Goal: Transaction & Acquisition: Book appointment/travel/reservation

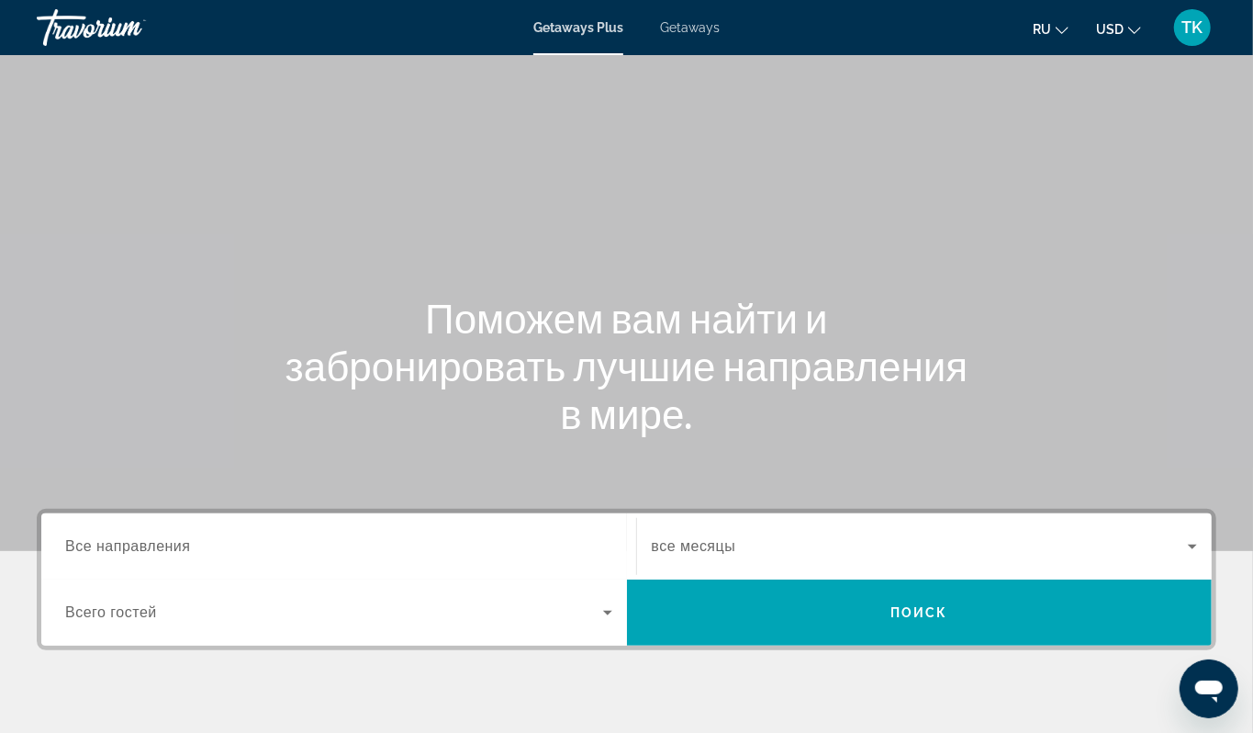
click at [700, 33] on span "Getaways" at bounding box center [690, 27] width 60 height 15
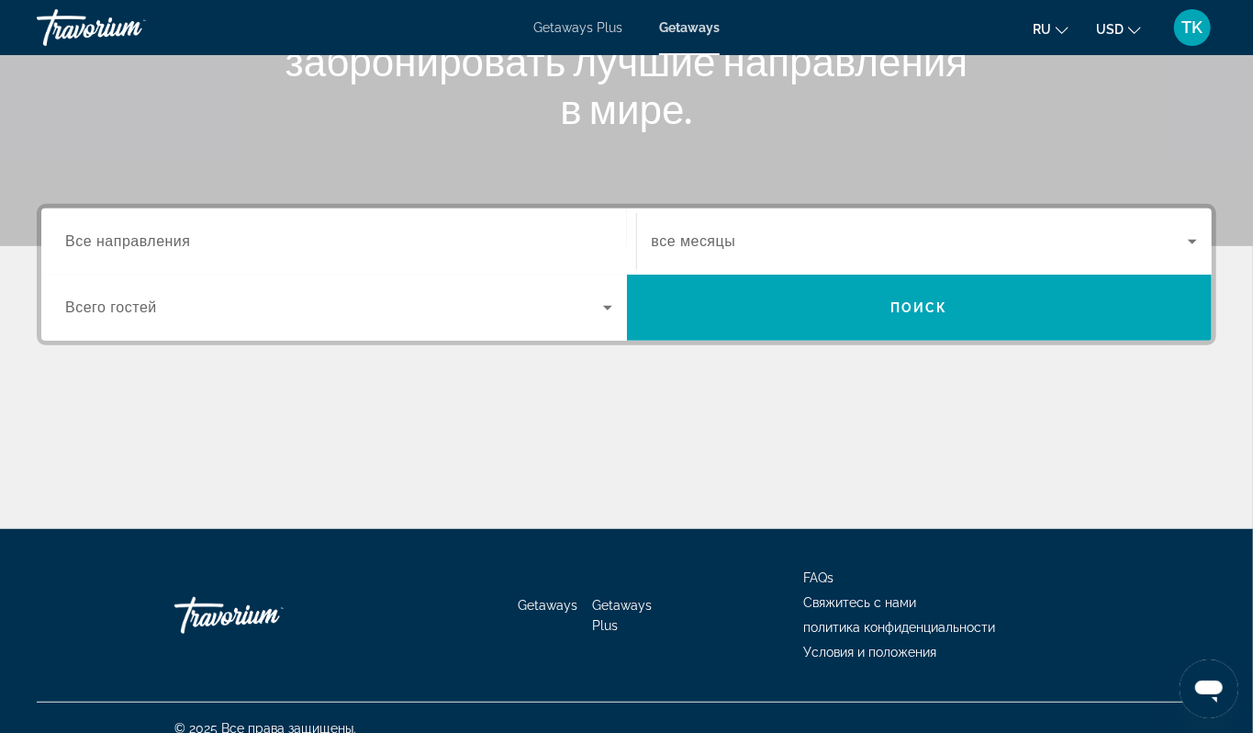
scroll to position [342, 0]
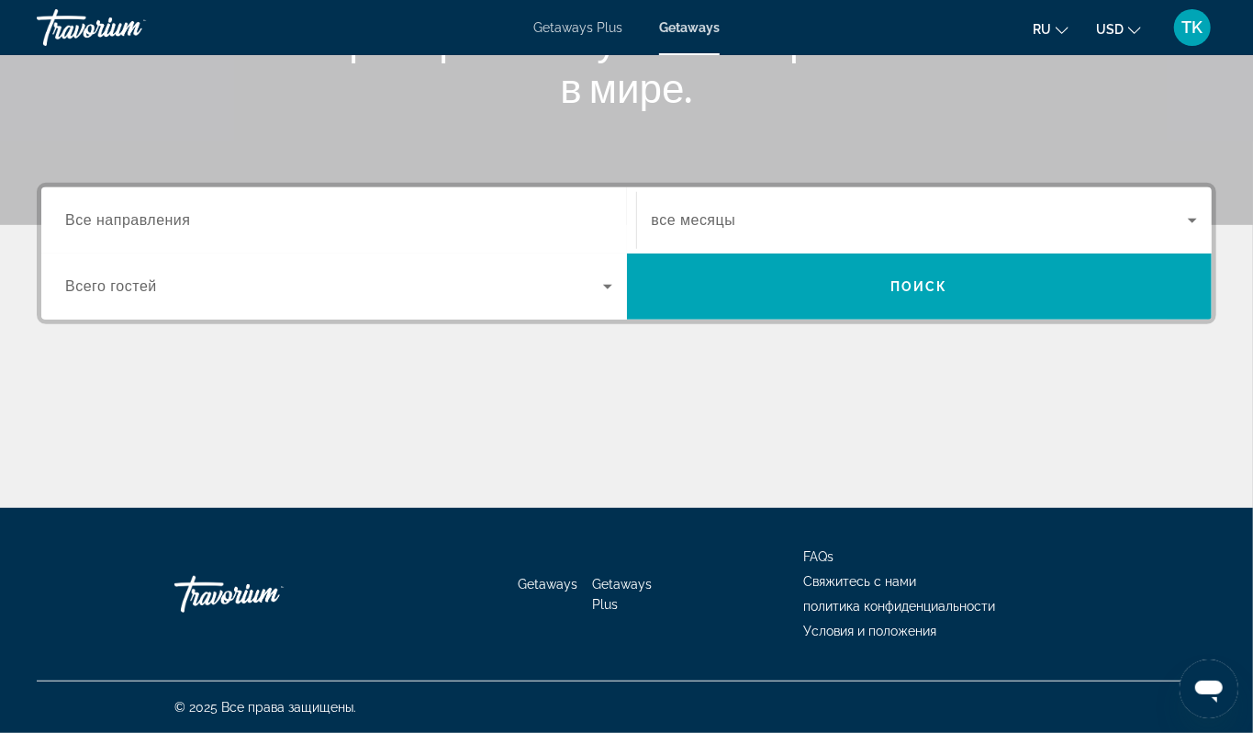
click at [174, 228] on span "Все направления" at bounding box center [128, 220] width 126 height 16
click at [174, 232] on input "Destination Все направления" at bounding box center [338, 221] width 547 height 22
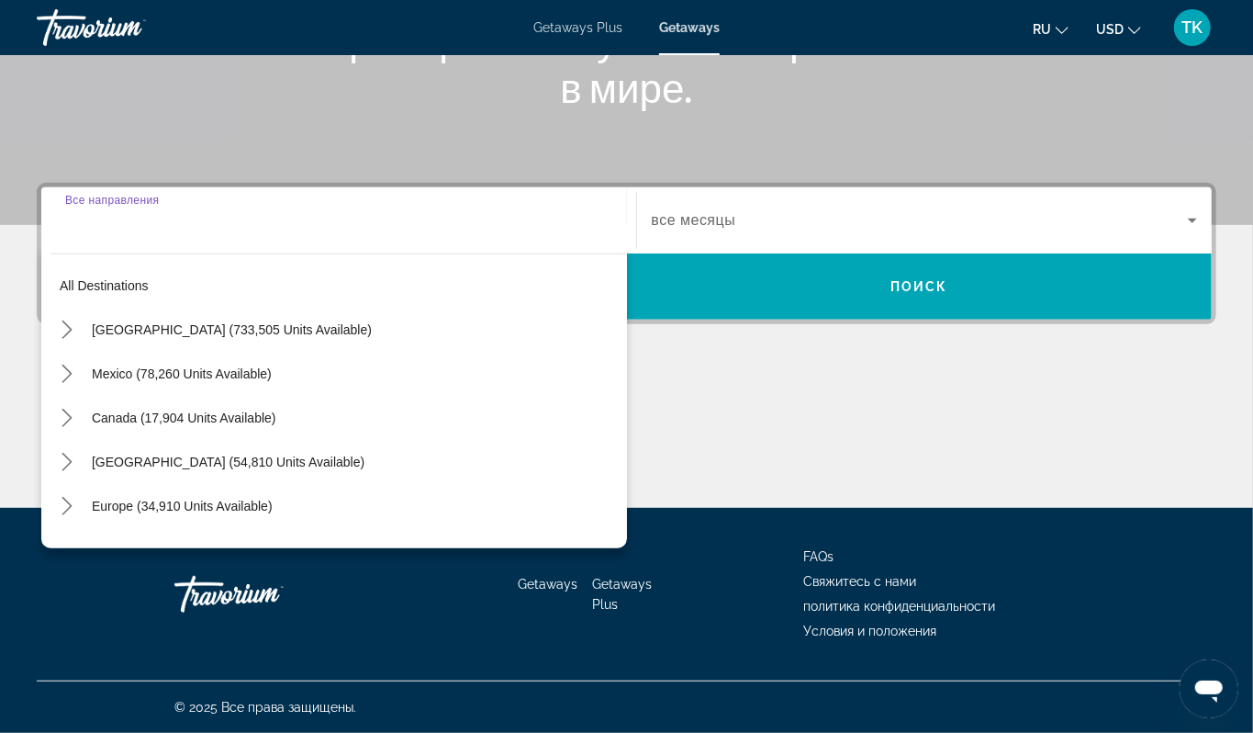
scroll to position [533, 0]
click at [76, 320] on icon "Toggle United States (733,505 units available) submenu" at bounding box center [67, 329] width 18 height 18
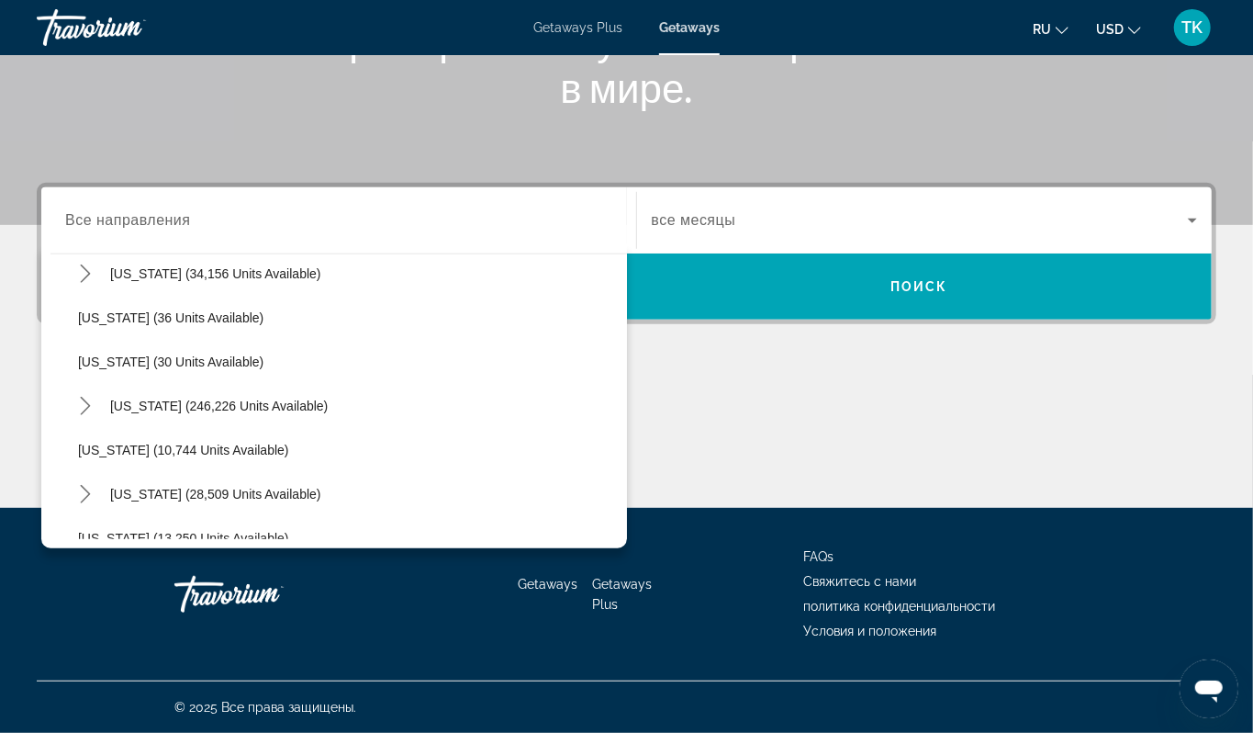
scroll to position [254, 0]
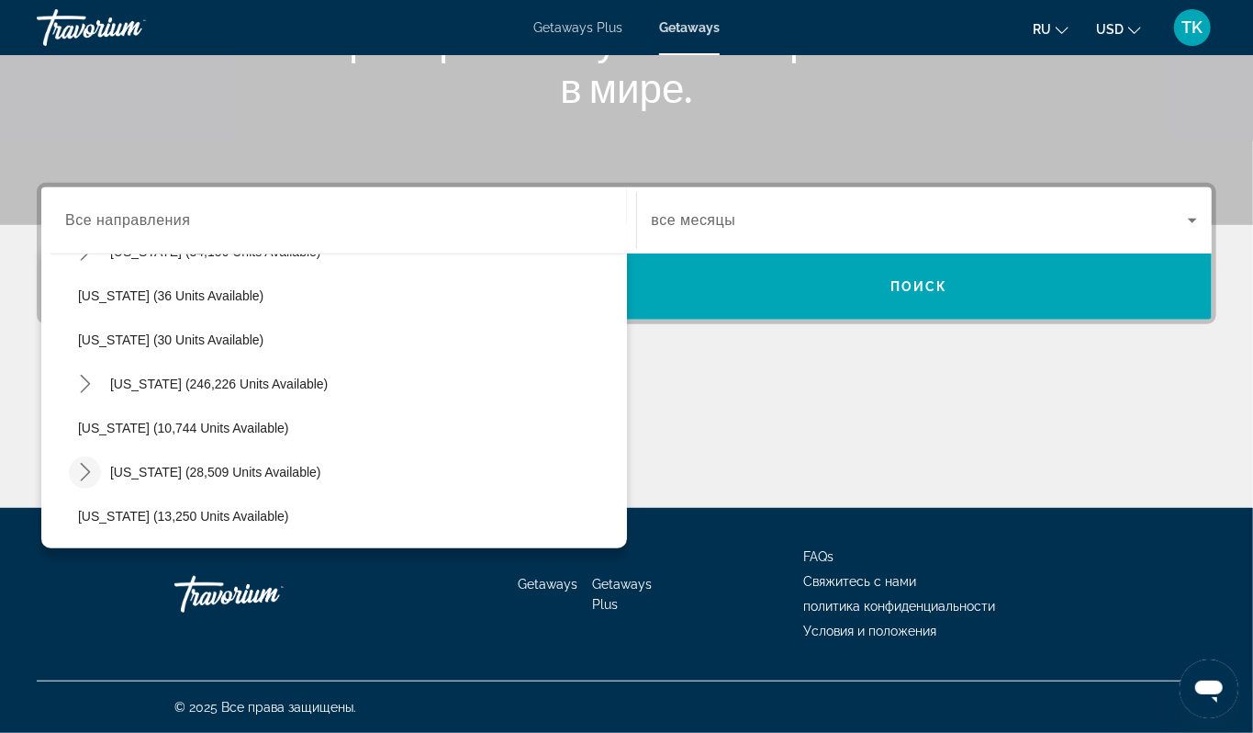
click at [95, 463] on icon "Toggle Hawaii (28,509 units available) submenu" at bounding box center [85, 472] width 18 height 18
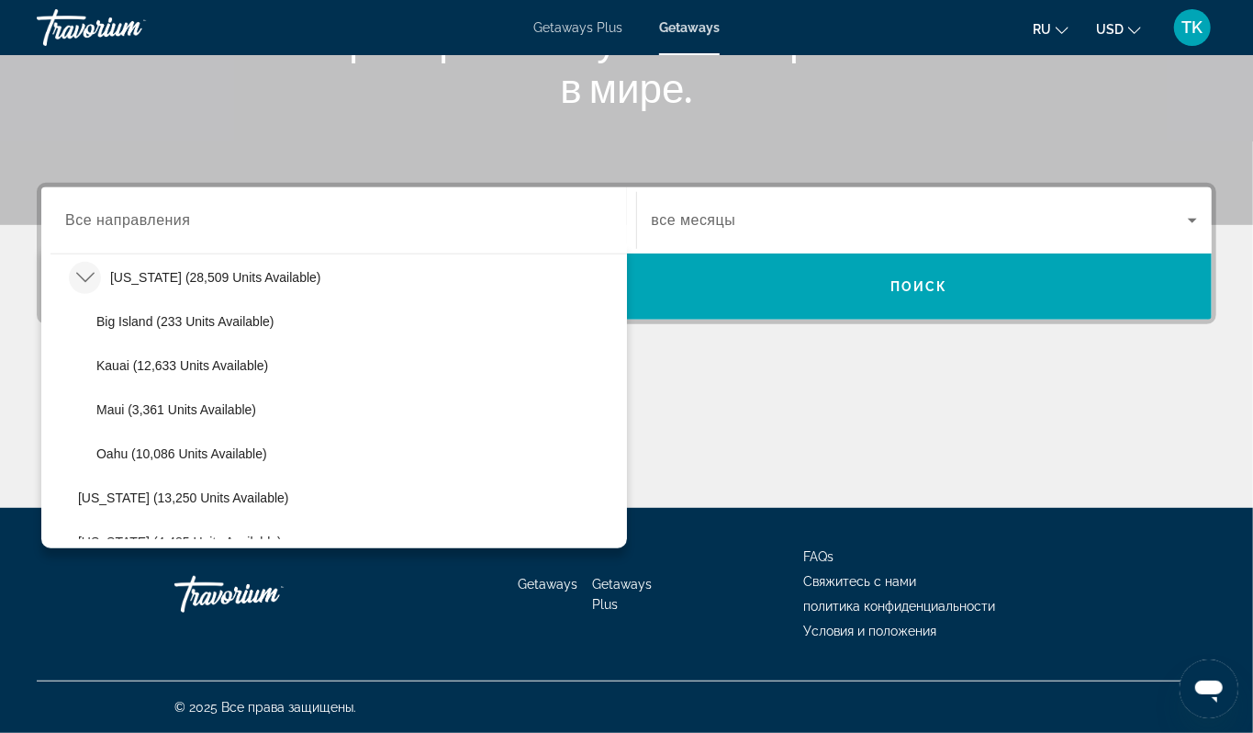
scroll to position [453, 0]
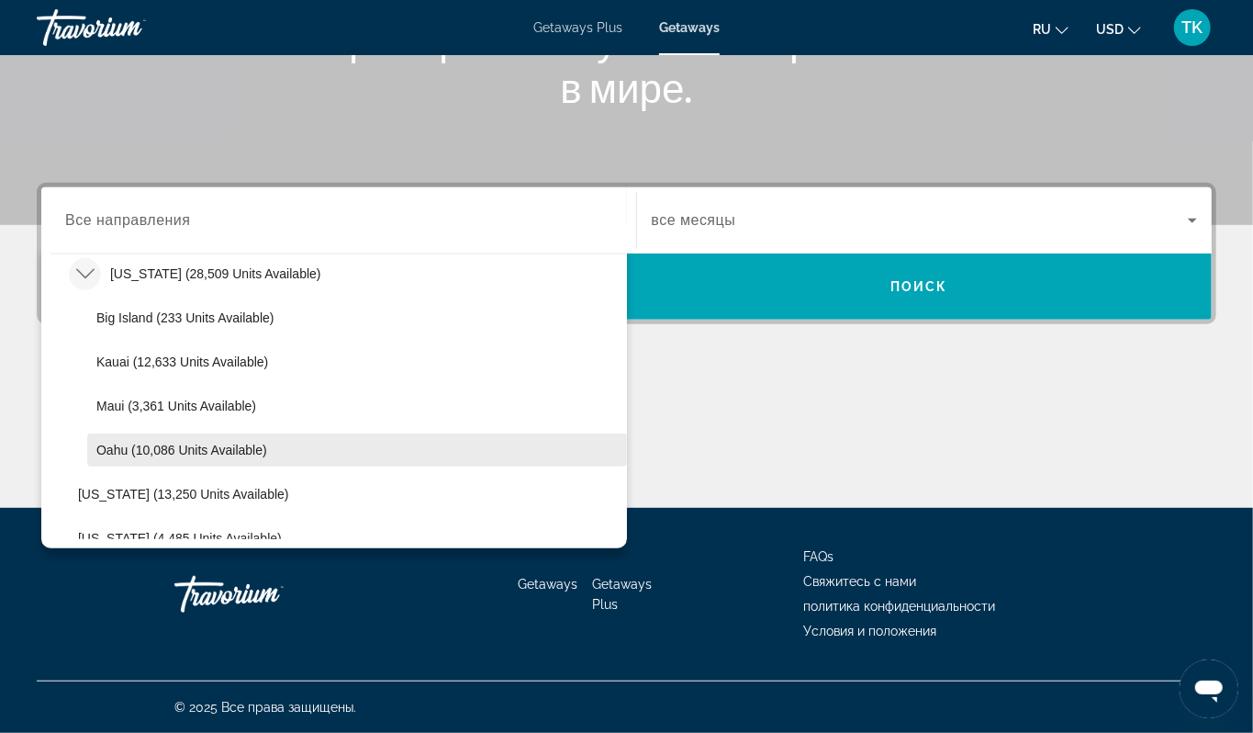
click at [181, 443] on span "Oahu (10,086 units available)" at bounding box center [181, 450] width 171 height 15
type input "**********"
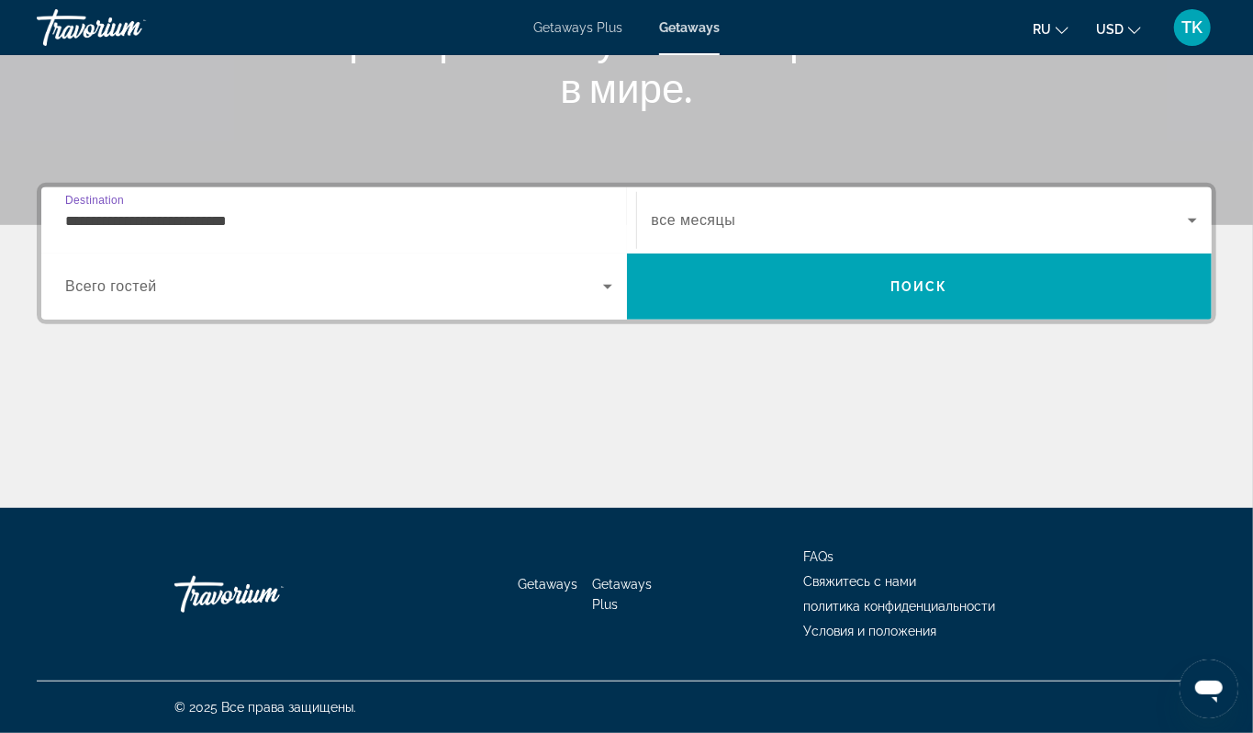
click at [1056, 26] on icon "Change language" at bounding box center [1062, 30] width 13 height 13
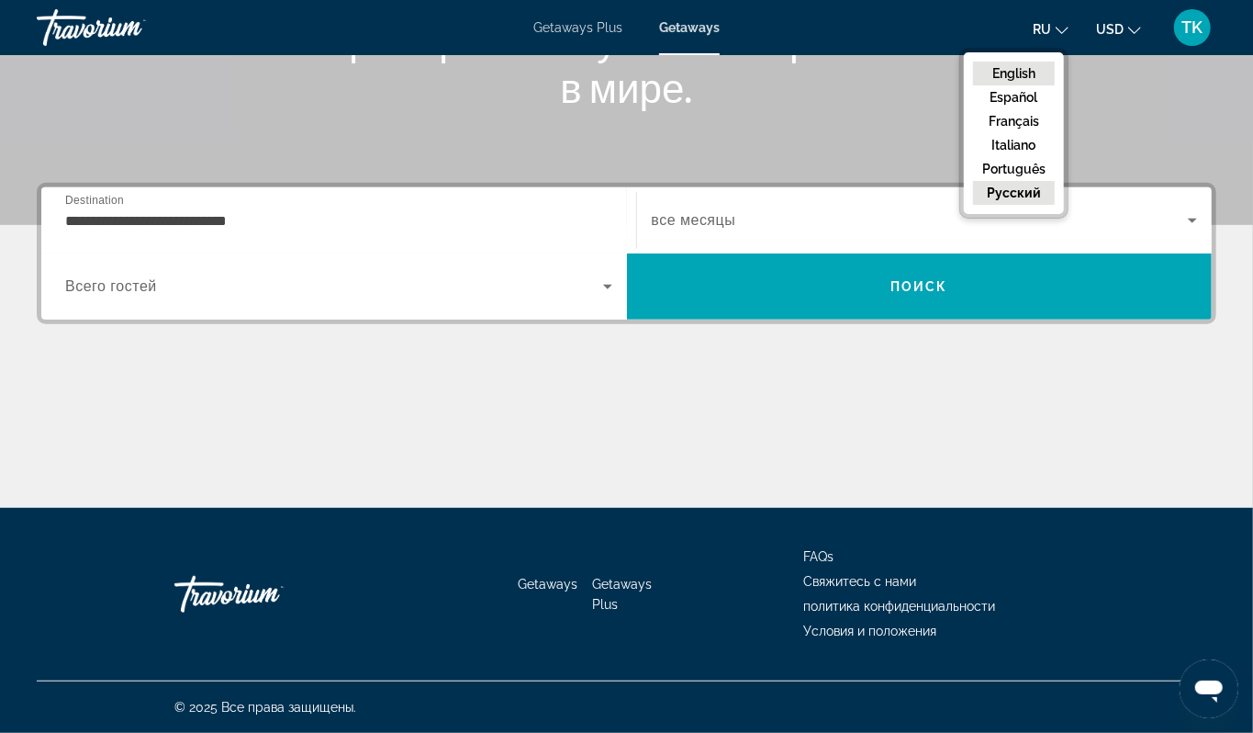
click at [997, 83] on button "English" at bounding box center [1014, 74] width 82 height 24
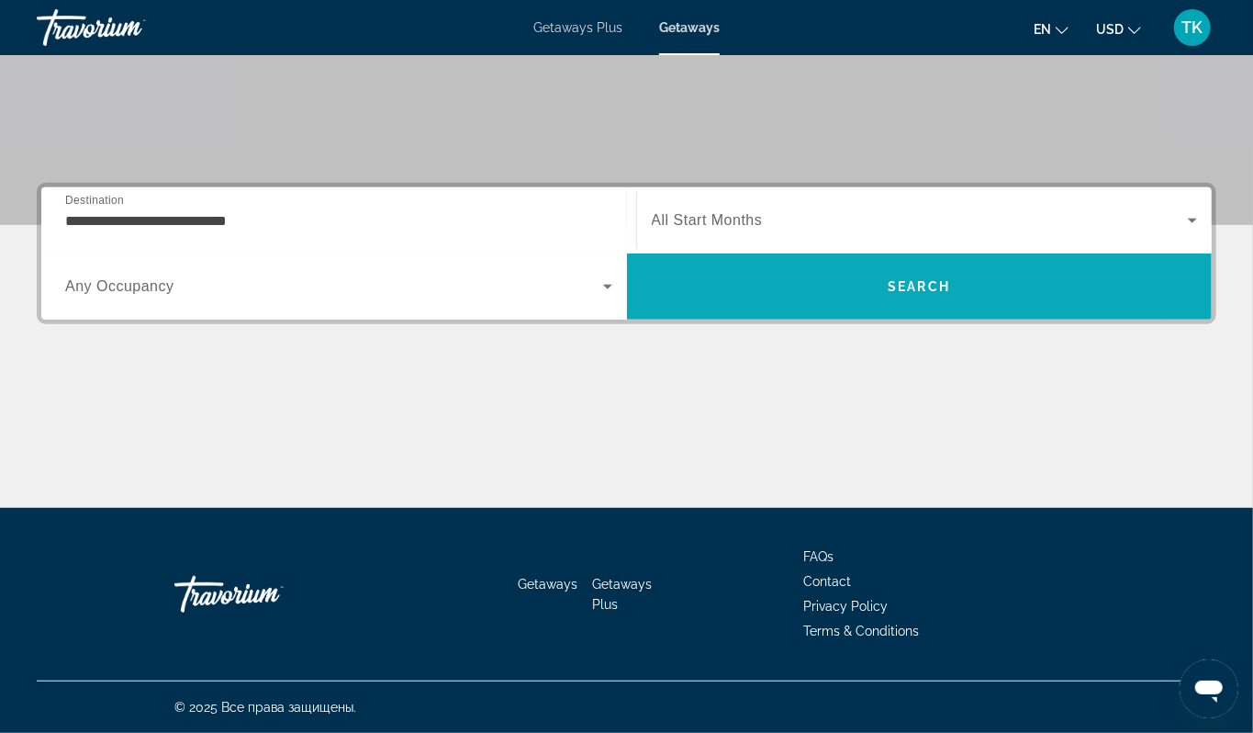
click at [896, 279] on span "Search" at bounding box center [919, 286] width 62 height 15
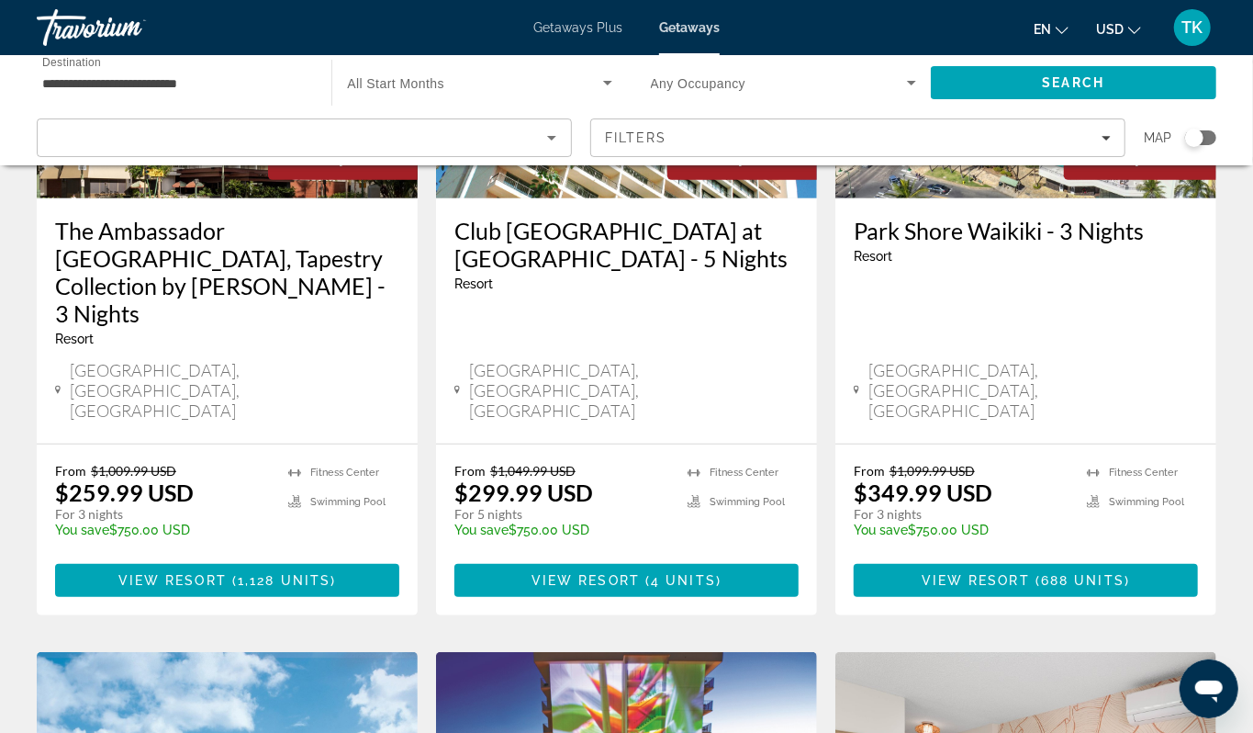
scroll to position [334, 0]
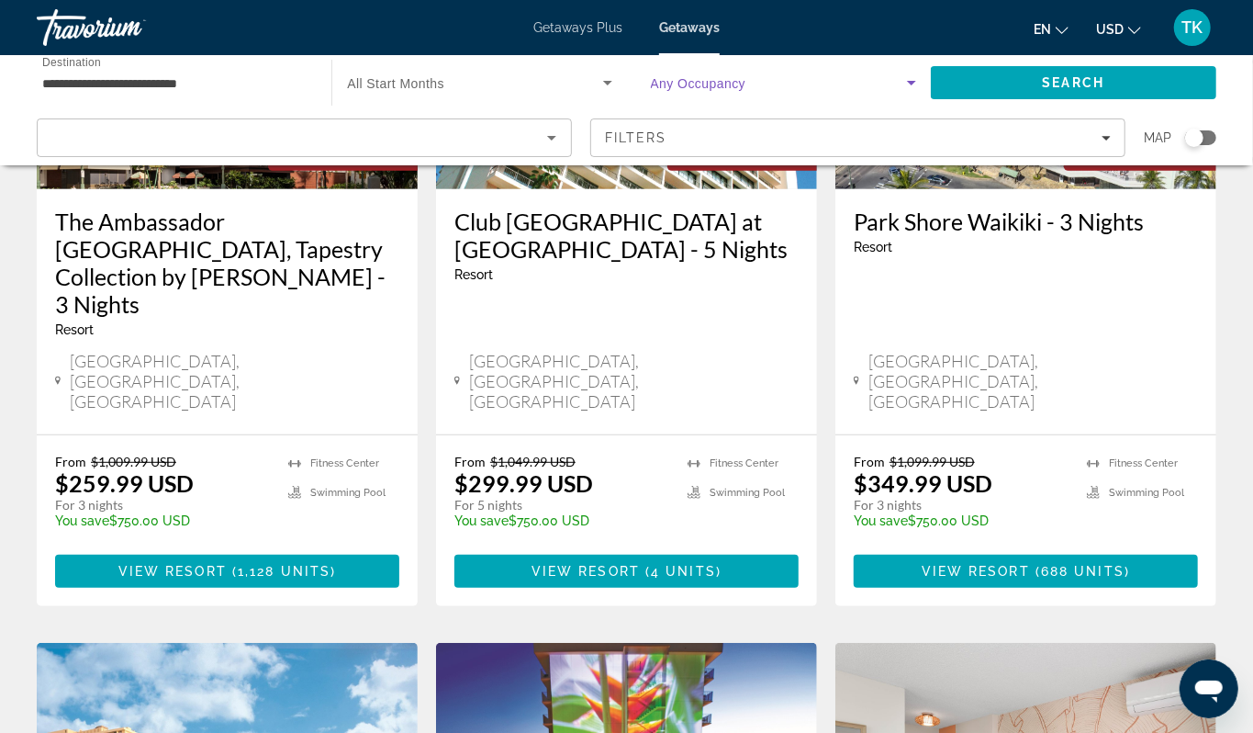
click at [905, 93] on icon "Search widget" at bounding box center [912, 83] width 22 height 22
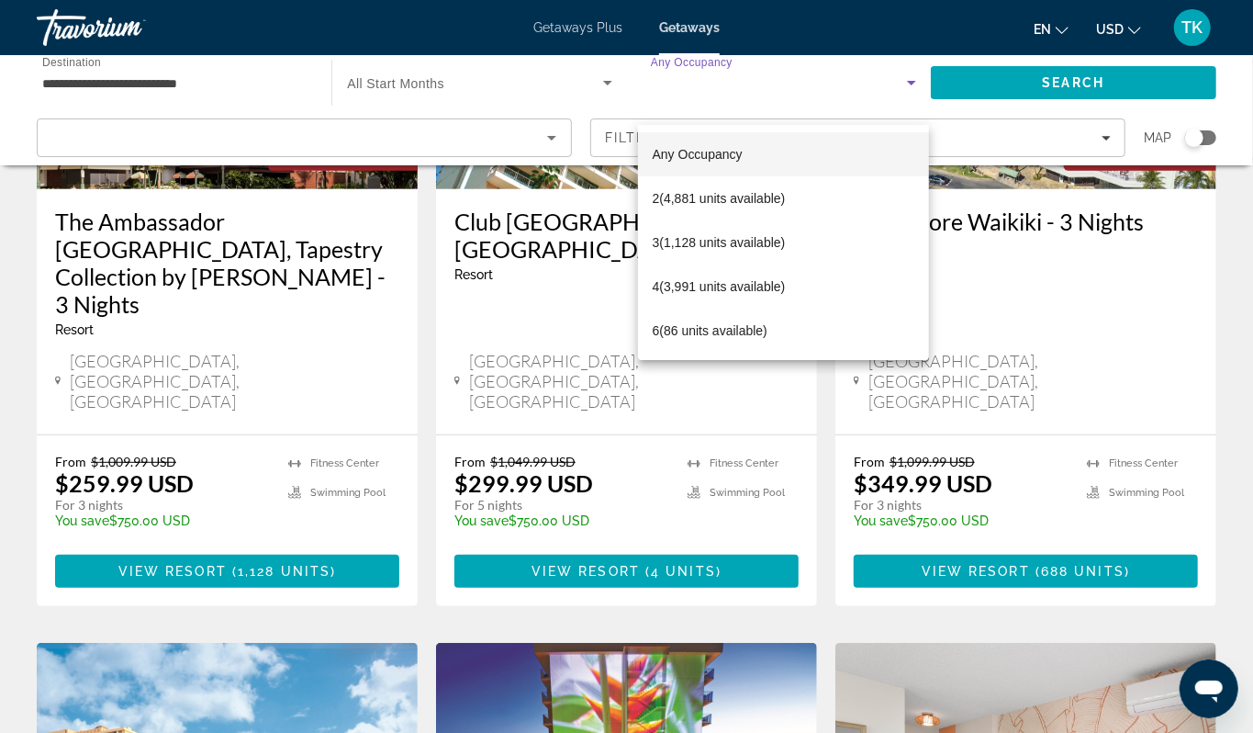
click at [907, 94] on div at bounding box center [626, 366] width 1253 height 733
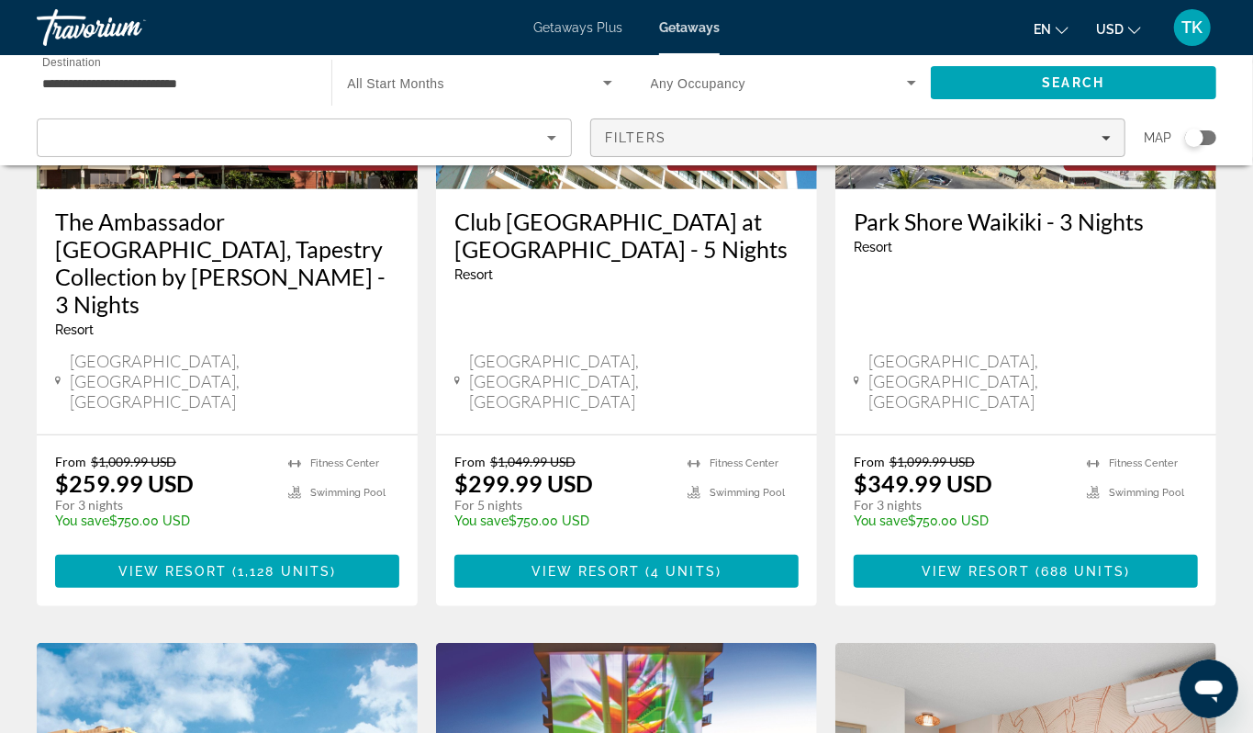
click at [1102, 142] on icon "Filters" at bounding box center [1106, 137] width 9 height 9
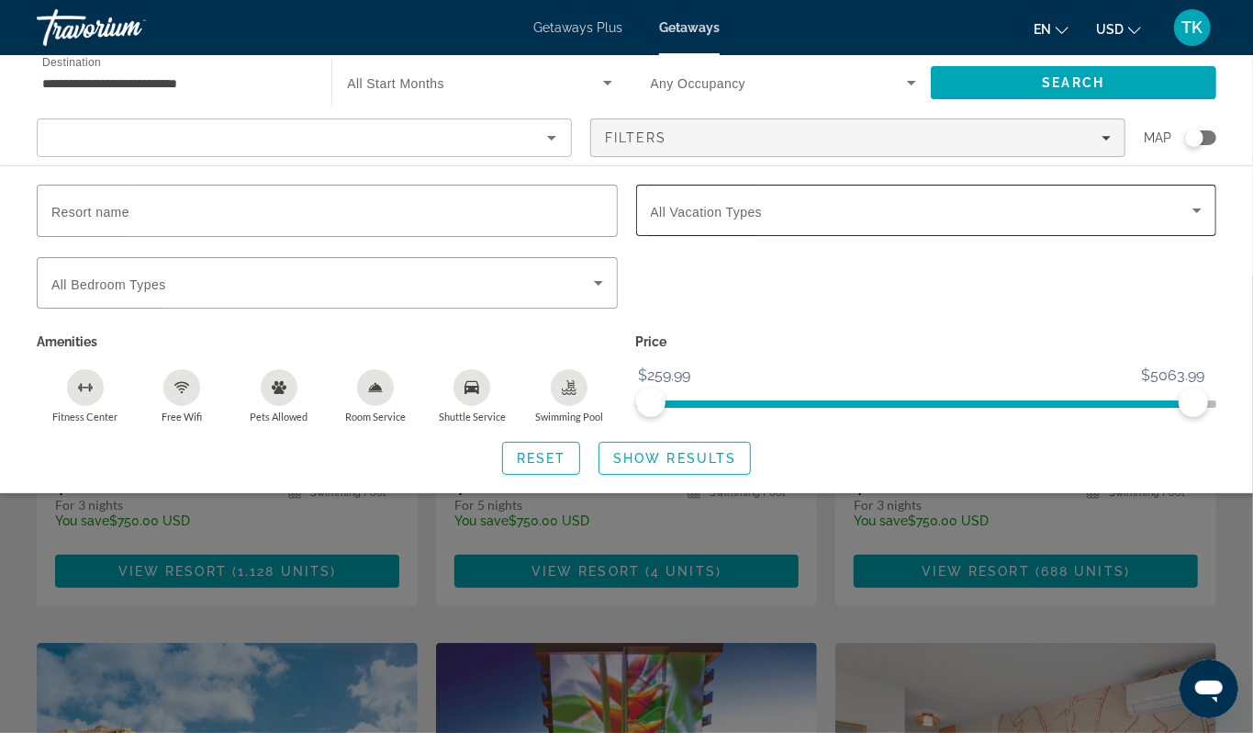
click at [1187, 221] on icon "Search widget" at bounding box center [1197, 210] width 22 height 22
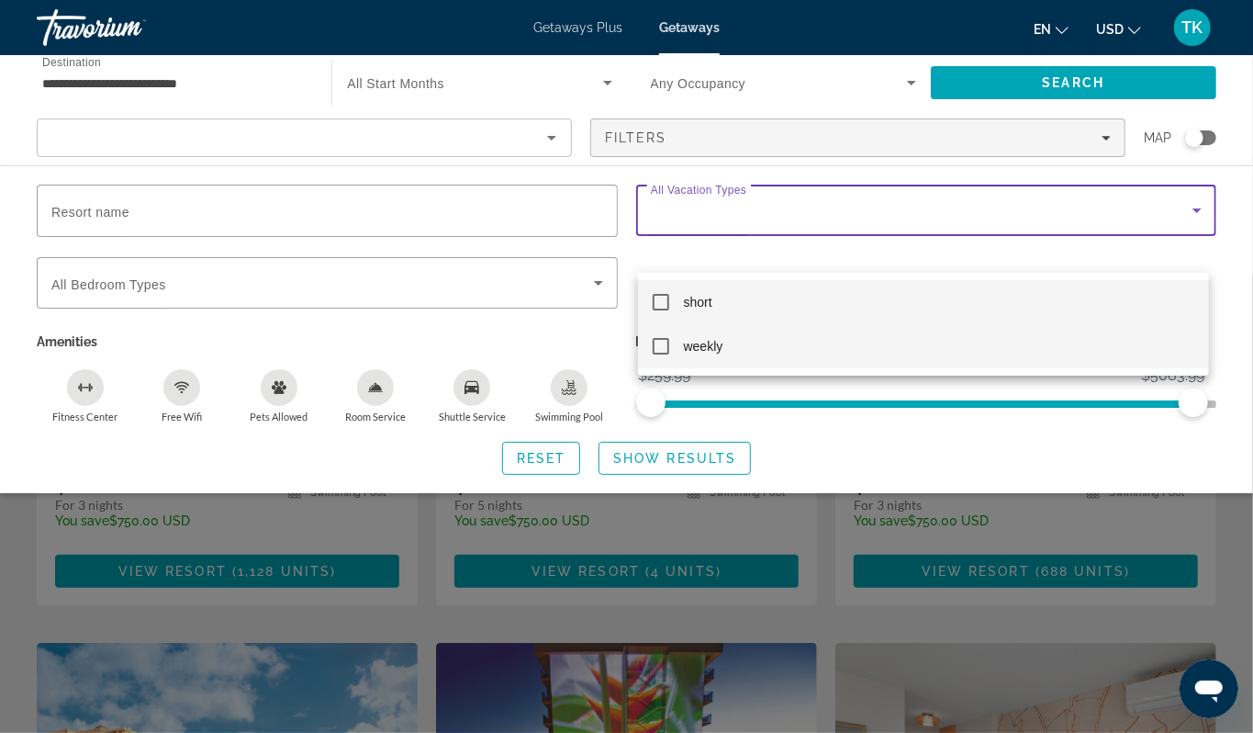
click at [665, 338] on mat-pseudo-checkbox at bounding box center [661, 346] width 17 height 17
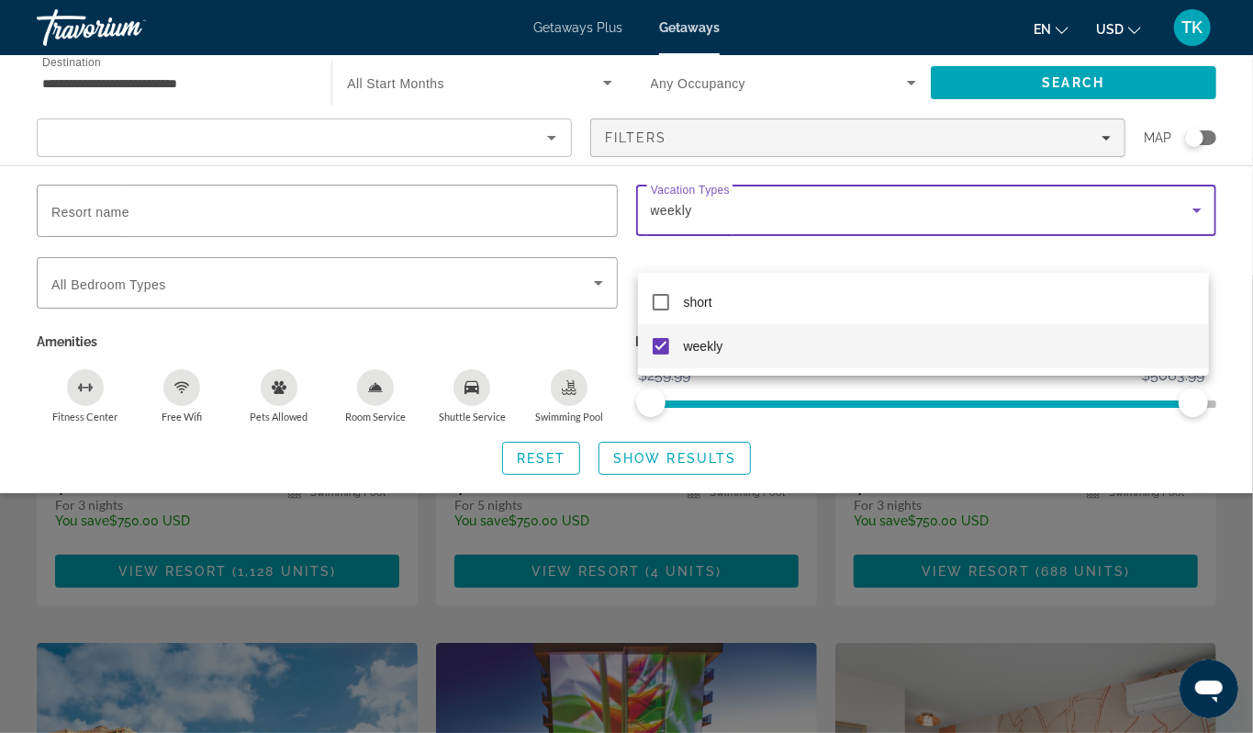
click at [692, 515] on div at bounding box center [626, 366] width 1253 height 733
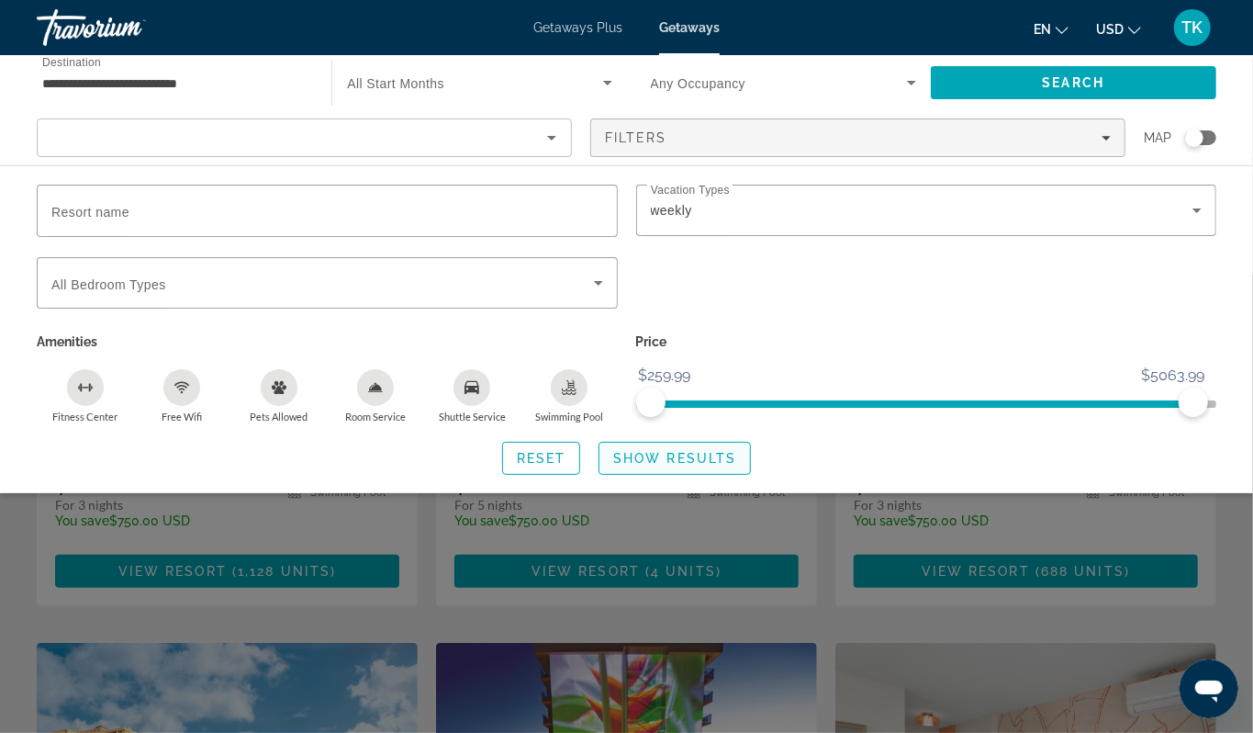
click at [692, 466] on span "Show Results" at bounding box center [674, 458] width 123 height 15
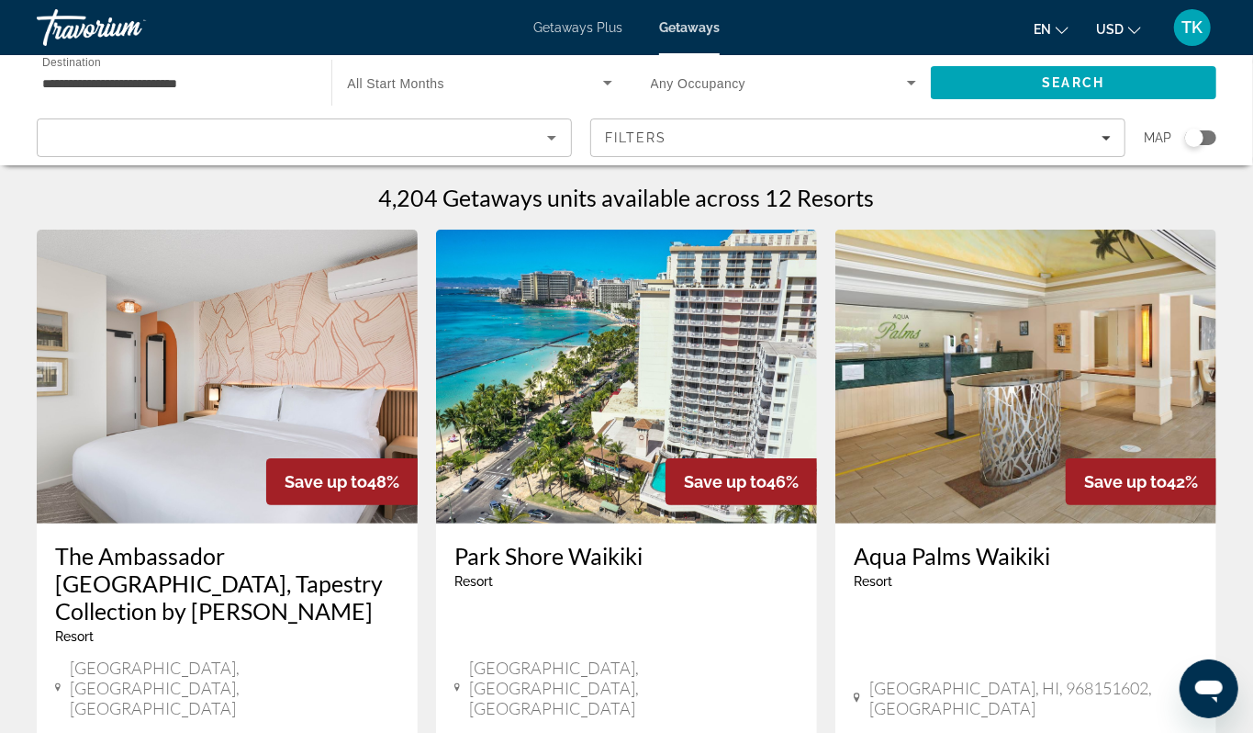
click at [1186, 147] on div "Search widget" at bounding box center [1195, 138] width 18 height 18
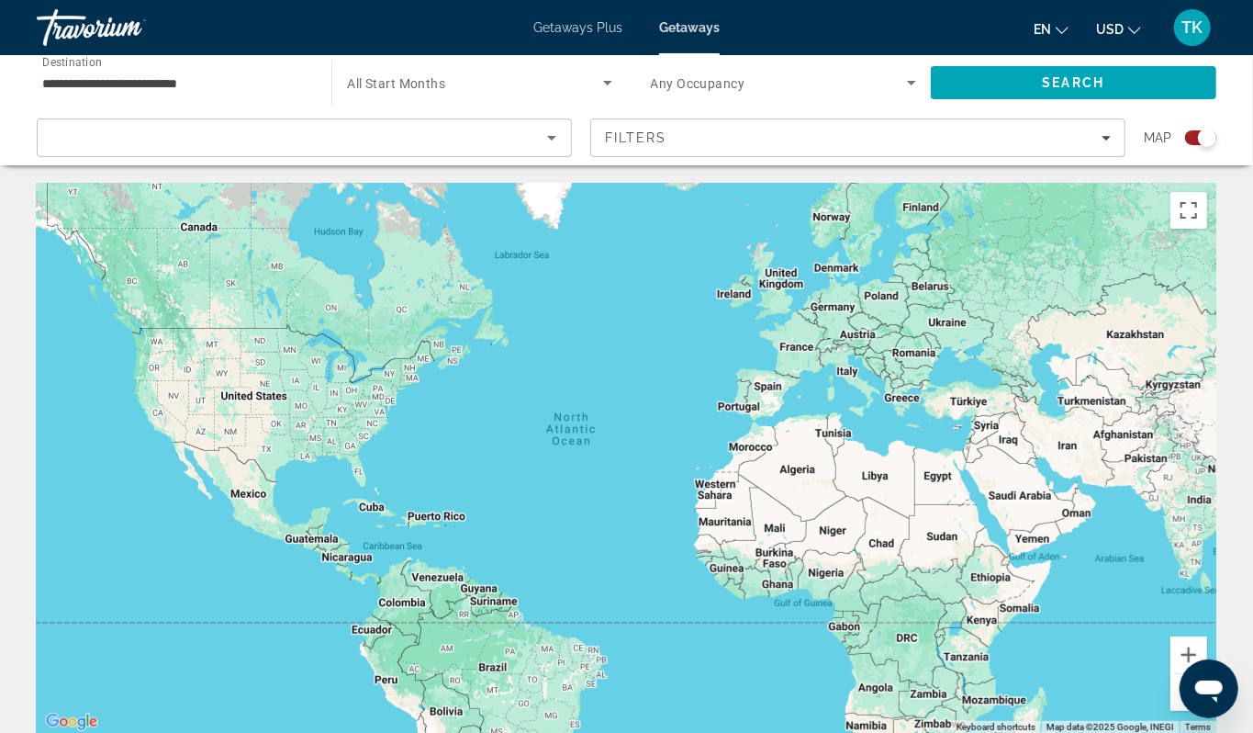
scroll to position [6, 0]
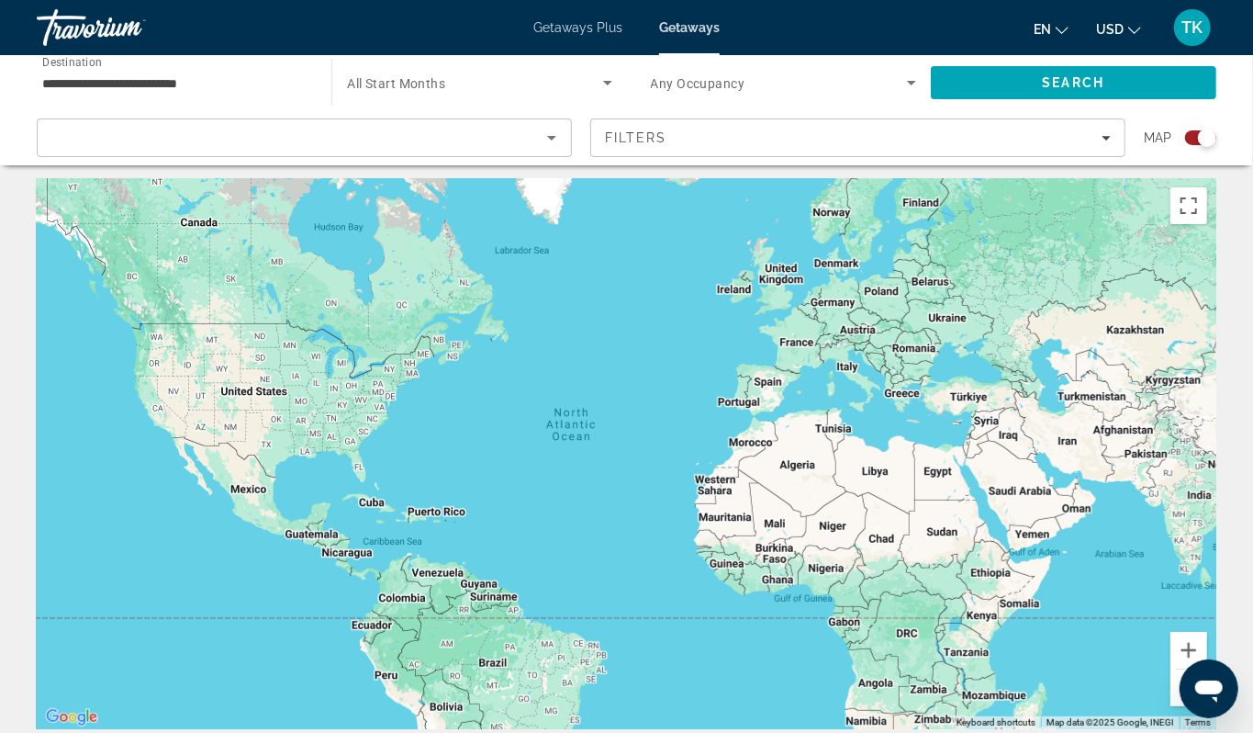
click at [694, 575] on div "Keyboard shortcuts Map Data Map data ©2025 Google, INEGI Map data ©2025 Google,…" at bounding box center [627, 453] width 1180 height 551
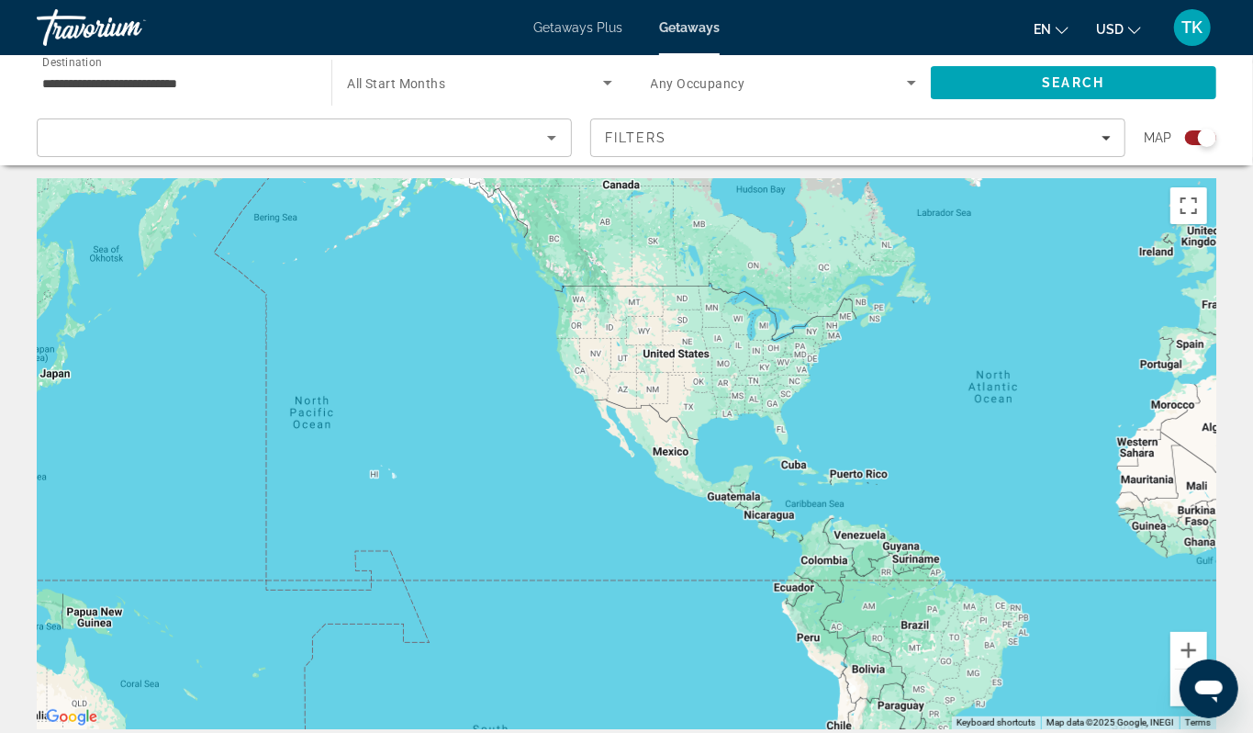
drag, startPoint x: 694, startPoint y: 575, endPoint x: 1119, endPoint y: 537, distance: 425.9
click at [1119, 537] on div "Main content" at bounding box center [627, 453] width 1180 height 551
click at [365, 556] on div "To activate drag with keyboard, press Alt + Enter. Once in keyboard drag state,…" at bounding box center [627, 453] width 1180 height 551
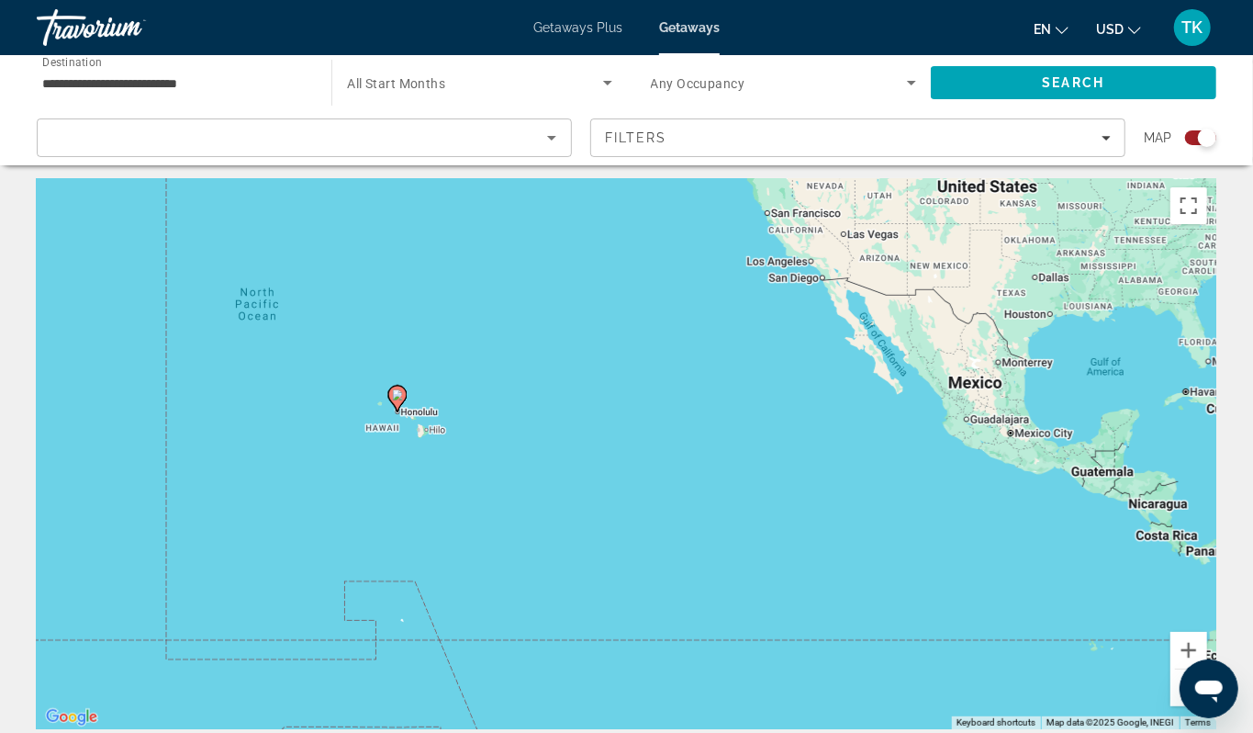
click at [360, 442] on div "To activate drag with keyboard, press Alt + Enter. Once in keyboard drag state,…" at bounding box center [627, 453] width 1180 height 551
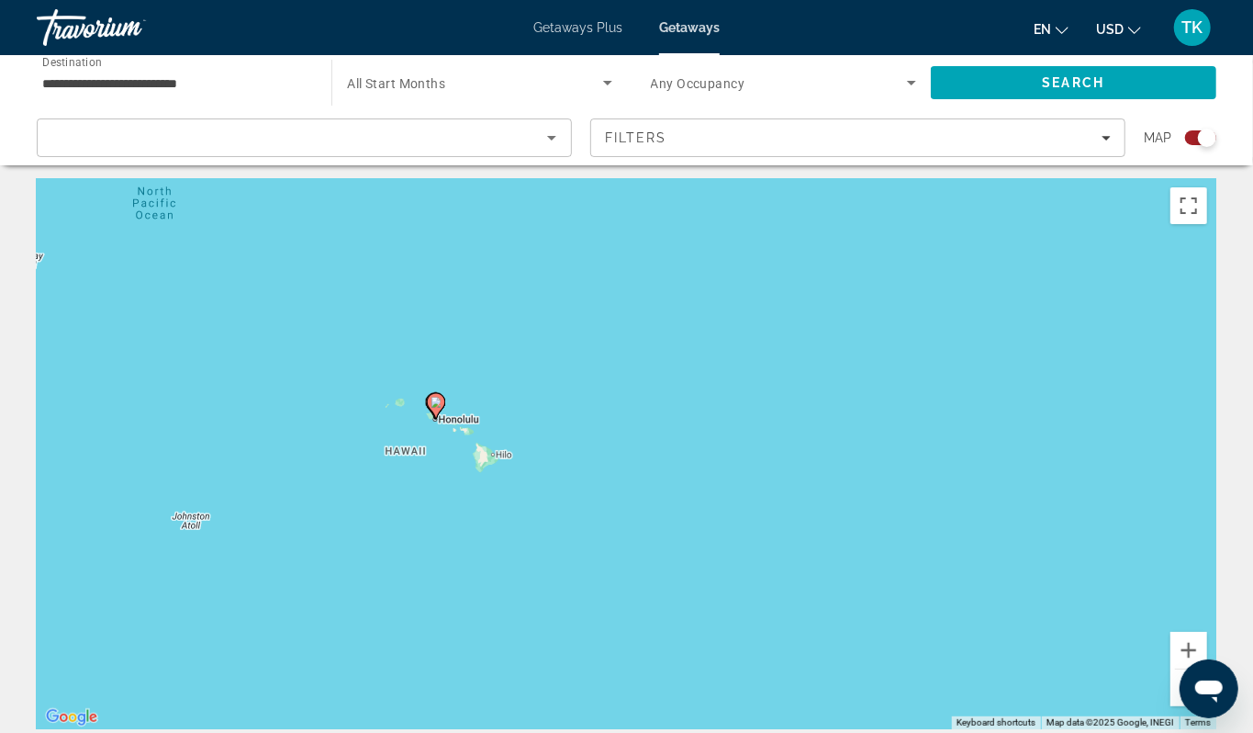
click at [397, 468] on div "To activate drag with keyboard, press Alt + Enter. Once in keyboard drag state,…" at bounding box center [627, 453] width 1180 height 551
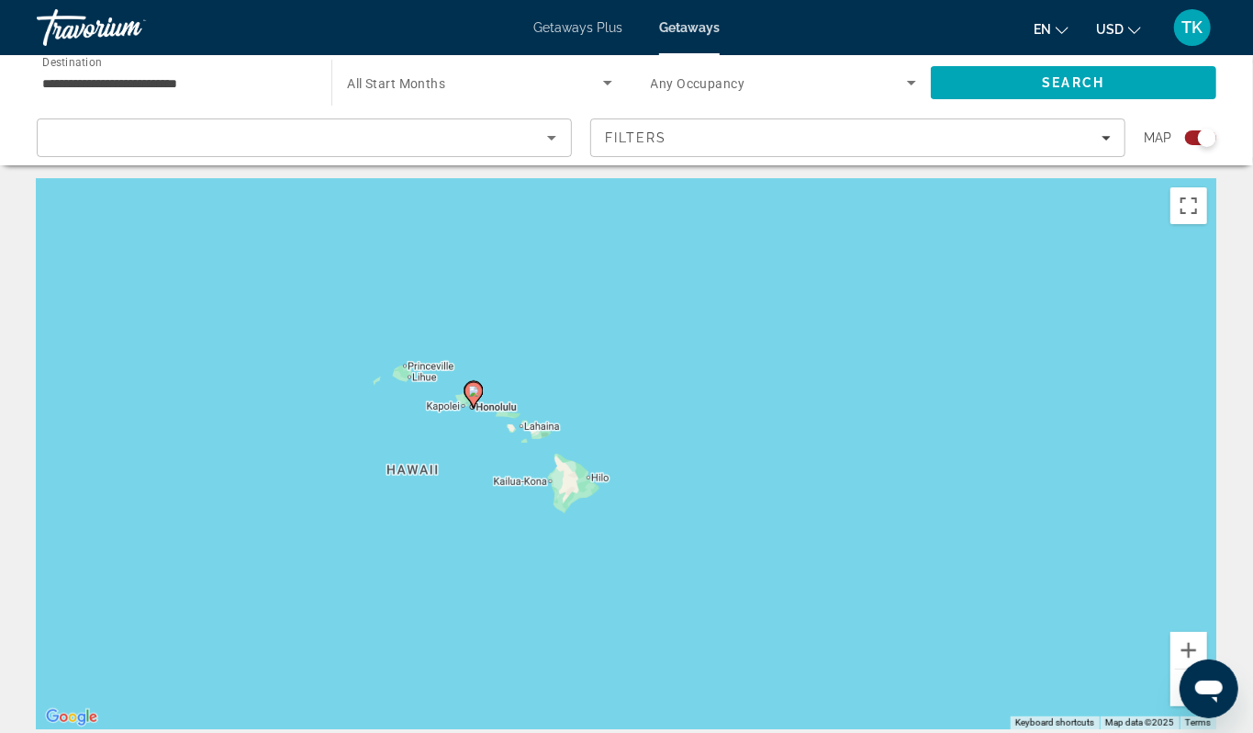
click at [464, 464] on div "To activate drag with keyboard, press Alt + Enter. Once in keyboard drag state,…" at bounding box center [627, 453] width 1180 height 551
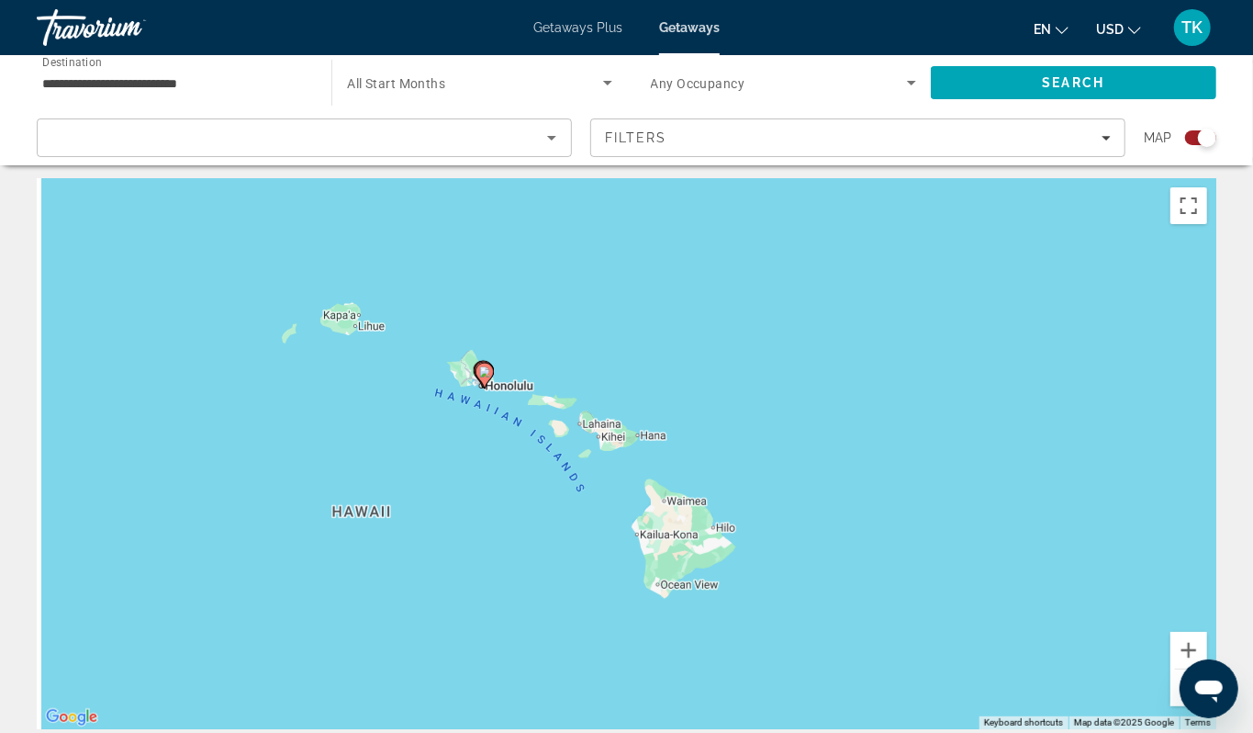
click at [494, 449] on div "To activate drag with keyboard, press Alt + Enter. Once in keyboard drag state,…" at bounding box center [627, 453] width 1180 height 551
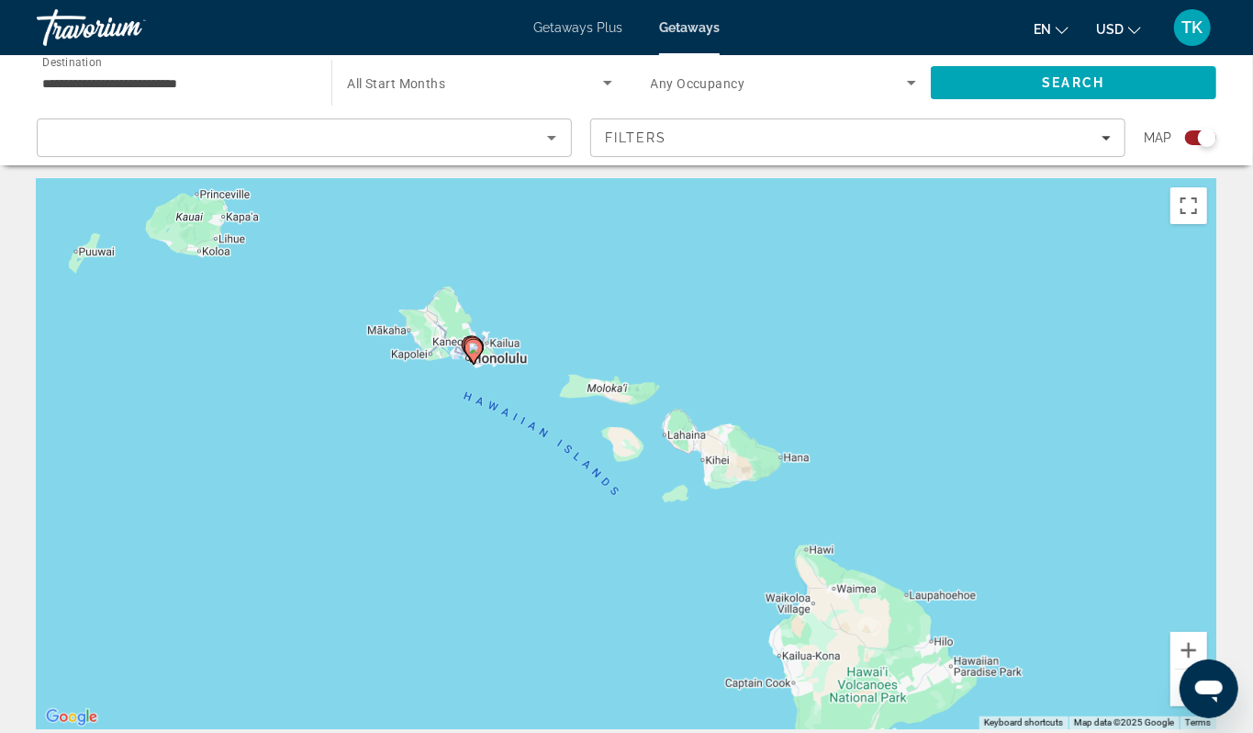
click at [516, 420] on div "To activate drag with keyboard, press Alt + Enter. Once in keyboard drag state,…" at bounding box center [627, 453] width 1180 height 551
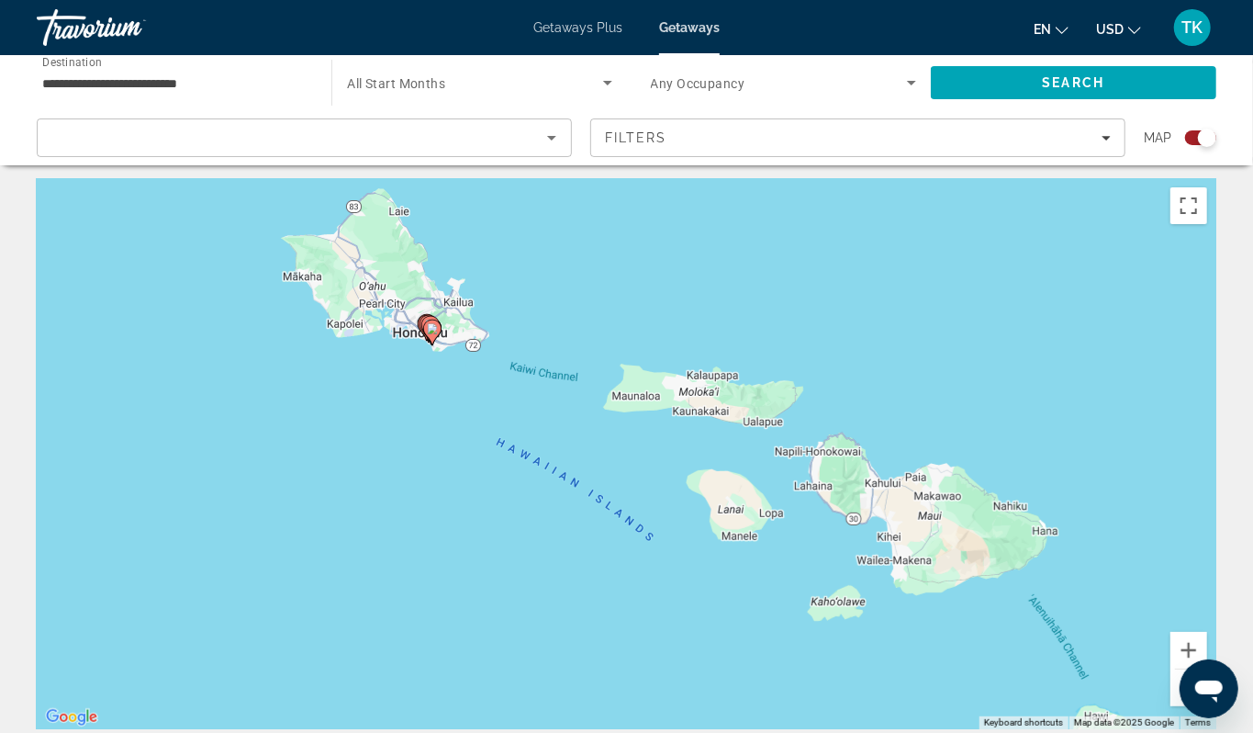
click at [393, 409] on div "To activate drag with keyboard, press Alt + Enter. Once in keyboard drag state,…" at bounding box center [627, 453] width 1180 height 551
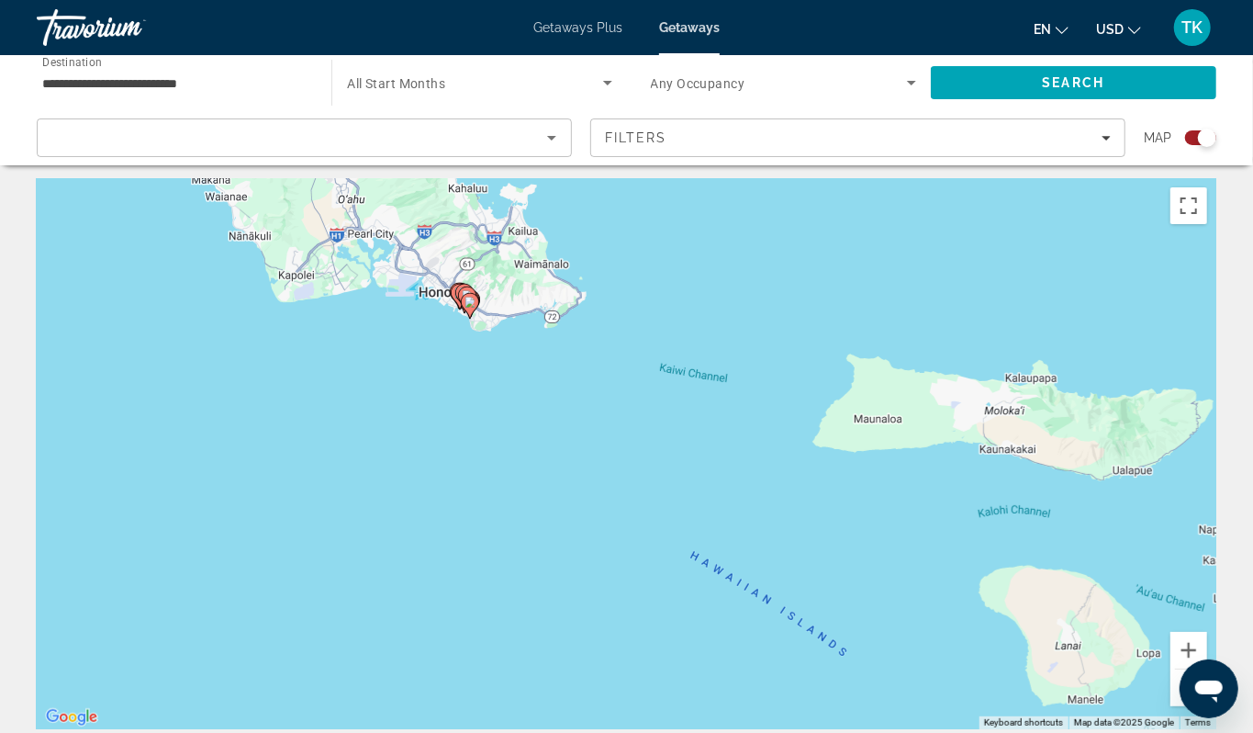
click at [444, 394] on div "To activate drag with keyboard, press Alt + Enter. Once in keyboard drag state,…" at bounding box center [627, 453] width 1180 height 551
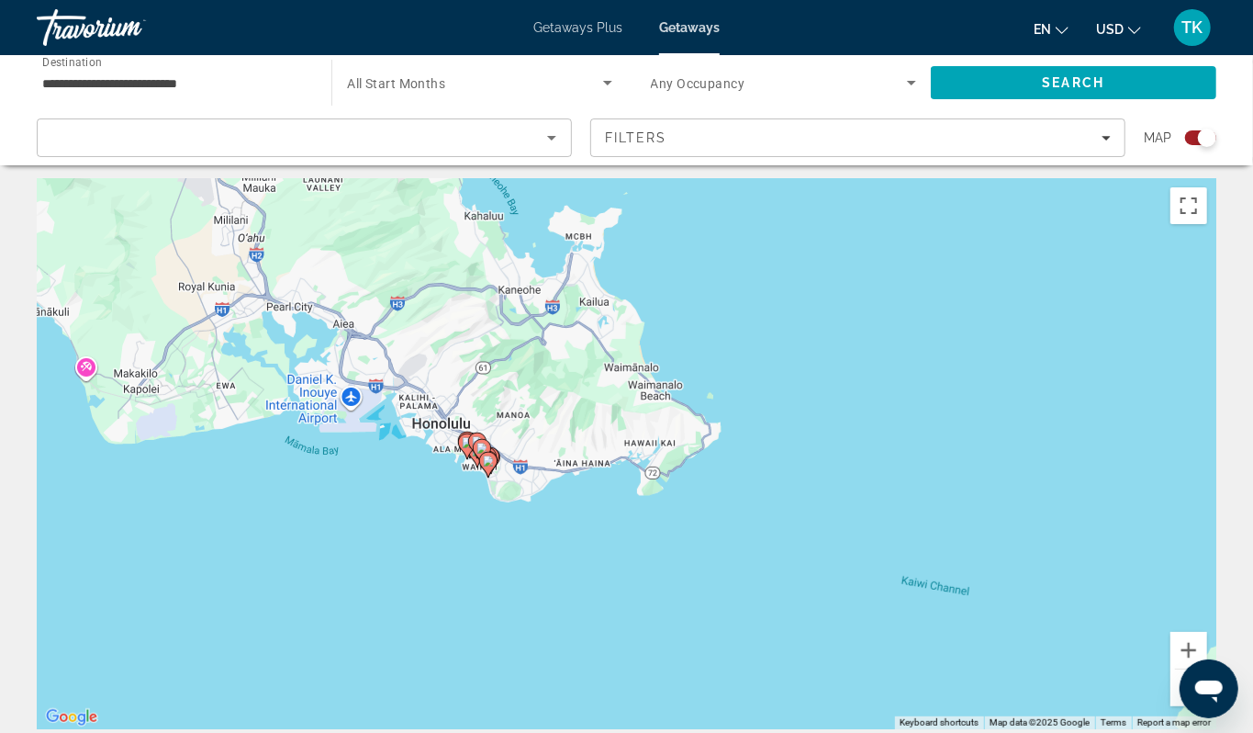
drag, startPoint x: 444, startPoint y: 394, endPoint x: 435, endPoint y: 594, distance: 200.4
click at [435, 594] on div "To activate drag with keyboard, press Alt + Enter. Once in keyboard drag state,…" at bounding box center [627, 453] width 1180 height 551
click at [460, 534] on div "To activate drag with keyboard, press Alt + Enter. Once in keyboard drag state,…" at bounding box center [627, 453] width 1180 height 551
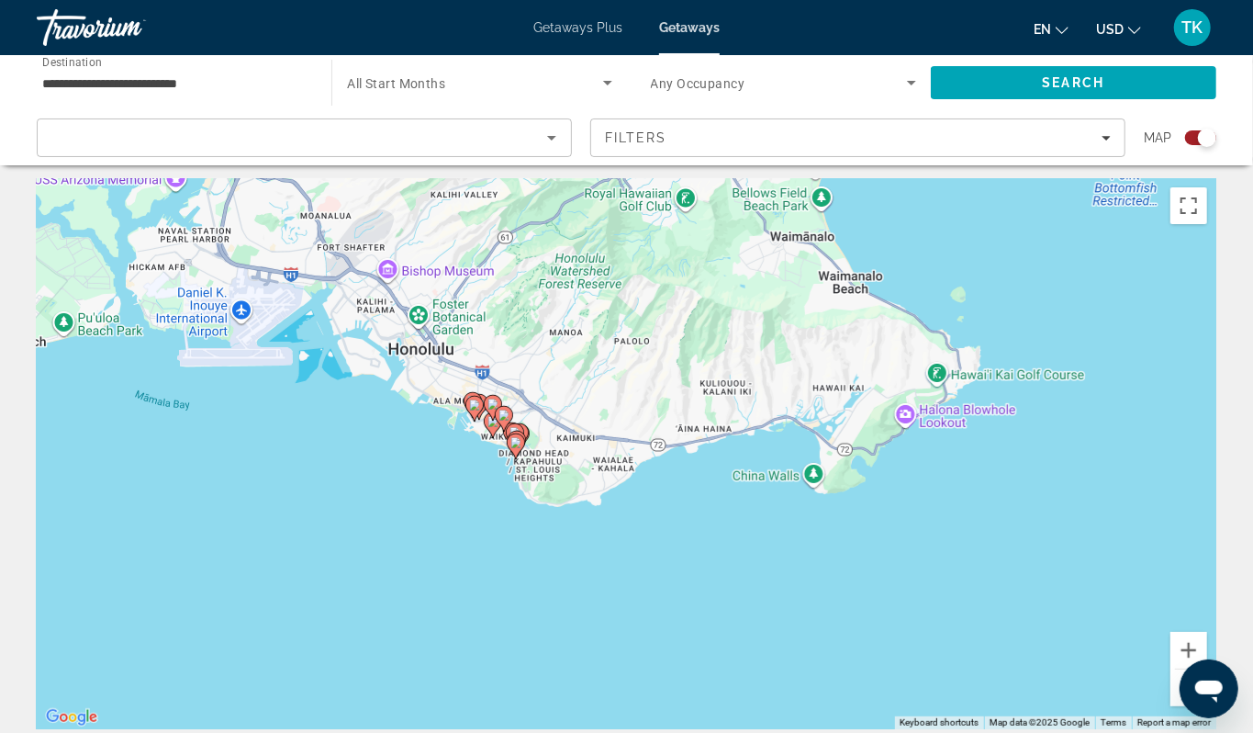
click at [494, 502] on div "To activate drag with keyboard, press Alt + Enter. Once in keyboard drag state,…" at bounding box center [627, 453] width 1180 height 551
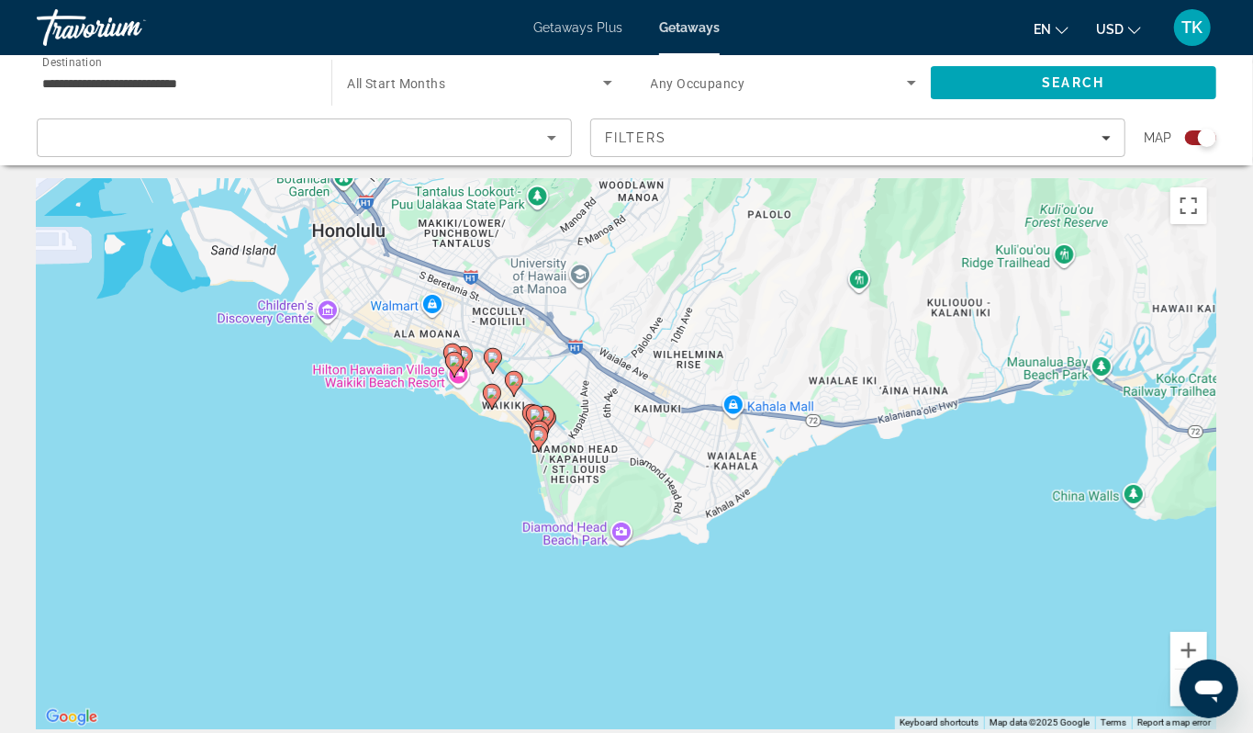
click at [494, 502] on div "To activate drag with keyboard, press Alt + Enter. Once in keyboard drag state,…" at bounding box center [627, 453] width 1180 height 551
click at [486, 487] on div "To activate drag with keyboard, press Alt + Enter. Once in keyboard drag state,…" at bounding box center [627, 453] width 1180 height 551
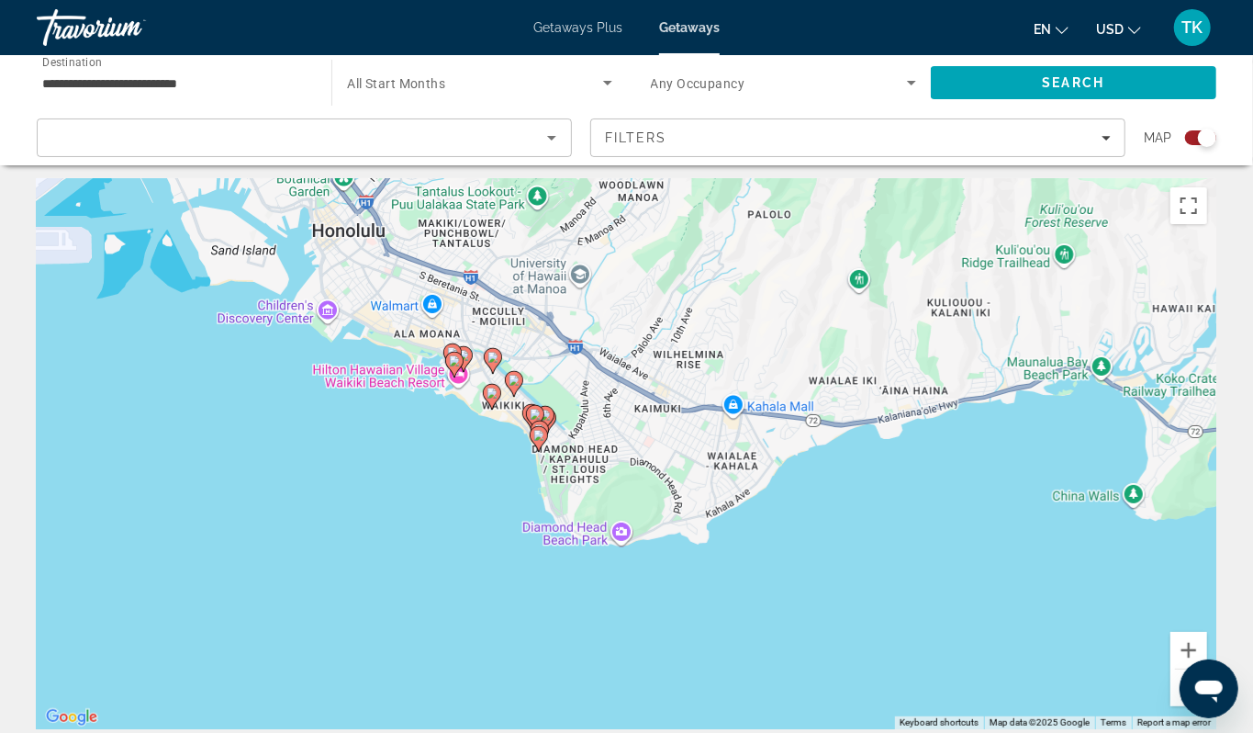
click at [486, 487] on div "To activate drag with keyboard, press Alt + Enter. Once in keyboard drag state,…" at bounding box center [627, 453] width 1180 height 551
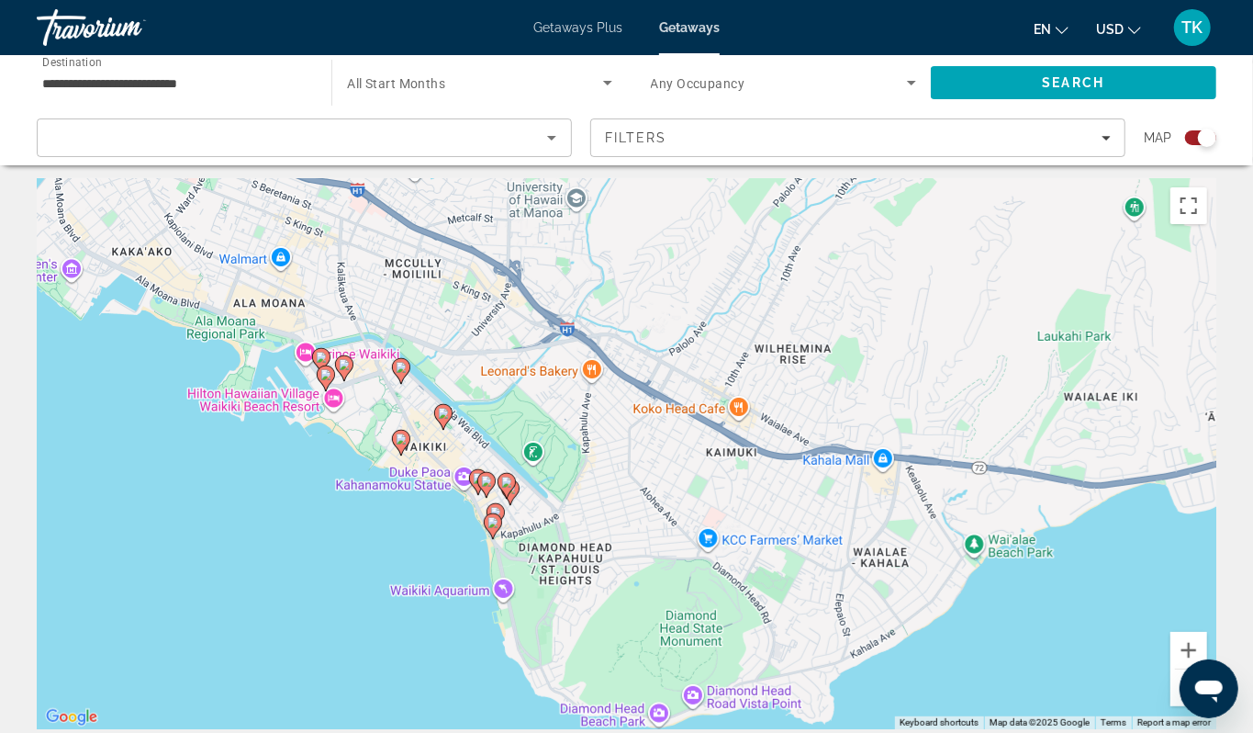
drag, startPoint x: 563, startPoint y: 467, endPoint x: 463, endPoint y: 554, distance: 132.2
click at [463, 554] on div "To activate drag with keyboard, press Alt + Enter. Once in keyboard drag state,…" at bounding box center [627, 453] width 1180 height 551
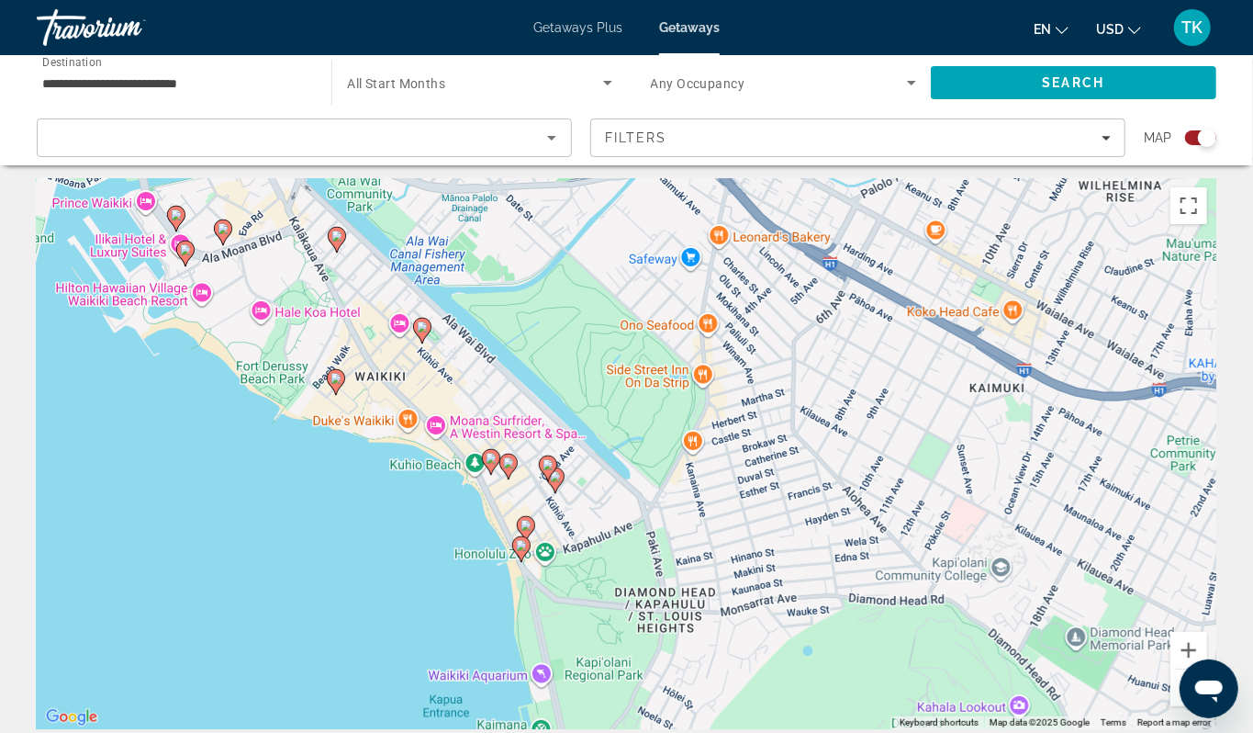
click at [336, 384] on image "Main content" at bounding box center [336, 378] width 11 height 11
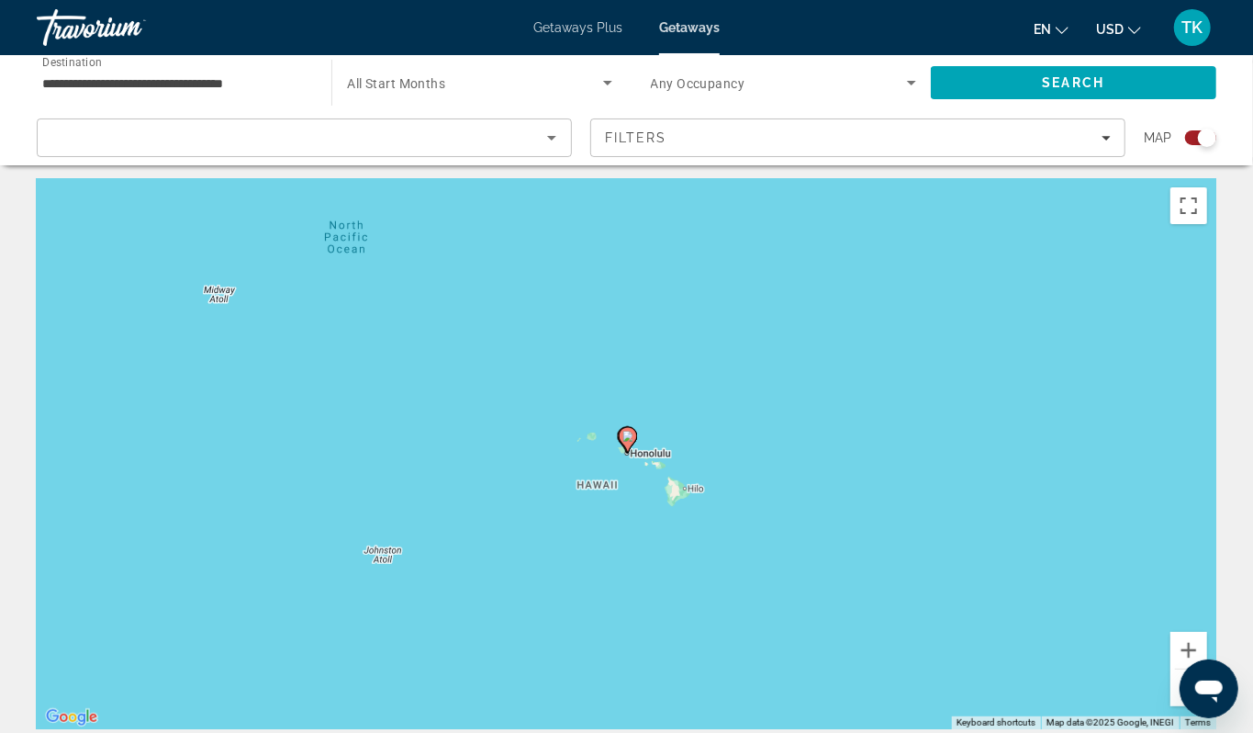
click at [626, 442] on image "Main content" at bounding box center [628, 436] width 11 height 11
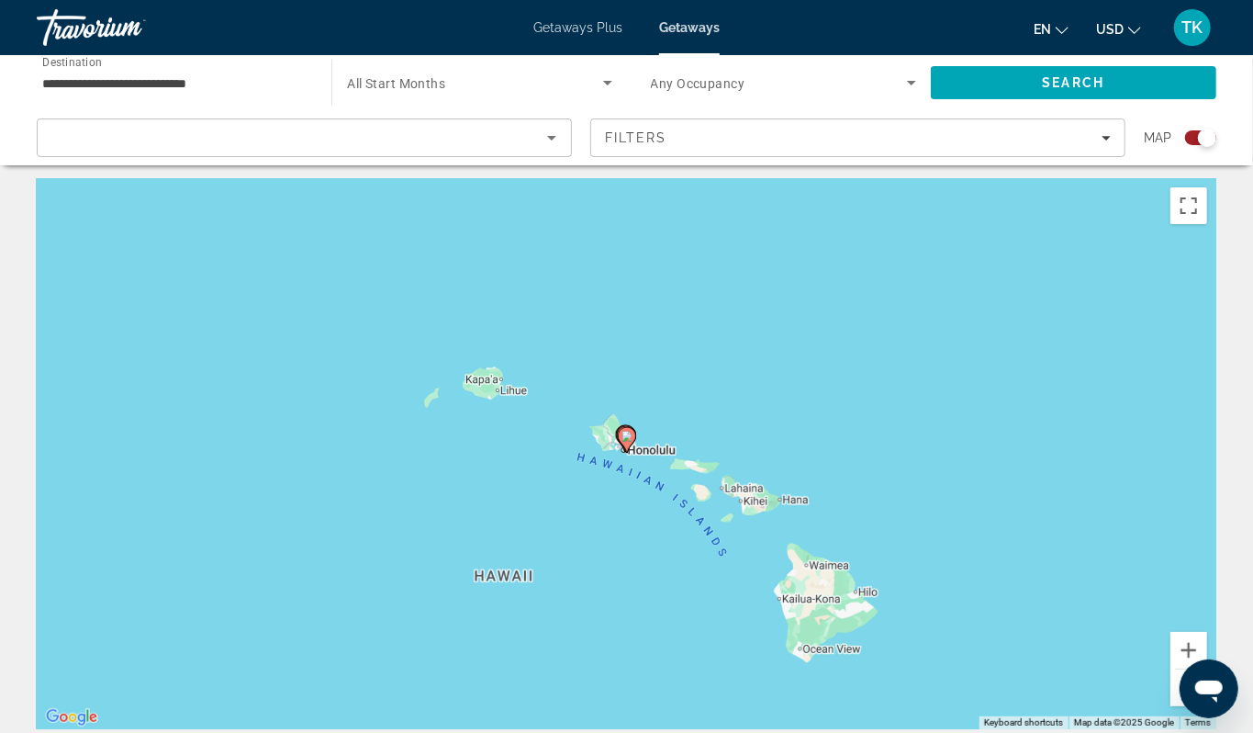
click at [626, 442] on image "Main content" at bounding box center [627, 436] width 11 height 11
type input "**********"
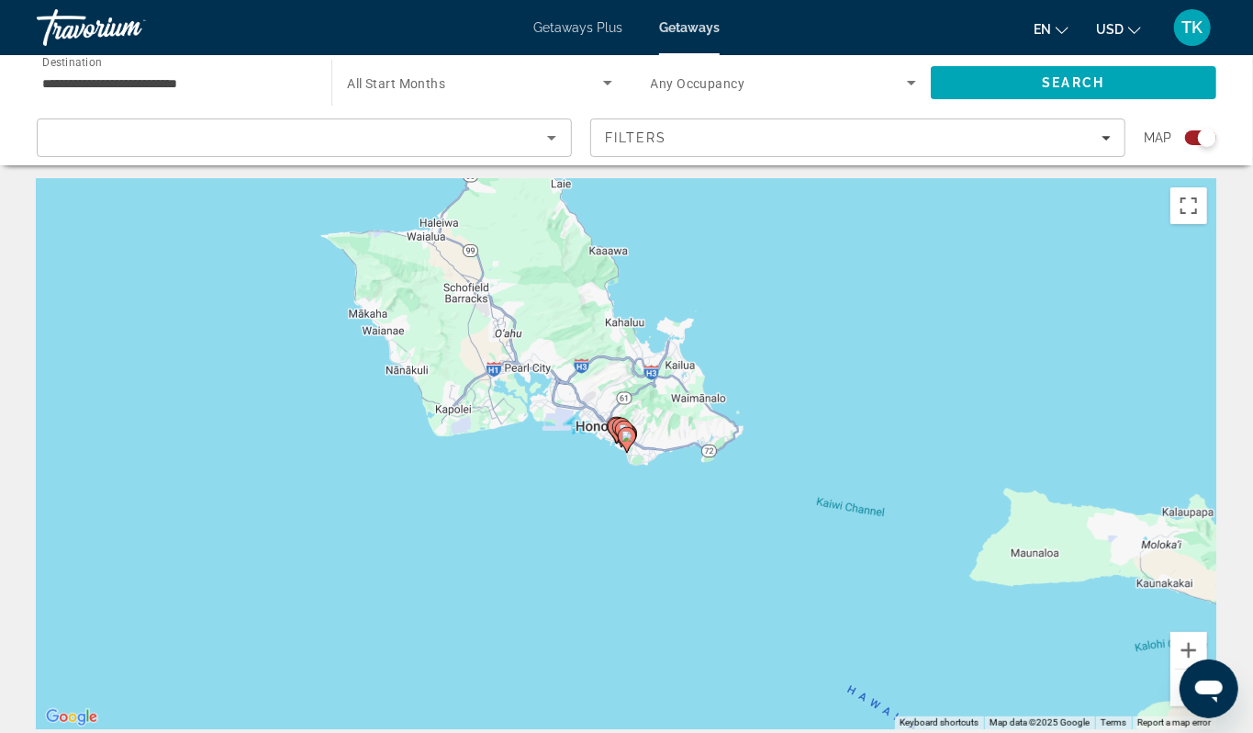
click at [626, 442] on image "Main content" at bounding box center [627, 436] width 11 height 11
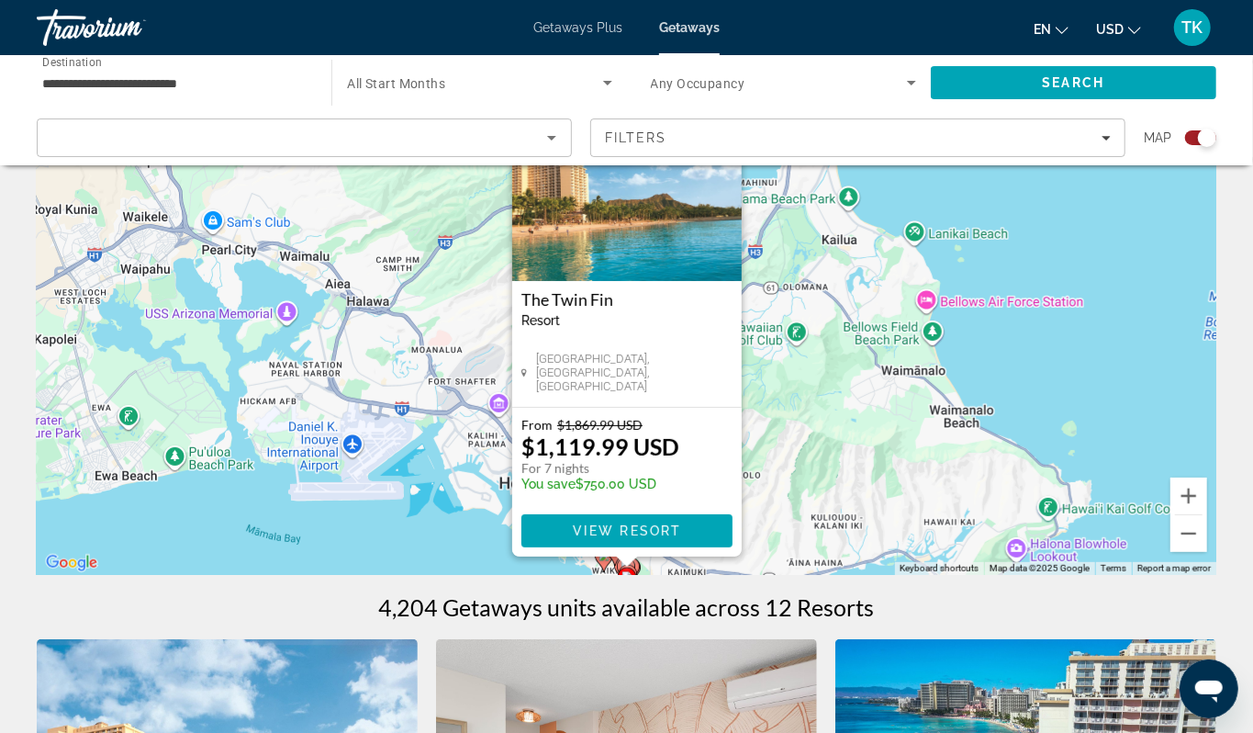
scroll to position [185, 0]
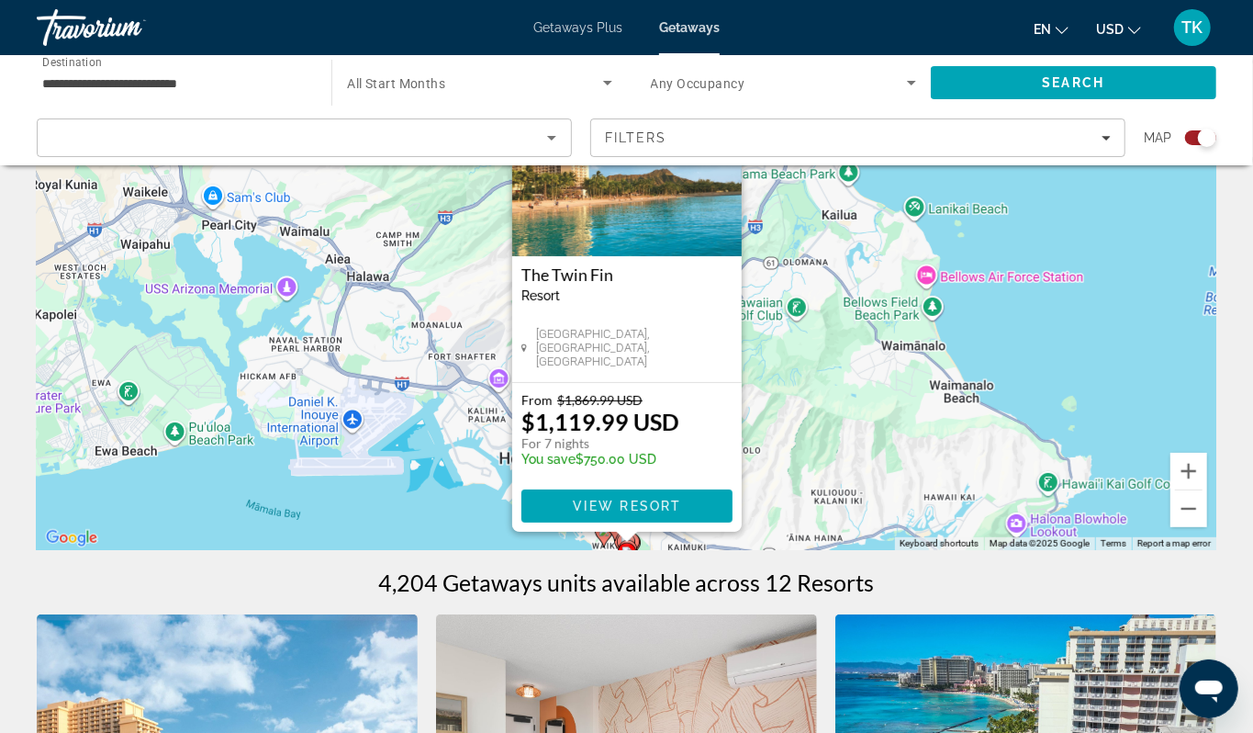
click at [318, 550] on div "To activate drag with keyboard, press Alt + Enter. Once in keyboard drag state,…" at bounding box center [627, 274] width 1180 height 551
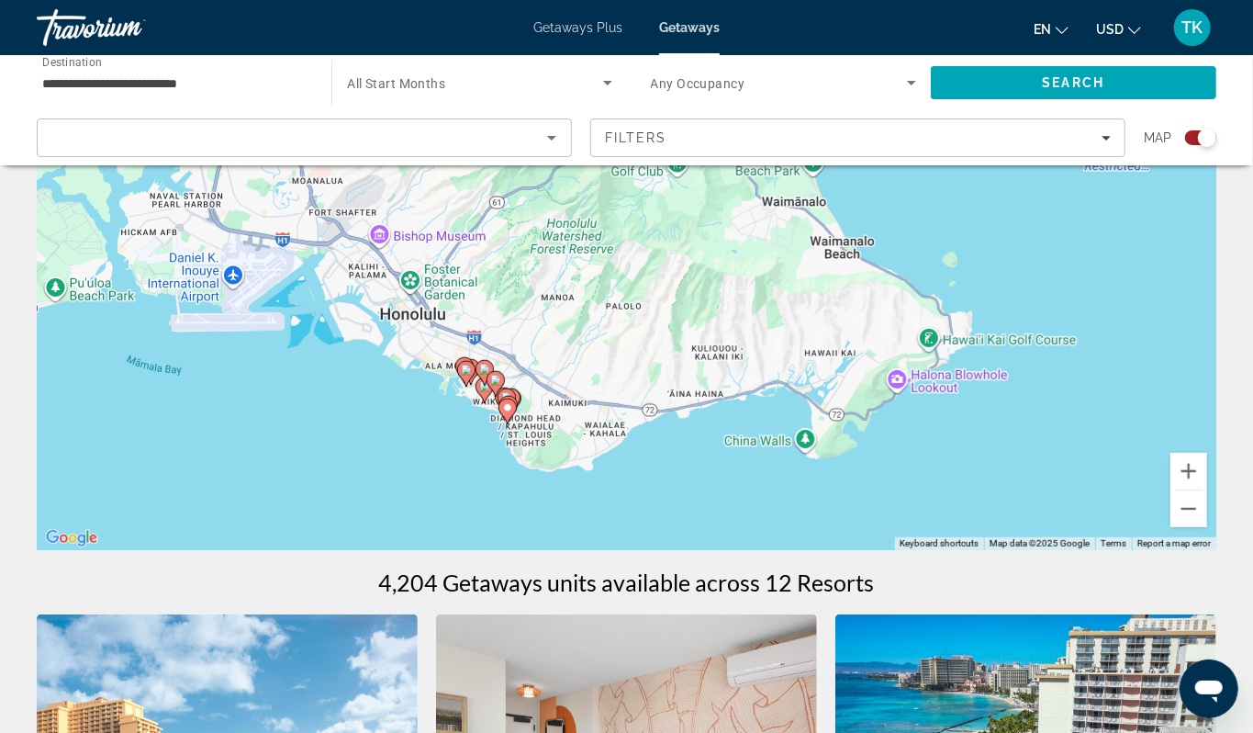
drag, startPoint x: 581, startPoint y: 482, endPoint x: 461, endPoint y: 340, distance: 186.4
click at [461, 340] on div "To activate drag with keyboard, press Alt + Enter. Once in keyboard drag state,…" at bounding box center [627, 274] width 1180 height 551
click at [415, 435] on div "To activate drag with keyboard, press Alt + Enter. Once in keyboard drag state,…" at bounding box center [627, 274] width 1180 height 551
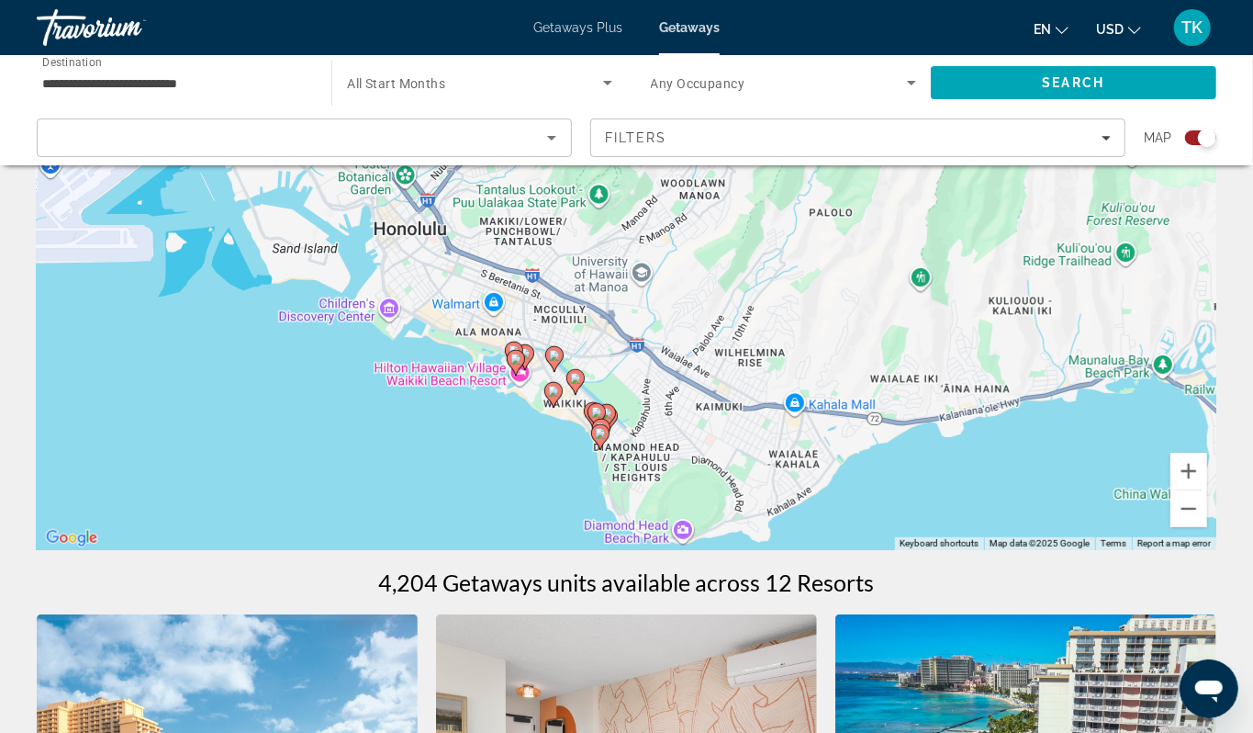
click at [508, 491] on div "To activate drag with keyboard, press Alt + Enter. Once in keyboard drag state,…" at bounding box center [627, 274] width 1180 height 551
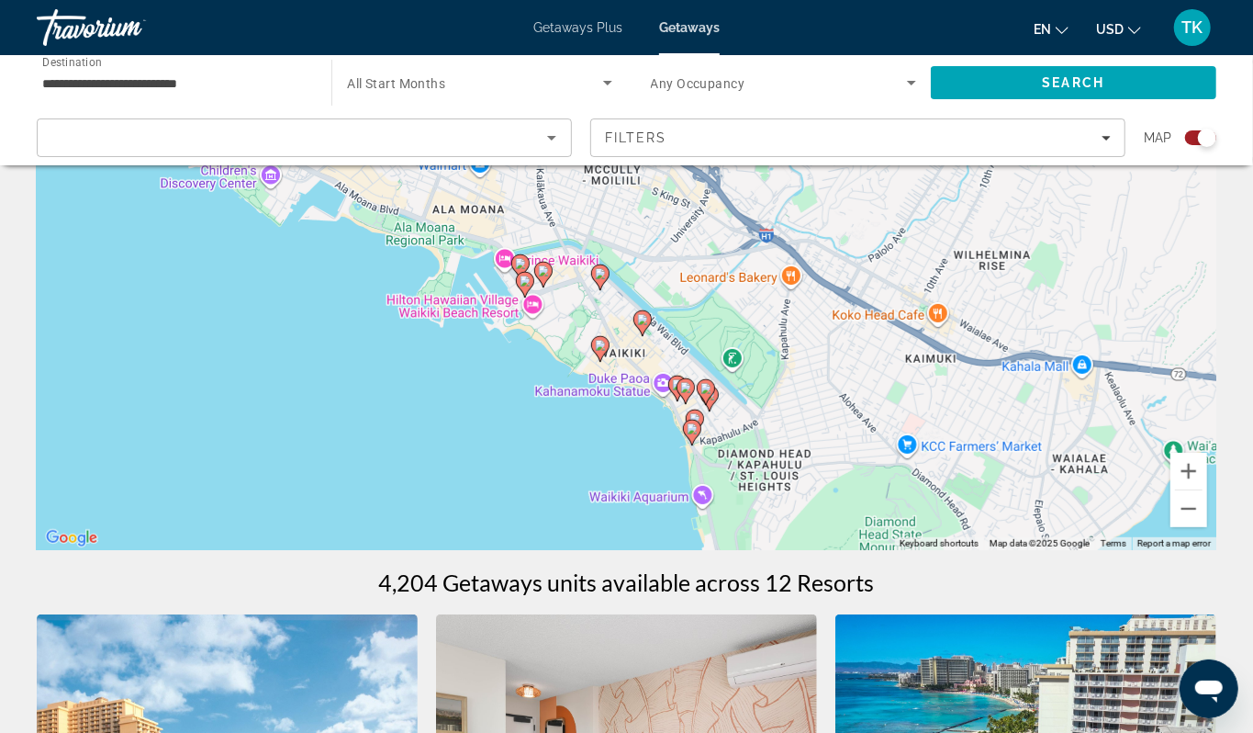
click at [595, 351] on image "Main content" at bounding box center [600, 345] width 11 height 11
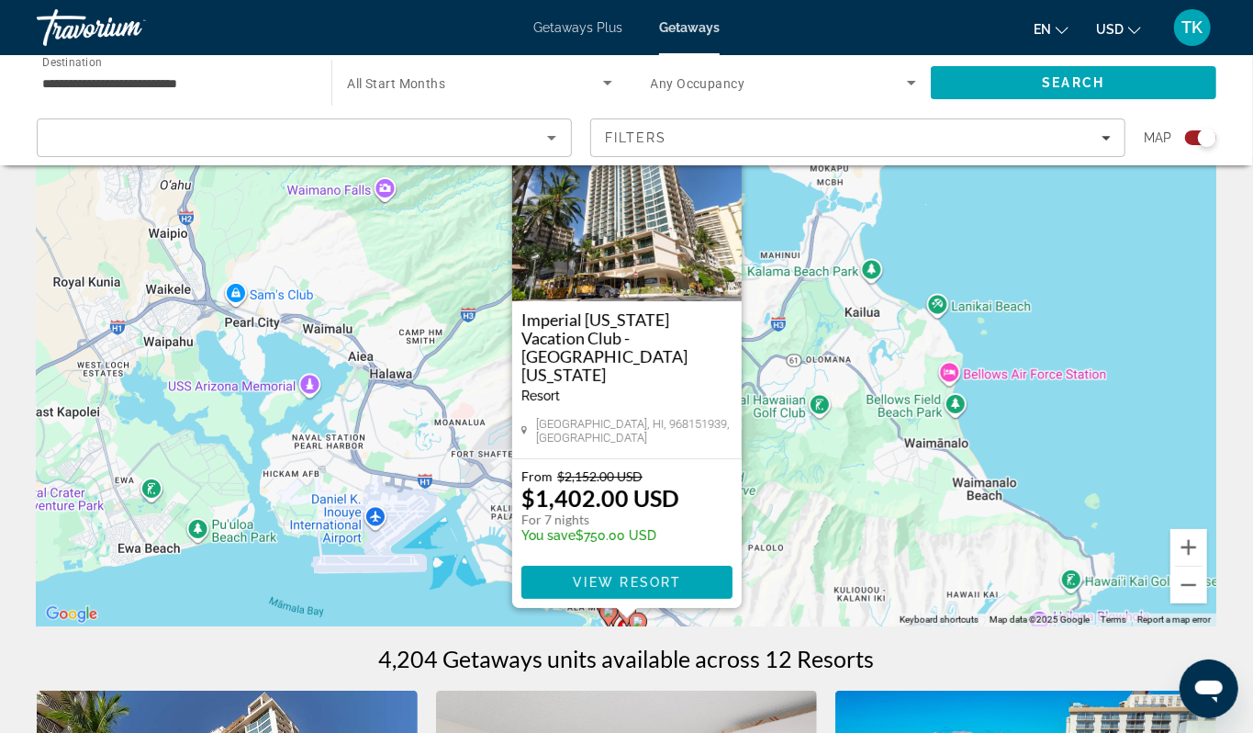
scroll to position [130, 0]
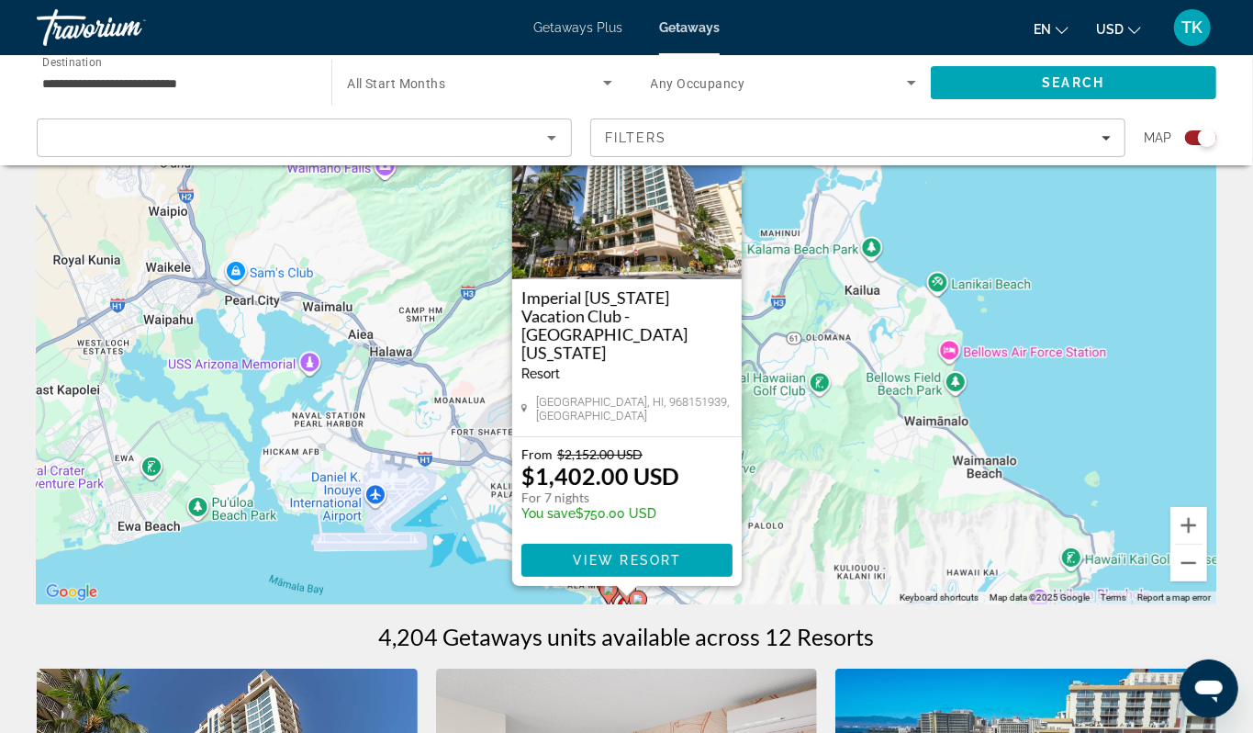
click at [1047, 446] on div "To activate drag with keyboard, press Alt + Enter. Once in keyboard drag state,…" at bounding box center [627, 328] width 1180 height 551
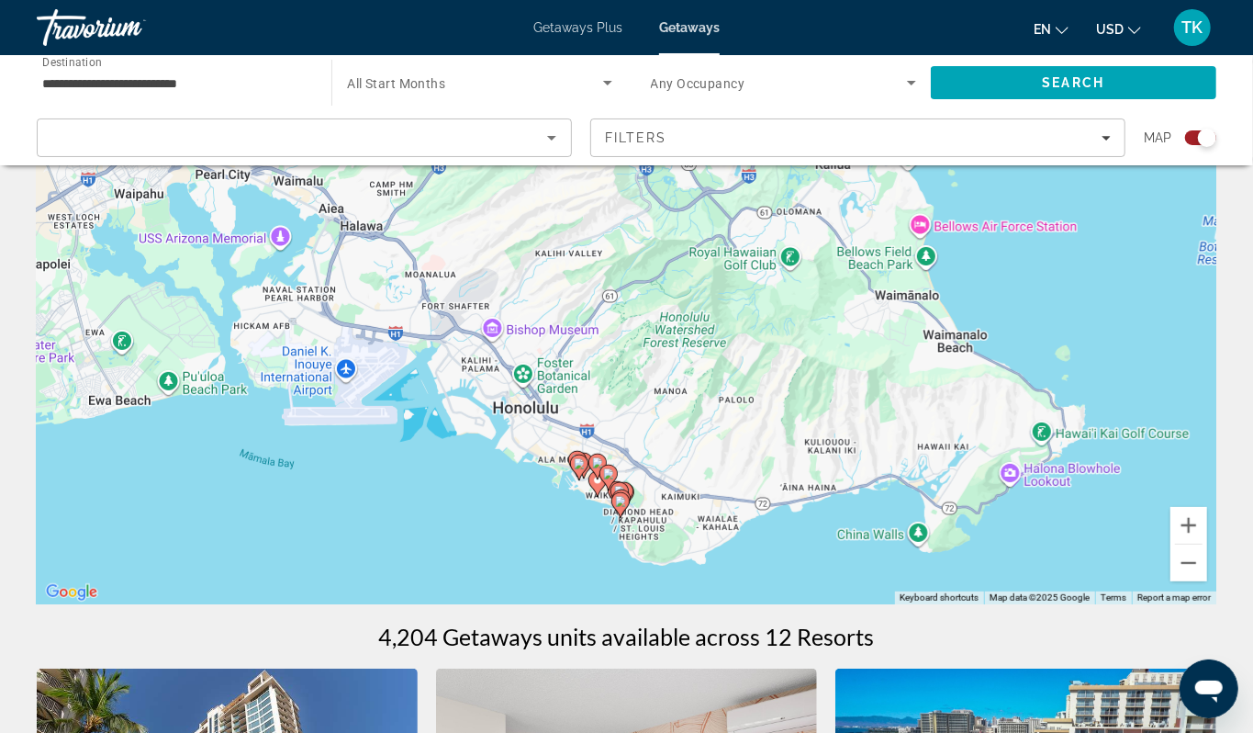
drag, startPoint x: 773, startPoint y: 489, endPoint x: 732, endPoint y: 351, distance: 144.7
click at [732, 351] on div "To activate drag with keyboard, press Alt + Enter. Once in keyboard drag state,…" at bounding box center [627, 328] width 1180 height 551
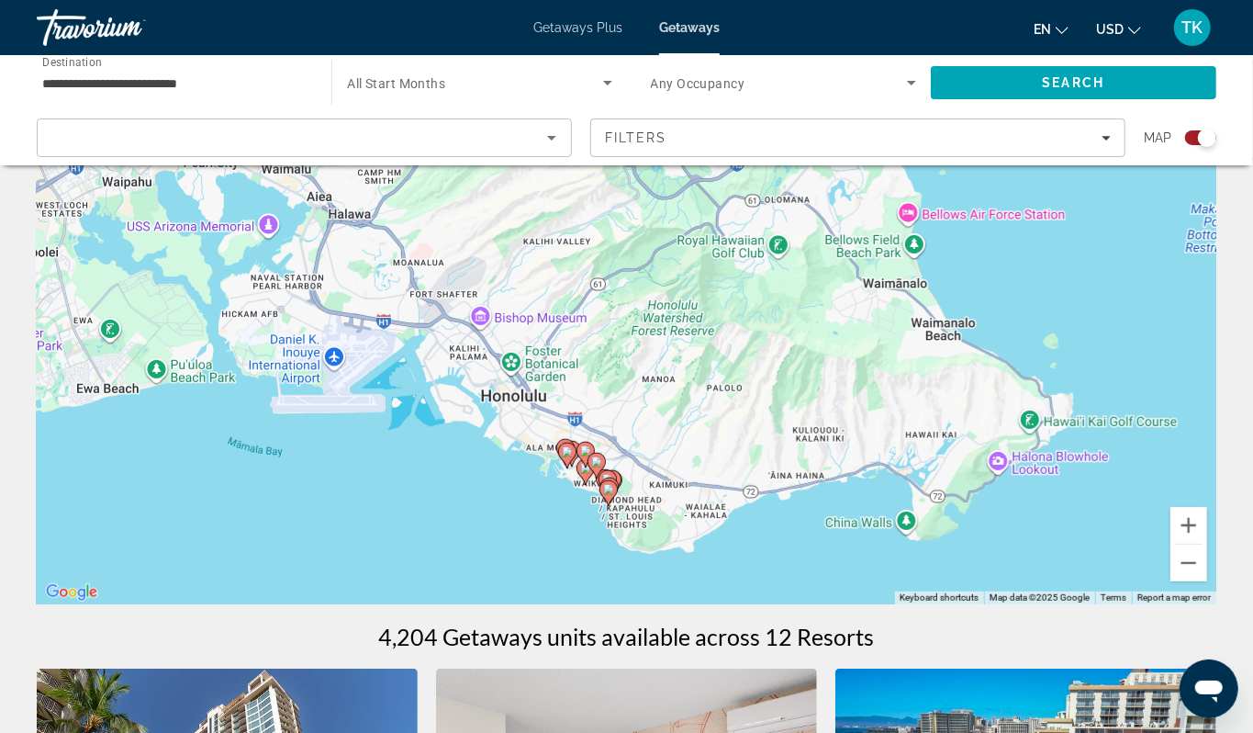
click at [578, 545] on div "To activate drag with keyboard, press Alt + Enter. Once in keyboard drag state,…" at bounding box center [627, 328] width 1180 height 551
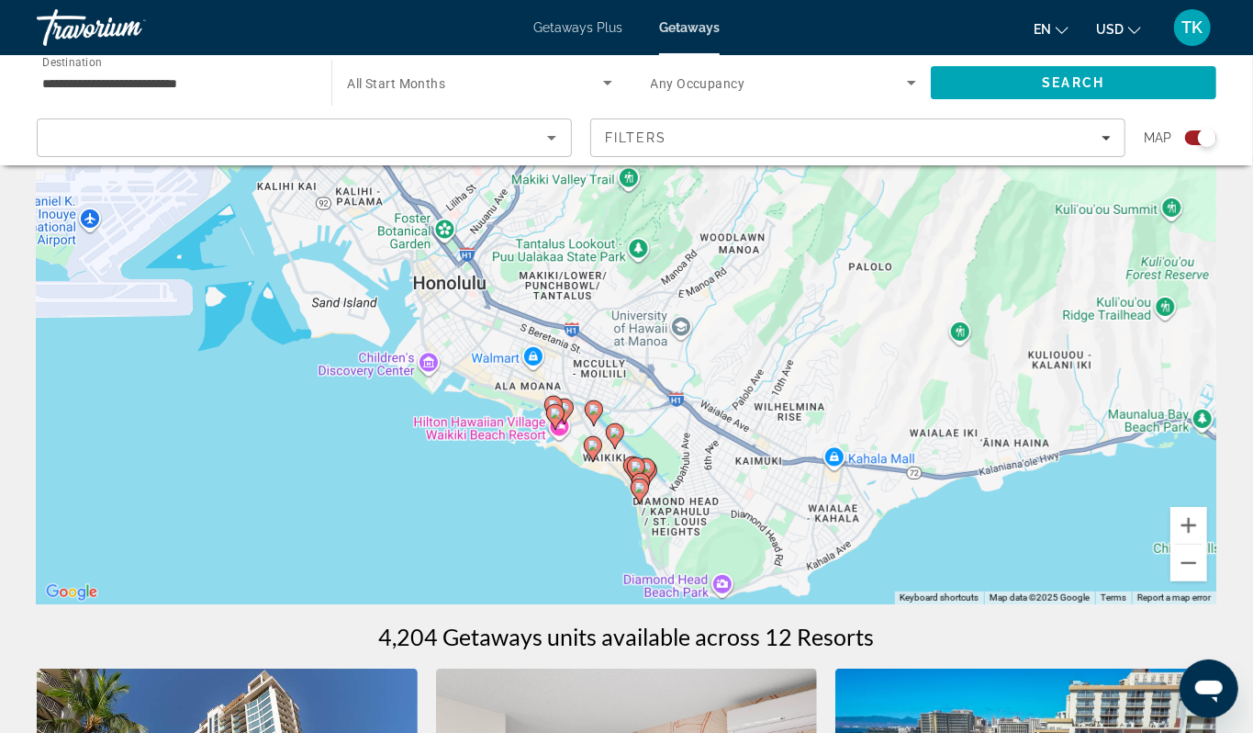
click at [578, 545] on div "To activate drag with keyboard, press Alt + Enter. Once in keyboard drag state,…" at bounding box center [627, 328] width 1180 height 551
click at [614, 545] on div "To activate drag with keyboard, press Alt + Enter. Once in keyboard drag state,…" at bounding box center [627, 328] width 1180 height 551
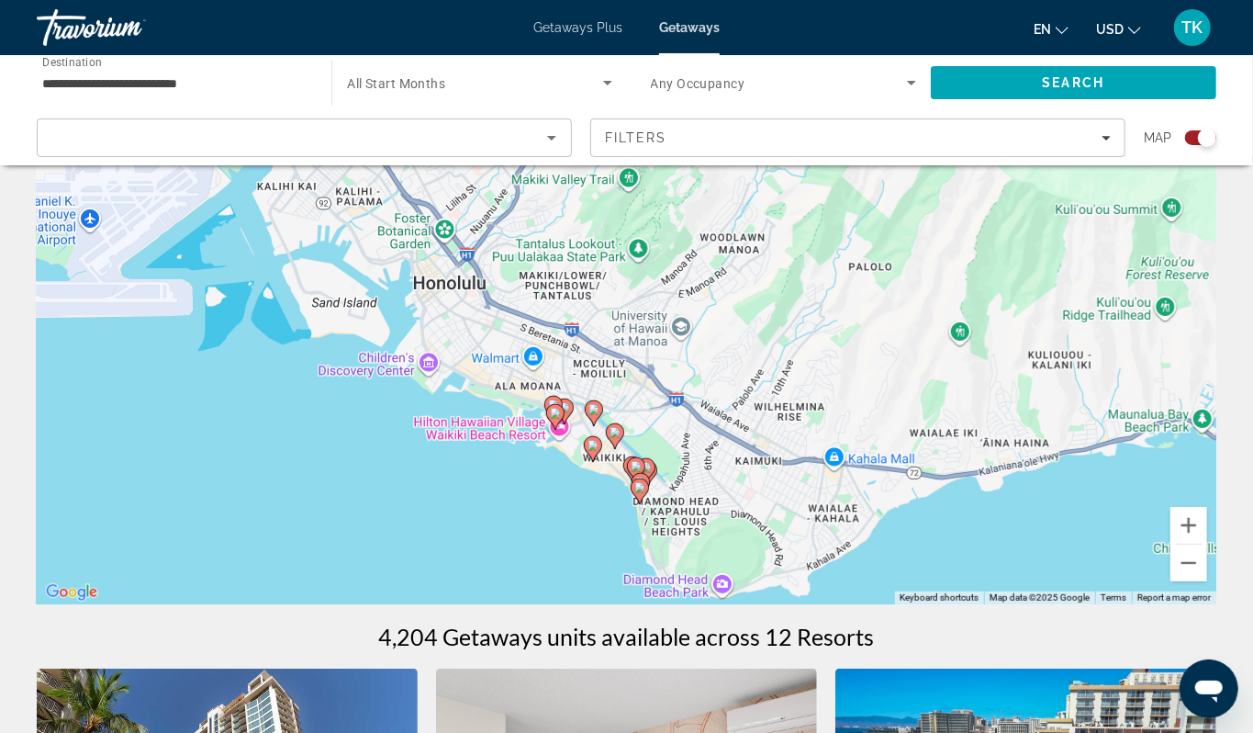
click at [614, 545] on div "To activate drag with keyboard, press Alt + Enter. Once in keyboard drag state,…" at bounding box center [627, 328] width 1180 height 551
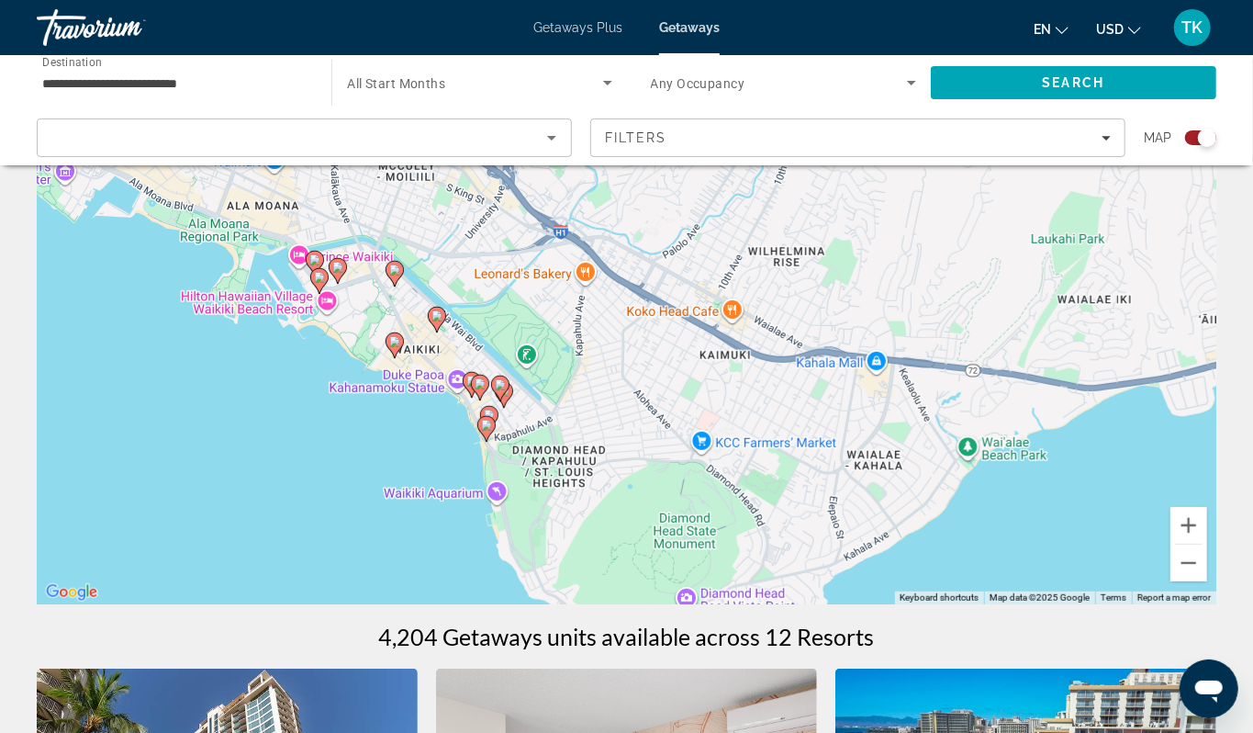
drag, startPoint x: 614, startPoint y: 545, endPoint x: 400, endPoint y: 473, distance: 225.9
click at [400, 473] on div "To activate drag with keyboard, press Alt + Enter. Once in keyboard drag state,…" at bounding box center [627, 328] width 1180 height 551
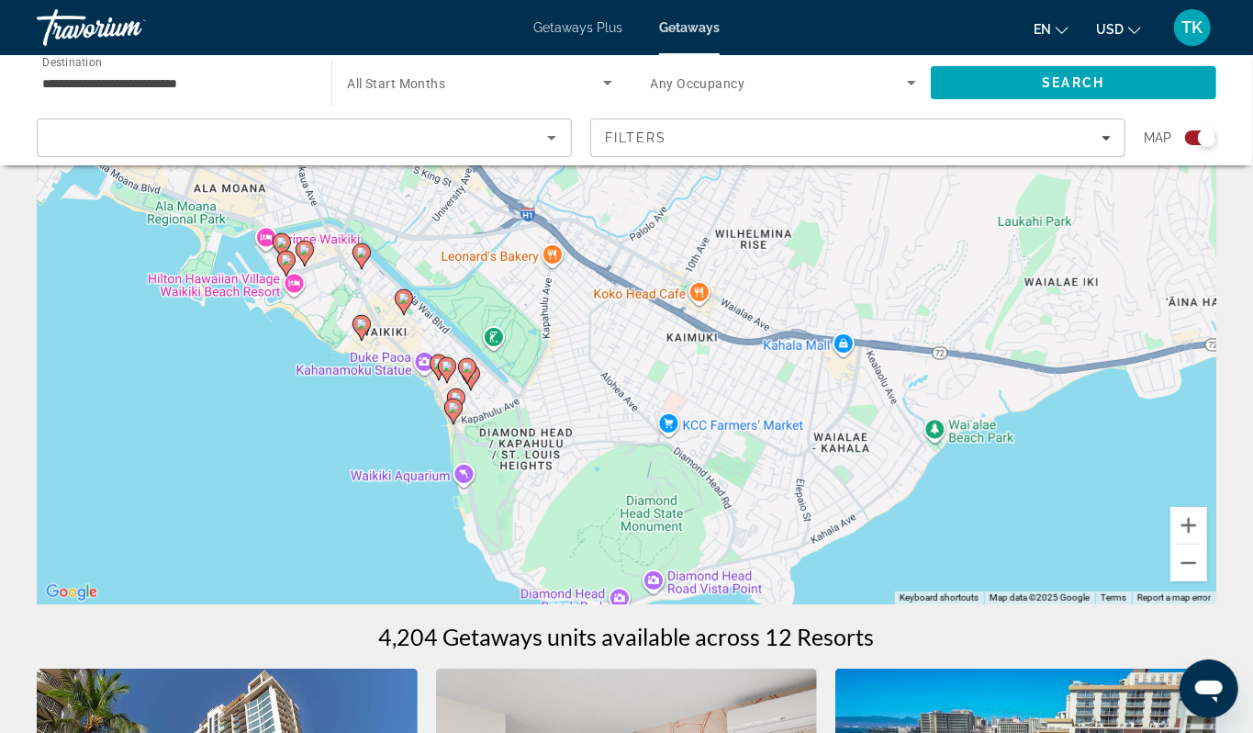
click at [400, 473] on div "To activate drag with keyboard, press Alt + Enter. Once in keyboard drag state,…" at bounding box center [627, 328] width 1180 height 551
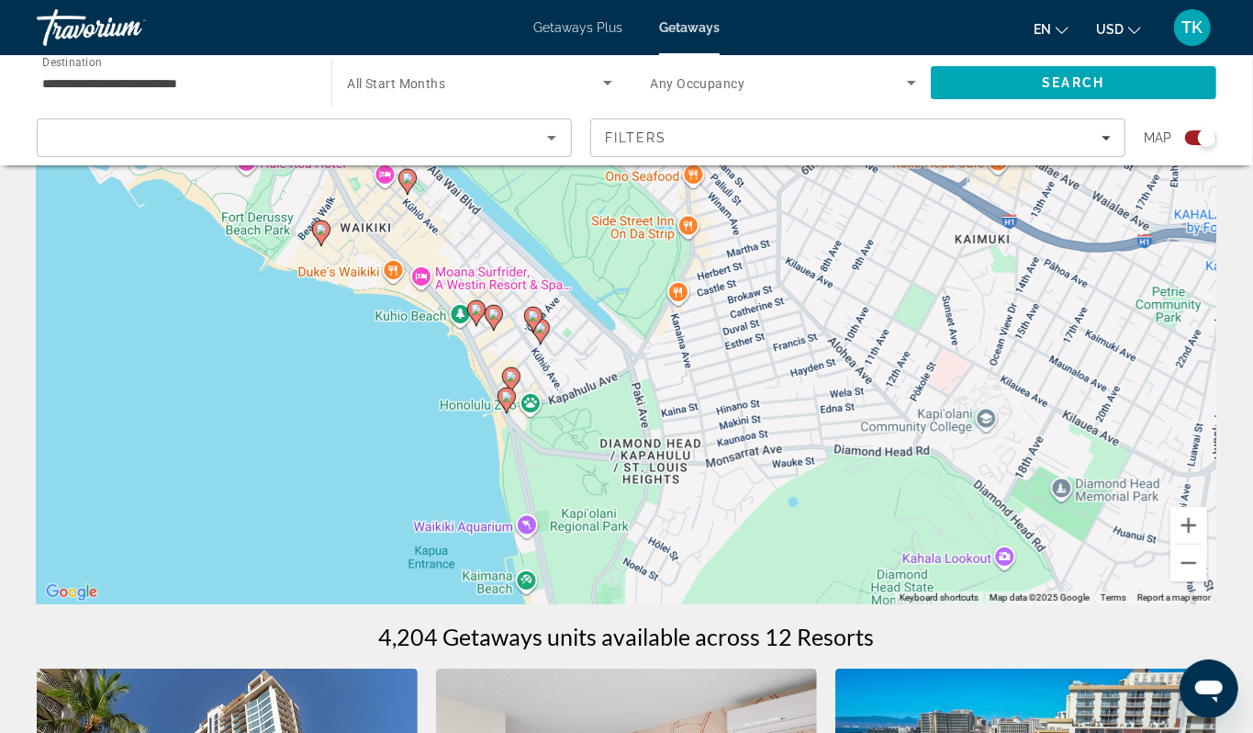
click at [430, 410] on div "To activate drag with keyboard, press Alt + Enter. Once in keyboard drag state,…" at bounding box center [627, 328] width 1180 height 551
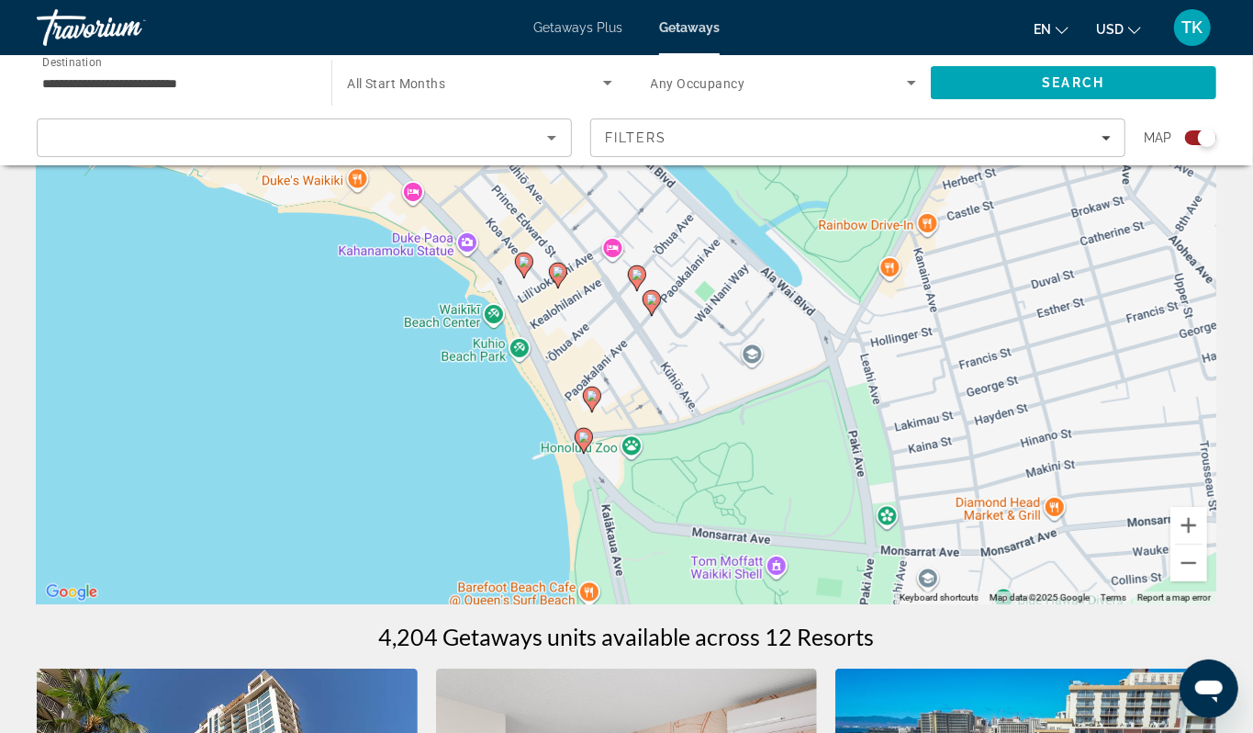
click at [430, 410] on div "To activate drag with keyboard, press Alt + Enter. Once in keyboard drag state,…" at bounding box center [627, 328] width 1180 height 551
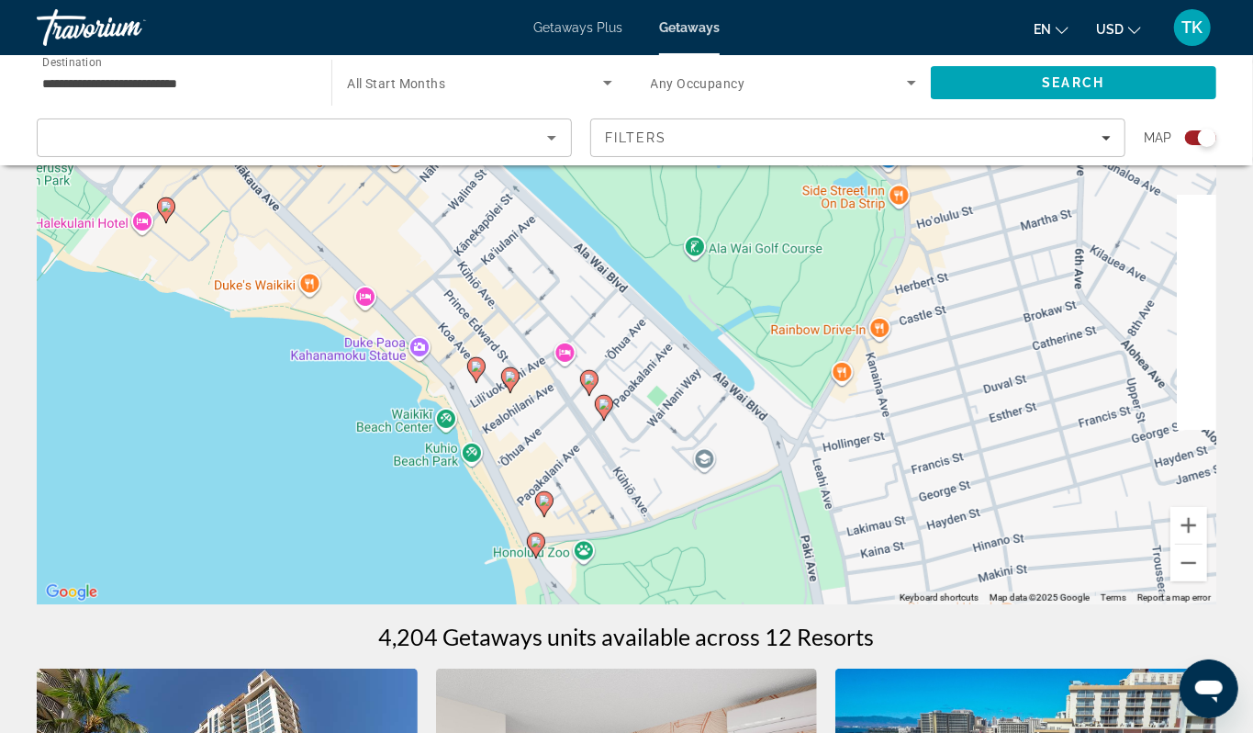
drag, startPoint x: 430, startPoint y: 410, endPoint x: 379, endPoint y: 519, distance: 119.6
click at [379, 519] on div "To activate drag with keyboard, press Alt + Enter. Once in keyboard drag state,…" at bounding box center [627, 328] width 1180 height 551
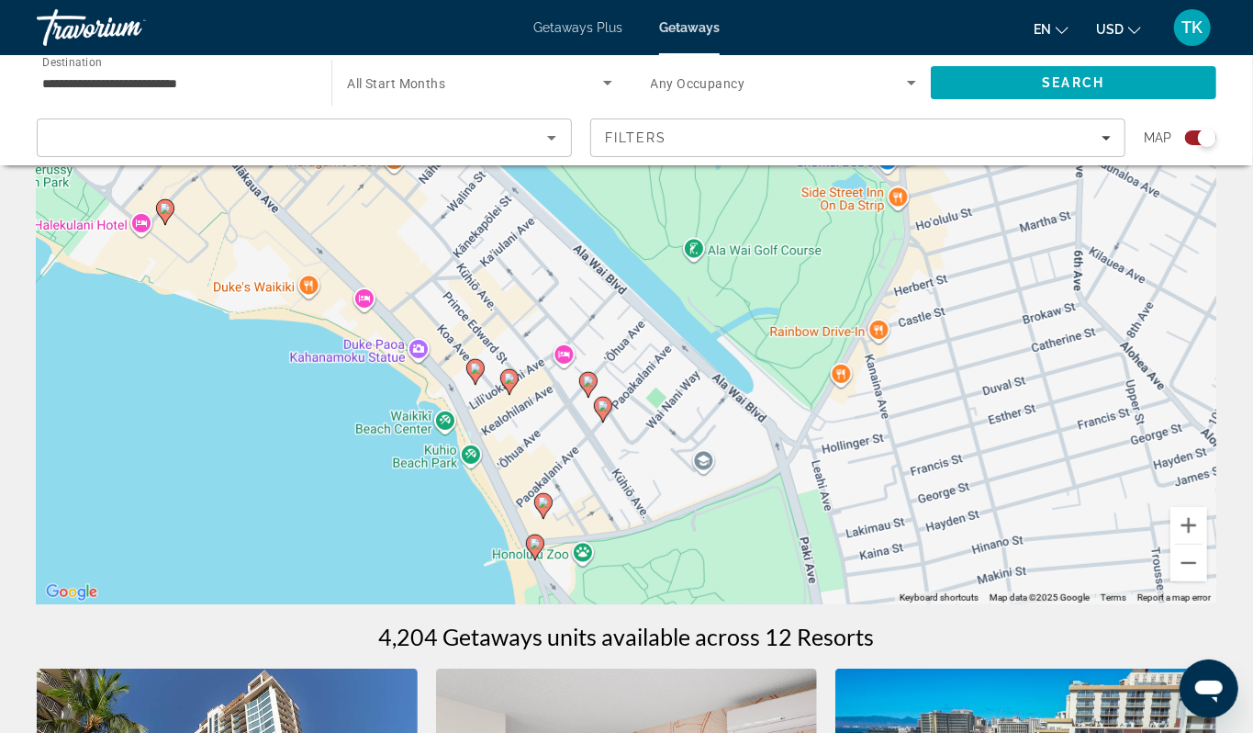
click at [472, 384] on icon "Main content" at bounding box center [475, 372] width 17 height 24
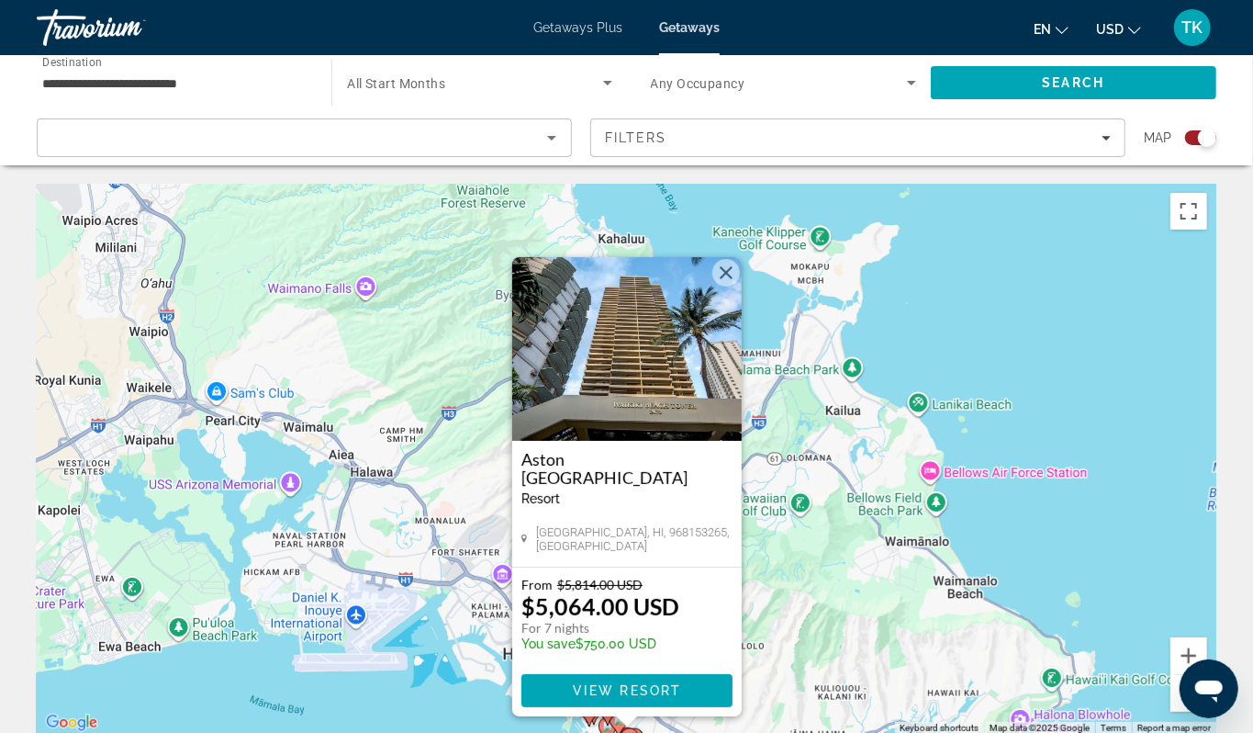
click at [247, 703] on div "To activate drag with keyboard, press Alt + Enter. Once in keyboard drag state,…" at bounding box center [627, 459] width 1180 height 551
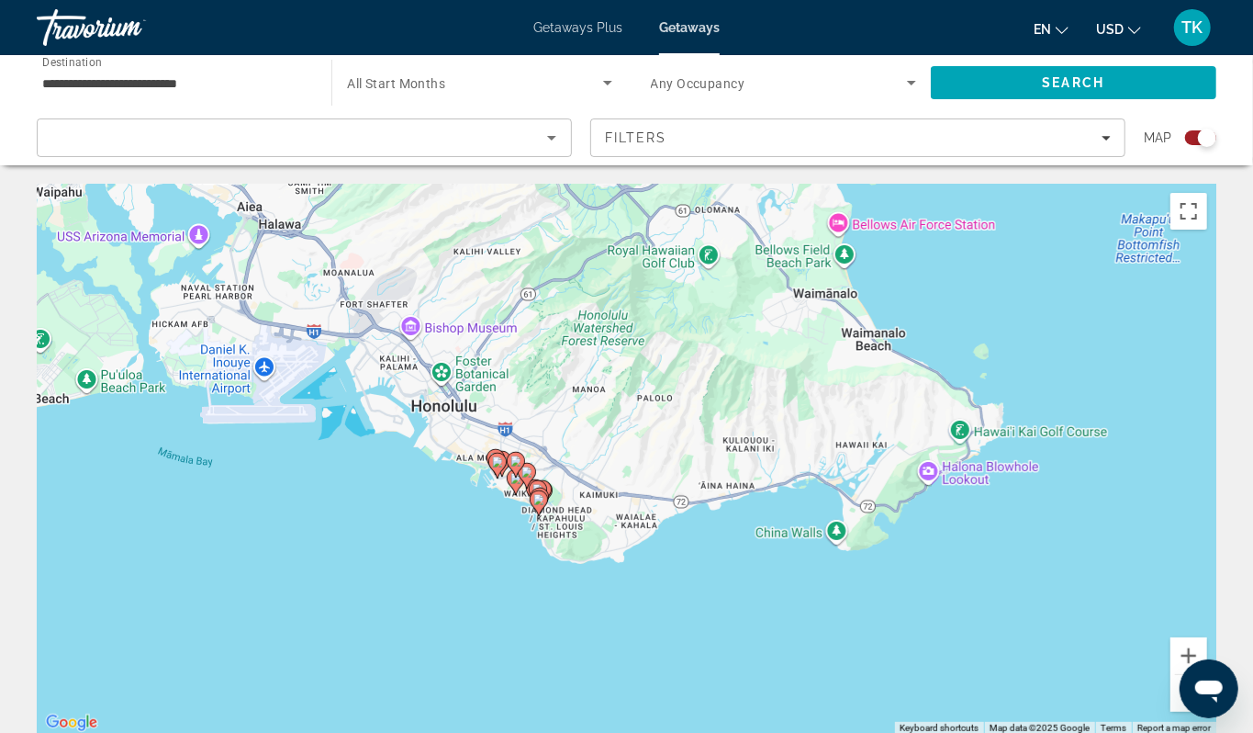
drag, startPoint x: 570, startPoint y: 606, endPoint x: 476, endPoint y: 346, distance: 276.6
click at [476, 346] on div "To activate drag with keyboard, press Alt + Enter. Once in keyboard drag state,…" at bounding box center [627, 459] width 1180 height 551
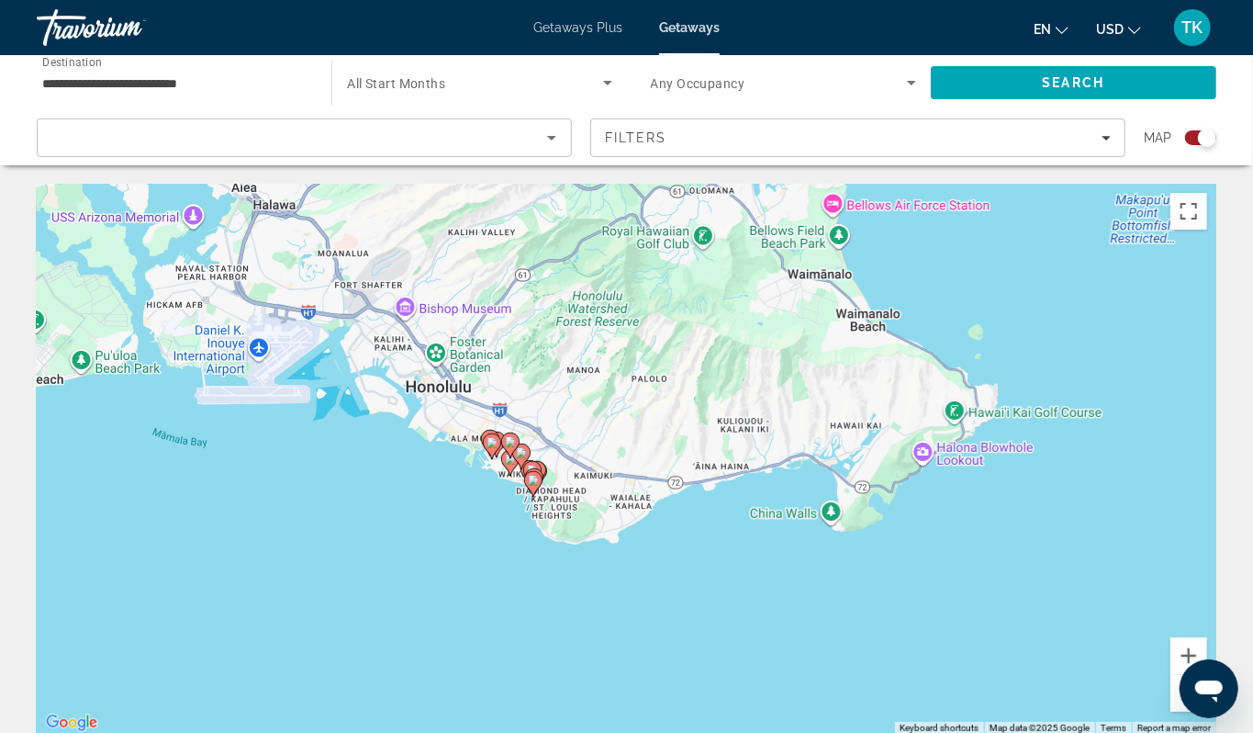
click at [487, 540] on div "To activate drag with keyboard, press Alt + Enter. Once in keyboard drag state,…" at bounding box center [627, 459] width 1180 height 551
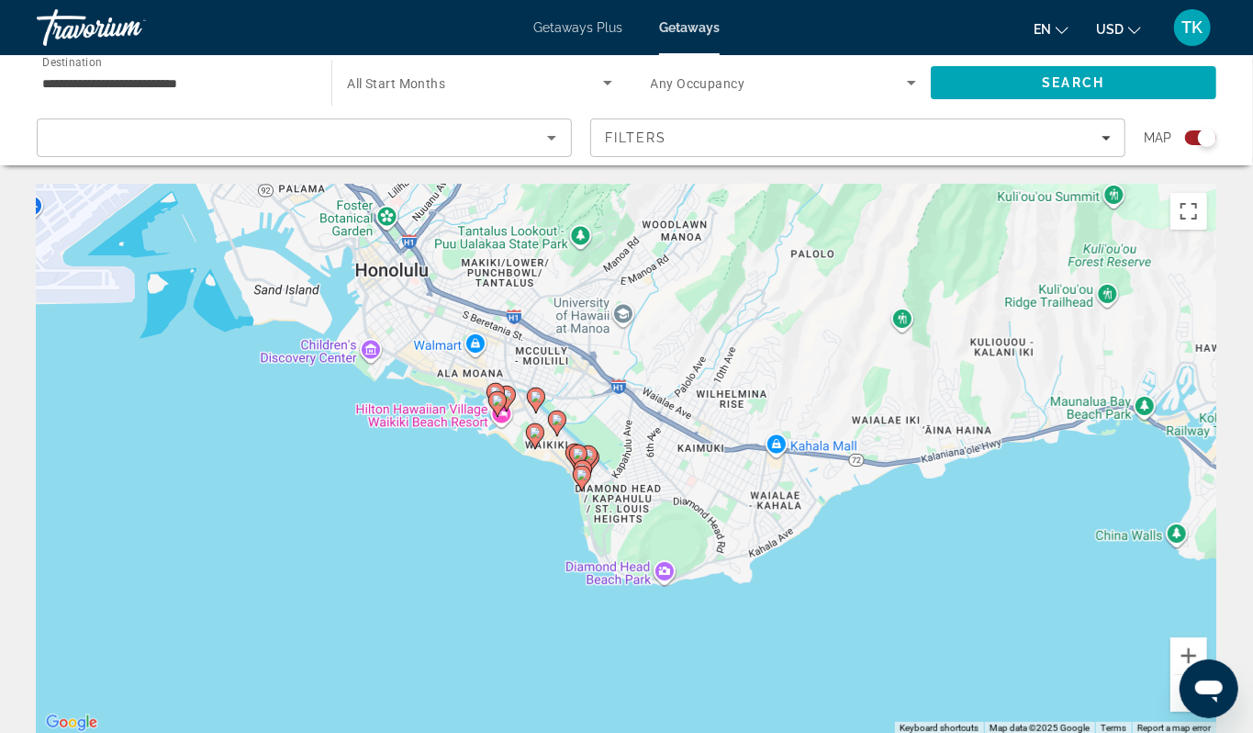
click at [523, 562] on div "To activate drag with keyboard, press Alt + Enter. Once in keyboard drag state,…" at bounding box center [627, 459] width 1180 height 551
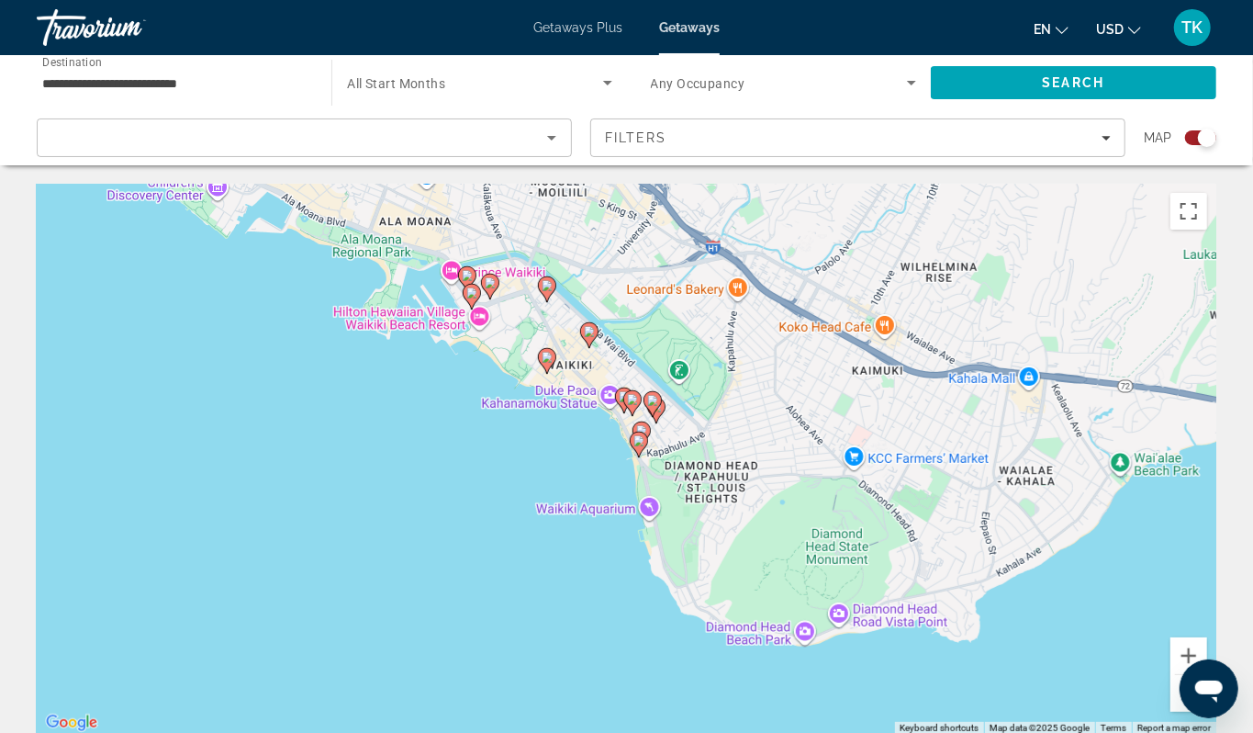
click at [549, 505] on div "To activate drag with keyboard, press Alt + Enter. Once in keyboard drag state,…" at bounding box center [627, 459] width 1180 height 551
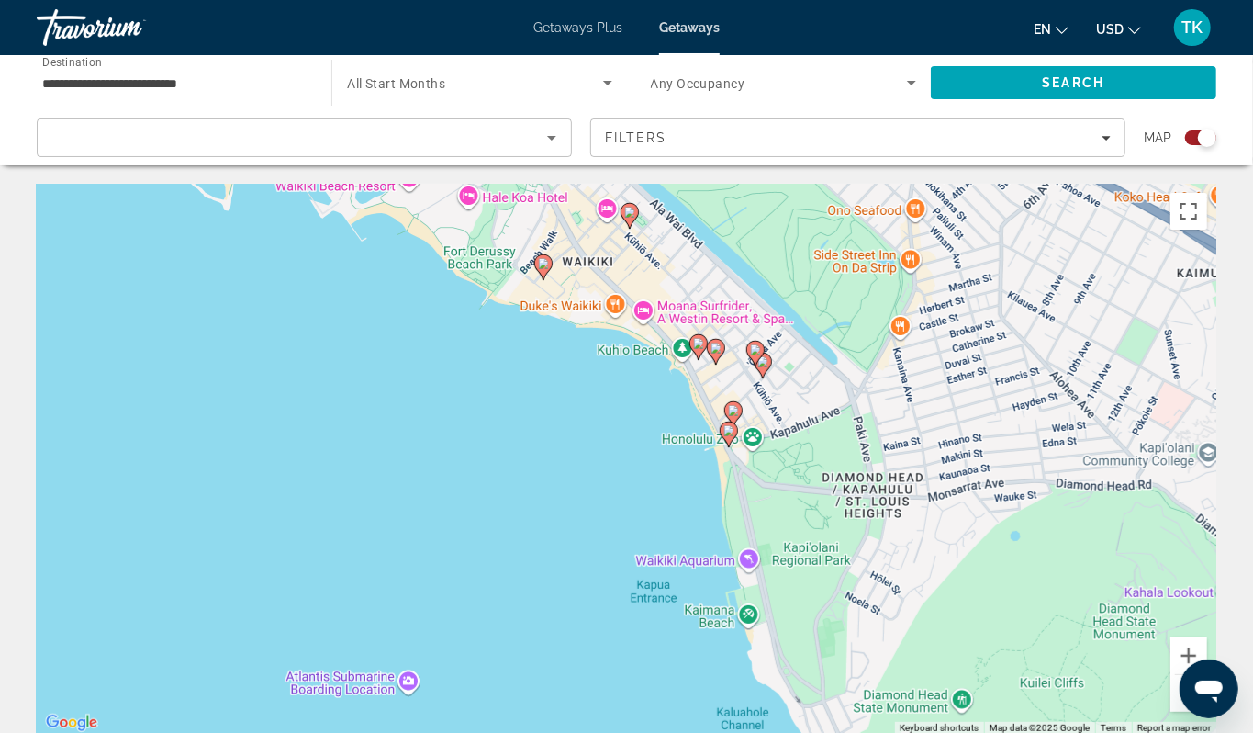
click at [716, 354] on image "Main content" at bounding box center [716, 348] width 11 height 11
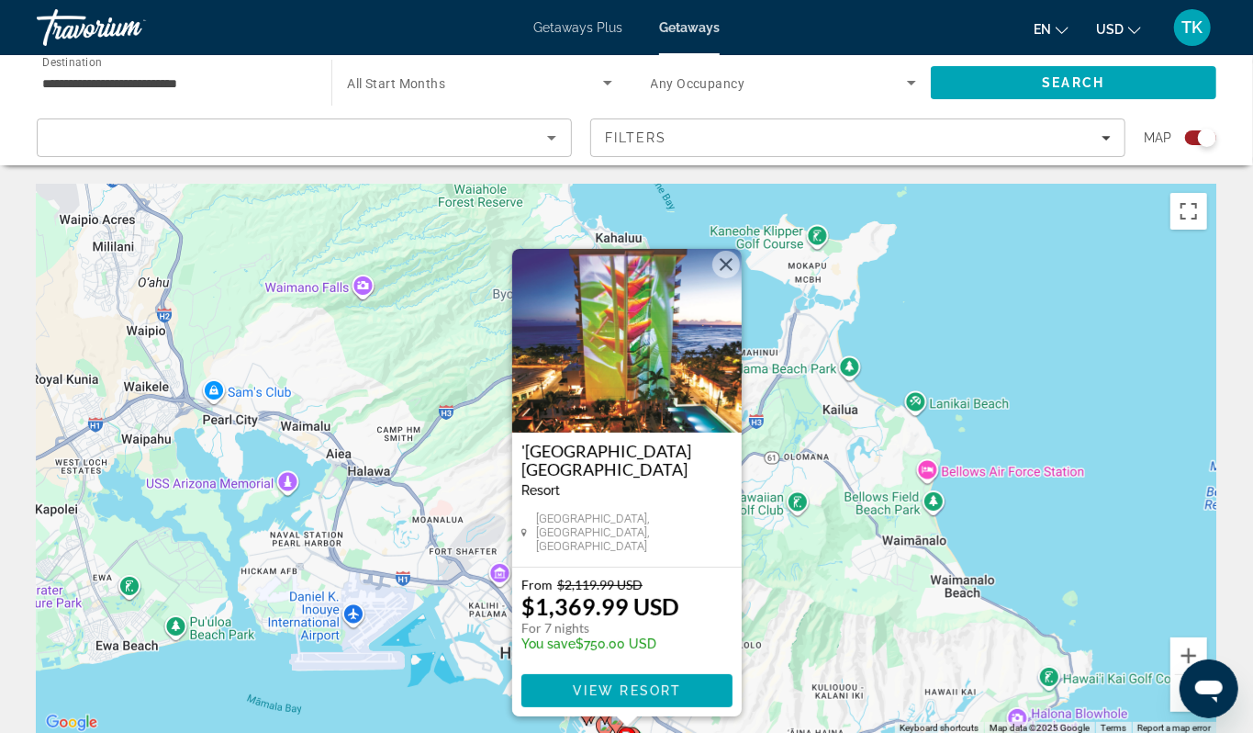
click at [246, 711] on div "To activate drag with keyboard, press Alt + Enter. Once in keyboard drag state,…" at bounding box center [627, 459] width 1180 height 551
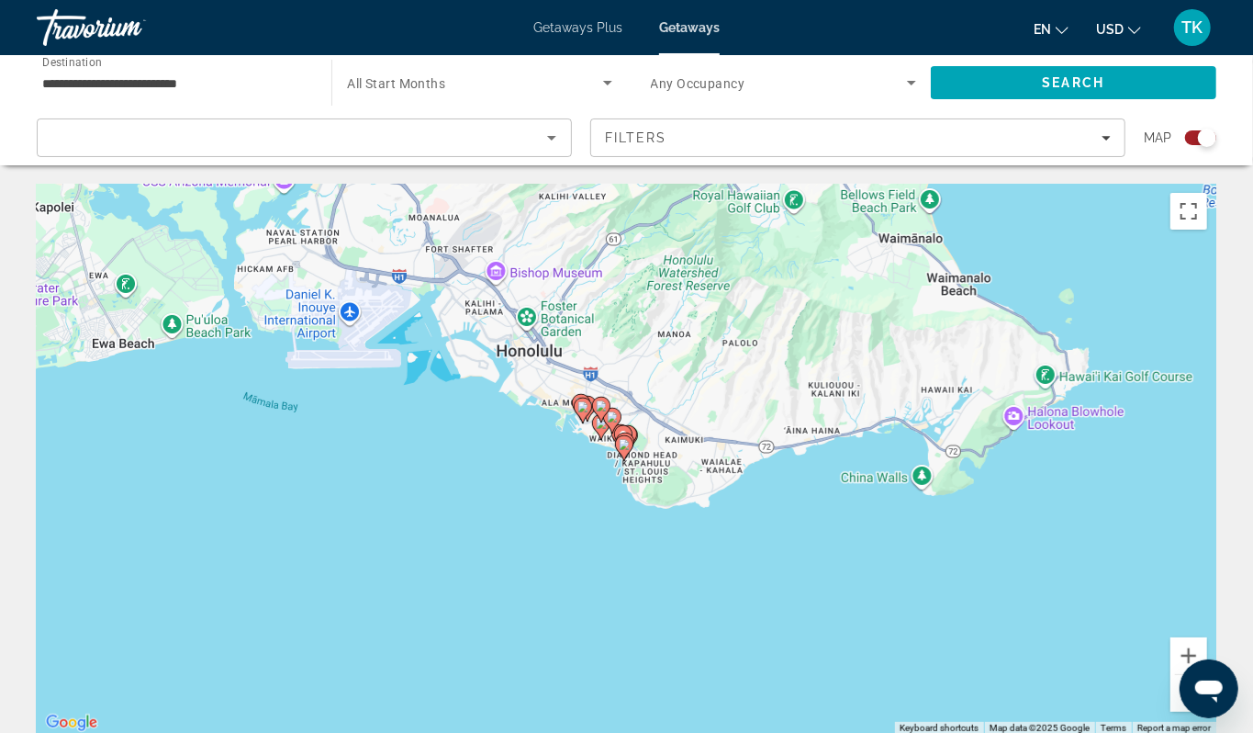
drag, startPoint x: 570, startPoint y: 589, endPoint x: 566, endPoint y: 280, distance: 308.6
click at [566, 280] on div "To activate drag with keyboard, press Alt + Enter. Once in keyboard drag state,…" at bounding box center [627, 459] width 1180 height 551
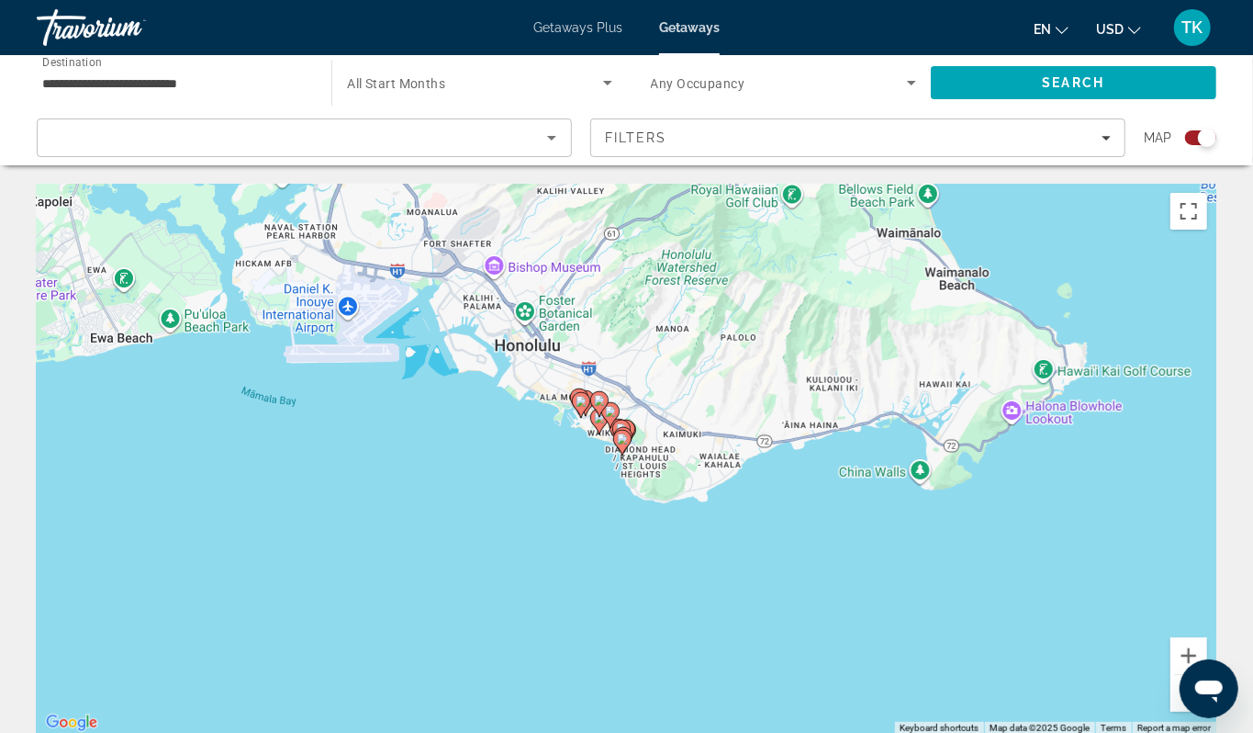
click at [597, 530] on div "To activate drag with keyboard, press Alt + Enter. Once in keyboard drag state,…" at bounding box center [627, 459] width 1180 height 551
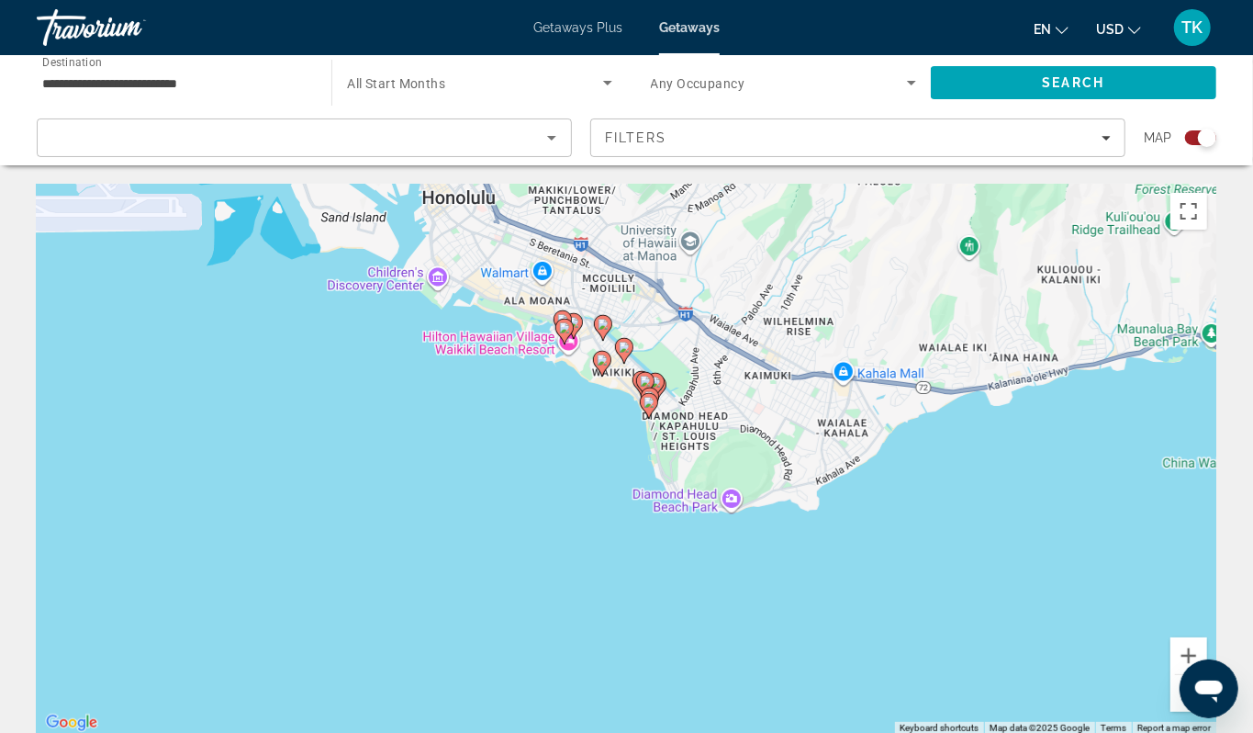
click at [622, 489] on div "To activate drag with keyboard, press Alt + Enter. Once in keyboard drag state,…" at bounding box center [627, 459] width 1180 height 551
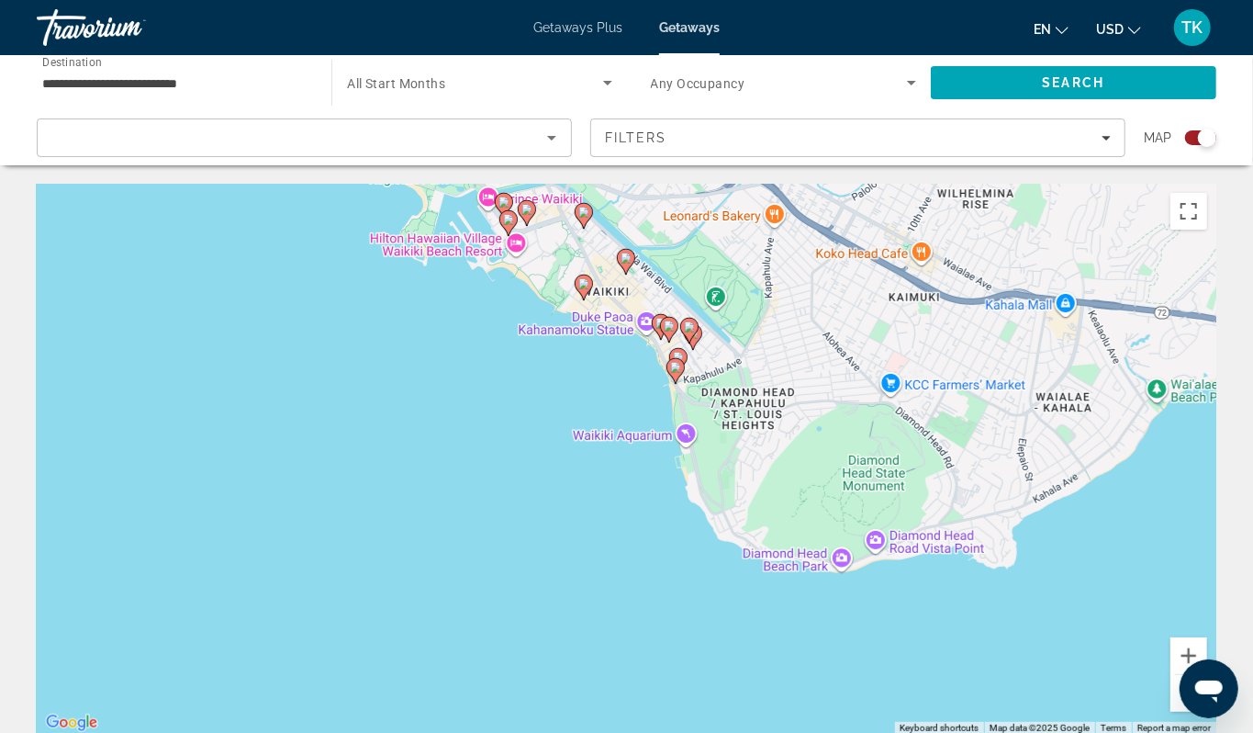
click at [639, 438] on div "To activate drag with keyboard, press Alt + Enter. Once in keyboard drag state,…" at bounding box center [627, 459] width 1180 height 551
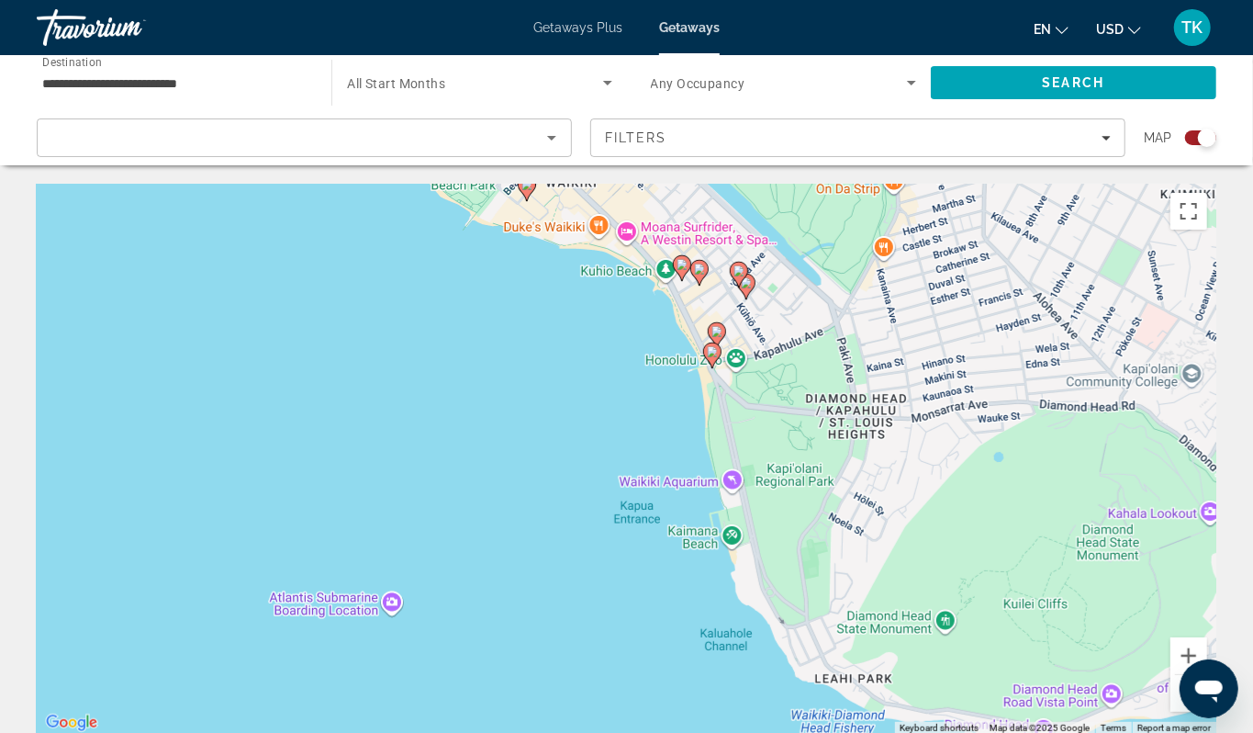
click at [639, 438] on div "To activate drag with keyboard, press Alt + Enter. Once in keyboard drag state,…" at bounding box center [627, 459] width 1180 height 551
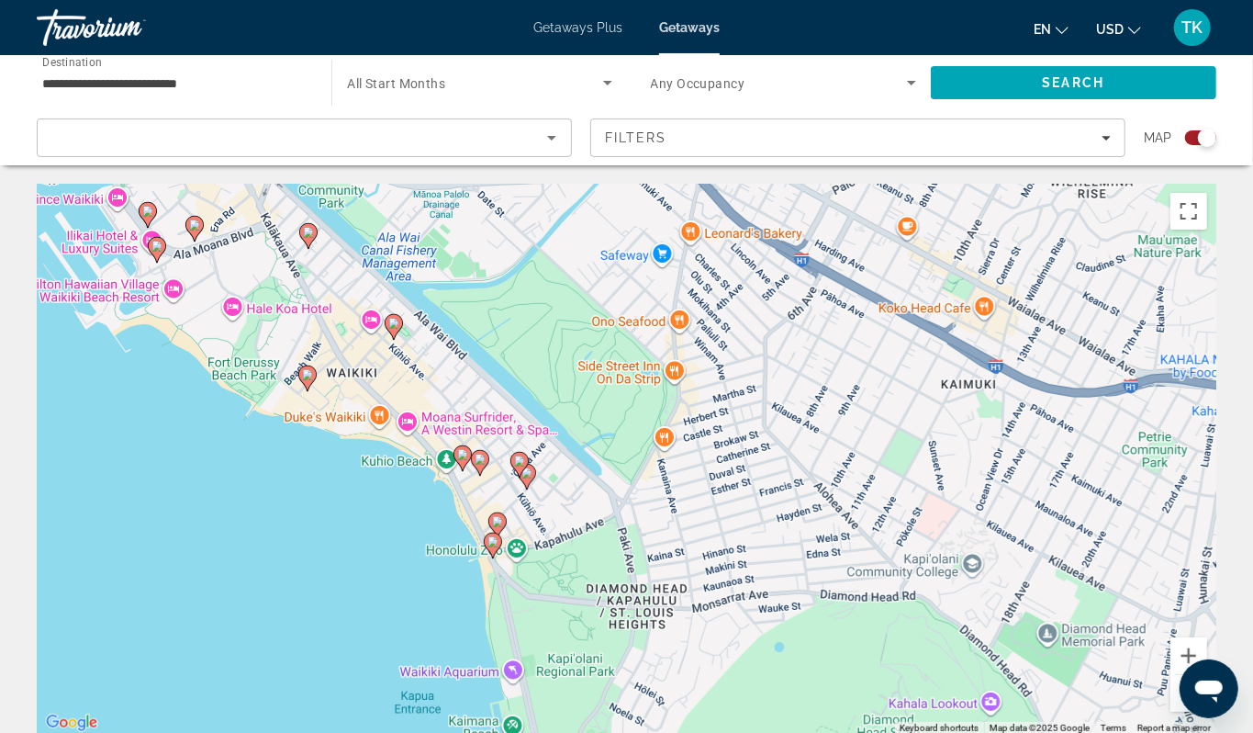
drag, startPoint x: 639, startPoint y: 438, endPoint x: 412, endPoint y: 632, distance: 298.3
click at [412, 632] on div "To activate drag with keyboard, press Alt + Enter. Once in keyboard drag state,…" at bounding box center [627, 459] width 1180 height 551
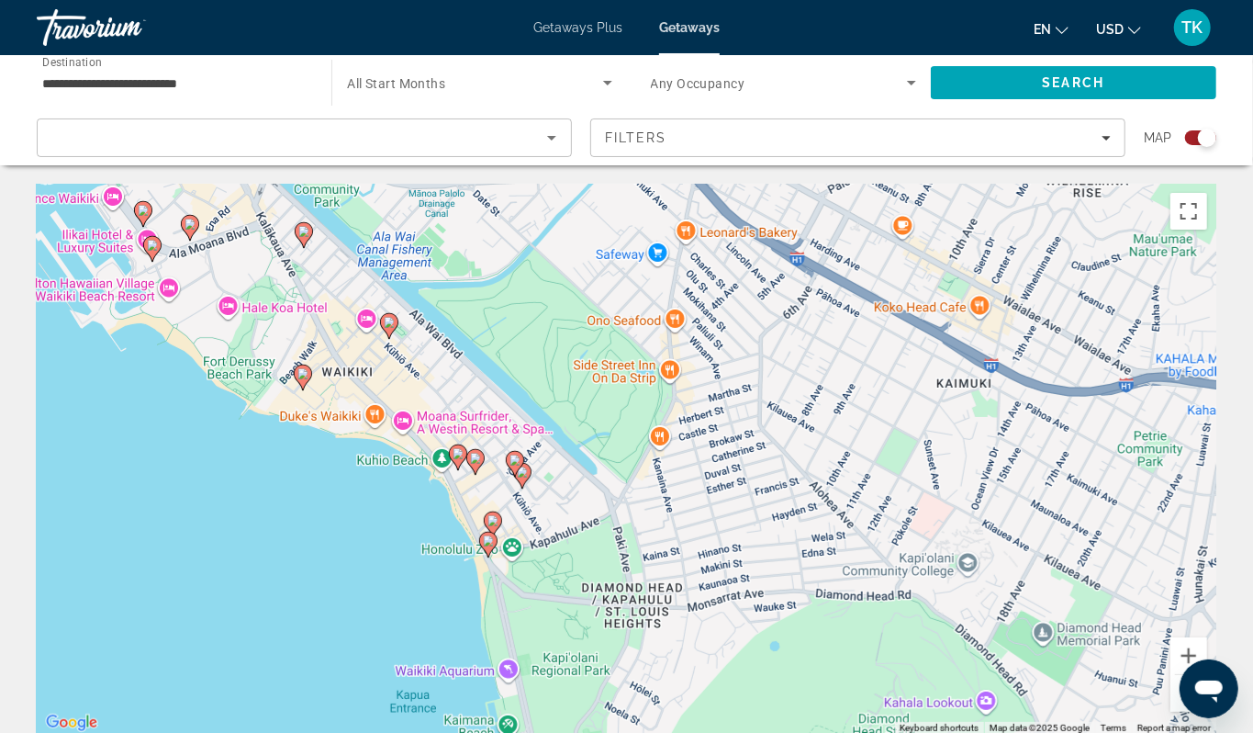
click at [427, 568] on div "To activate drag with keyboard, press Alt + Enter. Once in keyboard drag state,…" at bounding box center [627, 459] width 1180 height 551
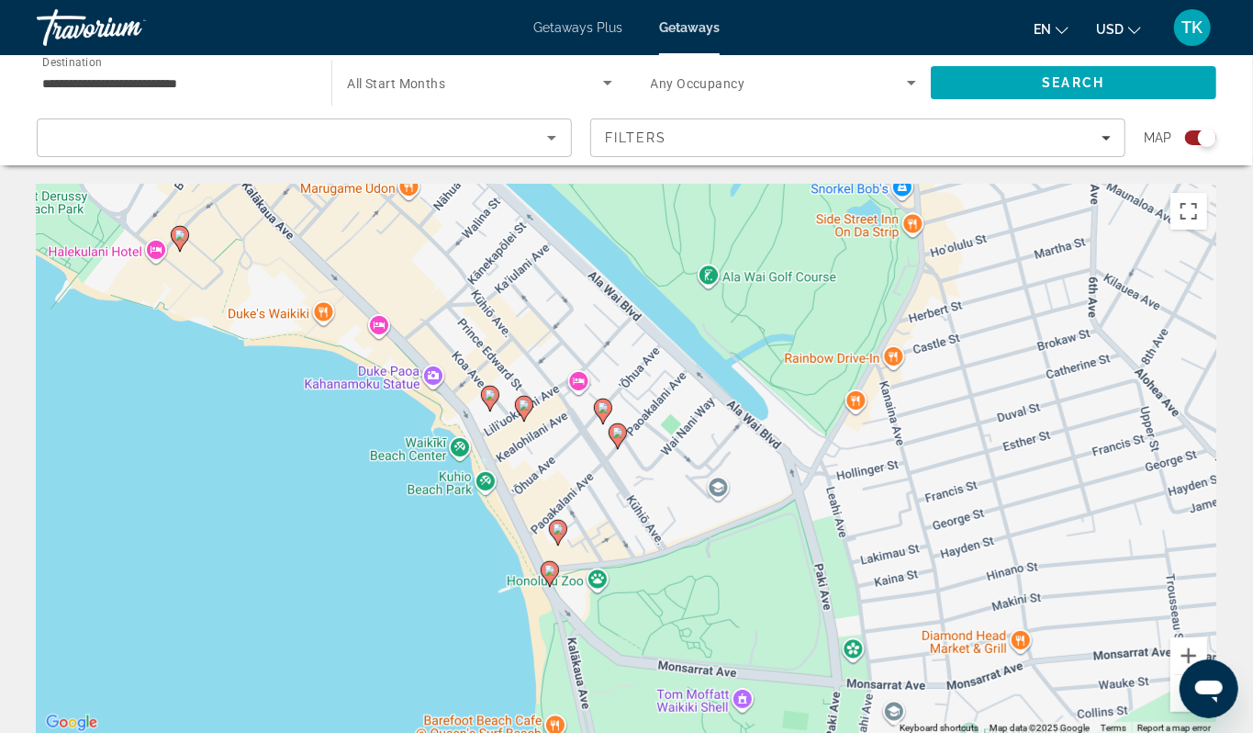
click at [614, 438] on image "Main content" at bounding box center [618, 432] width 11 height 11
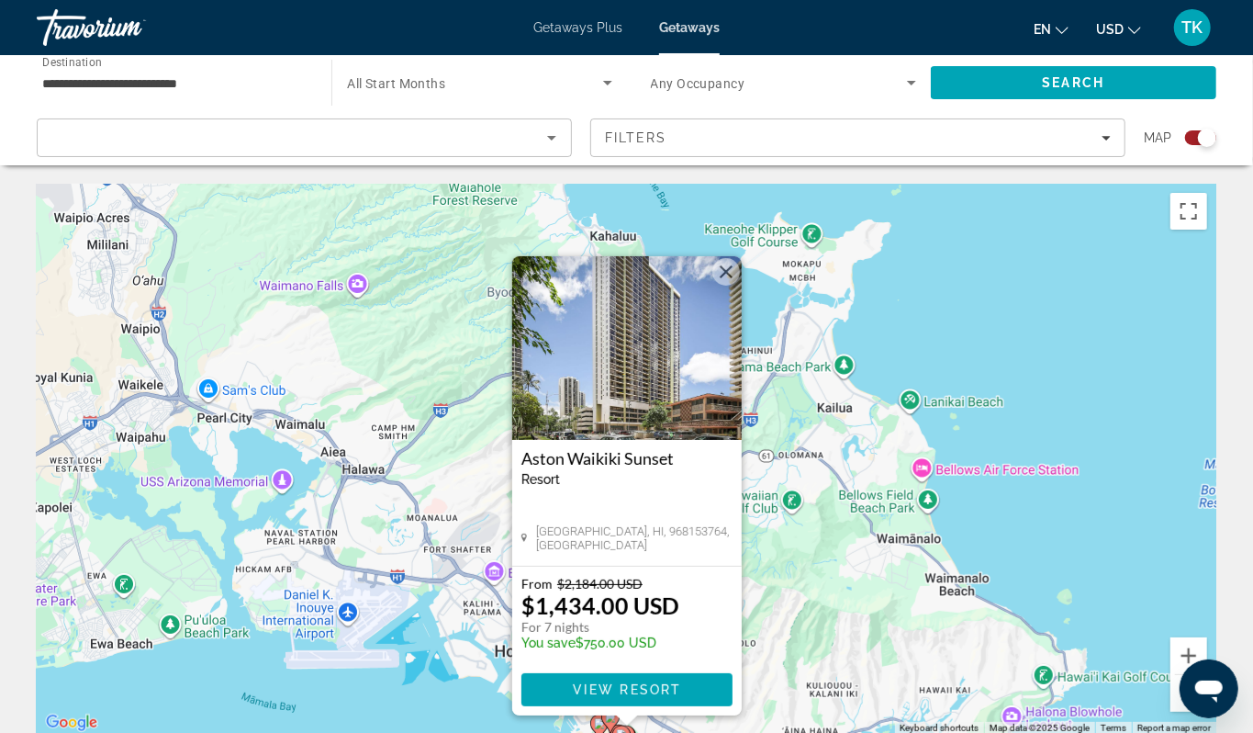
click at [237, 695] on div "To activate drag with keyboard, press Alt + Enter. Once in keyboard drag state,…" at bounding box center [627, 459] width 1180 height 551
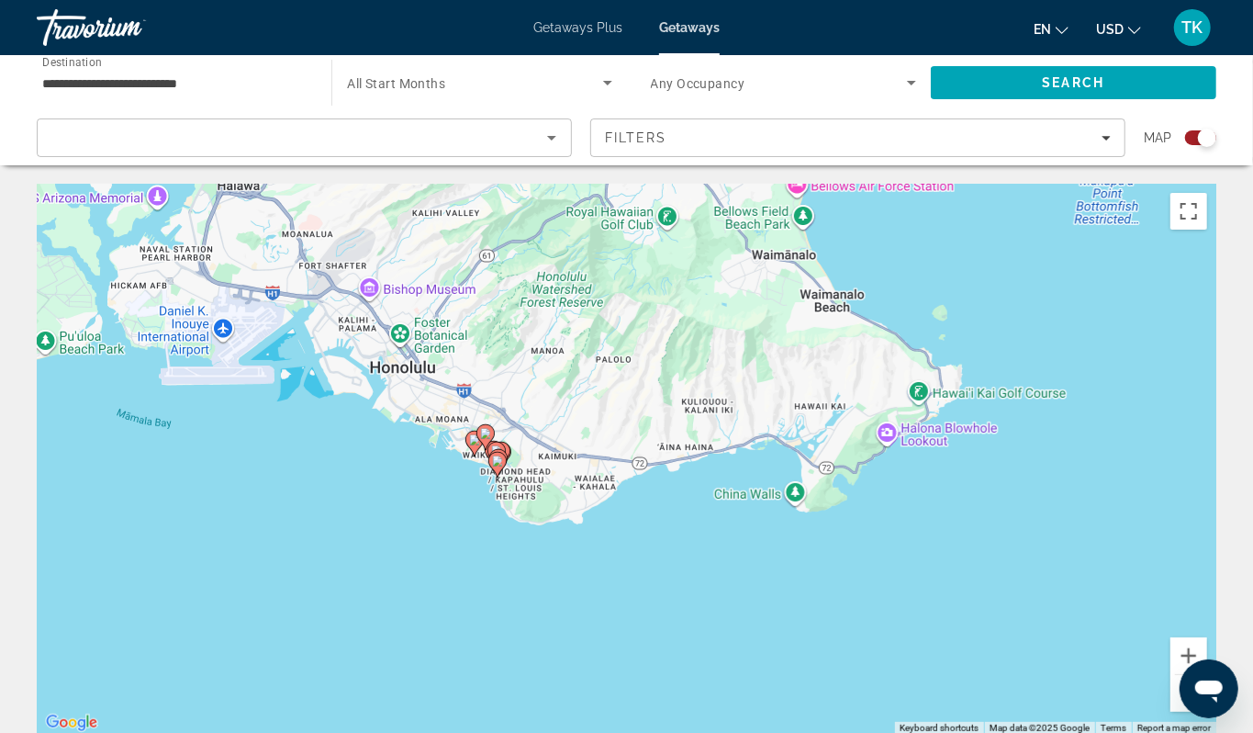
drag, startPoint x: 574, startPoint y: 566, endPoint x: 446, endPoint y: 280, distance: 312.8
click at [446, 280] on div "To activate drag with keyboard, press Alt + Enter. Once in keyboard drag state,…" at bounding box center [627, 459] width 1180 height 551
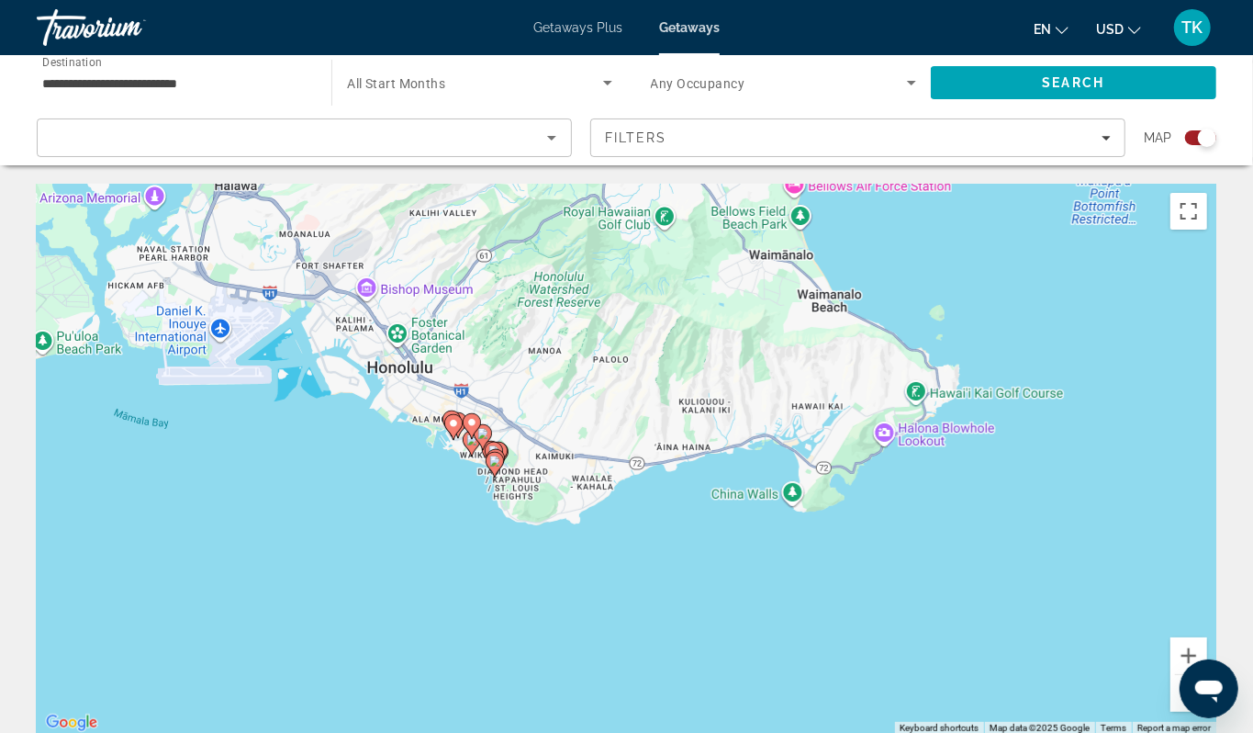
click at [421, 596] on div "To activate drag with keyboard, press Alt + Enter. Once in keyboard drag state,…" at bounding box center [627, 459] width 1180 height 551
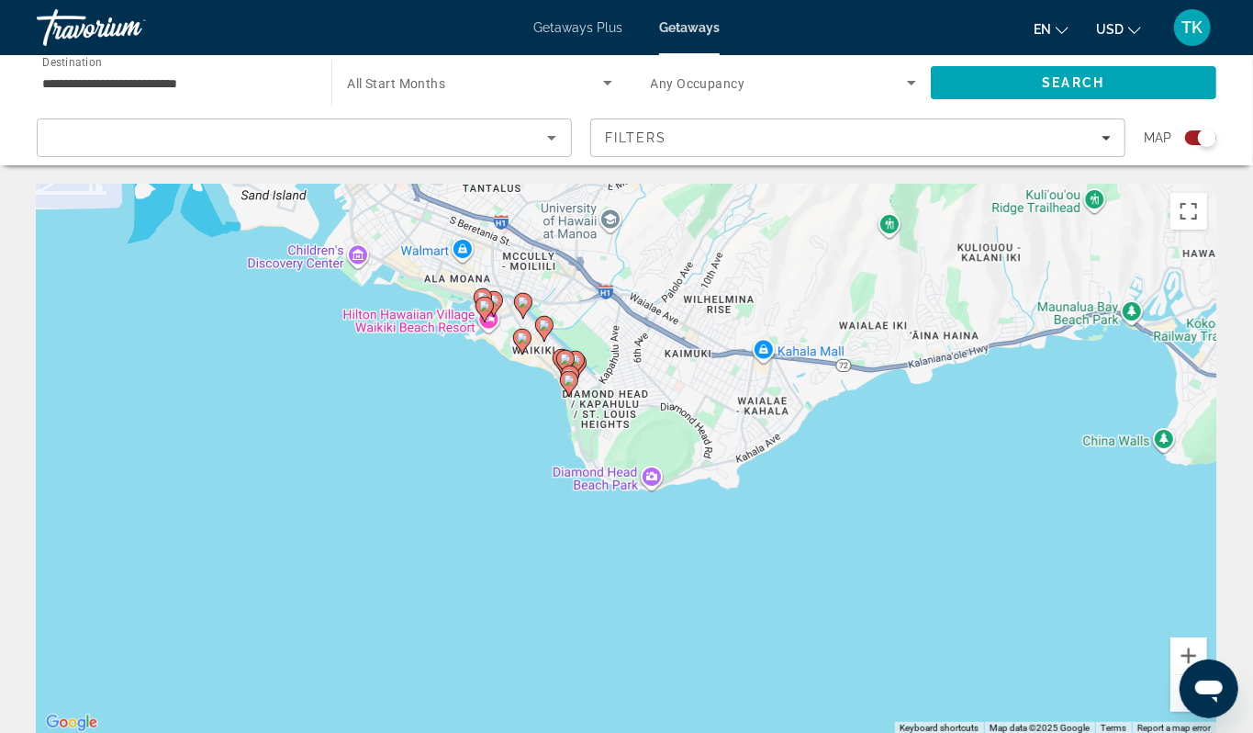
click at [497, 492] on div "To activate drag with keyboard, press Alt + Enter. Once in keyboard drag state,…" at bounding box center [627, 459] width 1180 height 551
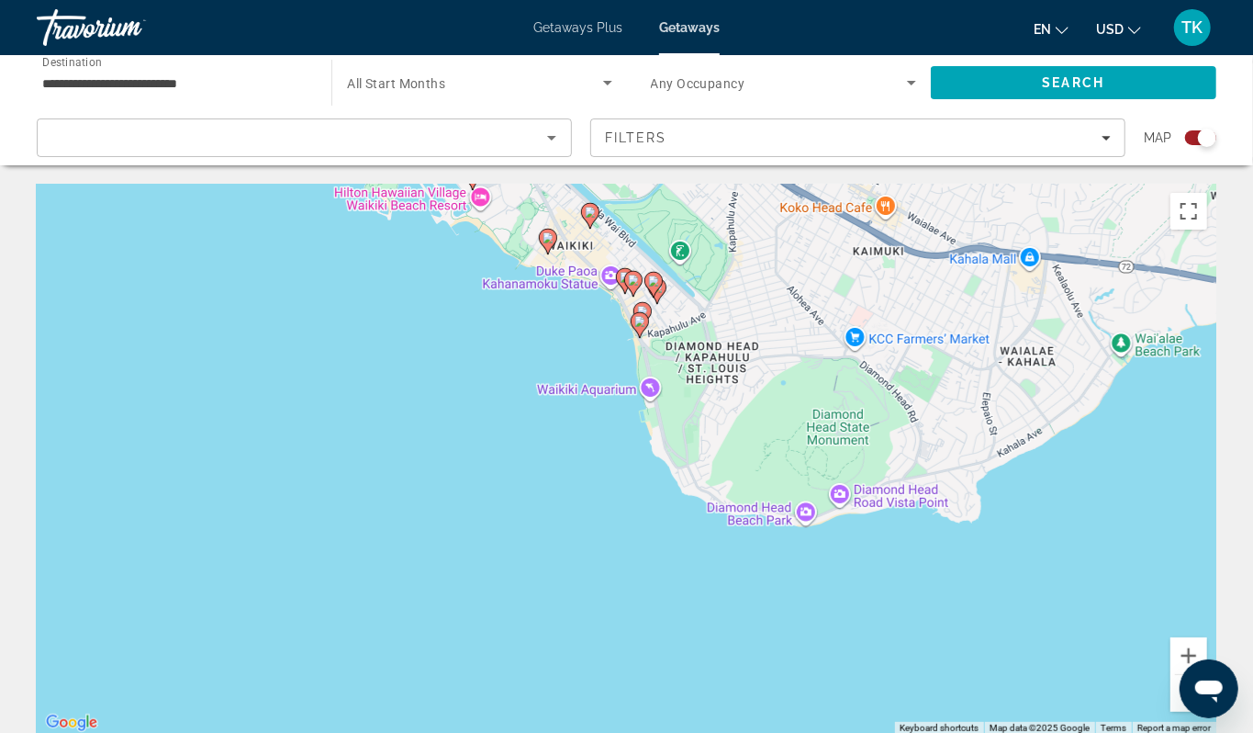
click at [570, 401] on div "To activate drag with keyboard, press Alt + Enter. Once in keyboard drag state,…" at bounding box center [627, 459] width 1180 height 551
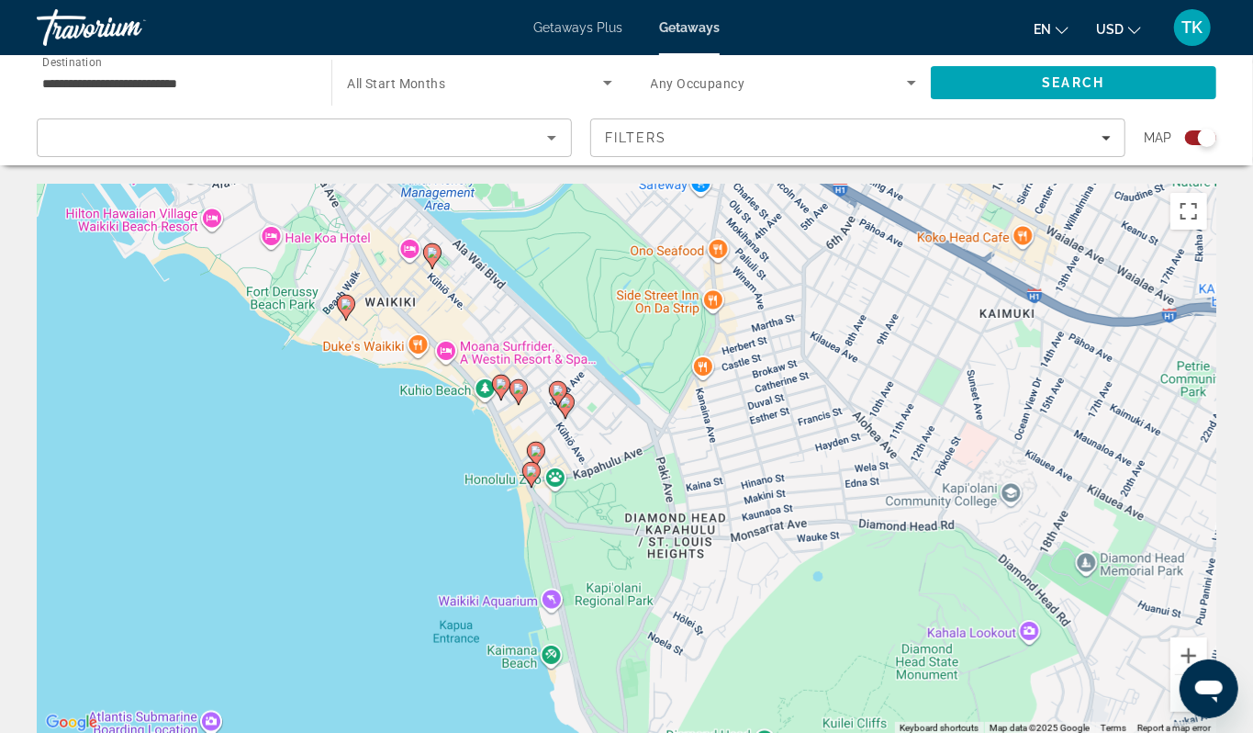
drag, startPoint x: 570, startPoint y: 401, endPoint x: 389, endPoint y: 581, distance: 255.2
click at [389, 581] on div "To activate drag with keyboard, press Alt + Enter. Once in keyboard drag state,…" at bounding box center [627, 459] width 1180 height 551
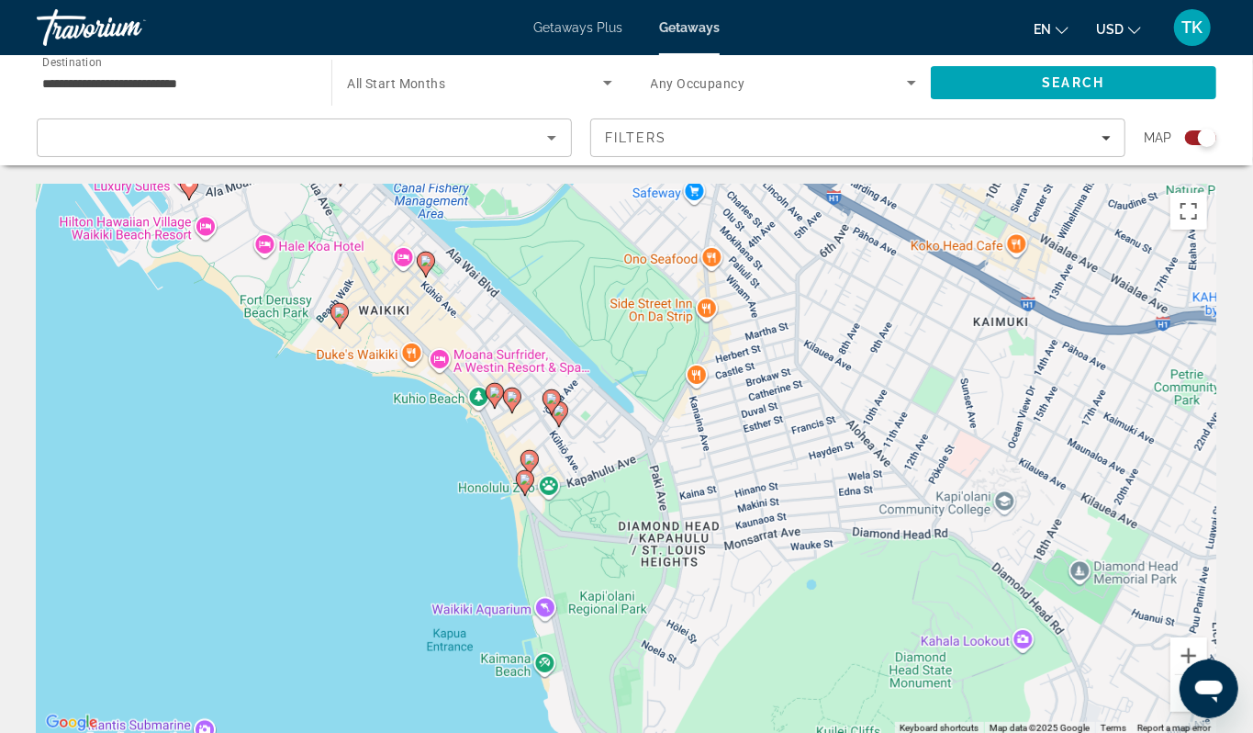
click at [551, 414] on icon "Main content" at bounding box center [551, 402] width 17 height 24
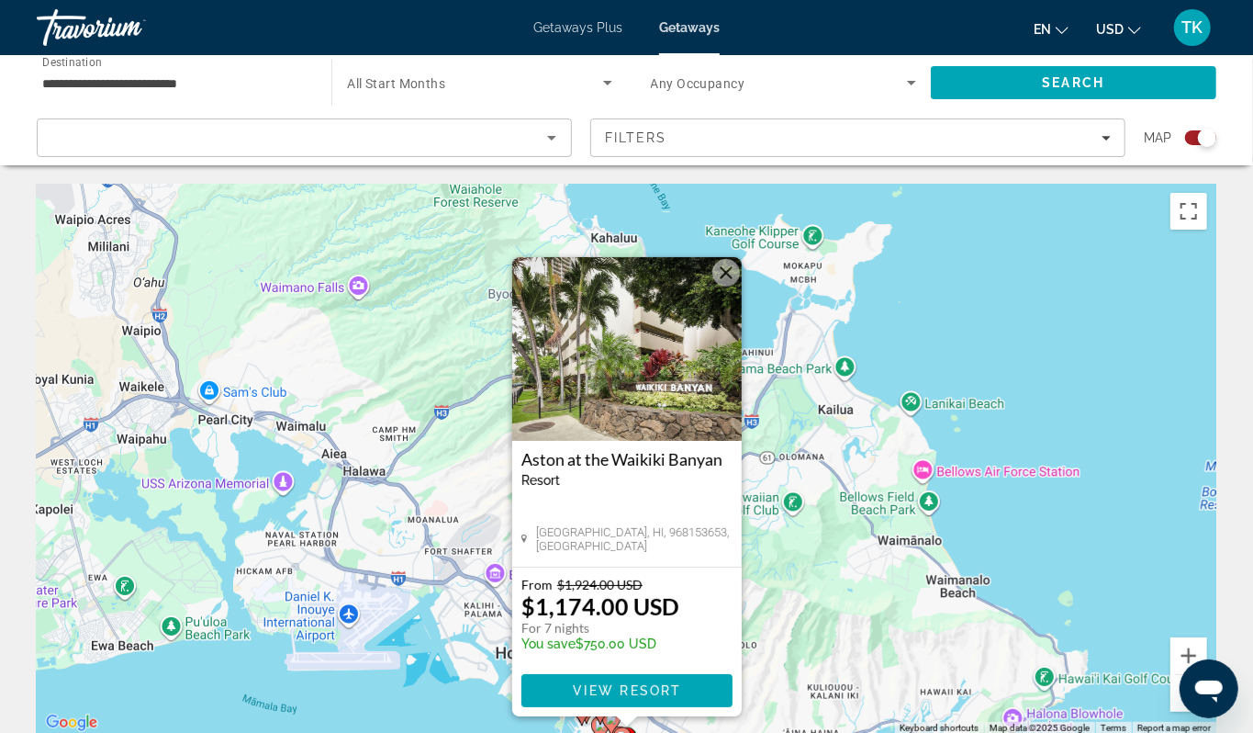
click at [1030, 478] on div "To activate drag with keyboard, press Alt + Enter. Once in keyboard drag state,…" at bounding box center [627, 459] width 1180 height 551
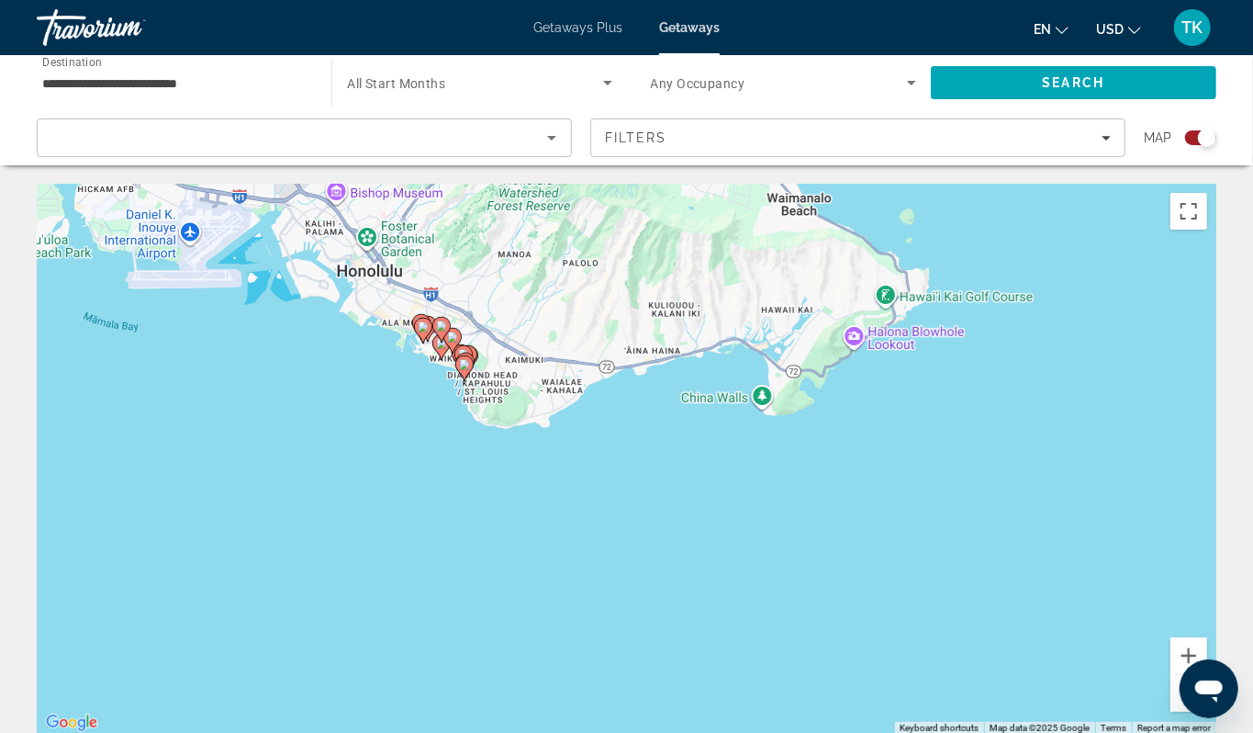
drag, startPoint x: 301, startPoint y: 658, endPoint x: 140, endPoint y: 272, distance: 419.0
click at [140, 272] on div "To activate drag with keyboard, press Alt + Enter. Once in keyboard drag state,…" at bounding box center [627, 459] width 1180 height 551
click at [404, 461] on div "To activate drag with keyboard, press Alt + Enter. Once in keyboard drag state,…" at bounding box center [627, 459] width 1180 height 551
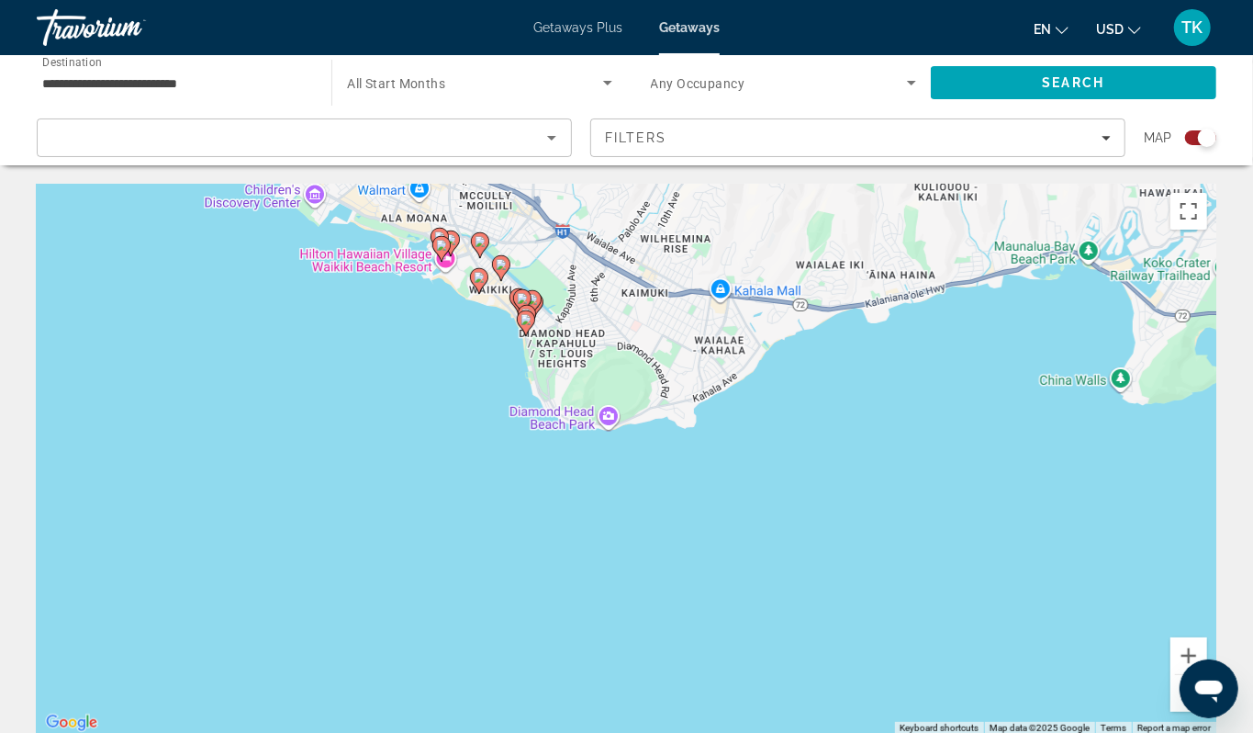
click at [509, 386] on div "To activate drag with keyboard, press Alt + Enter. Once in keyboard drag state,…" at bounding box center [627, 459] width 1180 height 551
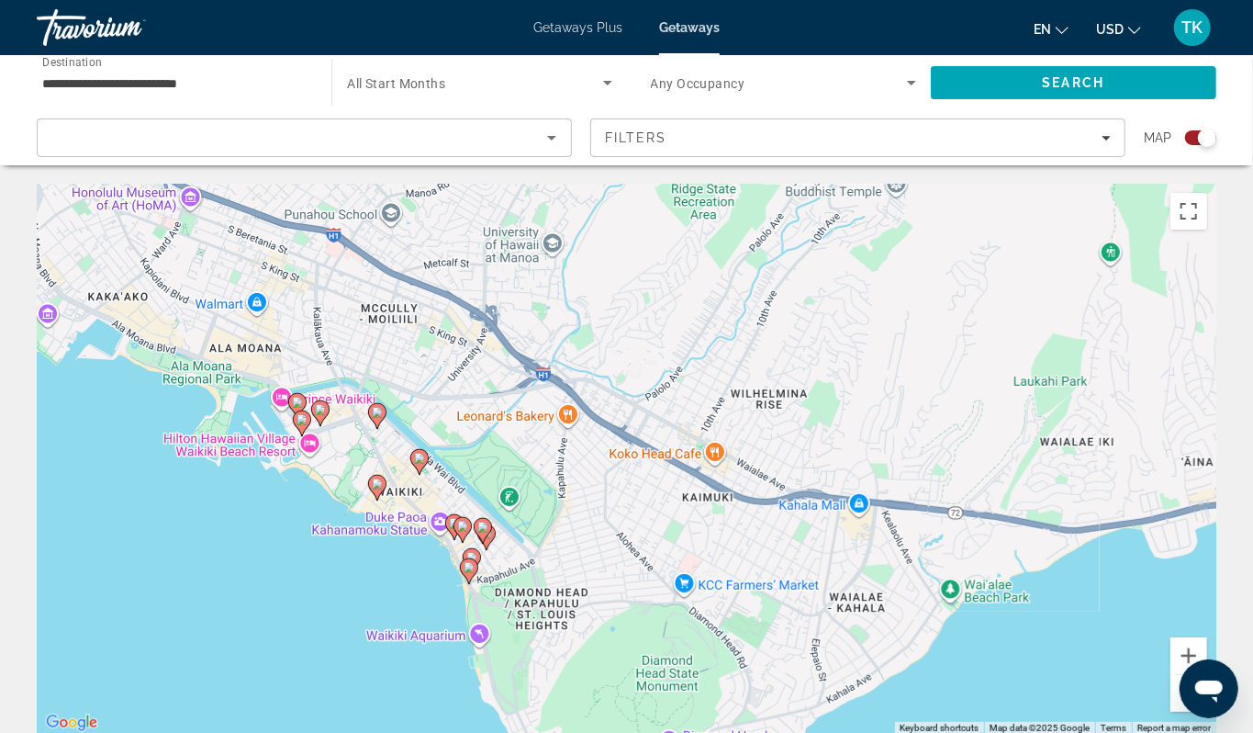
drag, startPoint x: 509, startPoint y: 386, endPoint x: 434, endPoint y: 651, distance: 275.6
click at [434, 651] on div "To activate drag with keyboard, press Alt + Enter. Once in keyboard drag state,…" at bounding box center [627, 459] width 1180 height 551
click at [426, 604] on div "To activate drag with keyboard, press Alt + Enter. Once in keyboard drag state,…" at bounding box center [627, 459] width 1180 height 551
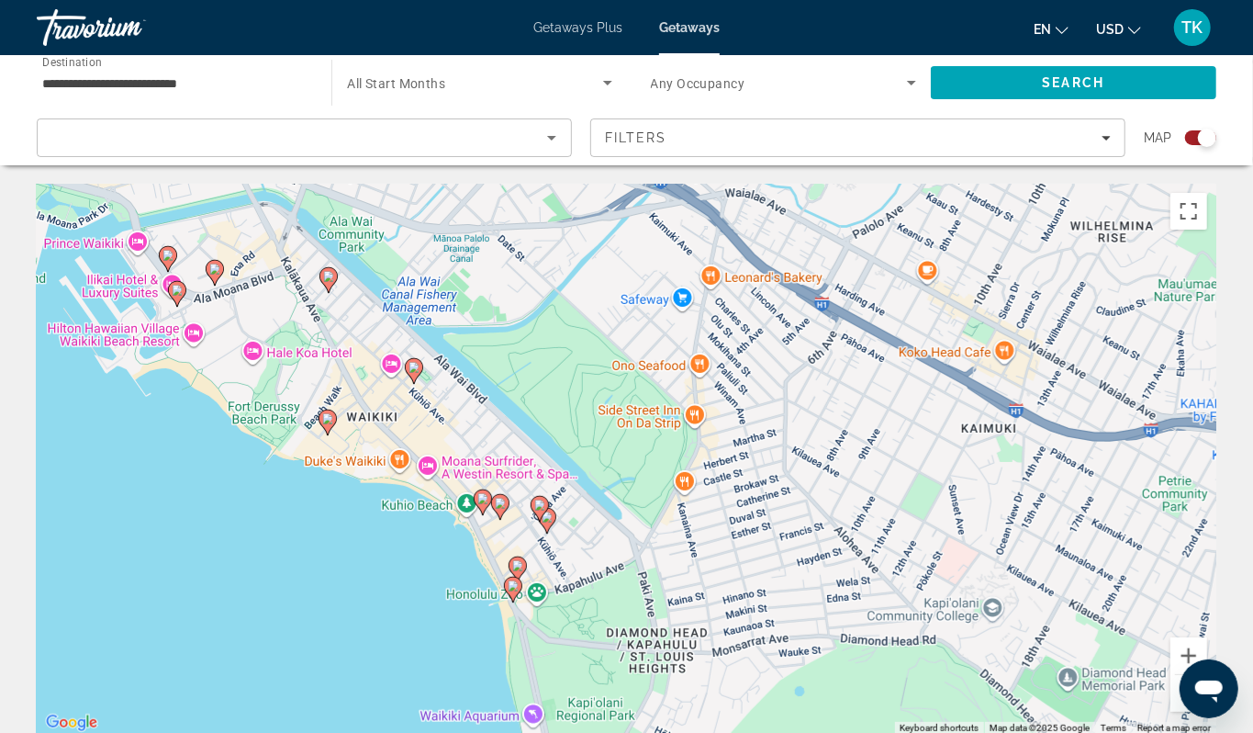
click at [444, 606] on div "To activate drag with keyboard, press Alt + Enter. Once in keyboard drag state,…" at bounding box center [627, 459] width 1180 height 551
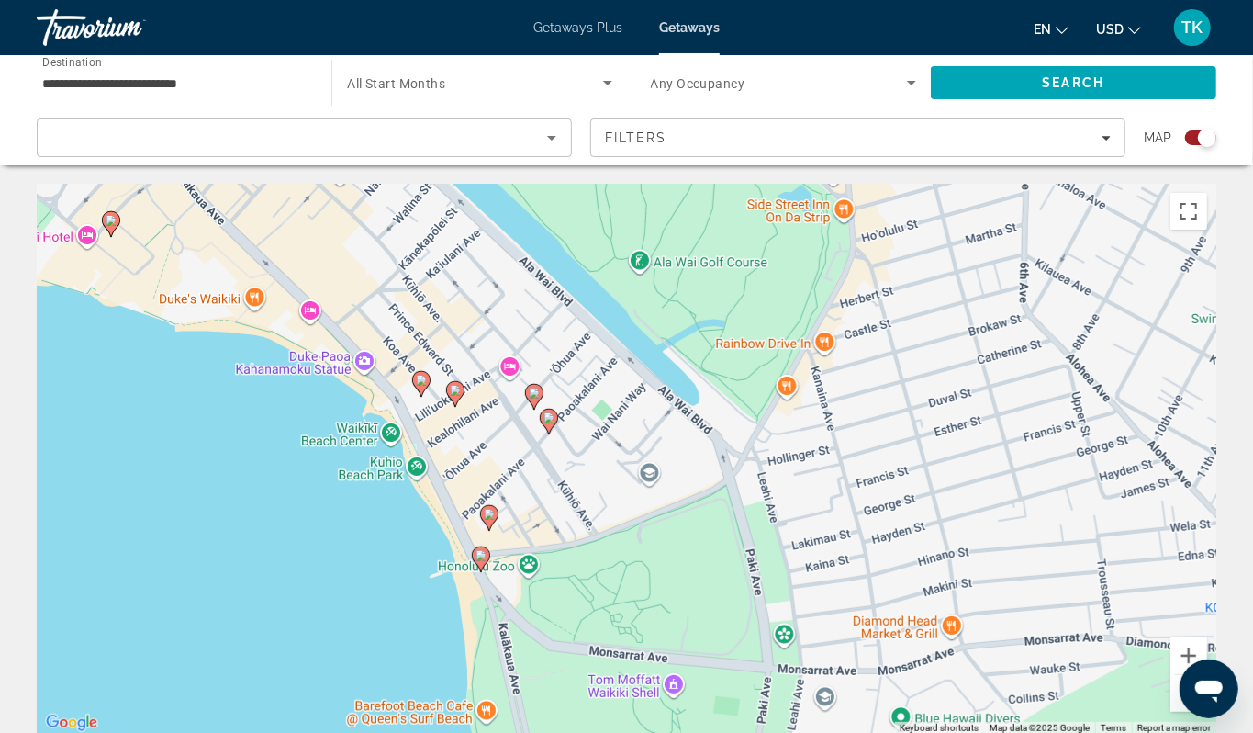
drag, startPoint x: 444, startPoint y: 606, endPoint x: 309, endPoint y: 489, distance: 178.4
click at [309, 489] on div "To activate drag with keyboard, press Alt + Enter. Once in keyboard drag state,…" at bounding box center [627, 459] width 1180 height 551
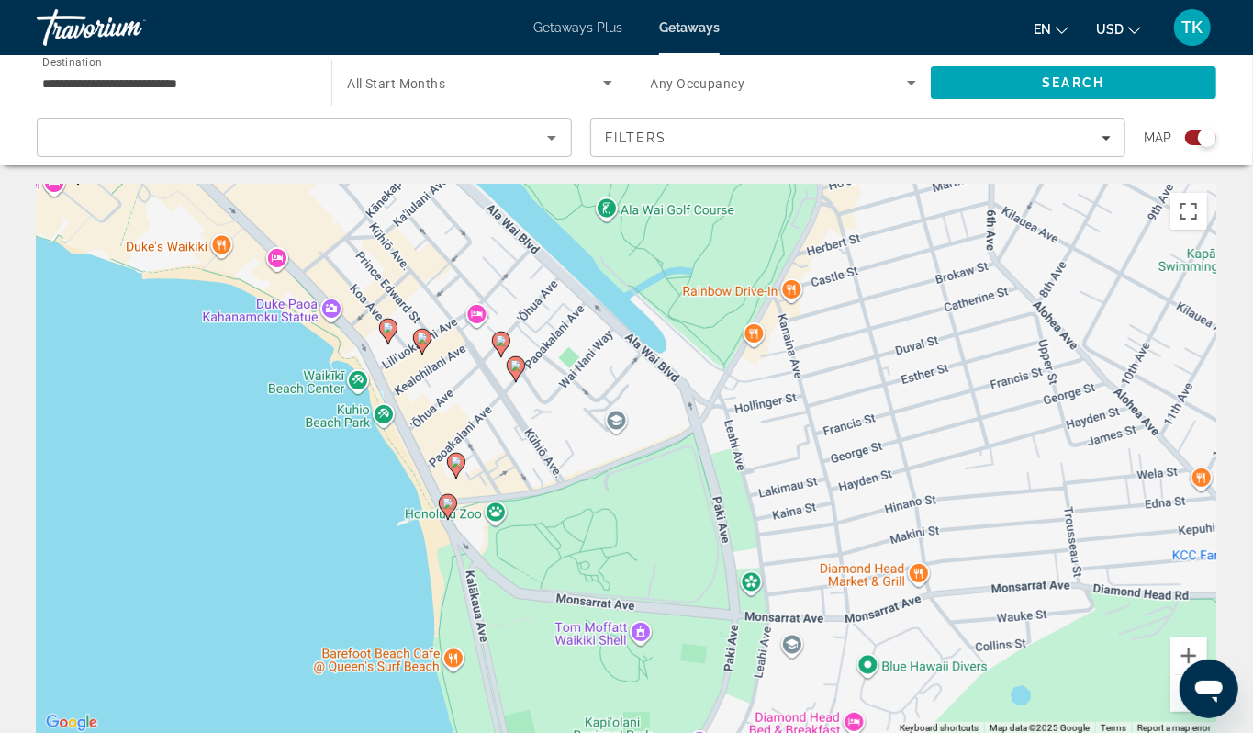
click at [457, 467] on image "Main content" at bounding box center [456, 461] width 11 height 11
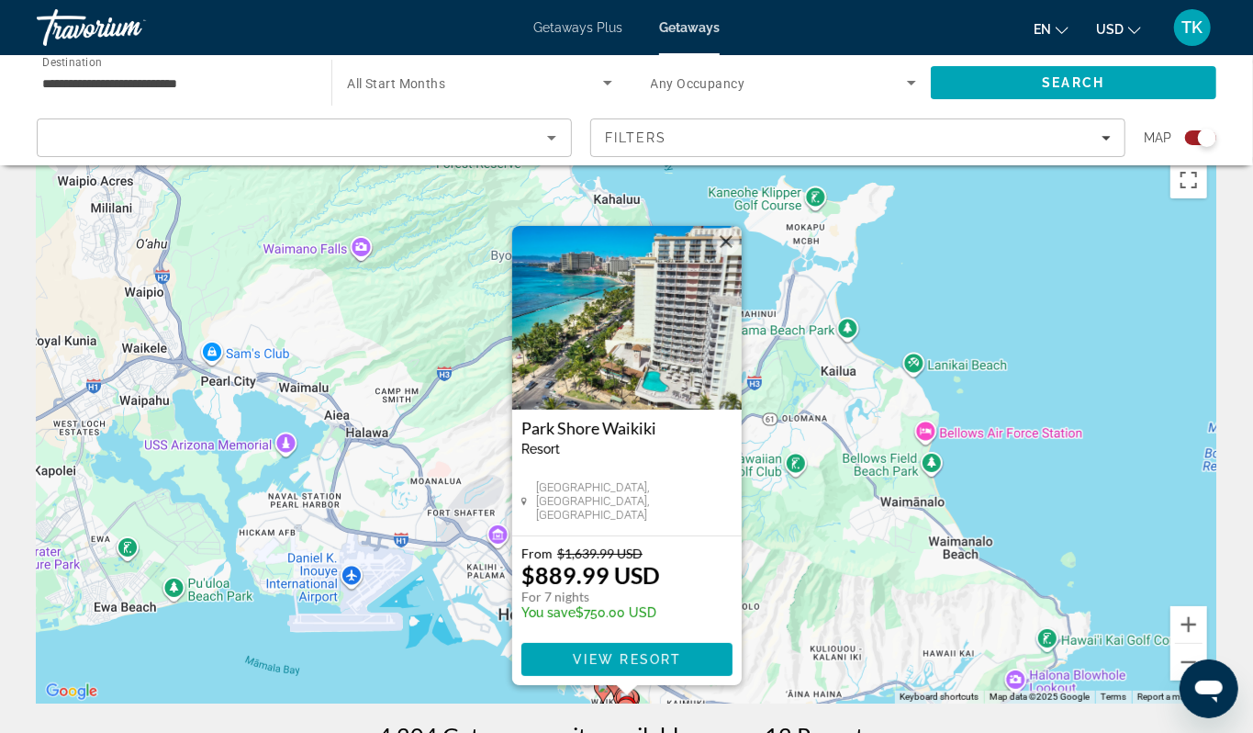
scroll to position [37, 0]
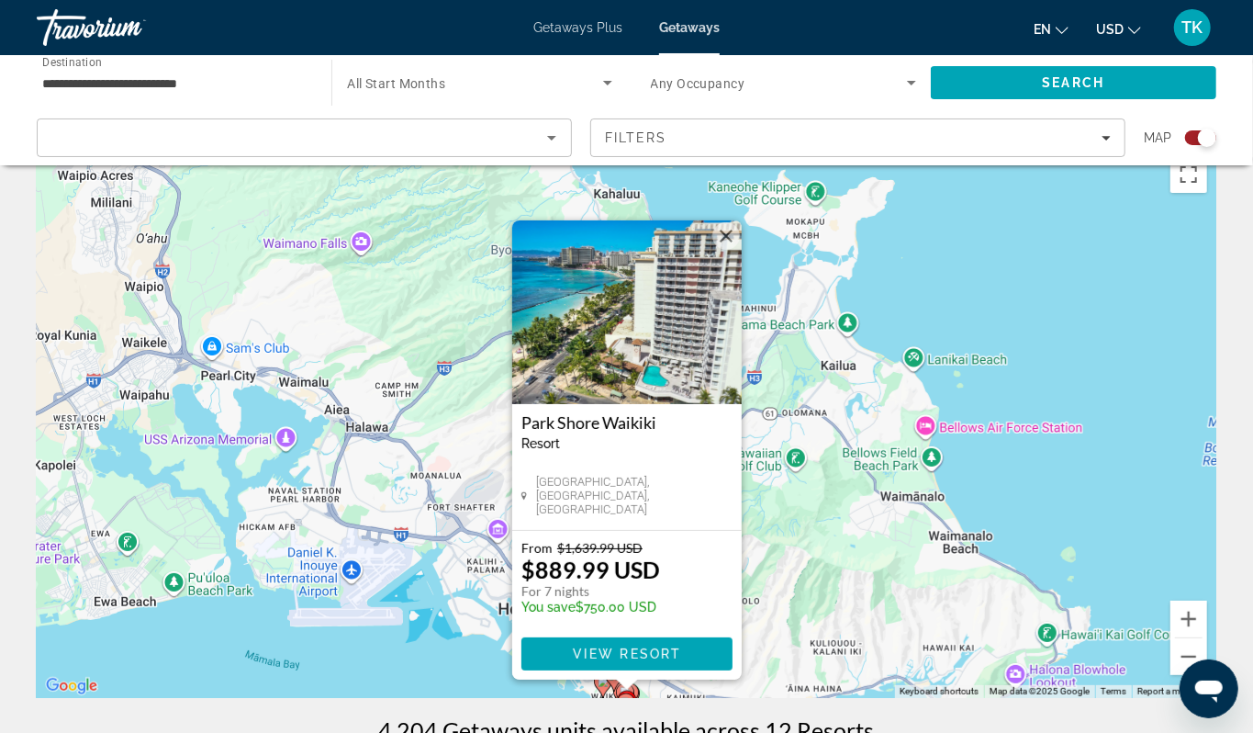
click at [217, 676] on div "To activate drag with keyboard, press Alt + Enter. Once in keyboard drag state,…" at bounding box center [627, 422] width 1180 height 551
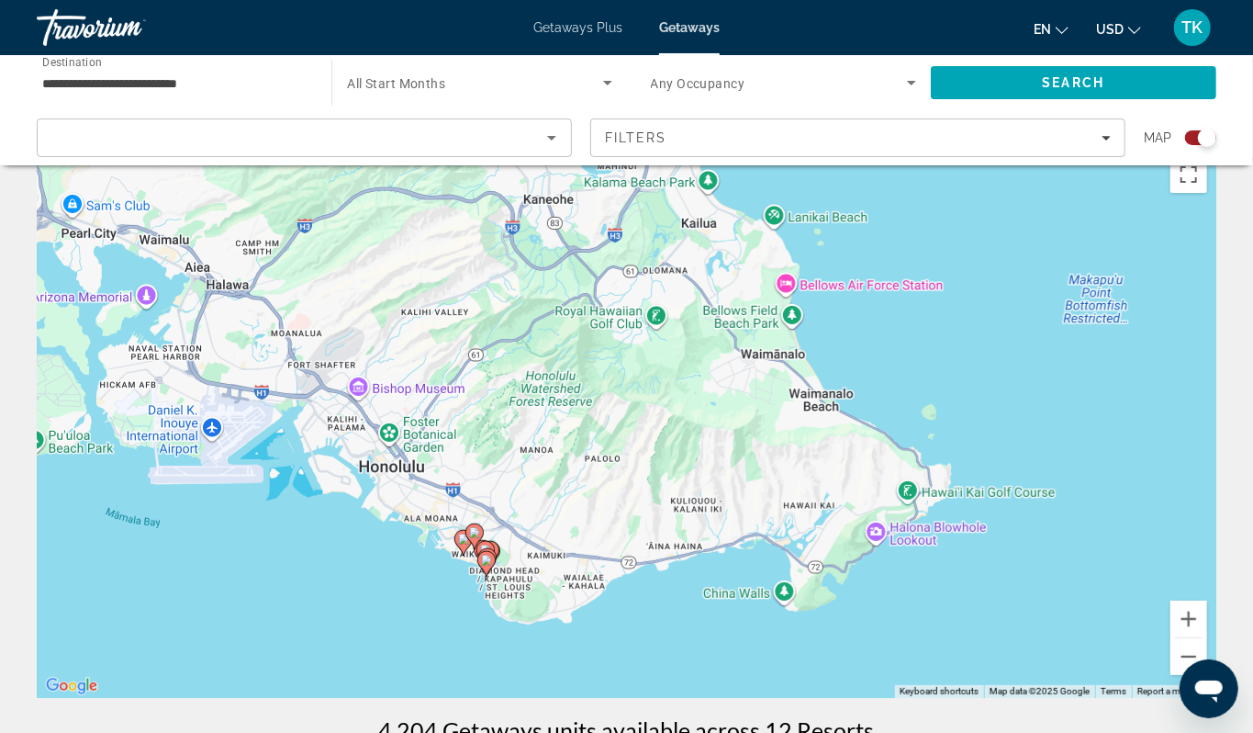
drag, startPoint x: 453, startPoint y: 639, endPoint x: 291, endPoint y: 467, distance: 235.8
click at [291, 467] on div "To activate drag with keyboard, press Alt + Enter. Once in keyboard drag state,…" at bounding box center [627, 422] width 1180 height 551
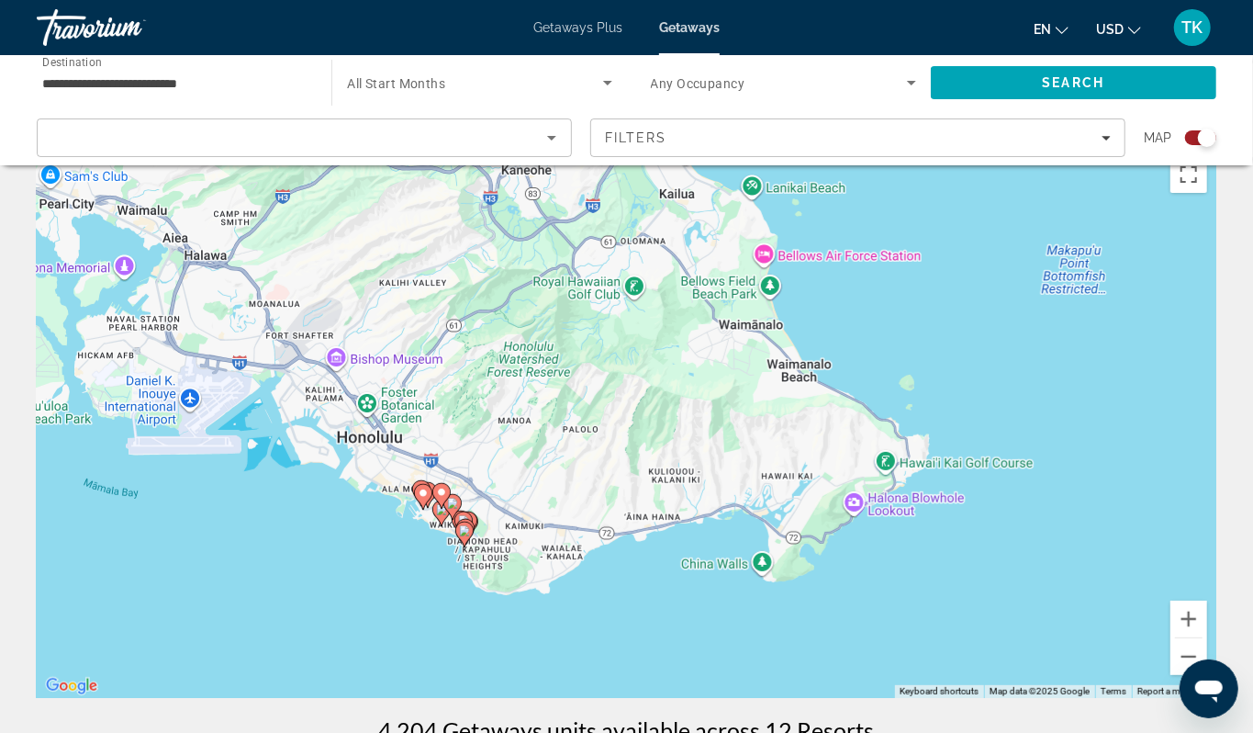
click at [399, 595] on div "To activate drag with keyboard, press Alt + Enter. Once in keyboard drag state,…" at bounding box center [627, 422] width 1180 height 551
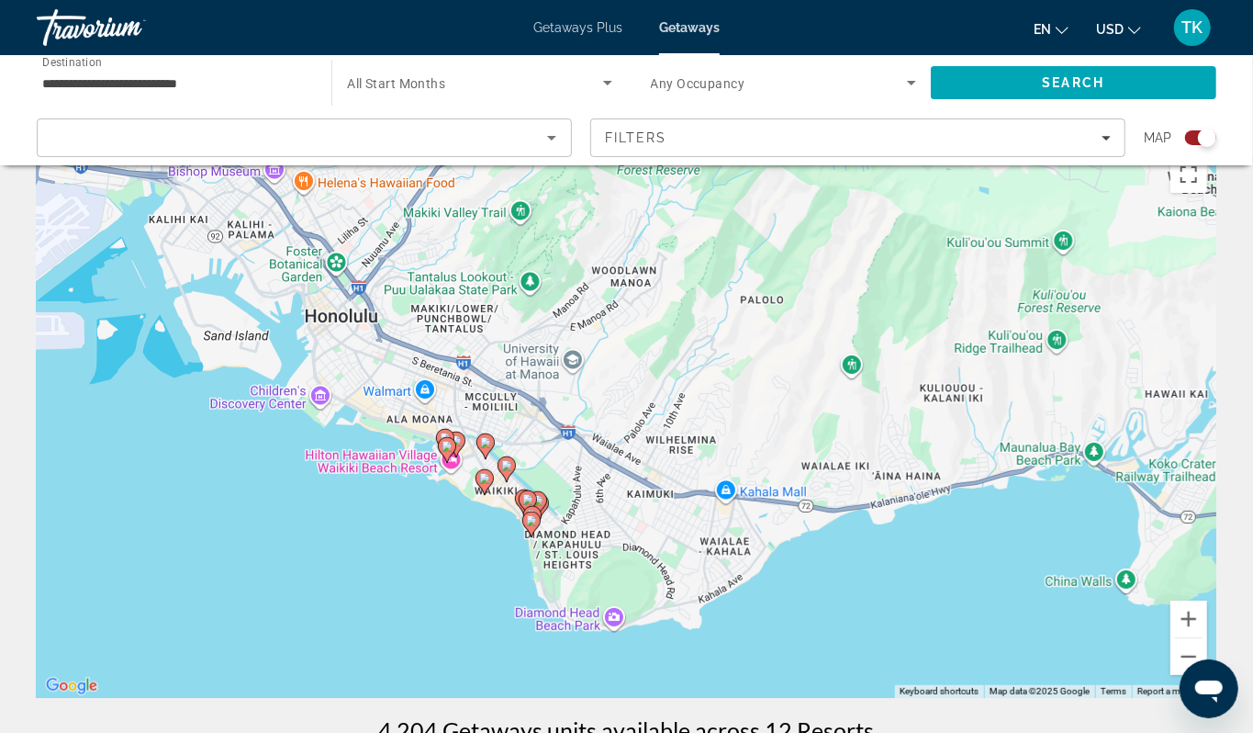
click at [399, 595] on div "To activate drag with keyboard, press Alt + Enter. Once in keyboard drag state,…" at bounding box center [627, 422] width 1180 height 551
click at [529, 526] on image "Main content" at bounding box center [531, 520] width 11 height 11
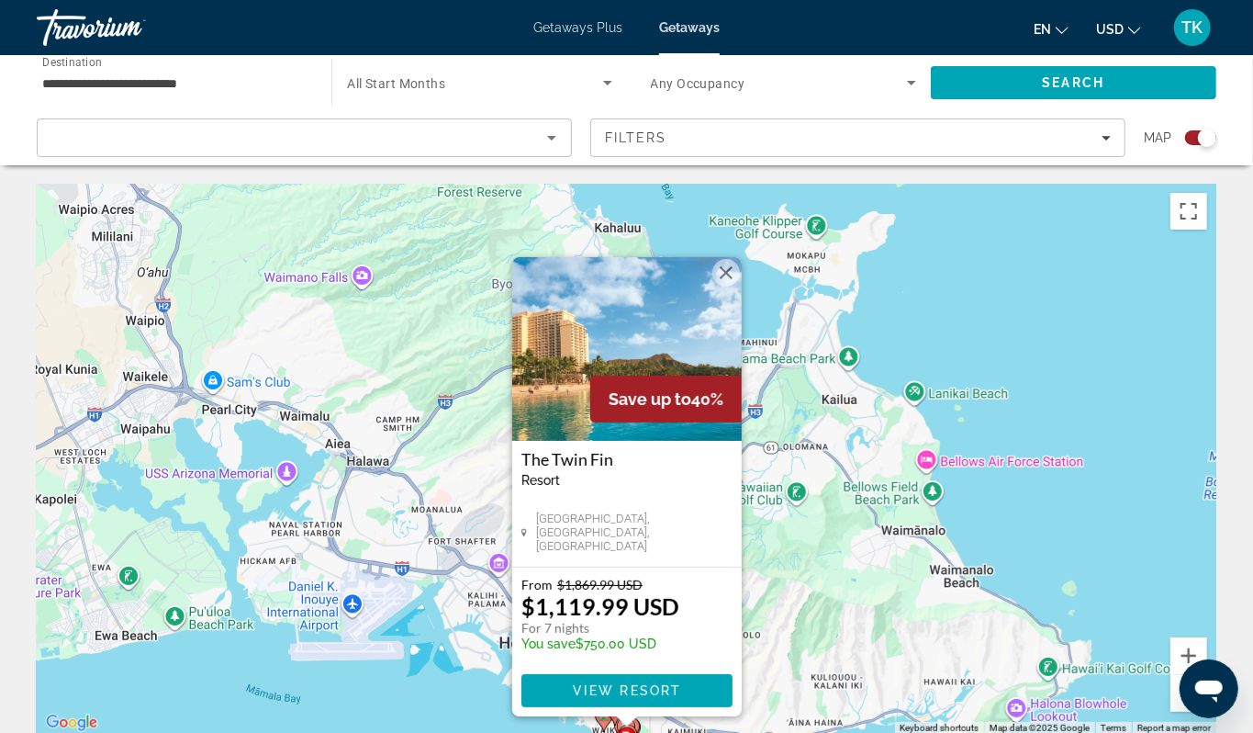
click at [327, 710] on div "To activate drag with keyboard, press Alt + Enter. Once in keyboard drag state,…" at bounding box center [627, 459] width 1180 height 551
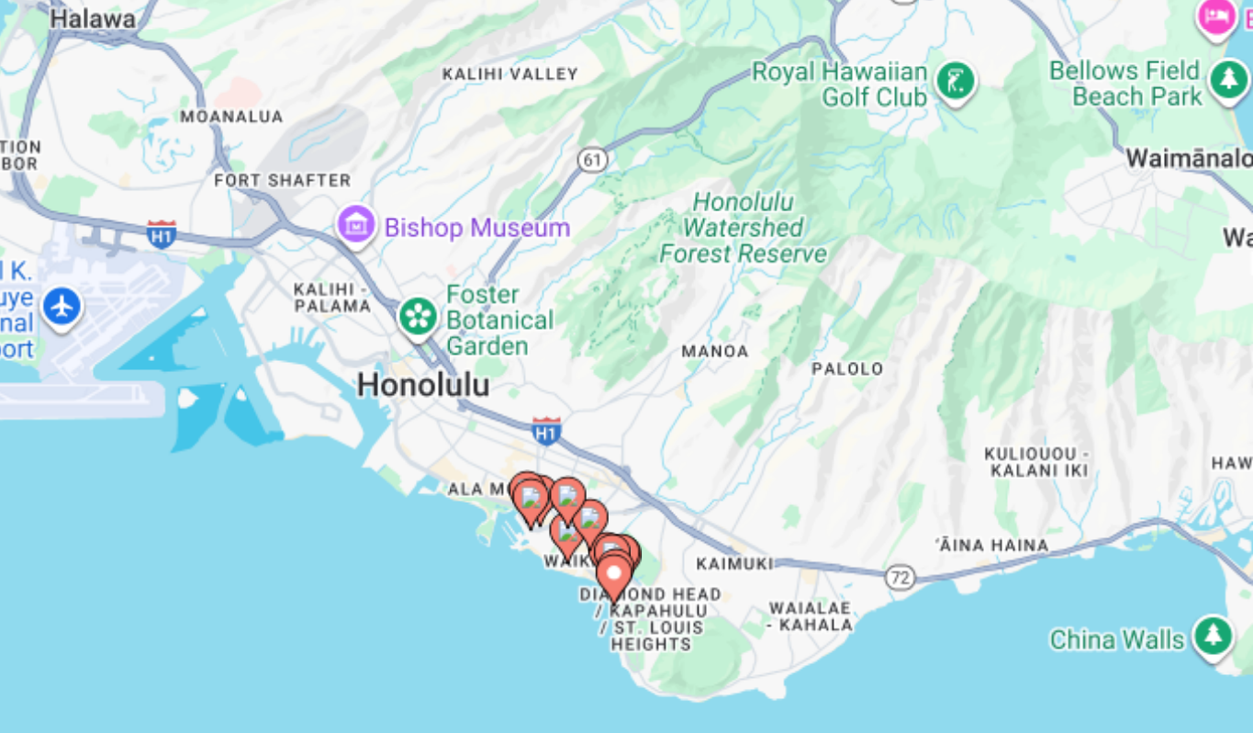
drag, startPoint x: 288, startPoint y: 302, endPoint x: 259, endPoint y: 152, distance: 152.5
click at [259, 184] on div "To activate drag with keyboard, press Alt + Enter. Once in keyboard drag state,…" at bounding box center [627, 459] width 1180 height 551
click at [592, 585] on image "Main content" at bounding box center [597, 590] width 11 height 11
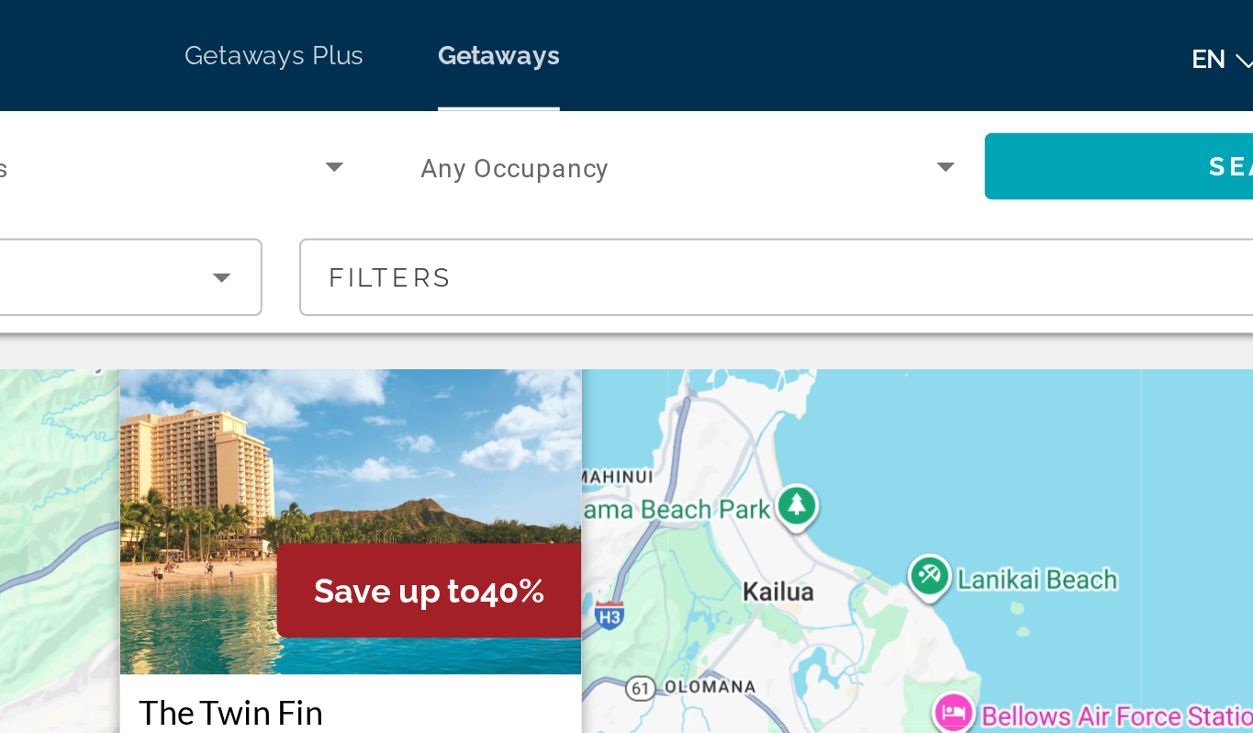
drag, startPoint x: 354, startPoint y: 313, endPoint x: 373, endPoint y: 205, distance: 109.9
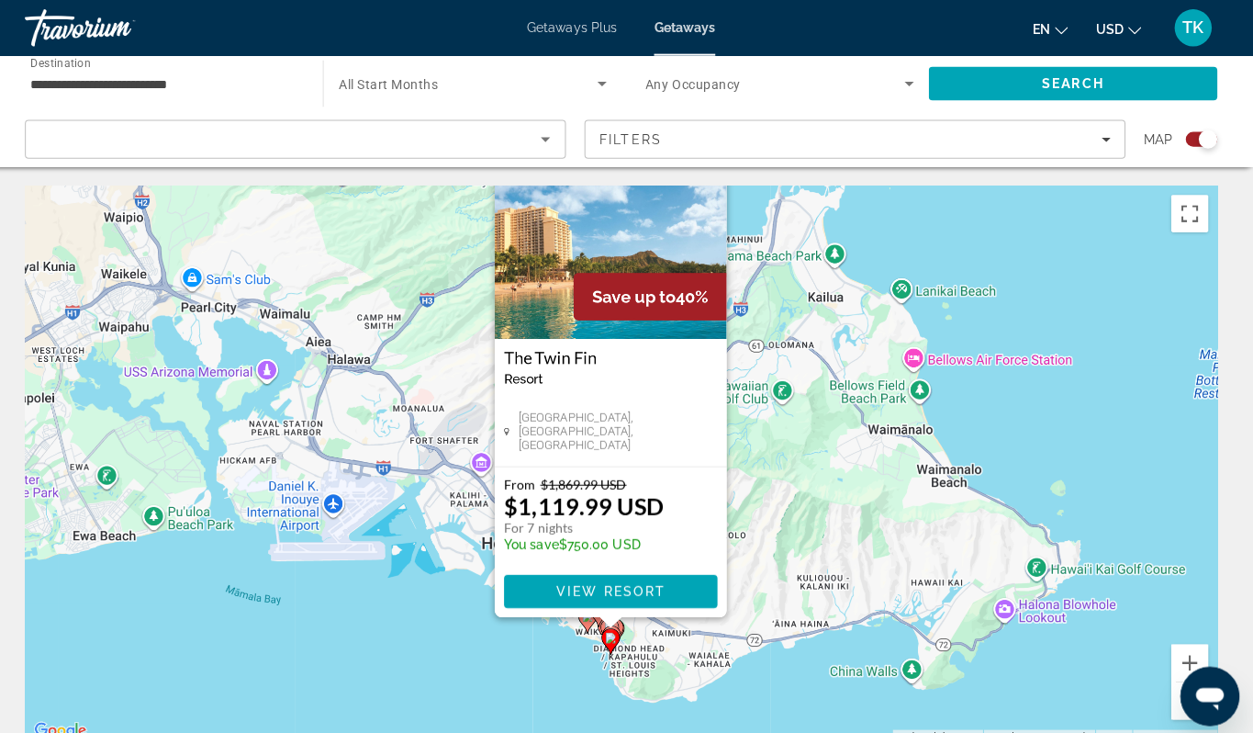
click at [462, 681] on div "To activate drag with keyboard, press Alt + Enter. Once in keyboard drag state,…" at bounding box center [627, 459] width 1180 height 551
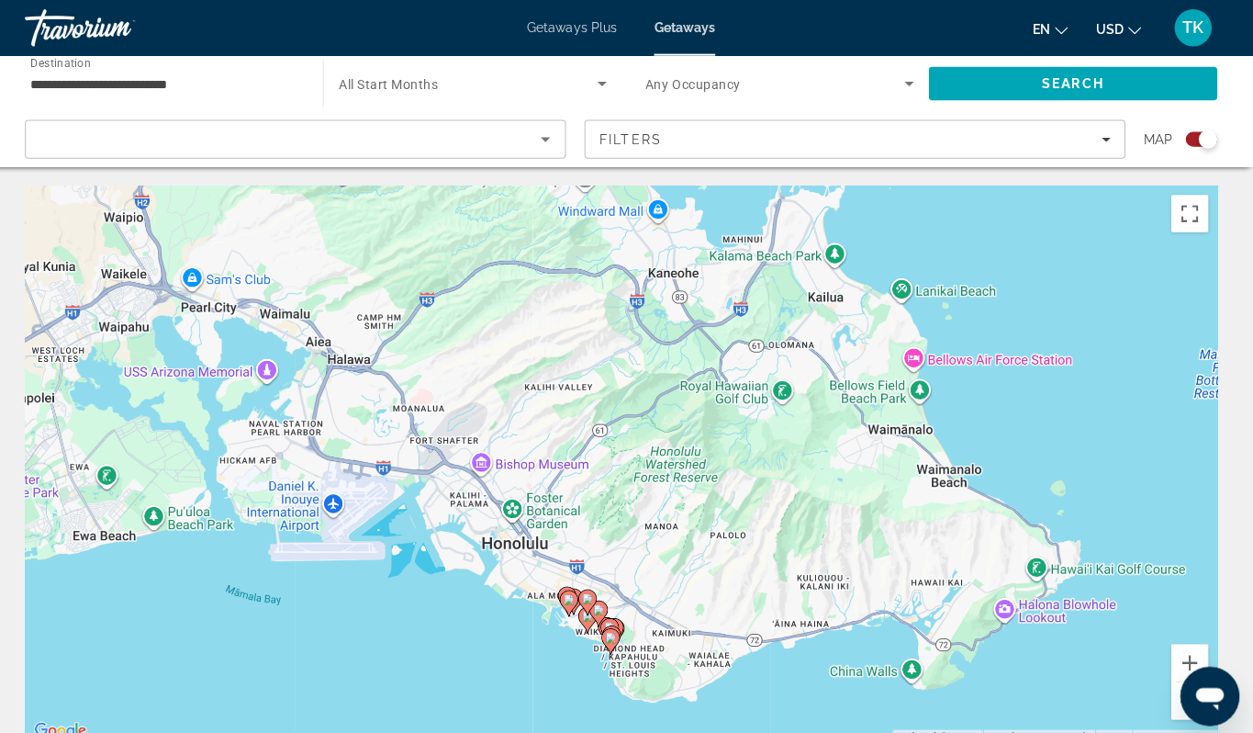
click at [575, 681] on div "To activate drag with keyboard, press Alt + Enter. Once in keyboard drag state,…" at bounding box center [627, 459] width 1180 height 551
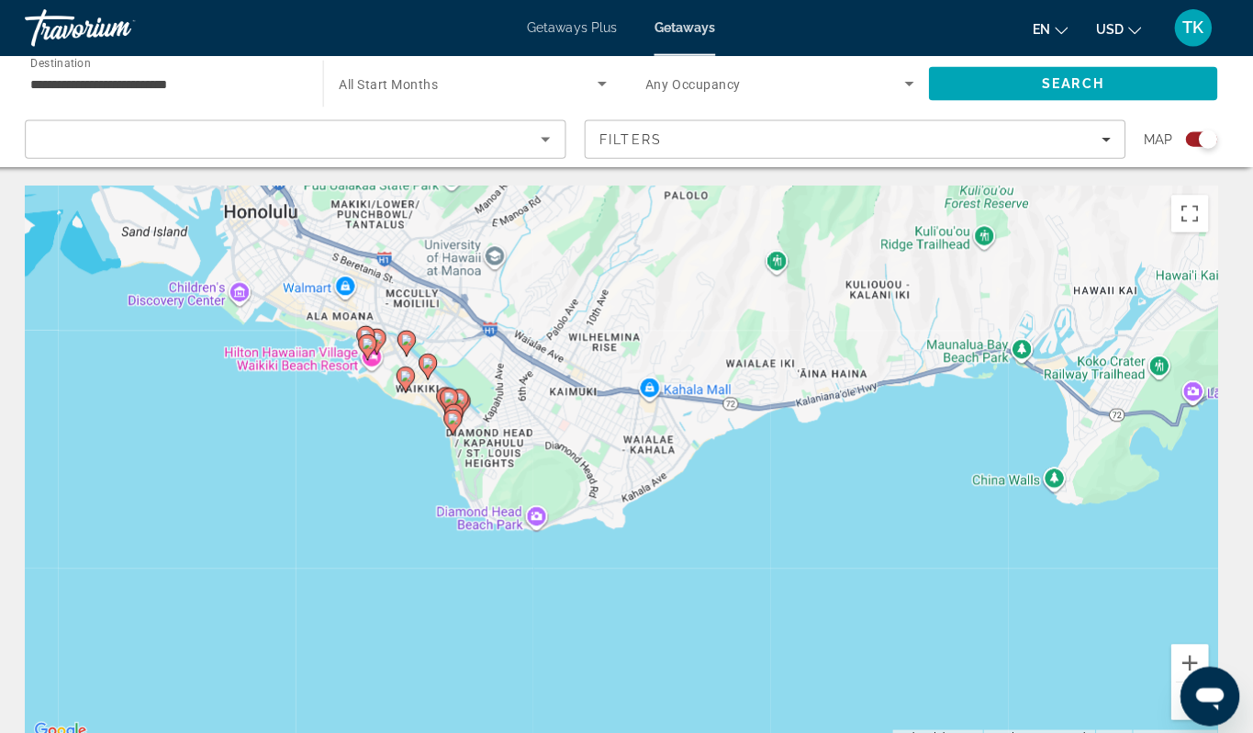
drag, startPoint x: 575, startPoint y: 681, endPoint x: 385, endPoint y: 453, distance: 297.4
click at [385, 453] on div "To activate drag with keyboard, press Alt + Enter. Once in keyboard drag state,…" at bounding box center [627, 459] width 1180 height 551
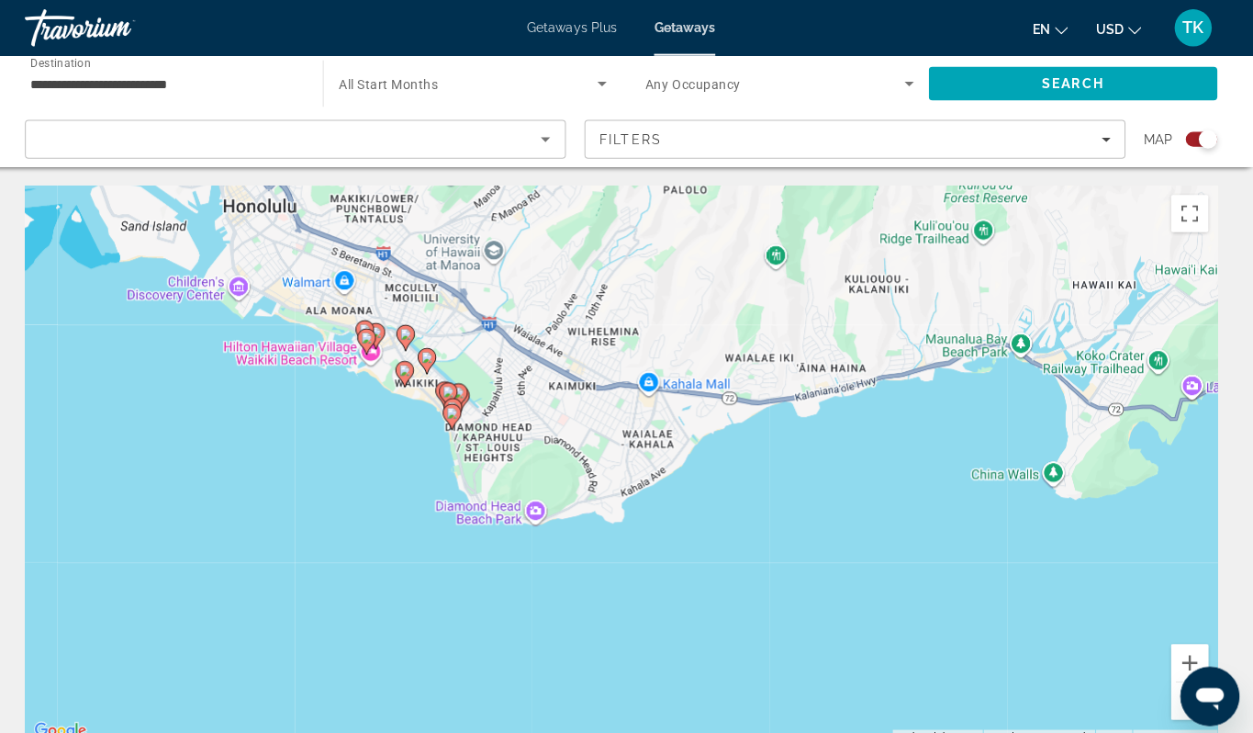
click at [394, 503] on div "To activate drag with keyboard, press Alt + Enter. Once in keyboard drag state,…" at bounding box center [627, 459] width 1180 height 551
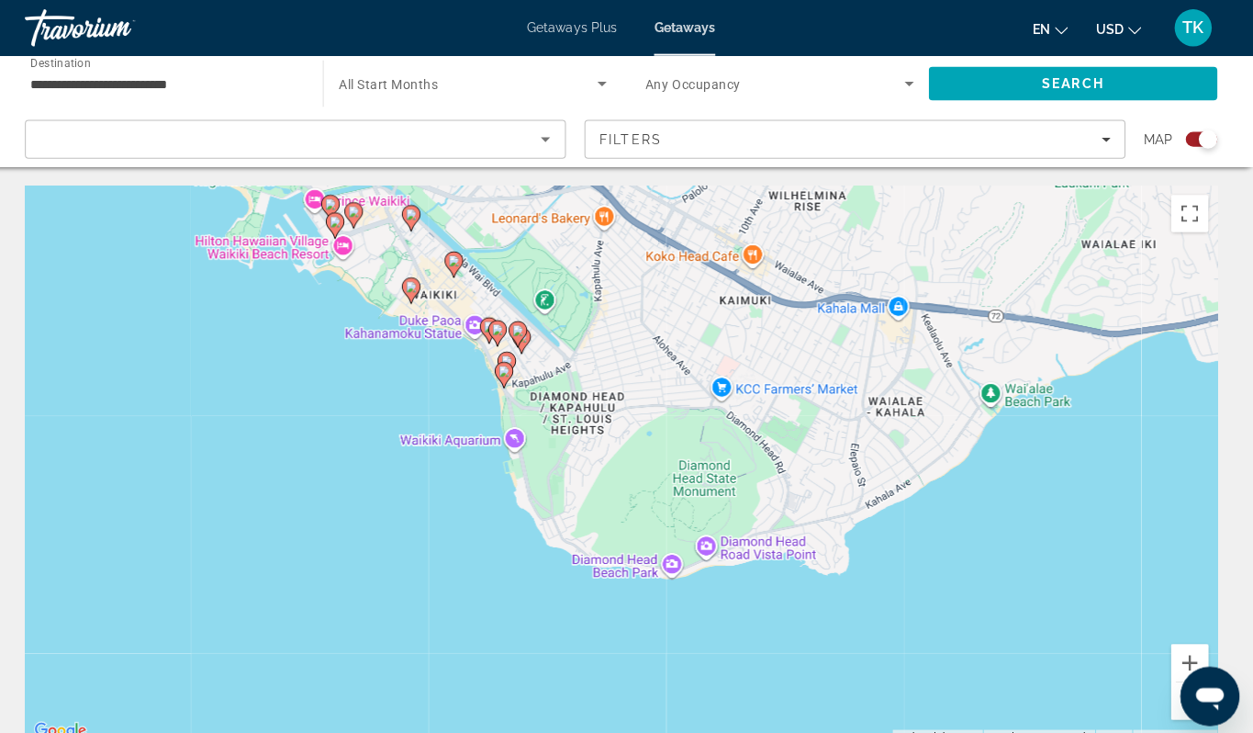
click at [401, 431] on div "To activate drag with keyboard, press Alt + Enter. Once in keyboard drag state,…" at bounding box center [627, 459] width 1180 height 551
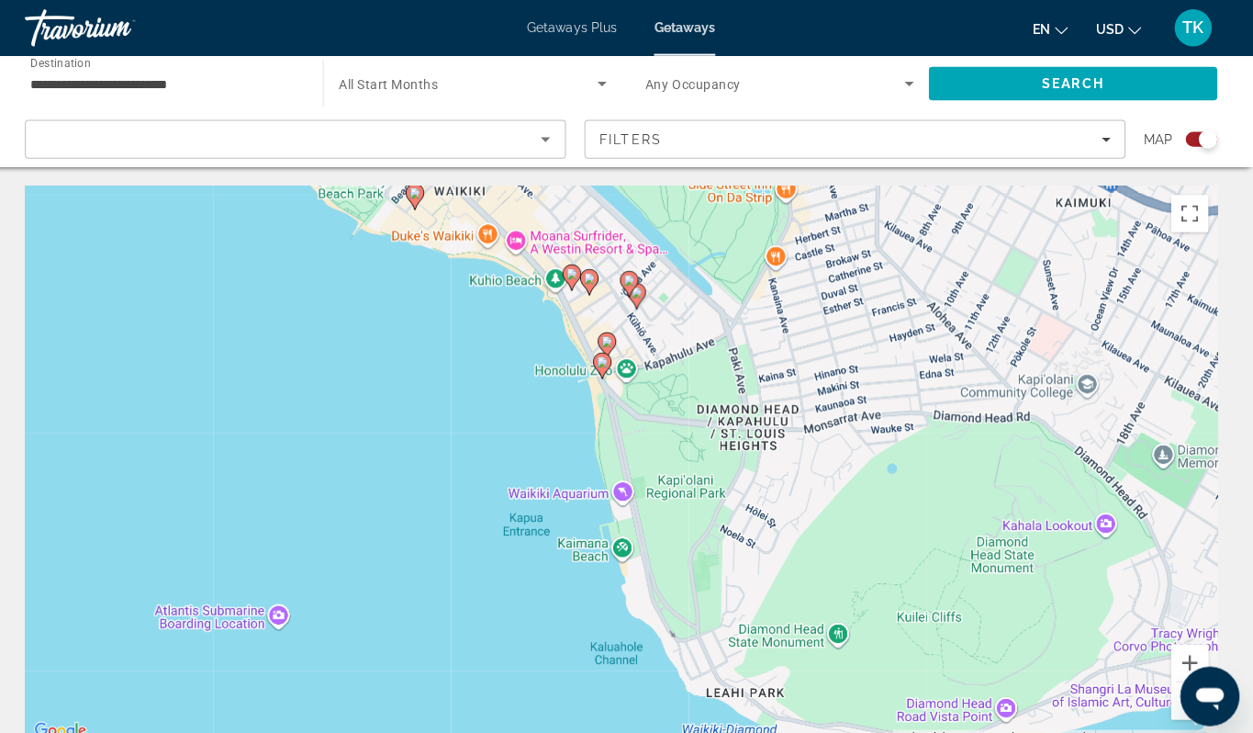
click at [607, 343] on image "Main content" at bounding box center [612, 337] width 11 height 11
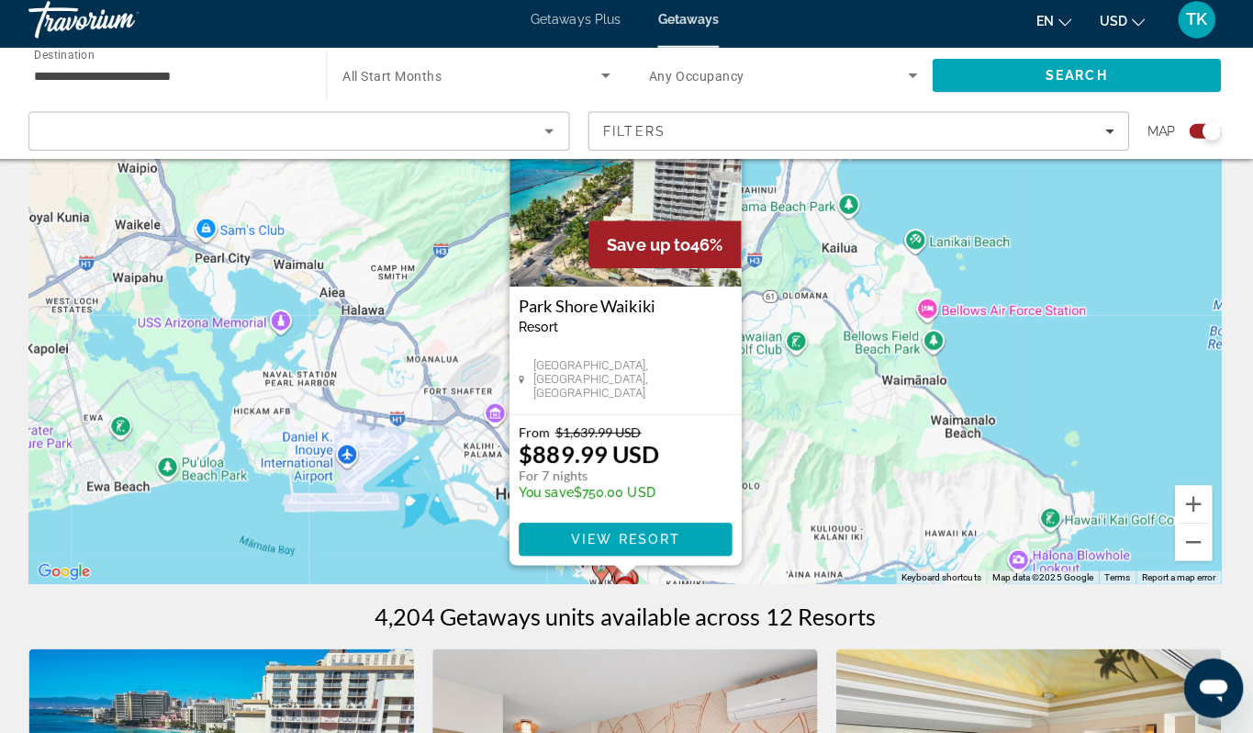
scroll to position [152, 0]
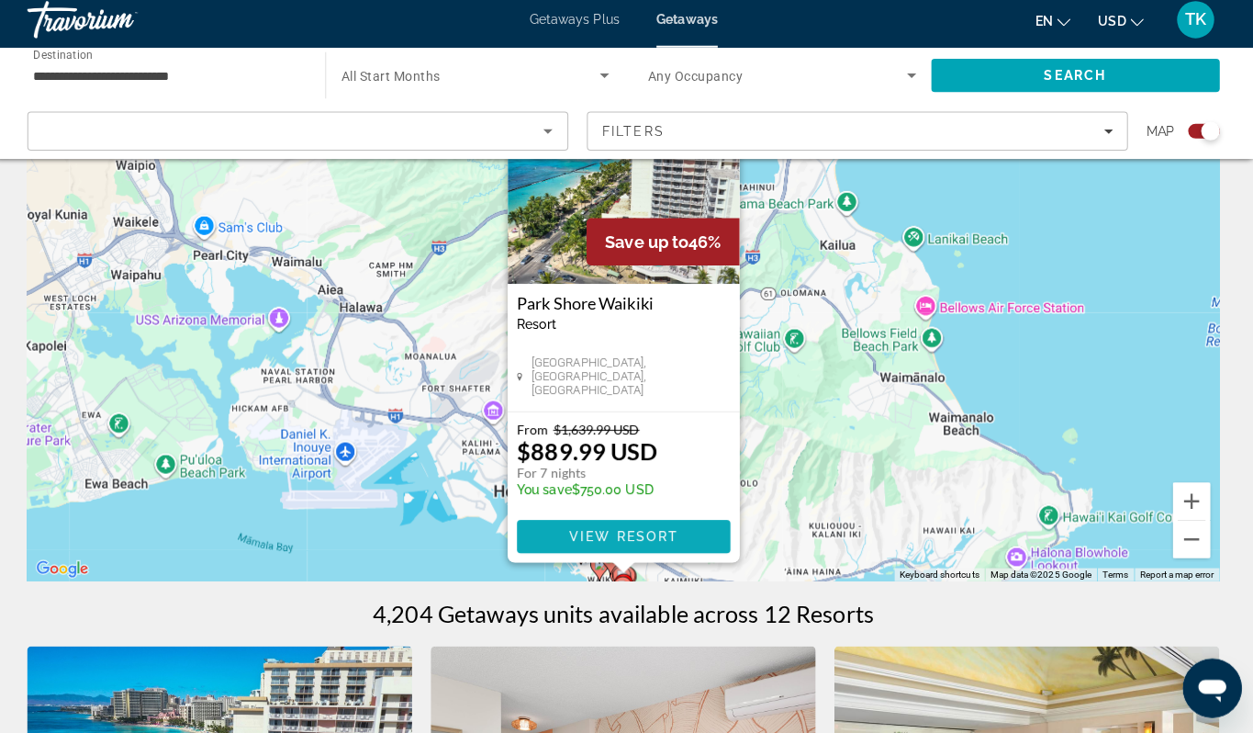
click at [654, 546] on span "View Resort" at bounding box center [626, 539] width 108 height 15
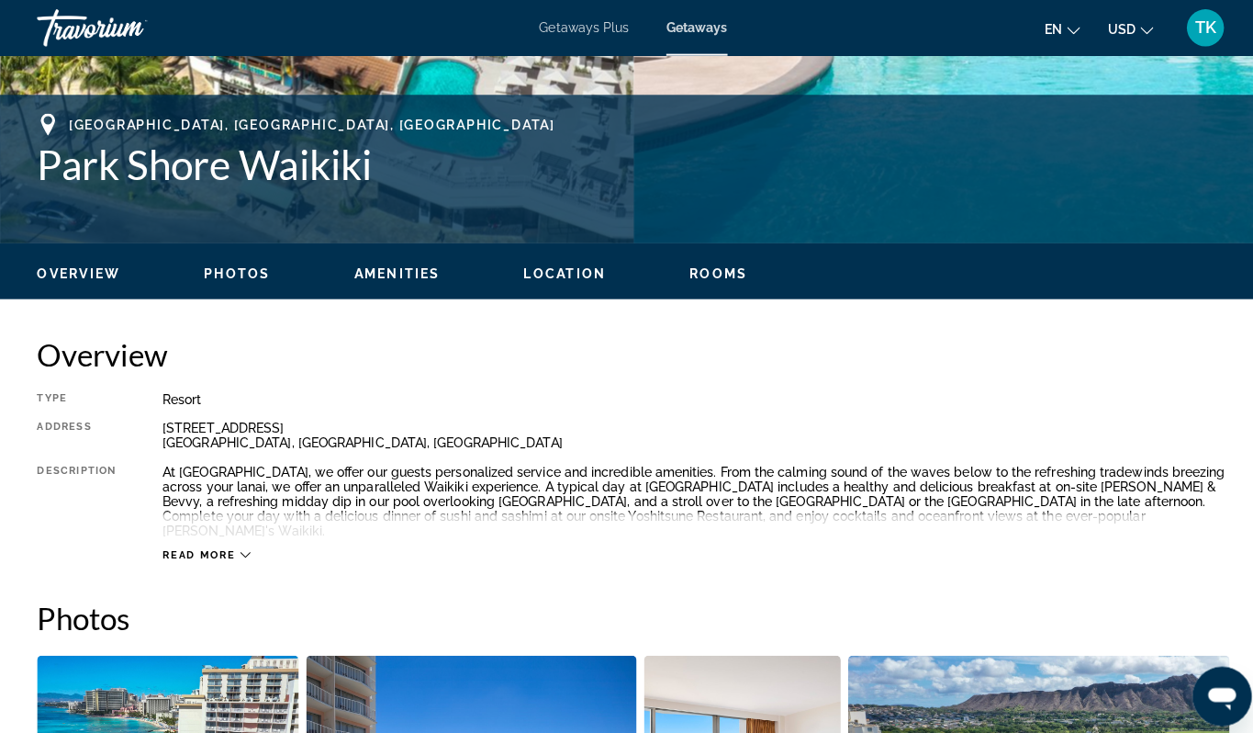
scroll to position [682, 0]
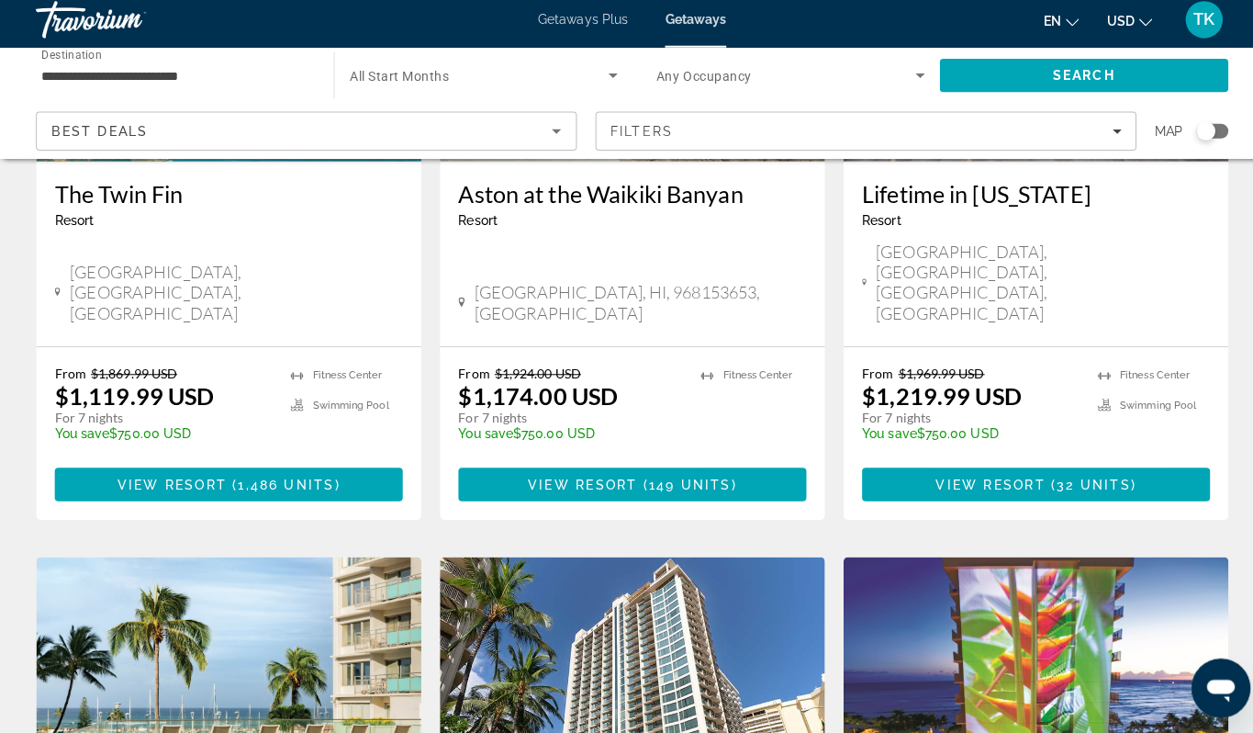
scroll to position [1079, 0]
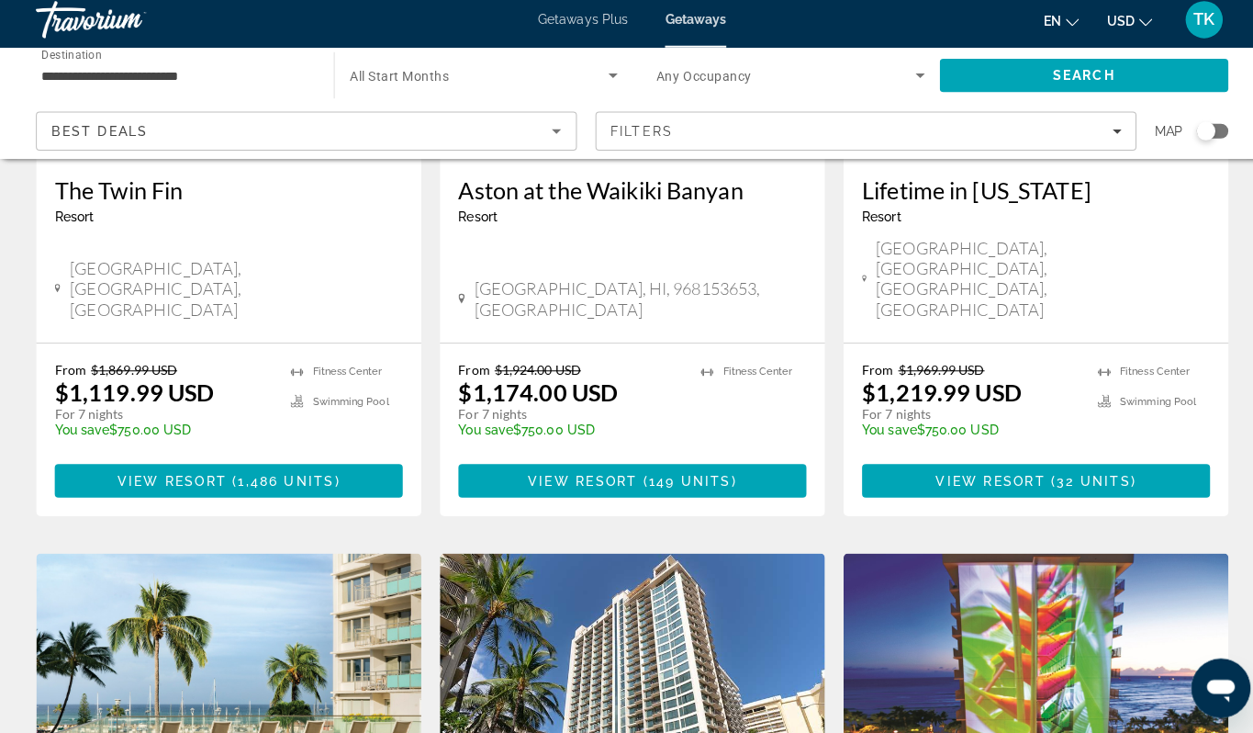
click at [161, 164] on img "Main content" at bounding box center [227, 18] width 381 height 294
click at [0, 0] on div at bounding box center [0, 0] width 0 height 0
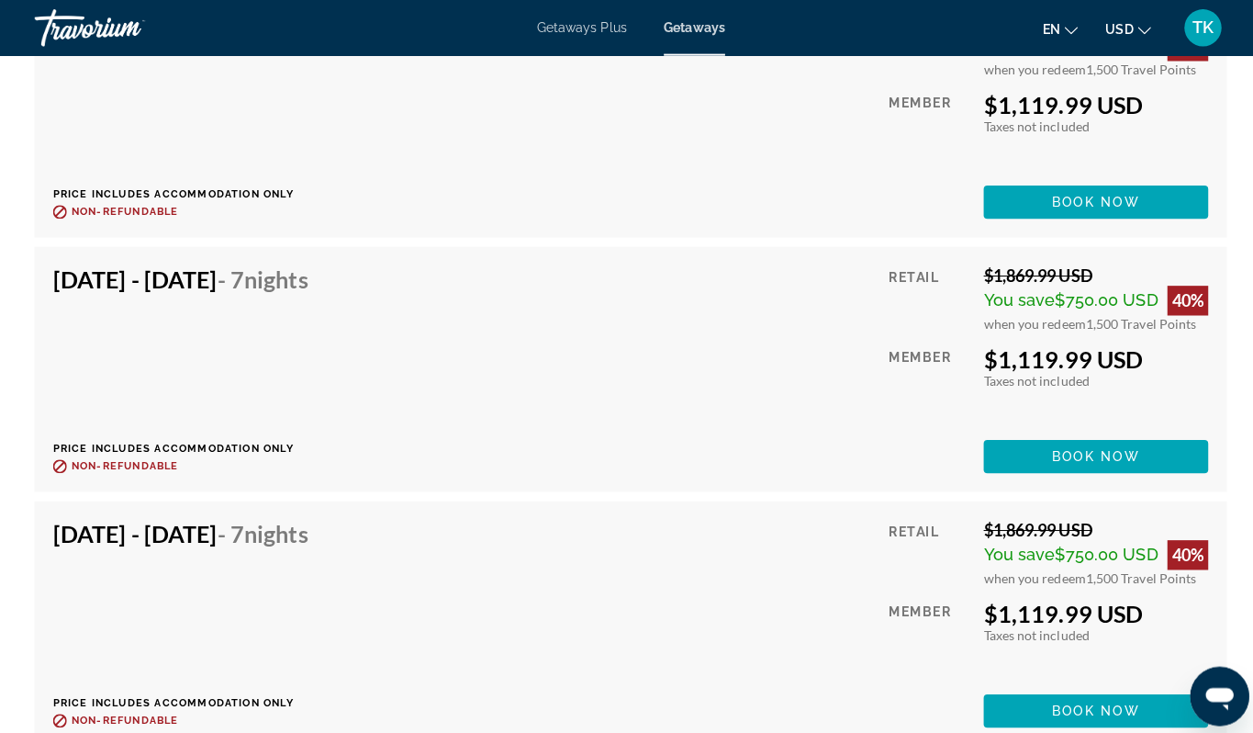
scroll to position [14378, 0]
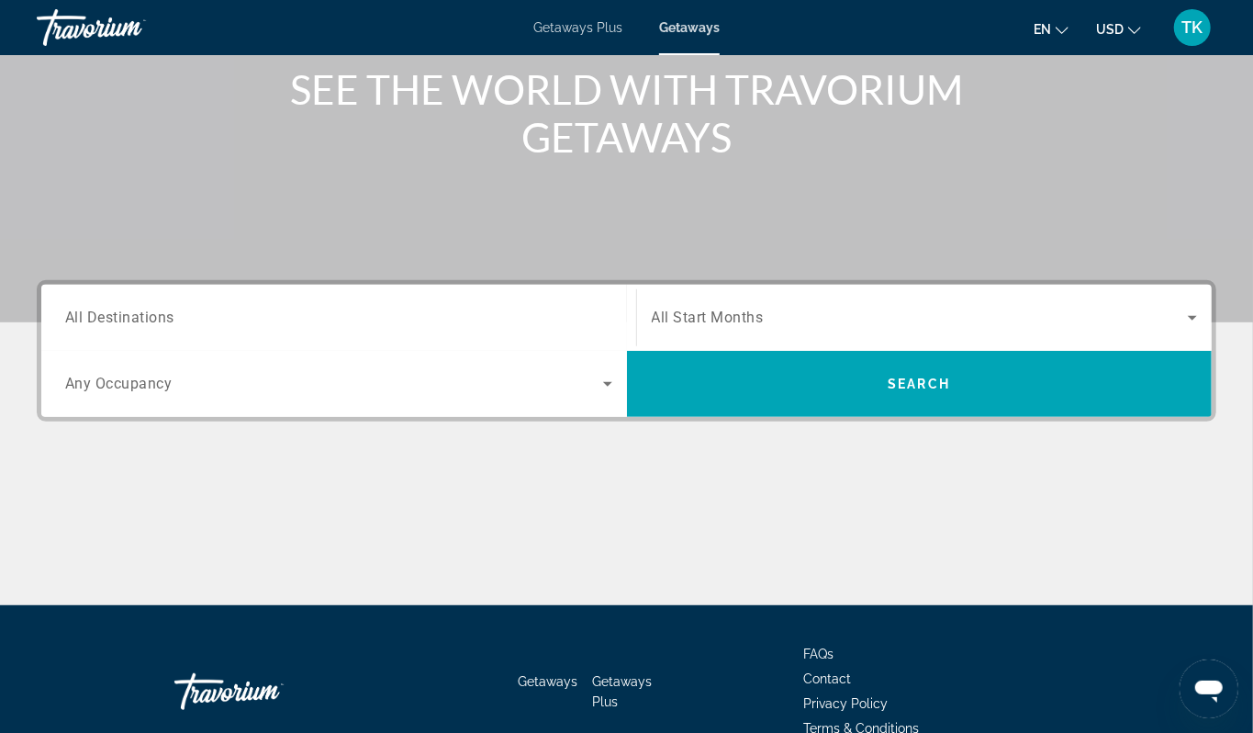
scroll to position [237, 0]
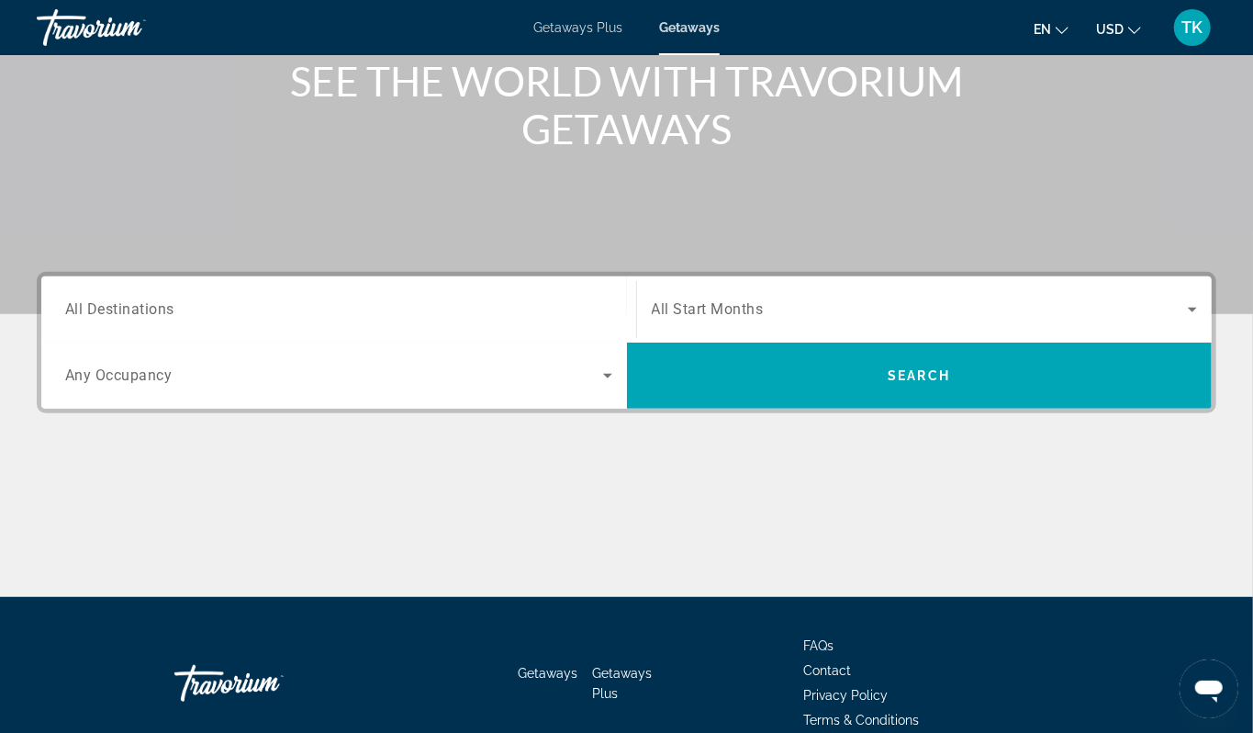
click at [144, 318] on span "All Destinations" at bounding box center [119, 308] width 109 height 17
click at [144, 321] on input "Destination All Destinations" at bounding box center [338, 310] width 547 height 22
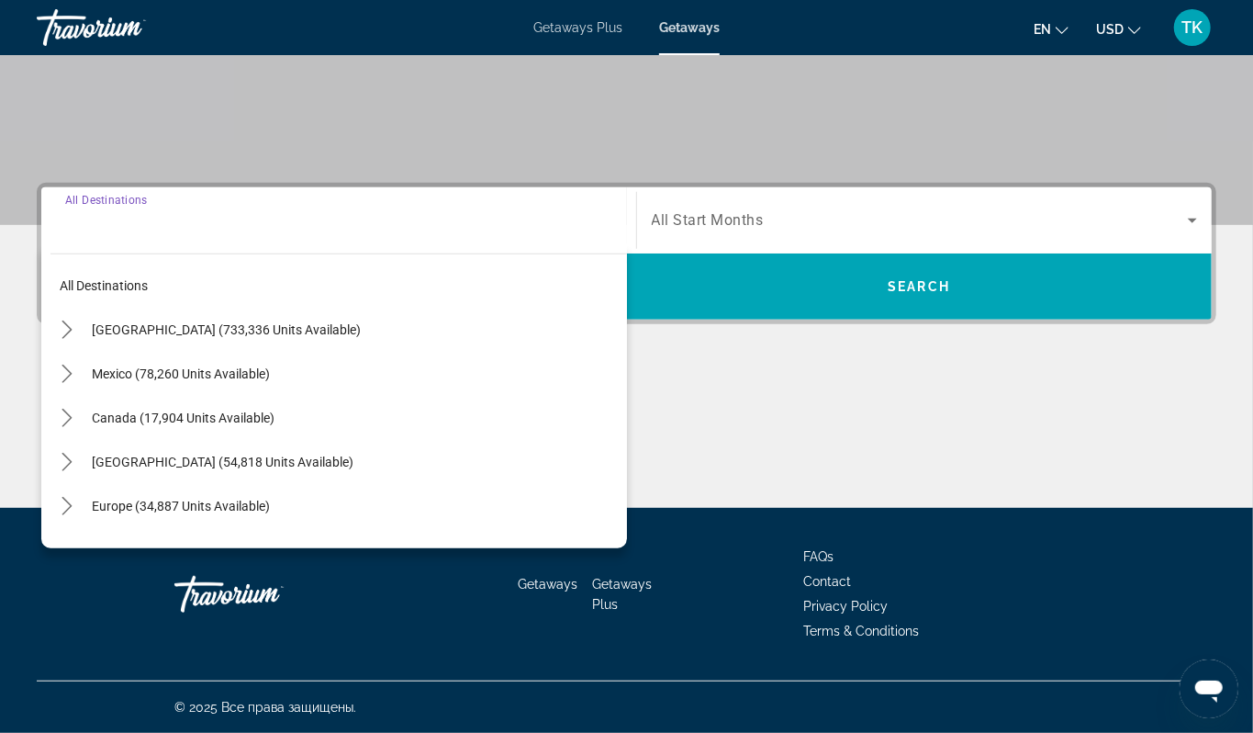
scroll to position [533, 0]
click at [75, 320] on icon "Toggle United States (733,336 units available) submenu" at bounding box center [67, 329] width 18 height 18
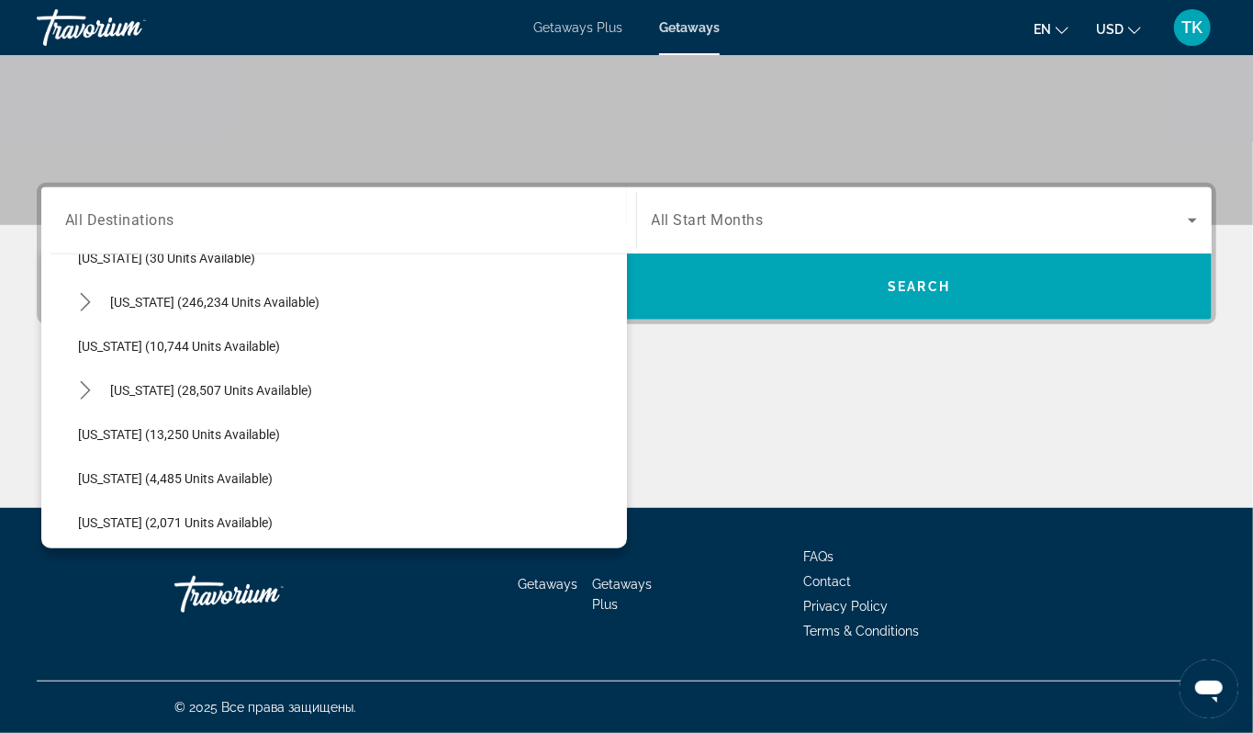
scroll to position [342, 0]
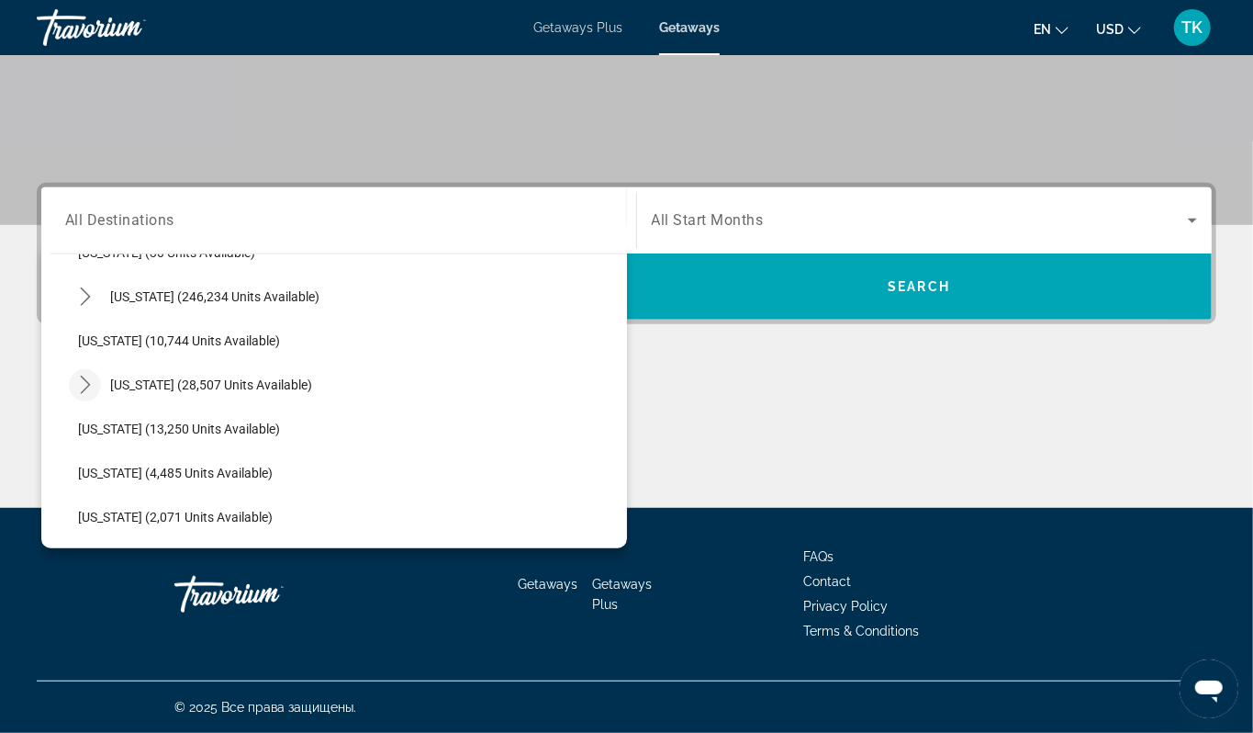
click at [90, 376] on icon "Toggle Hawaii (28,507 units available) submenu" at bounding box center [85, 385] width 10 height 18
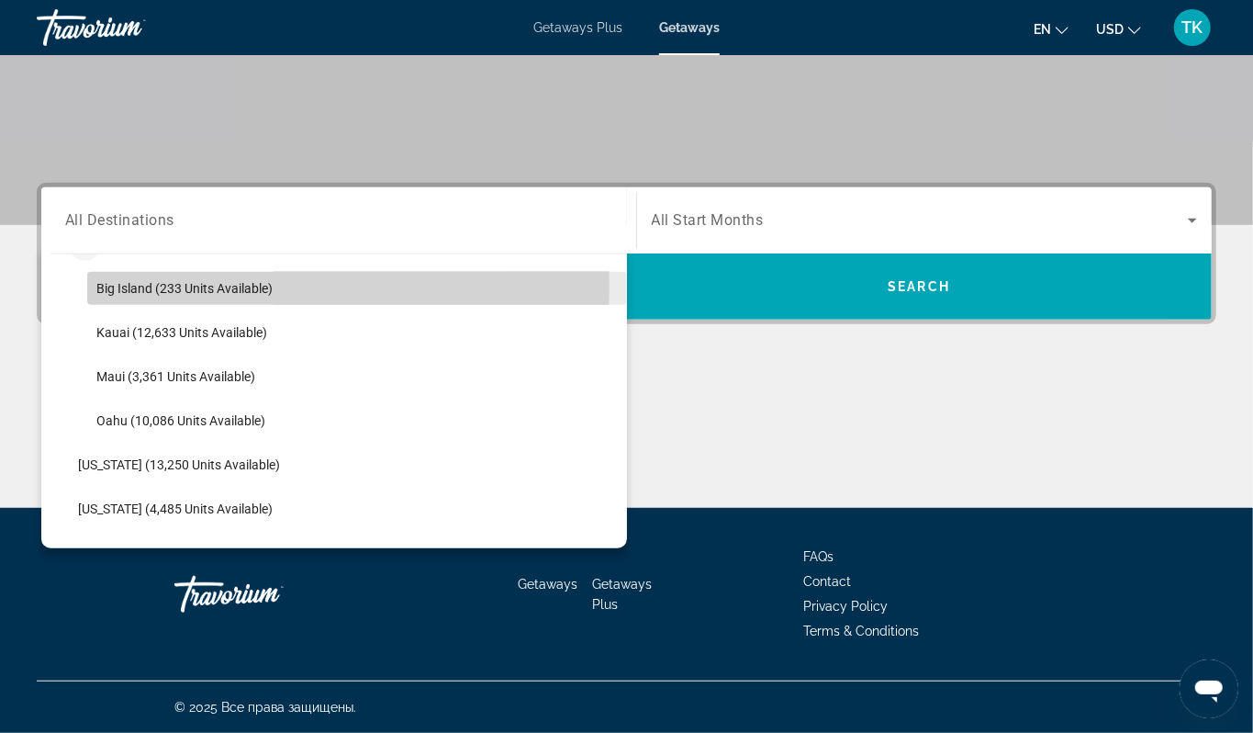
click at [226, 281] on span "Big Island (233 units available)" at bounding box center [184, 288] width 176 height 15
type input "**********"
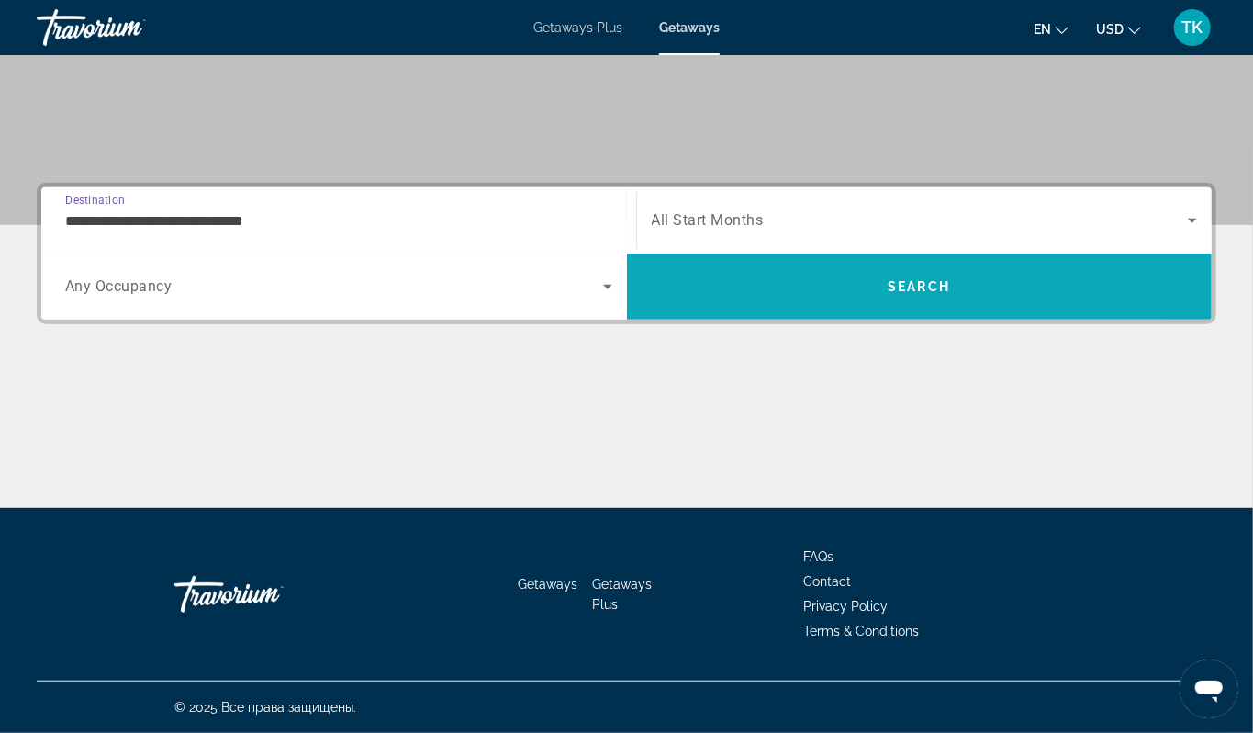
click at [927, 279] on span "Search" at bounding box center [919, 286] width 62 height 15
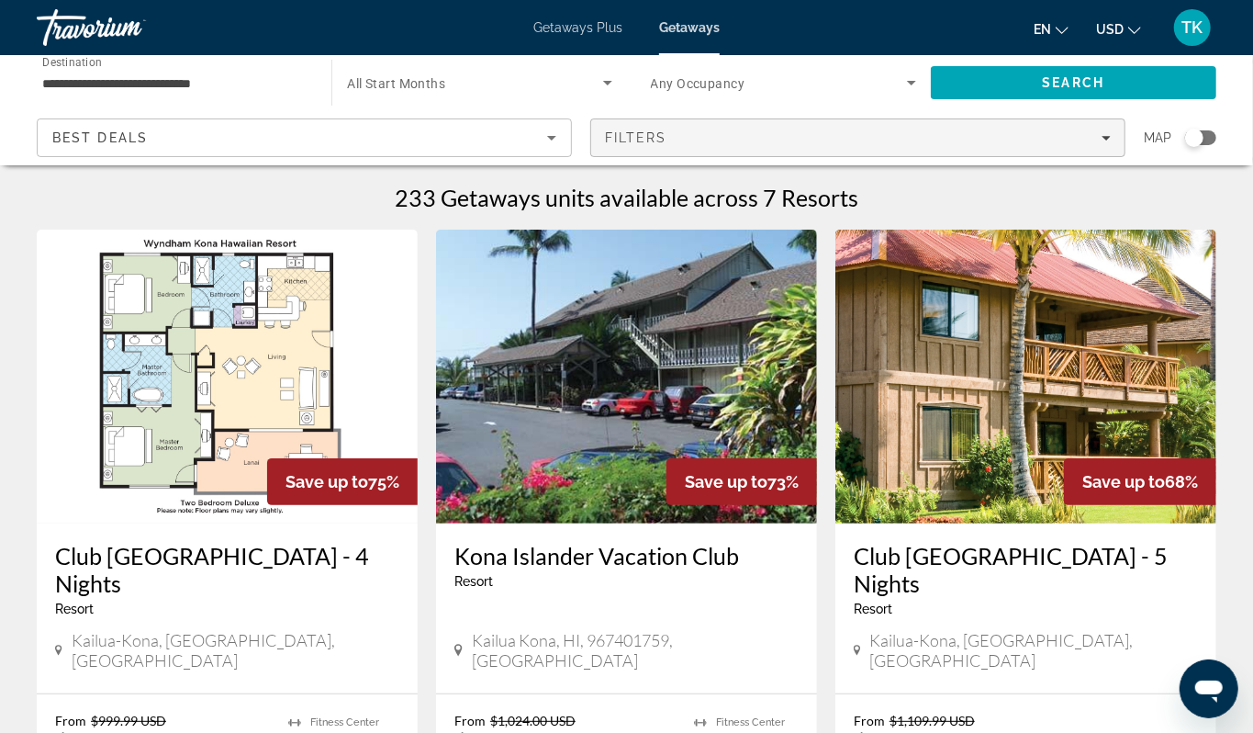
click at [1077, 145] on div "Filters" at bounding box center [858, 137] width 506 height 15
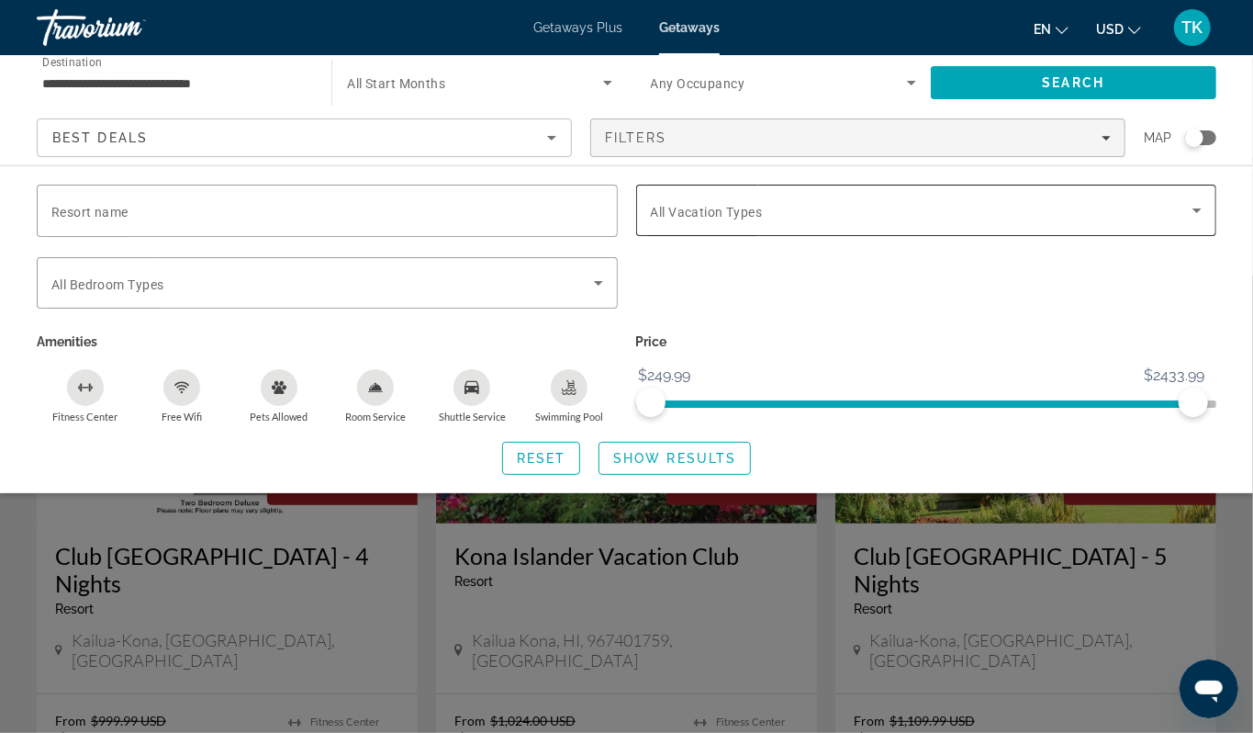
click at [1187, 221] on icon "Search widget" at bounding box center [1197, 210] width 22 height 22
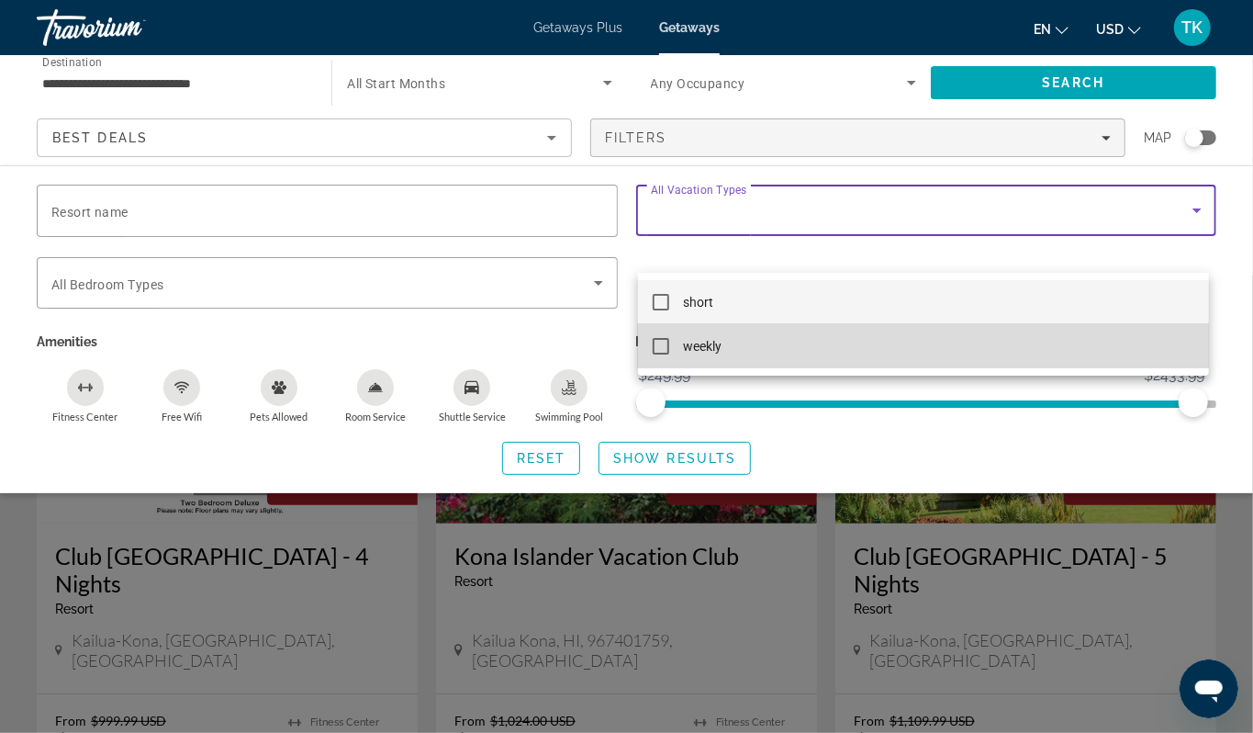
click at [662, 343] on mat-pseudo-checkbox at bounding box center [661, 346] width 17 height 17
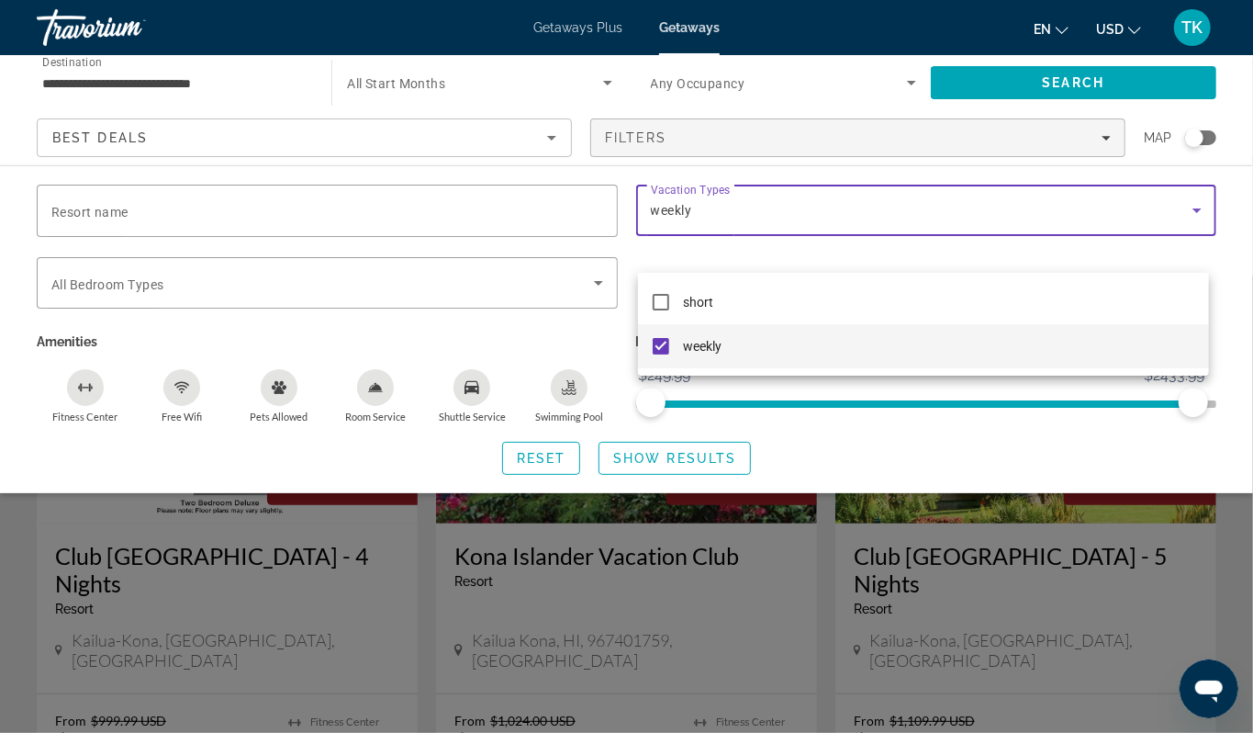
click at [665, 515] on div at bounding box center [626, 366] width 1253 height 733
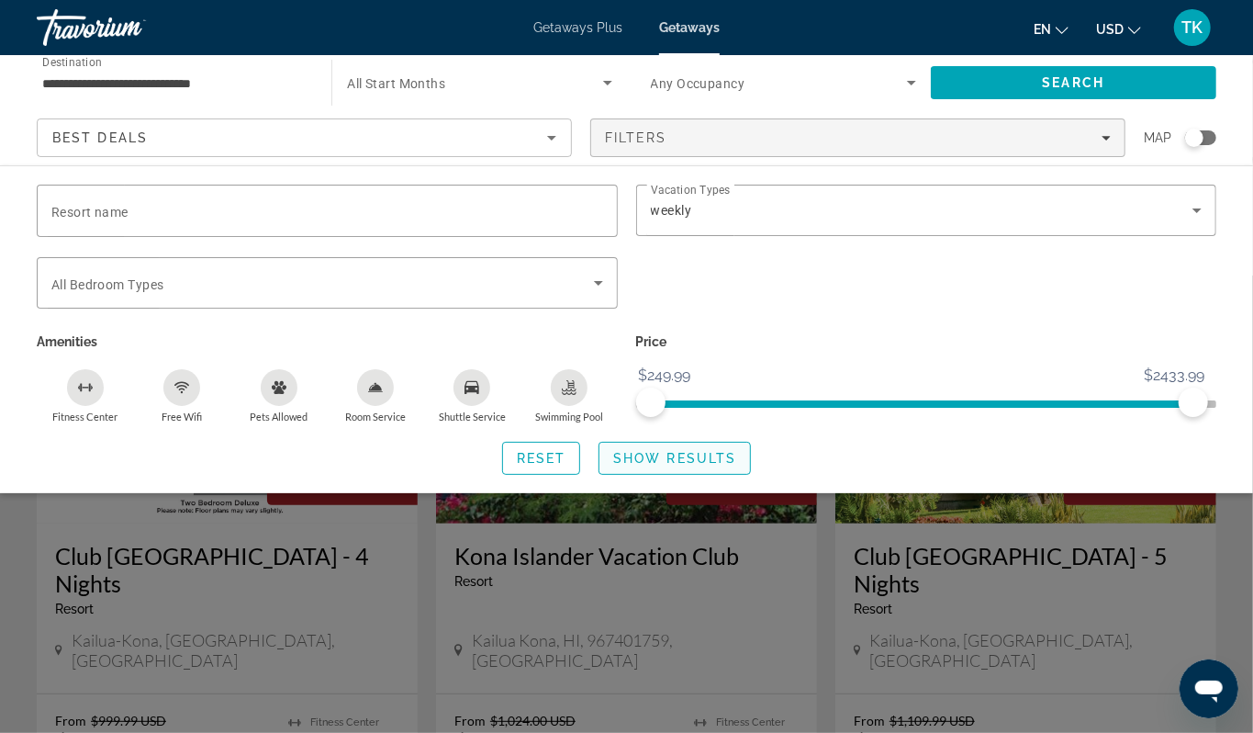
click at [665, 466] on span "Show Results" at bounding box center [674, 458] width 123 height 15
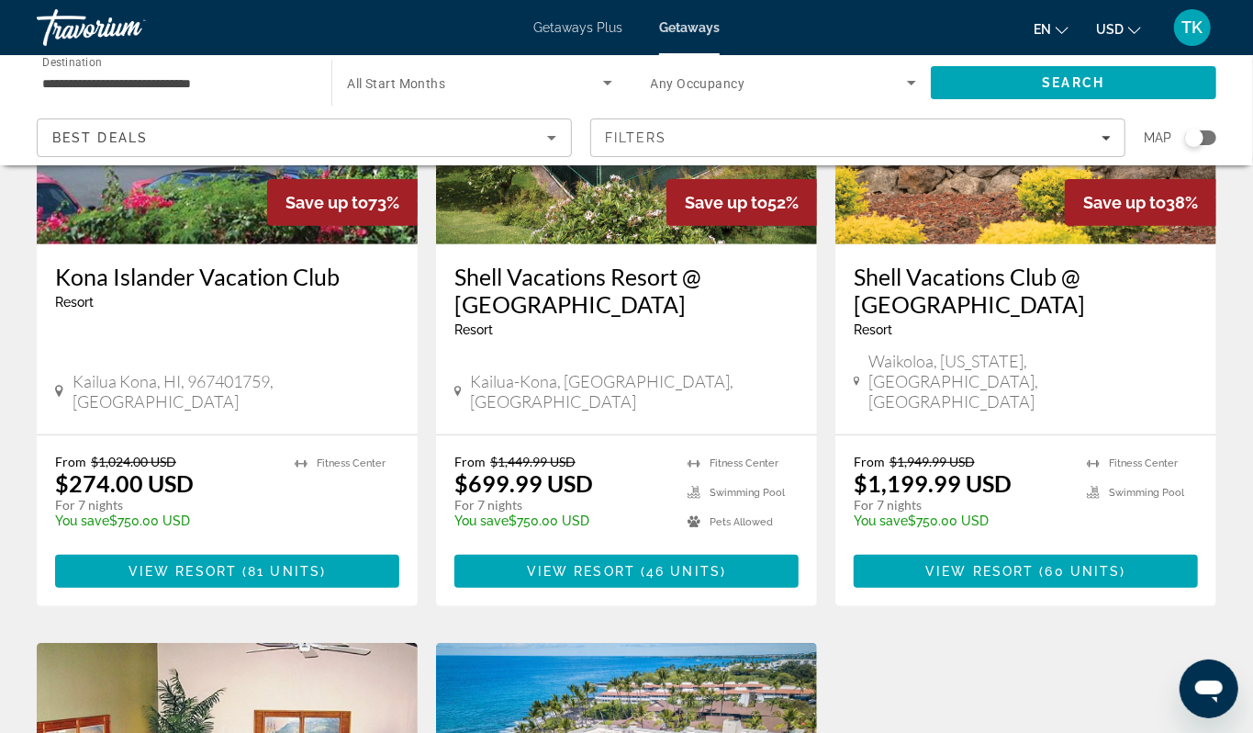
scroll to position [274, 0]
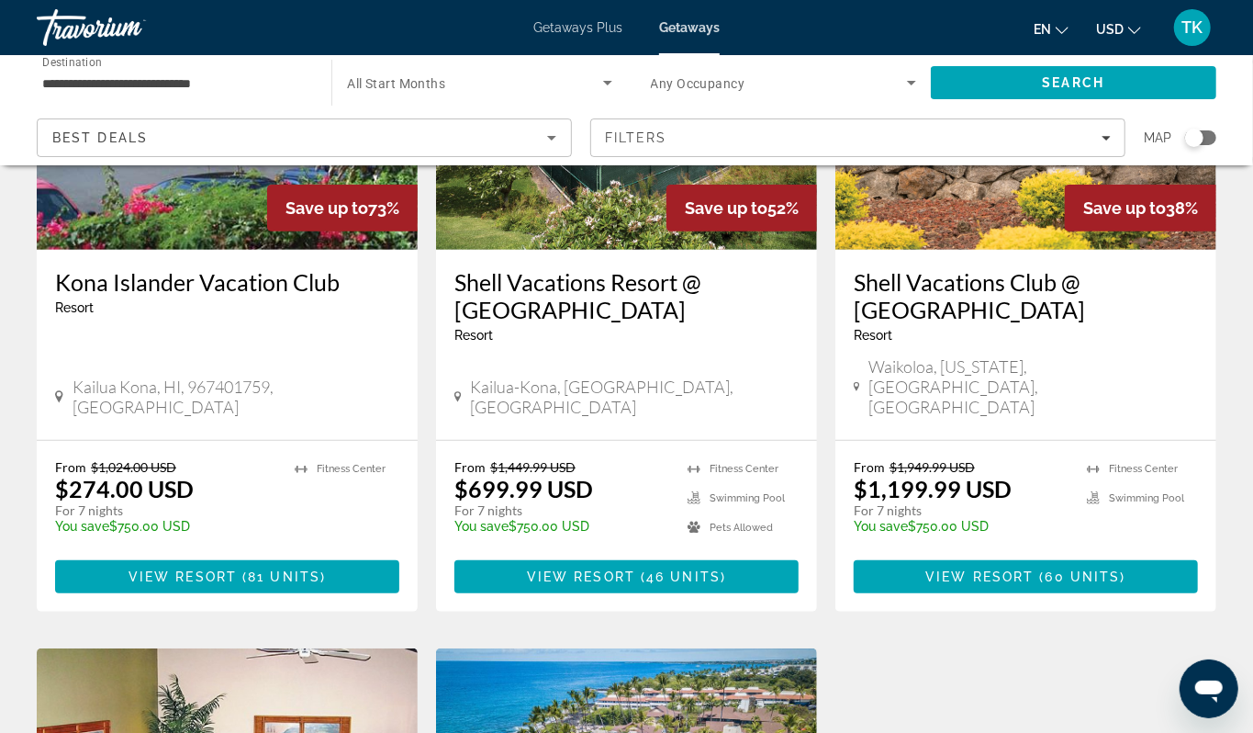
click at [158, 250] on img "Main content" at bounding box center [227, 103] width 381 height 294
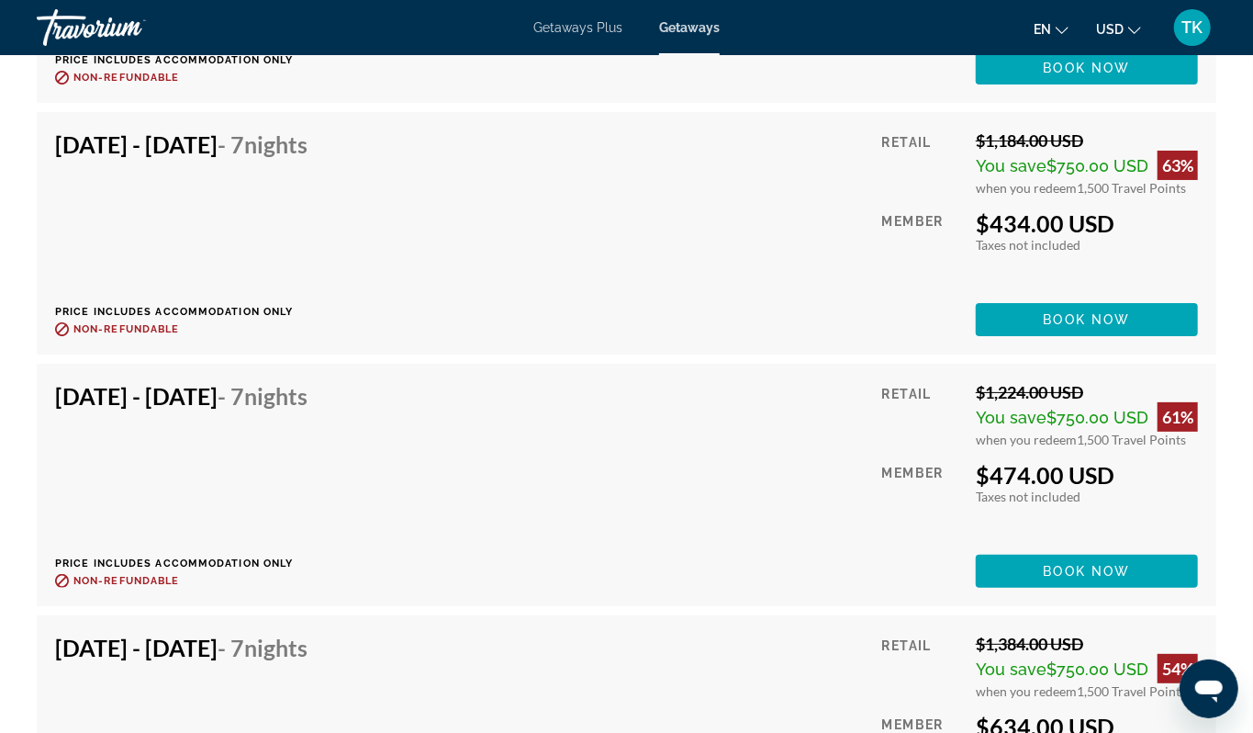
scroll to position [3793, 0]
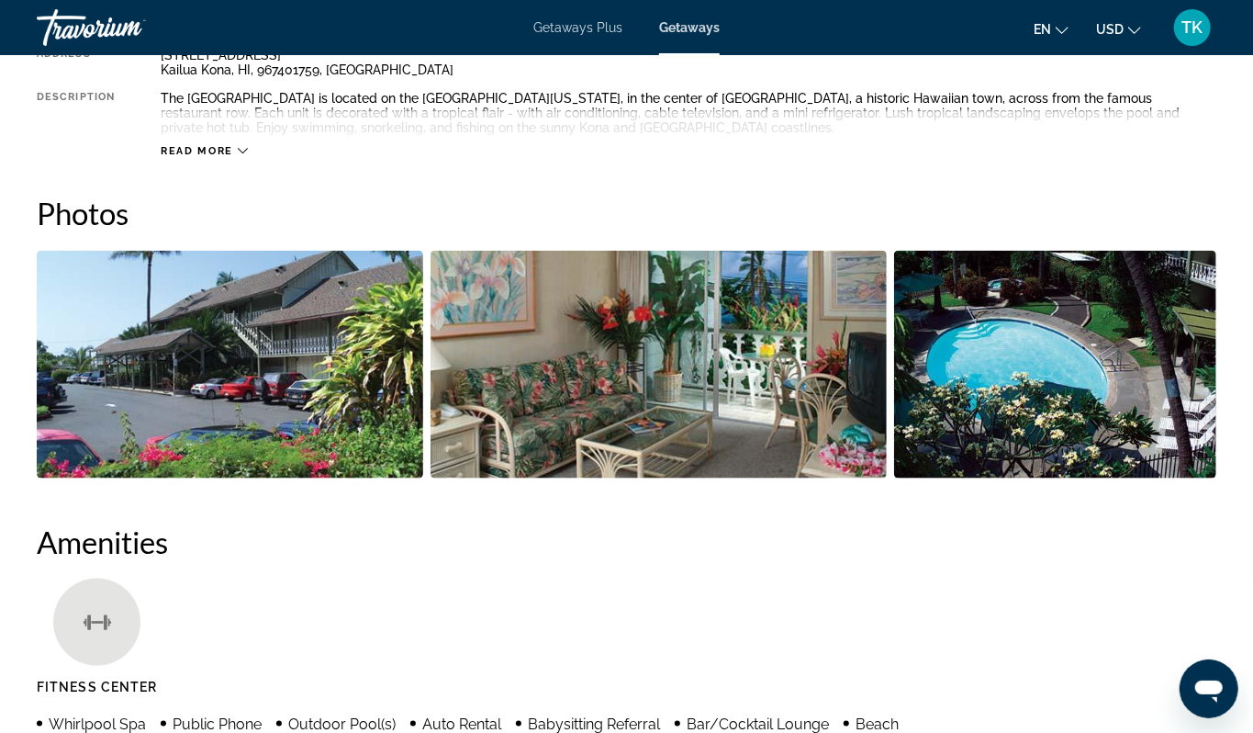
scroll to position [1056, 0]
click at [275, 158] on div "Read more" at bounding box center [689, 132] width 1056 height 51
click at [248, 157] on div "Read more" at bounding box center [204, 151] width 87 height 12
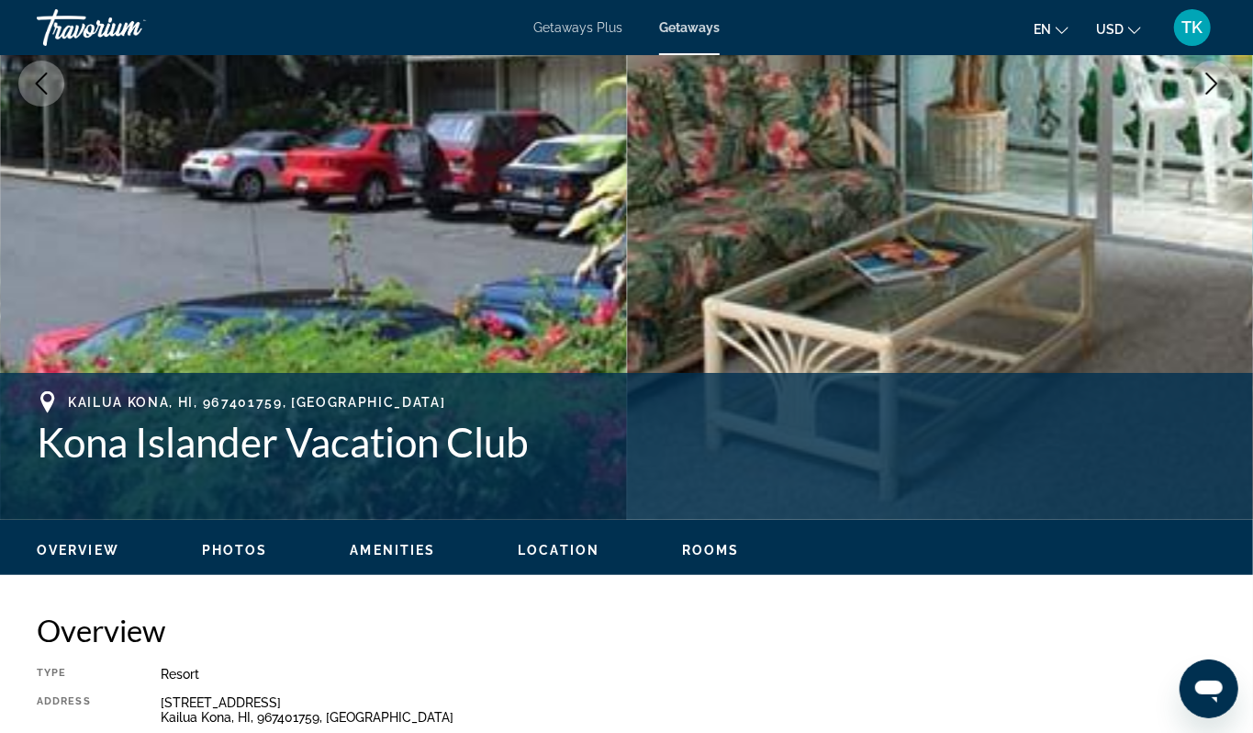
scroll to position [0, 0]
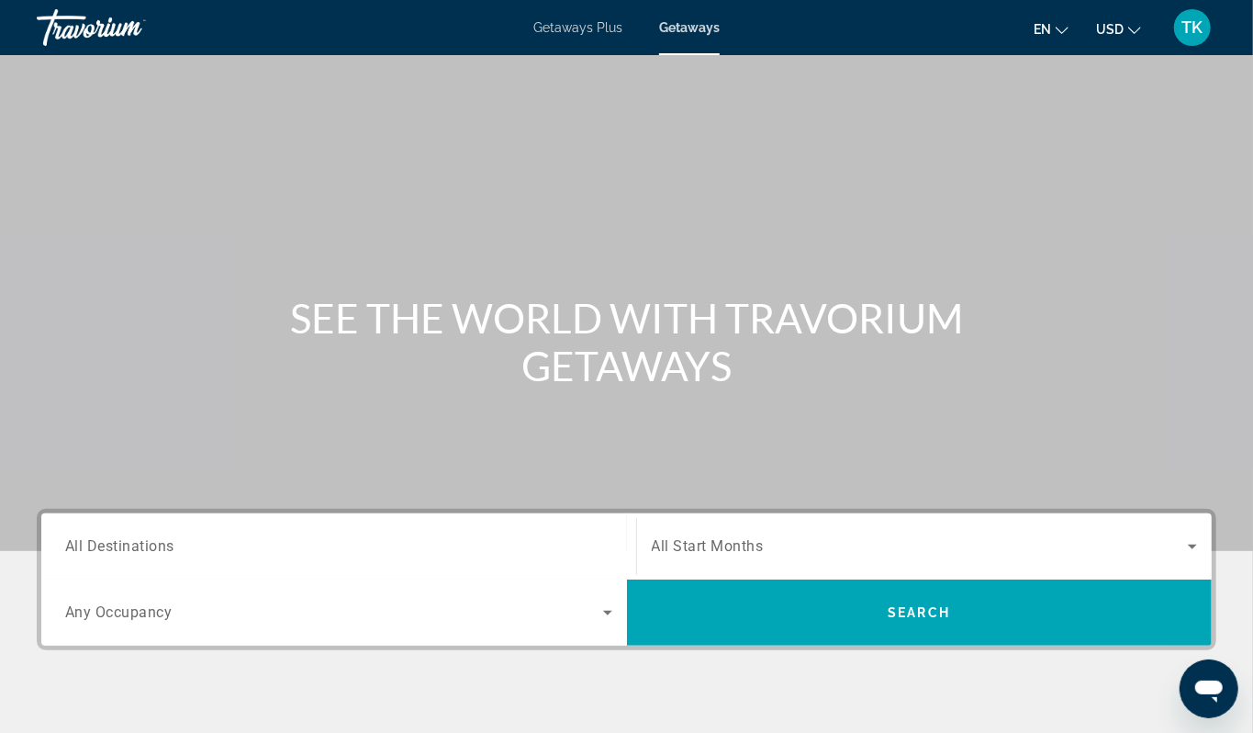
click at [159, 573] on div "Destination All Destinations" at bounding box center [338, 547] width 547 height 52
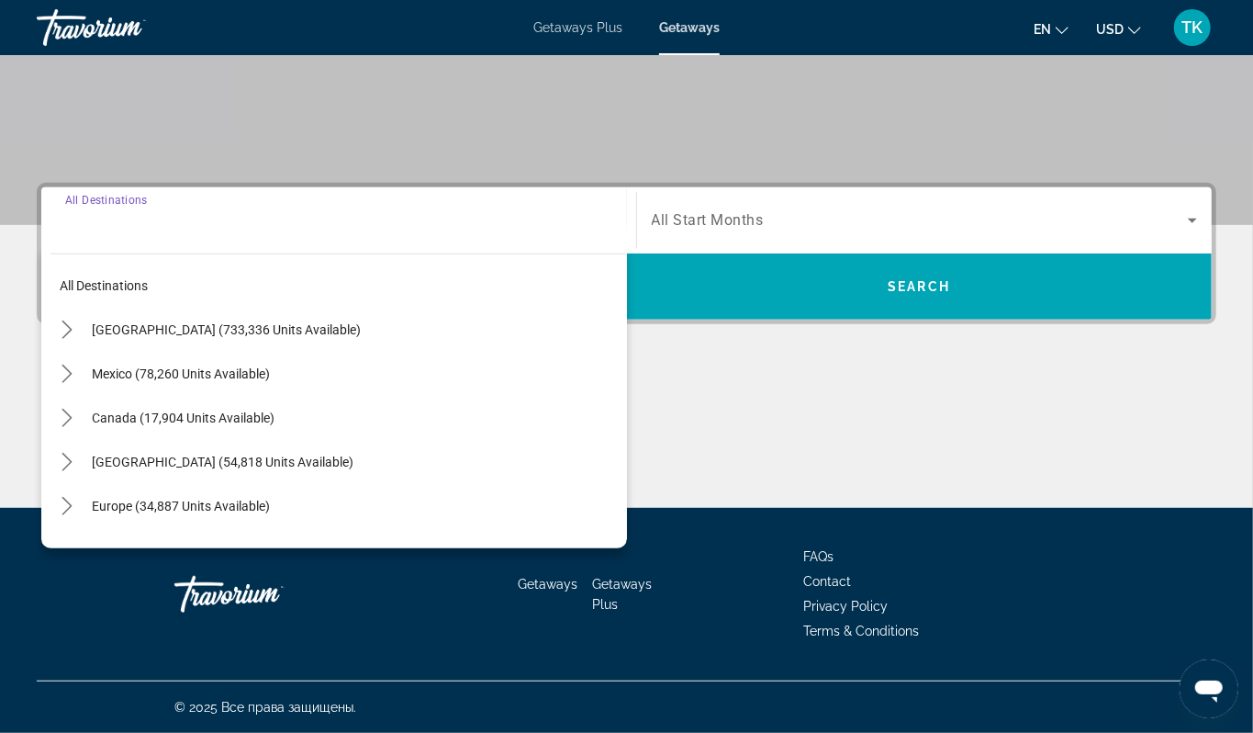
scroll to position [533, 0]
click at [76, 320] on icon "Toggle United States (733,336 units available) submenu" at bounding box center [67, 329] width 18 height 18
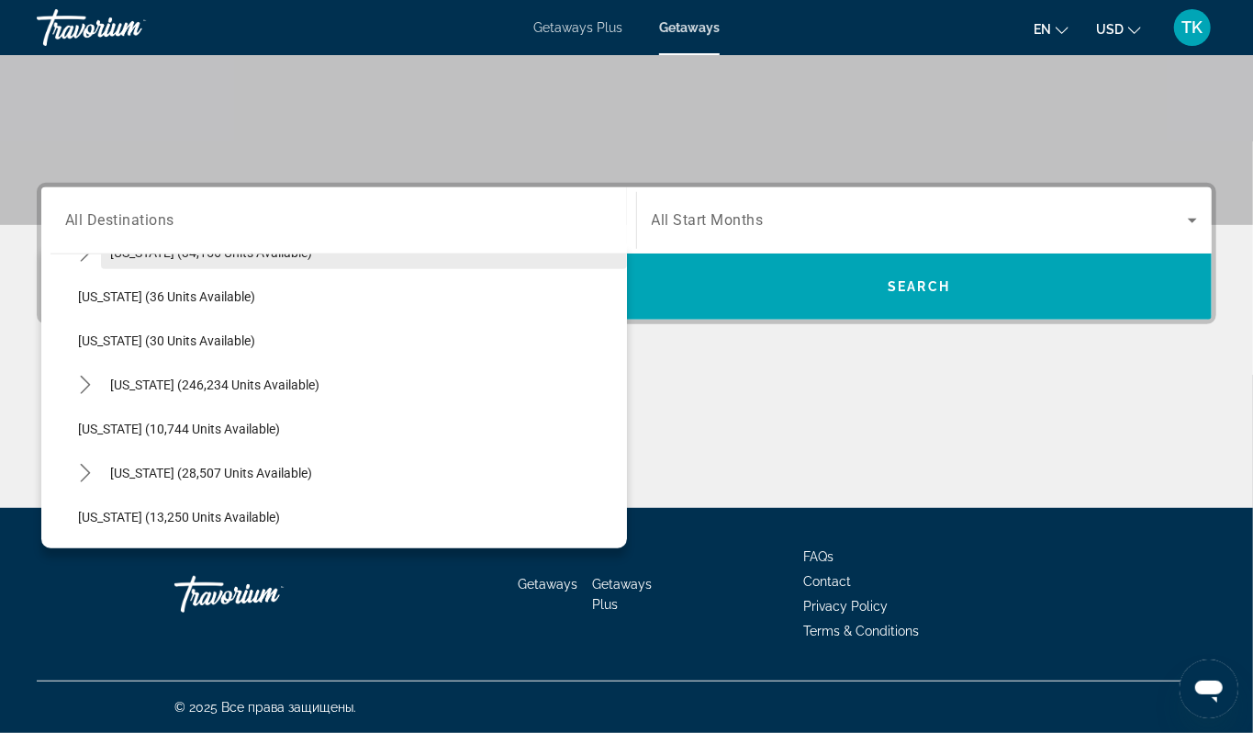
scroll to position [261, 0]
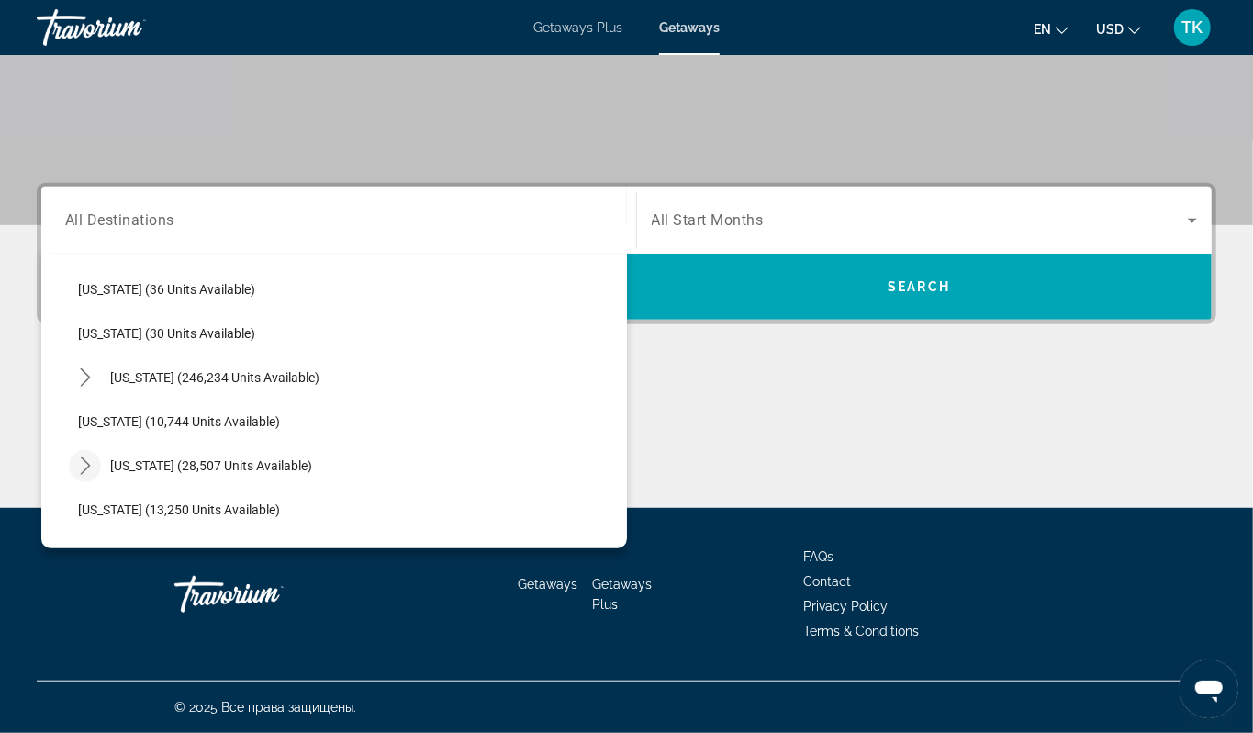
click at [95, 456] on icon "Toggle Hawaii (28,507 units available) submenu" at bounding box center [85, 465] width 18 height 18
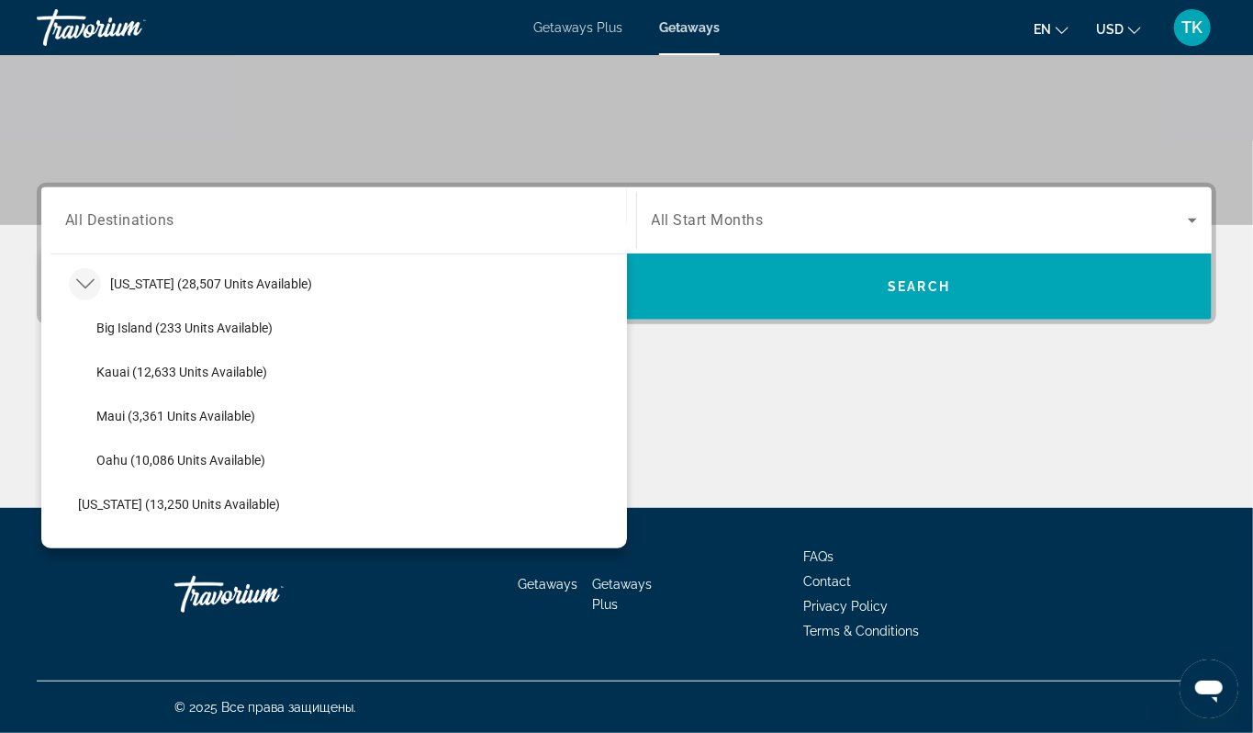
scroll to position [449, 0]
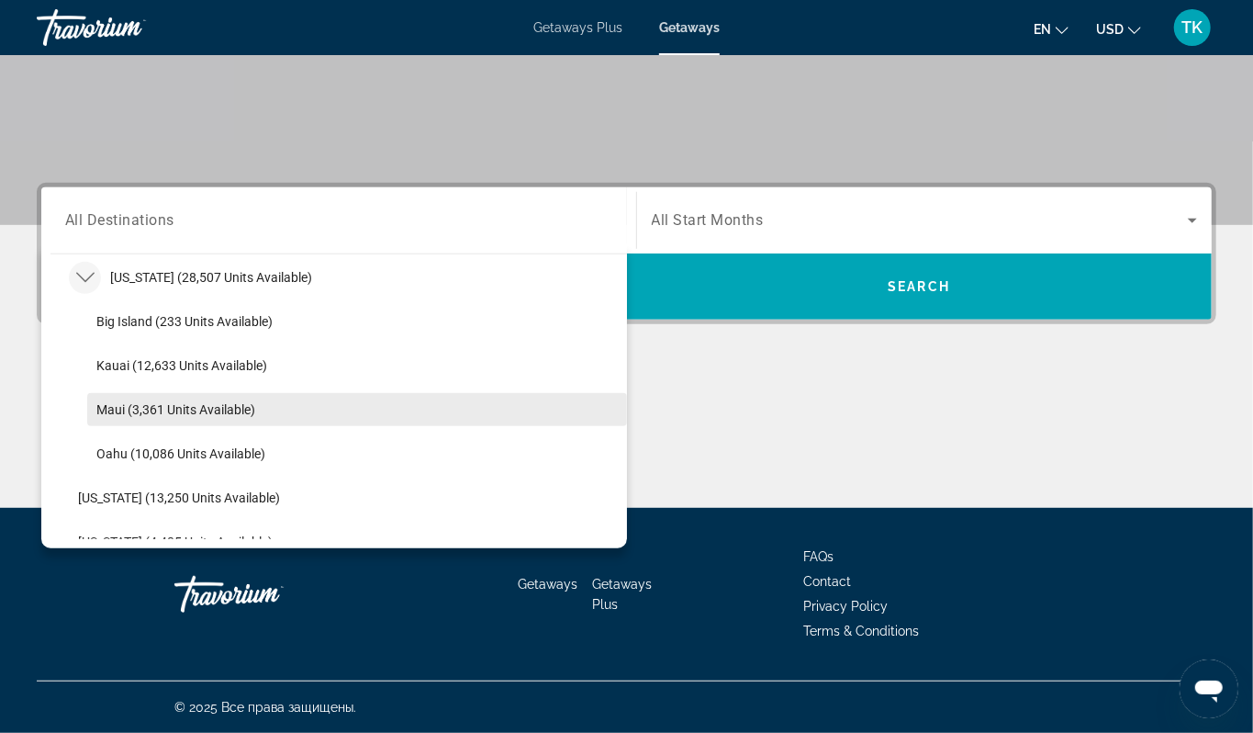
click at [203, 402] on span "Maui (3,361 units available)" at bounding box center [175, 409] width 159 height 15
type input "**********"
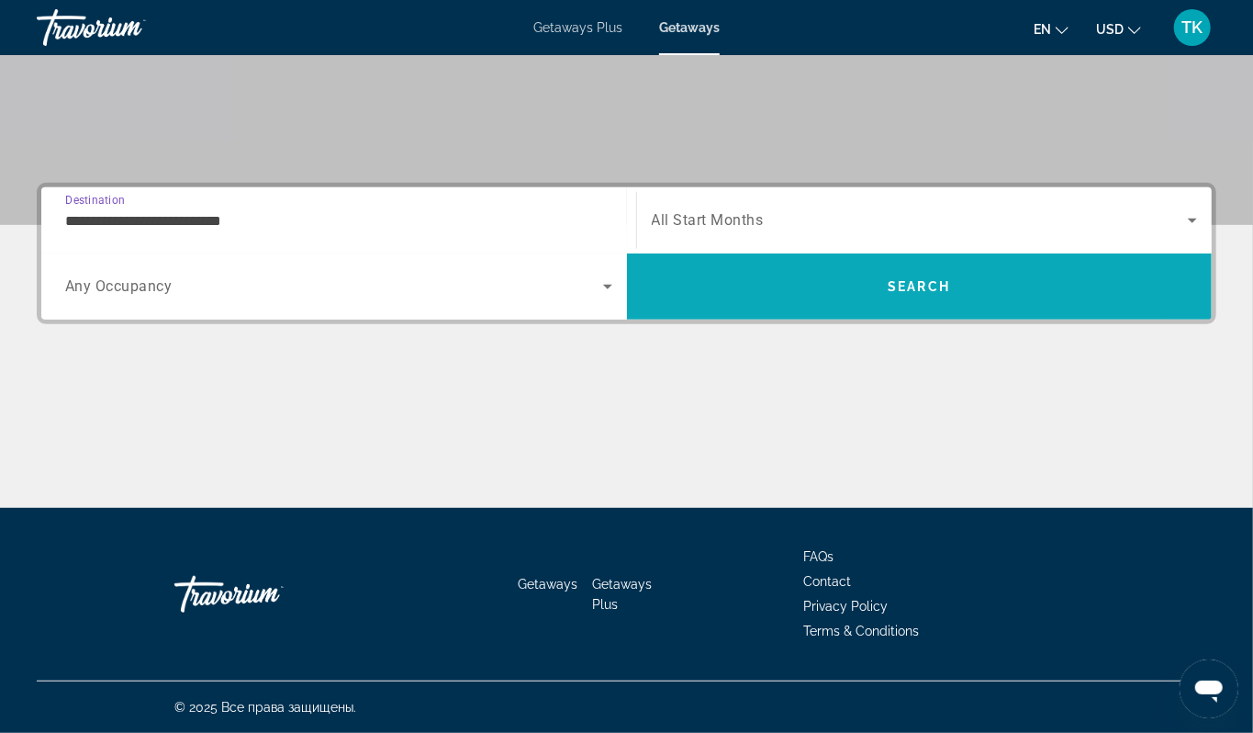
click at [896, 279] on span "Search" at bounding box center [919, 286] width 62 height 15
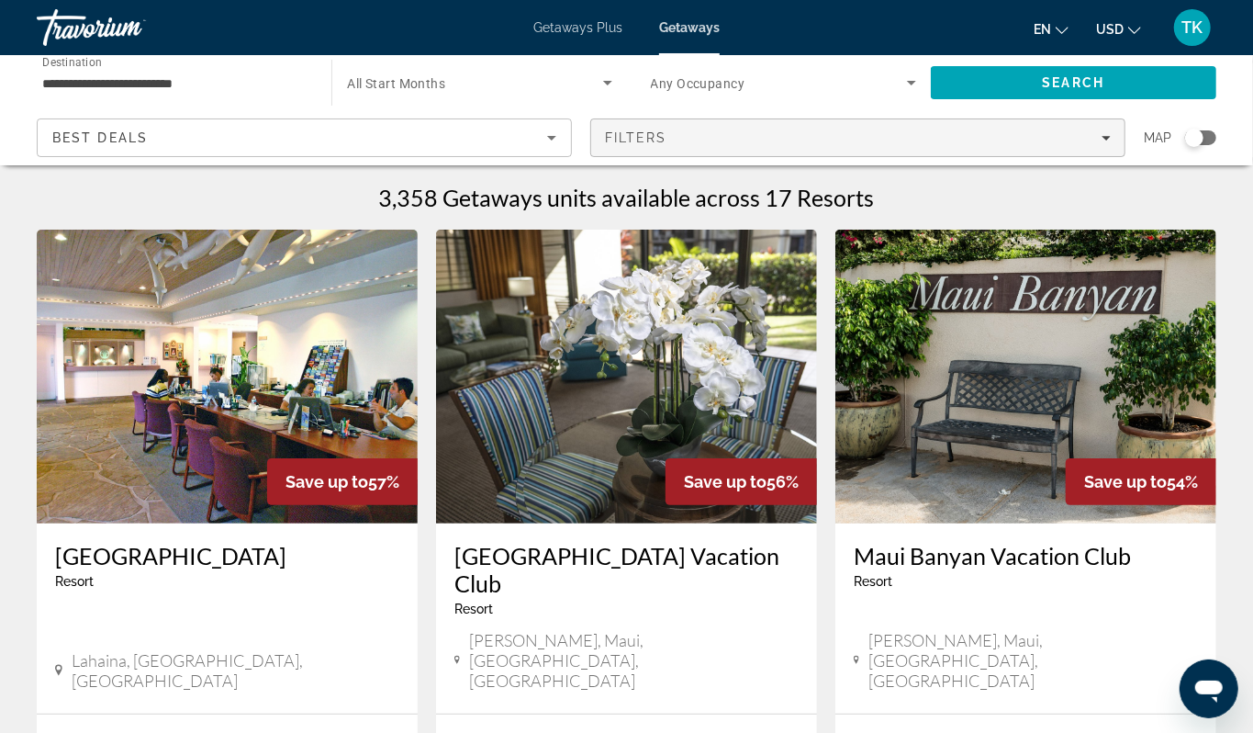
click at [1102, 142] on icon "Filters" at bounding box center [1106, 137] width 9 height 9
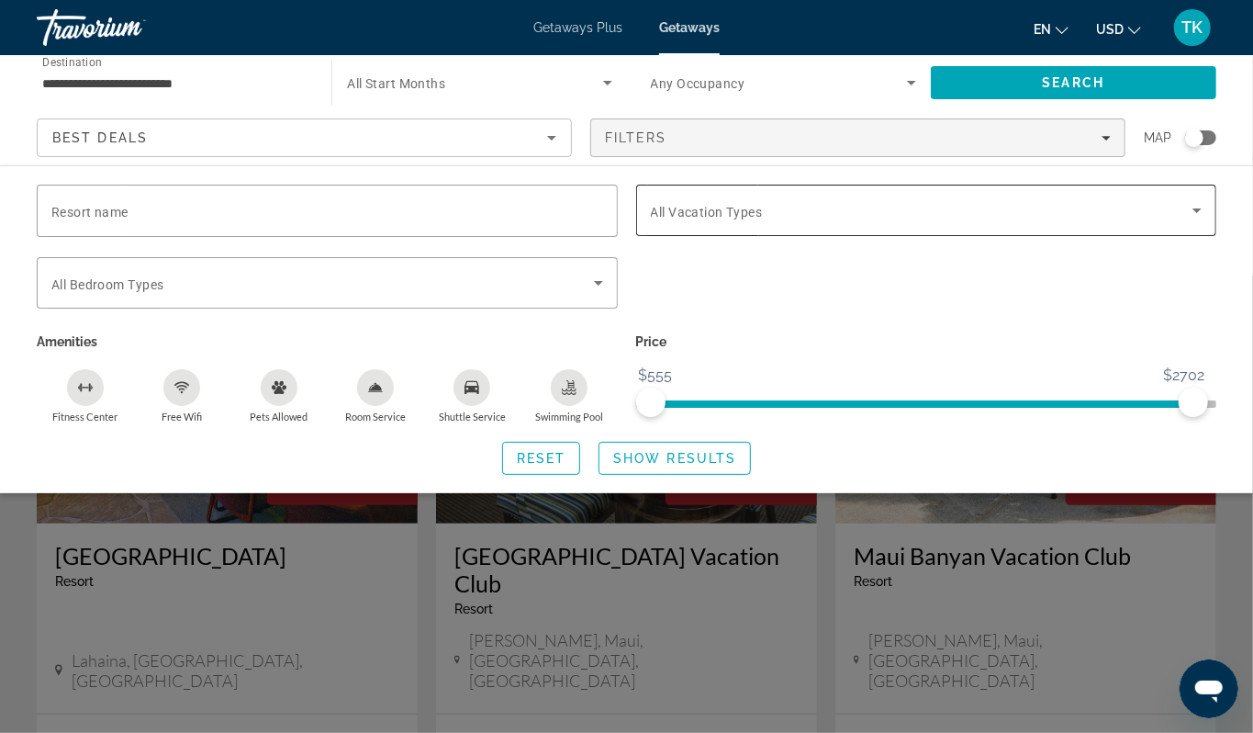
click at [1196, 221] on icon "Search widget" at bounding box center [1197, 210] width 22 height 22
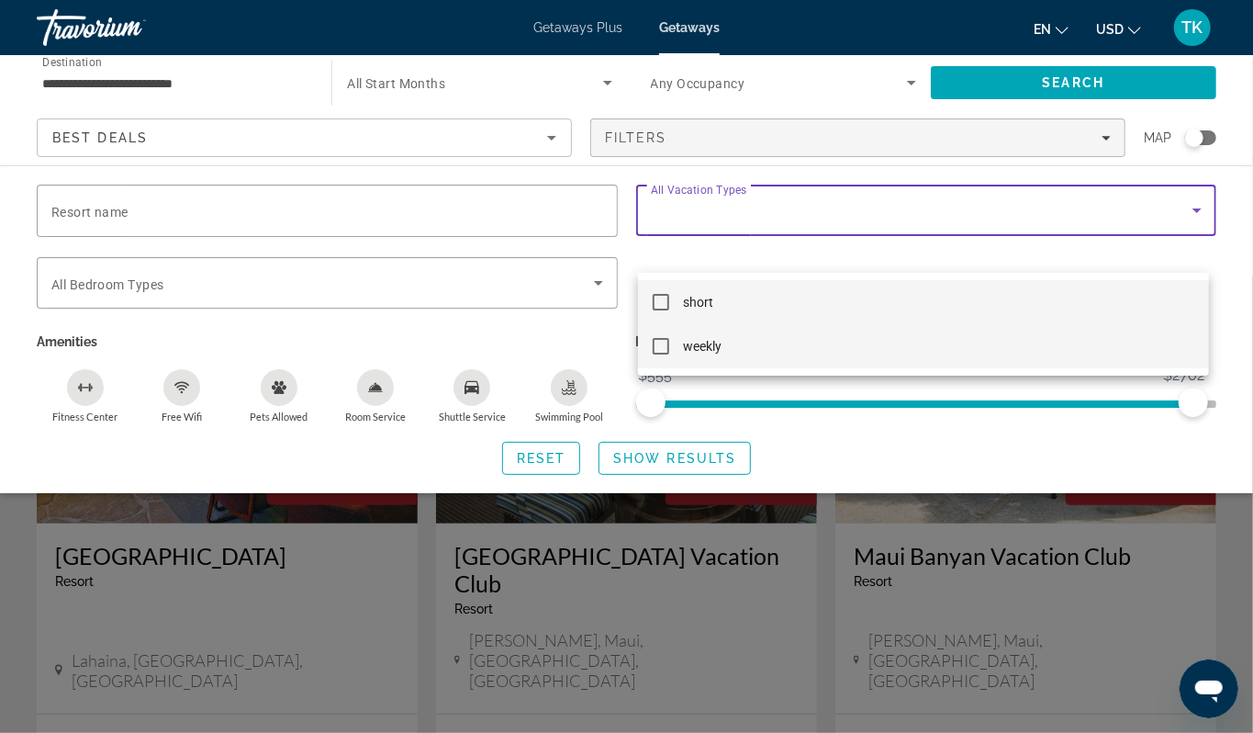
click at [661, 342] on mat-pseudo-checkbox at bounding box center [661, 346] width 17 height 17
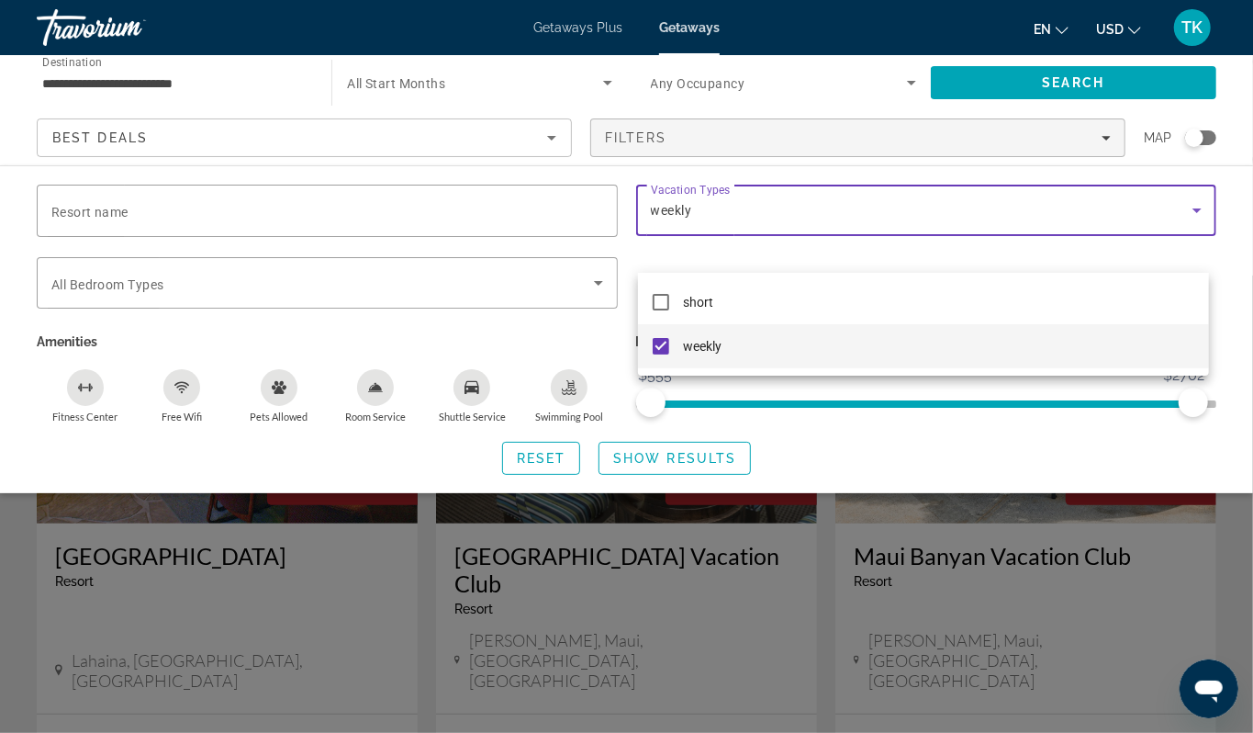
click at [694, 505] on div at bounding box center [626, 366] width 1253 height 733
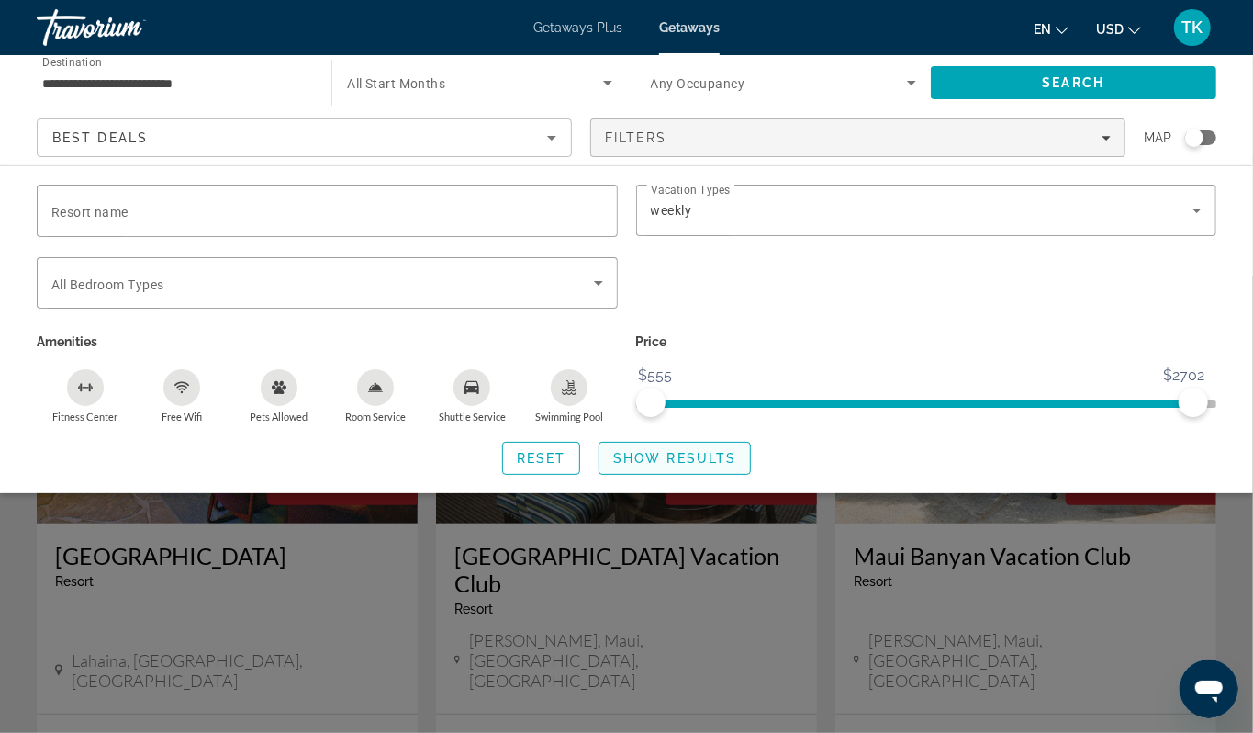
click at [696, 466] on span "Show Results" at bounding box center [674, 458] width 123 height 15
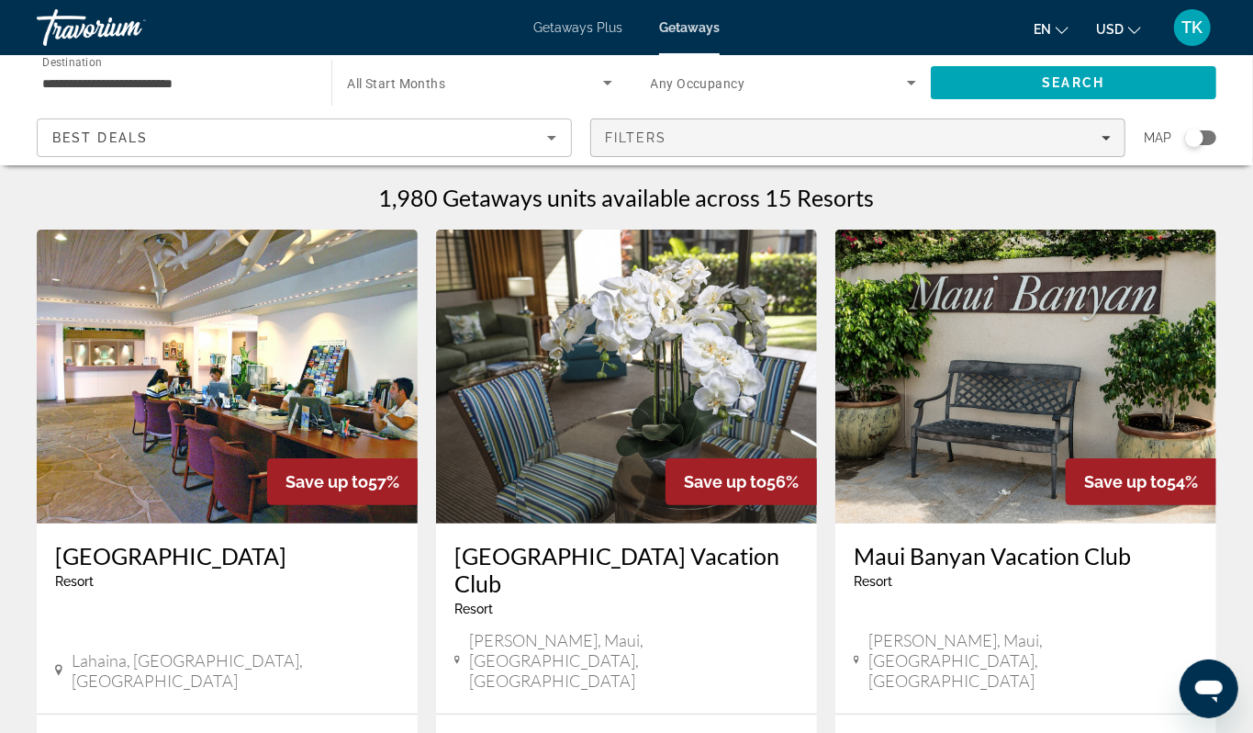
click at [1102, 142] on icon "Filters" at bounding box center [1106, 137] width 9 height 9
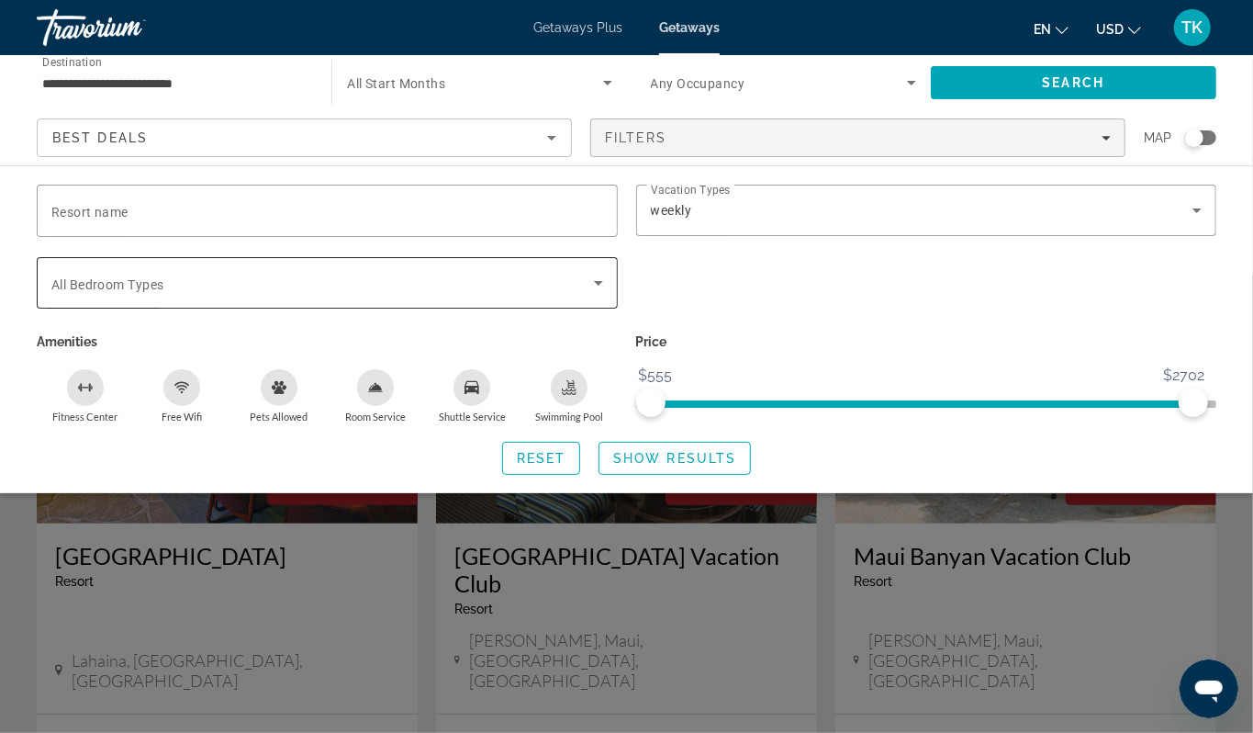
click at [600, 294] on icon "Search widget" at bounding box center [599, 283] width 22 height 22
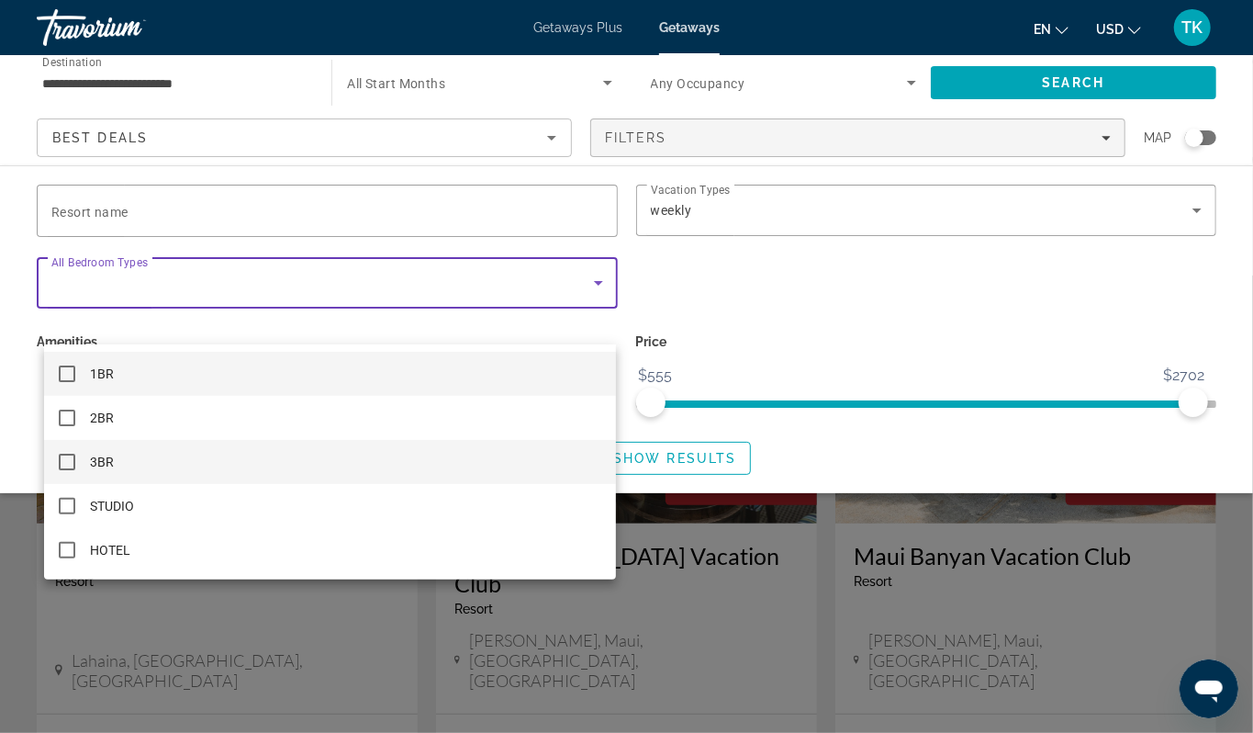
click at [72, 461] on mat-pseudo-checkbox at bounding box center [67, 462] width 17 height 17
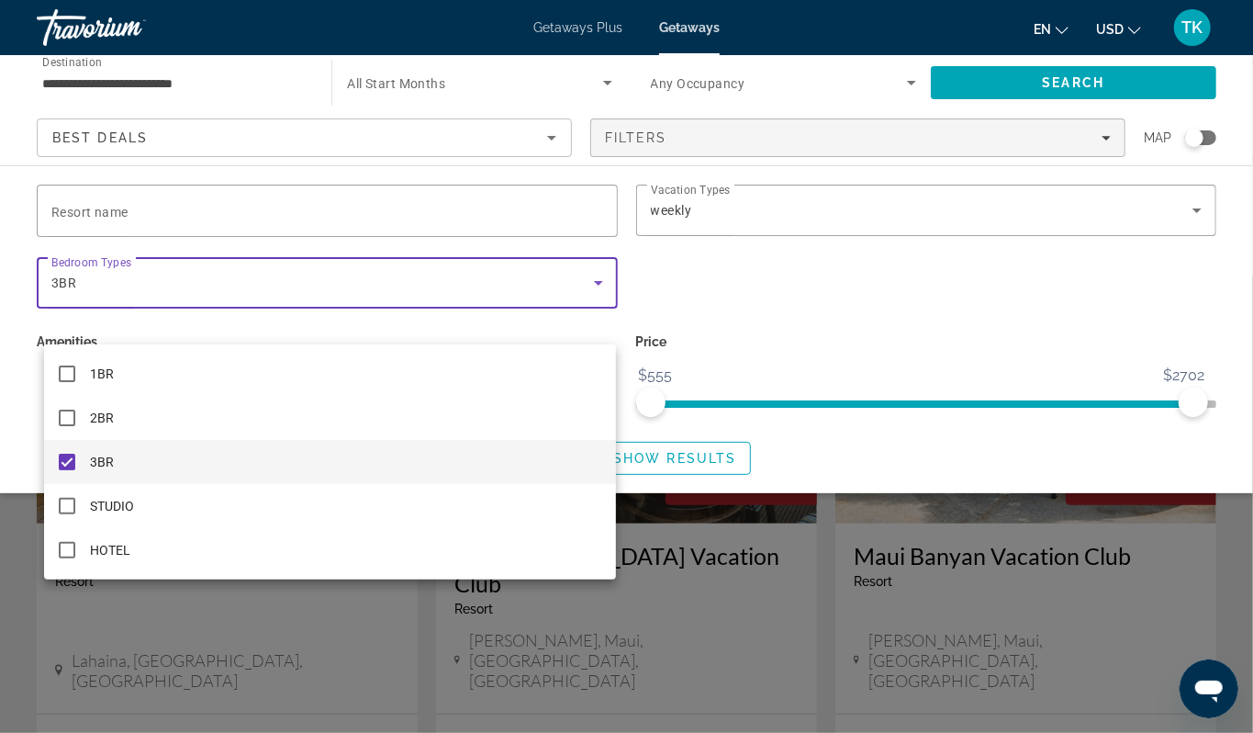
click at [672, 511] on div at bounding box center [626, 366] width 1253 height 733
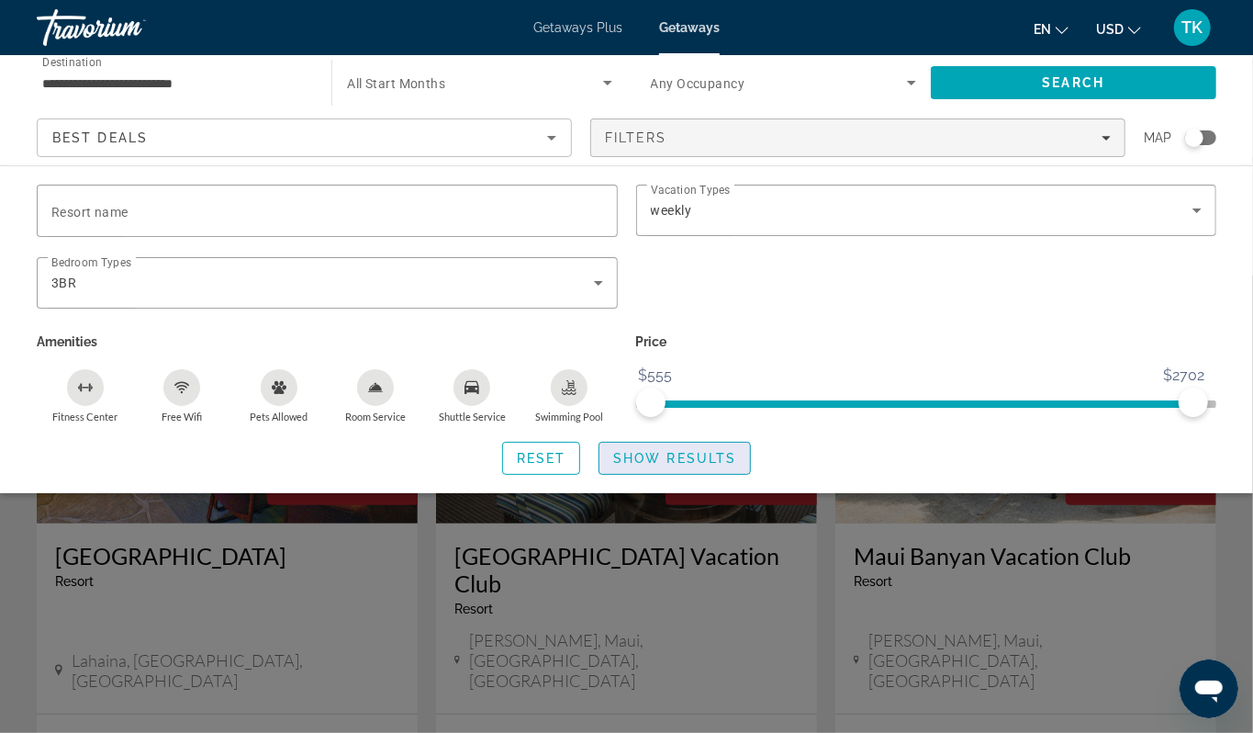
click at [672, 466] on span "Show Results" at bounding box center [674, 458] width 123 height 15
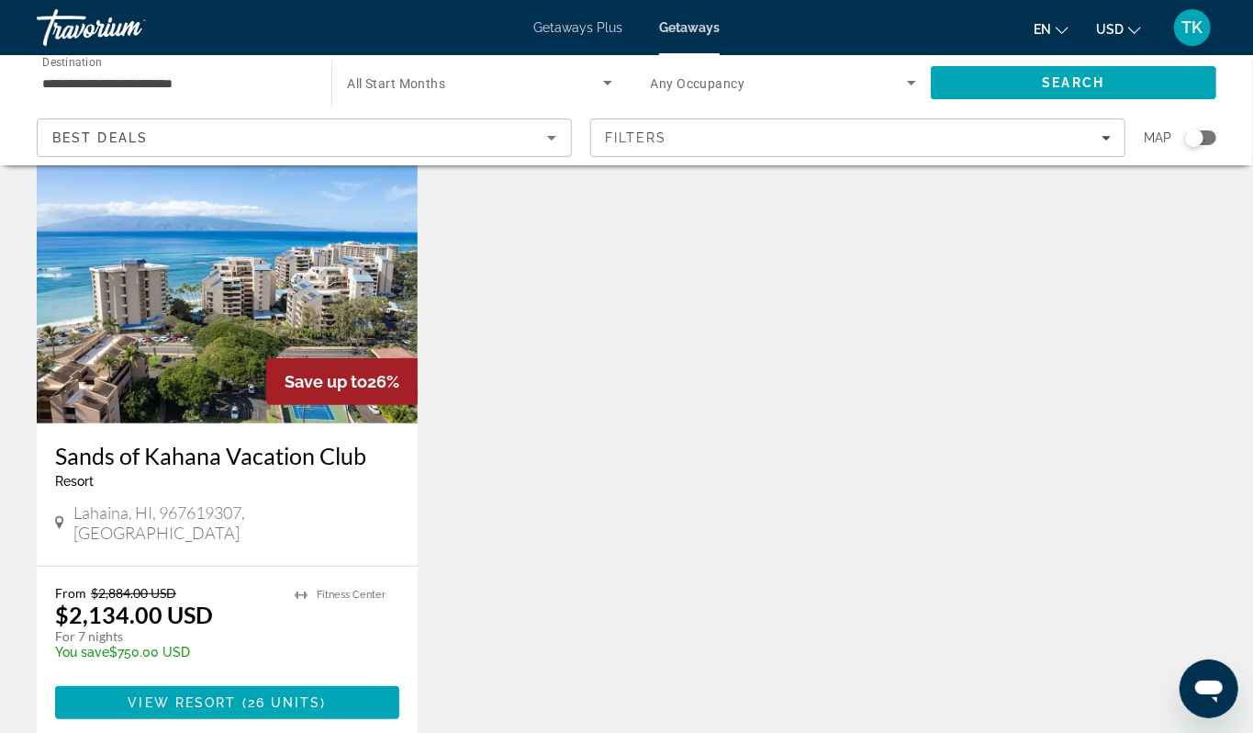
scroll to position [99, 0]
click at [180, 411] on img "Main content" at bounding box center [227, 277] width 381 height 294
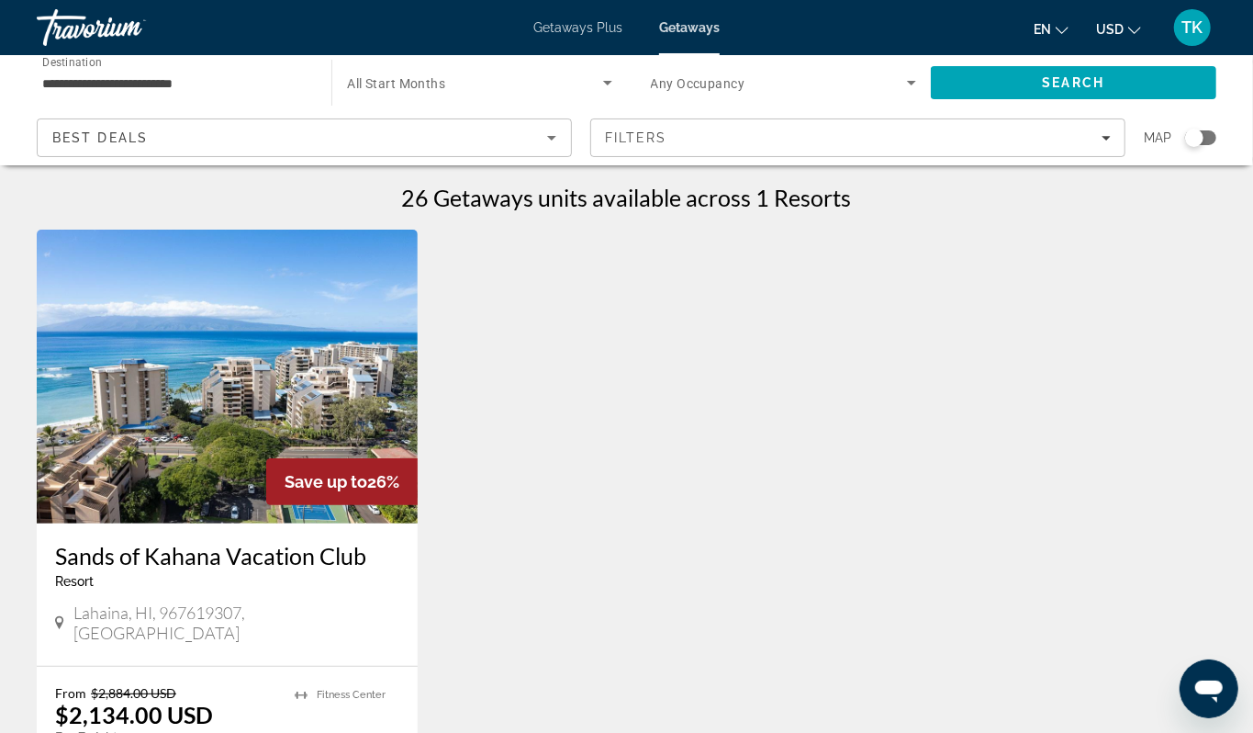
scroll to position [2, 0]
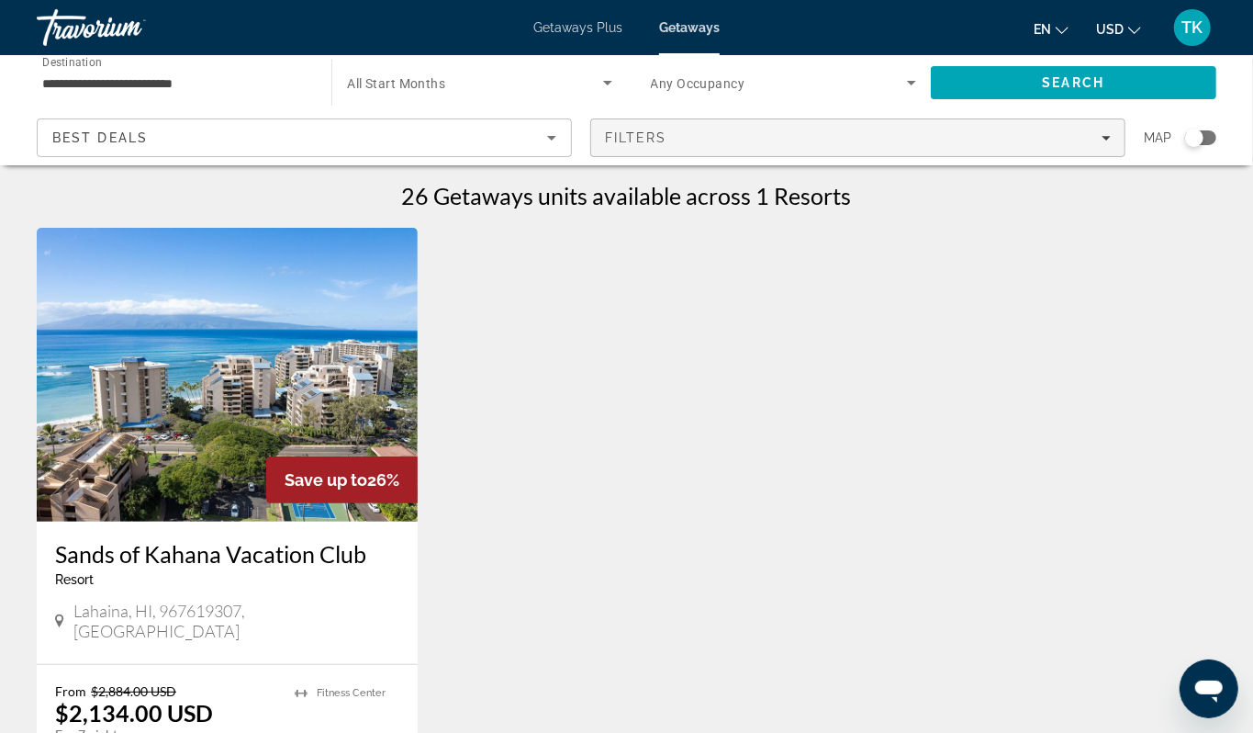
click at [1102, 142] on icon "Filters" at bounding box center [1106, 137] width 9 height 9
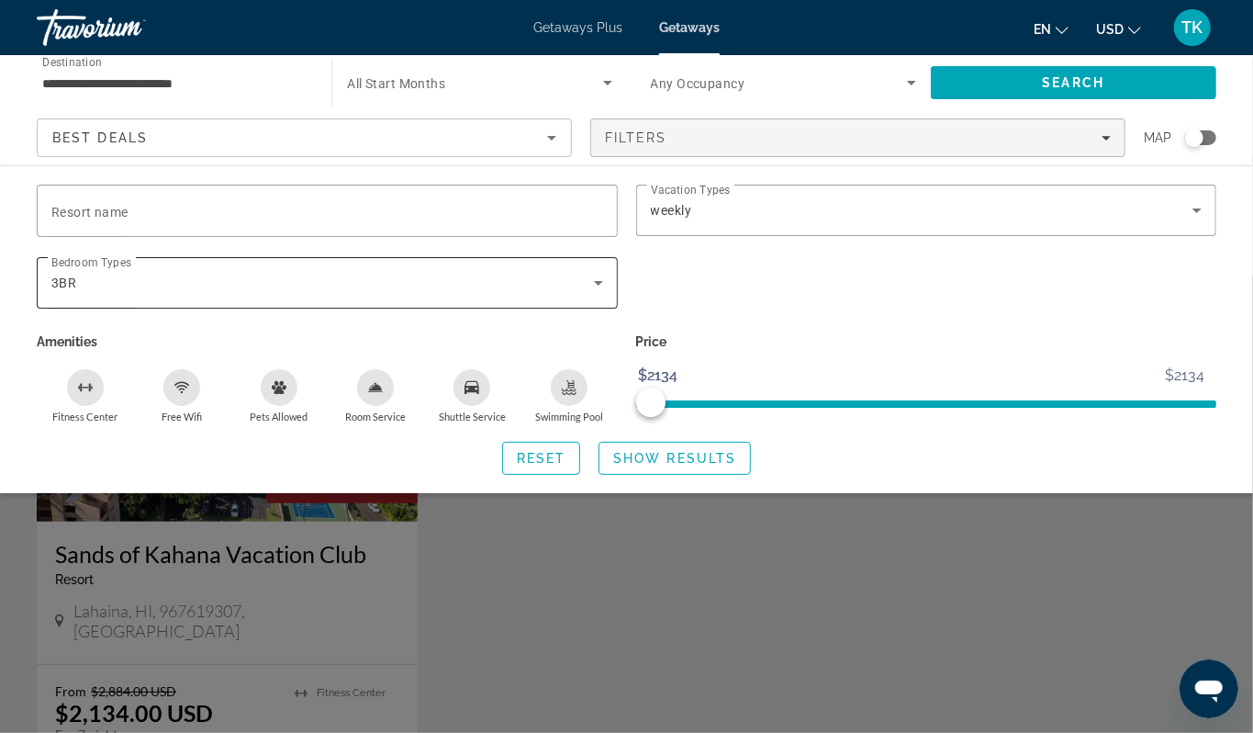
click at [600, 294] on icon "Search widget" at bounding box center [599, 283] width 22 height 22
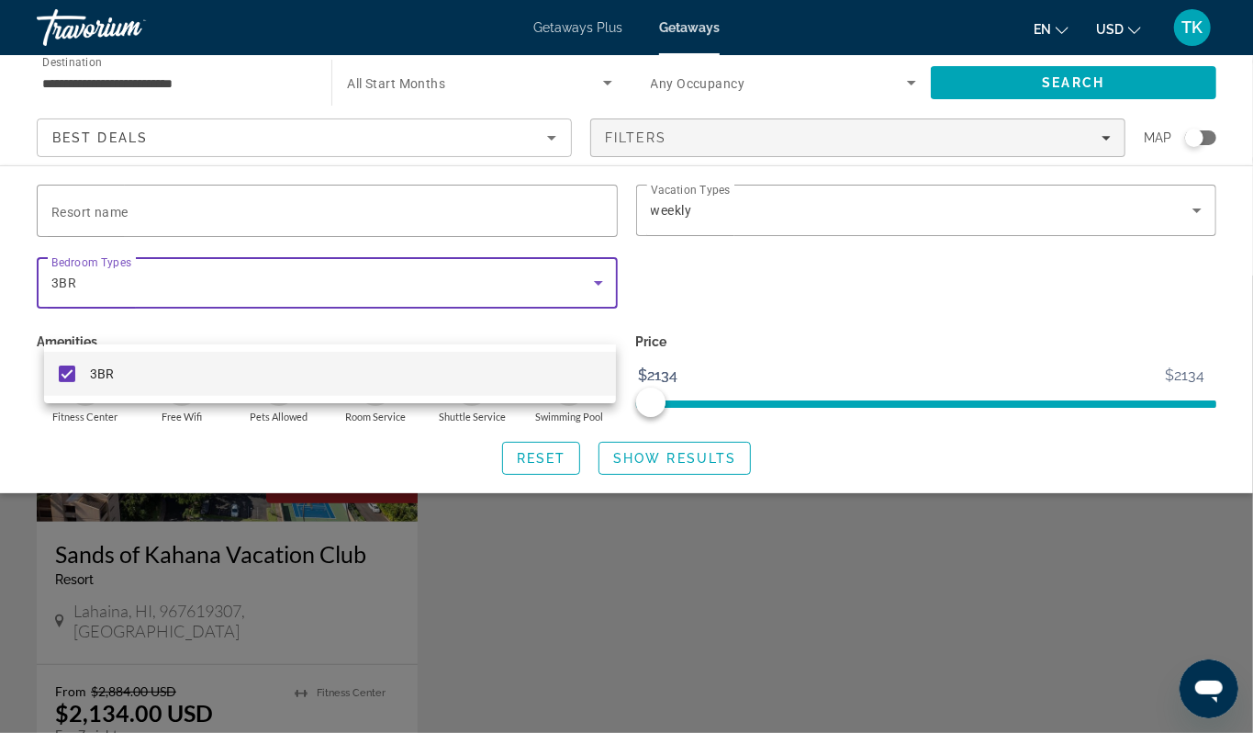
click at [148, 310] on div at bounding box center [626, 366] width 1253 height 733
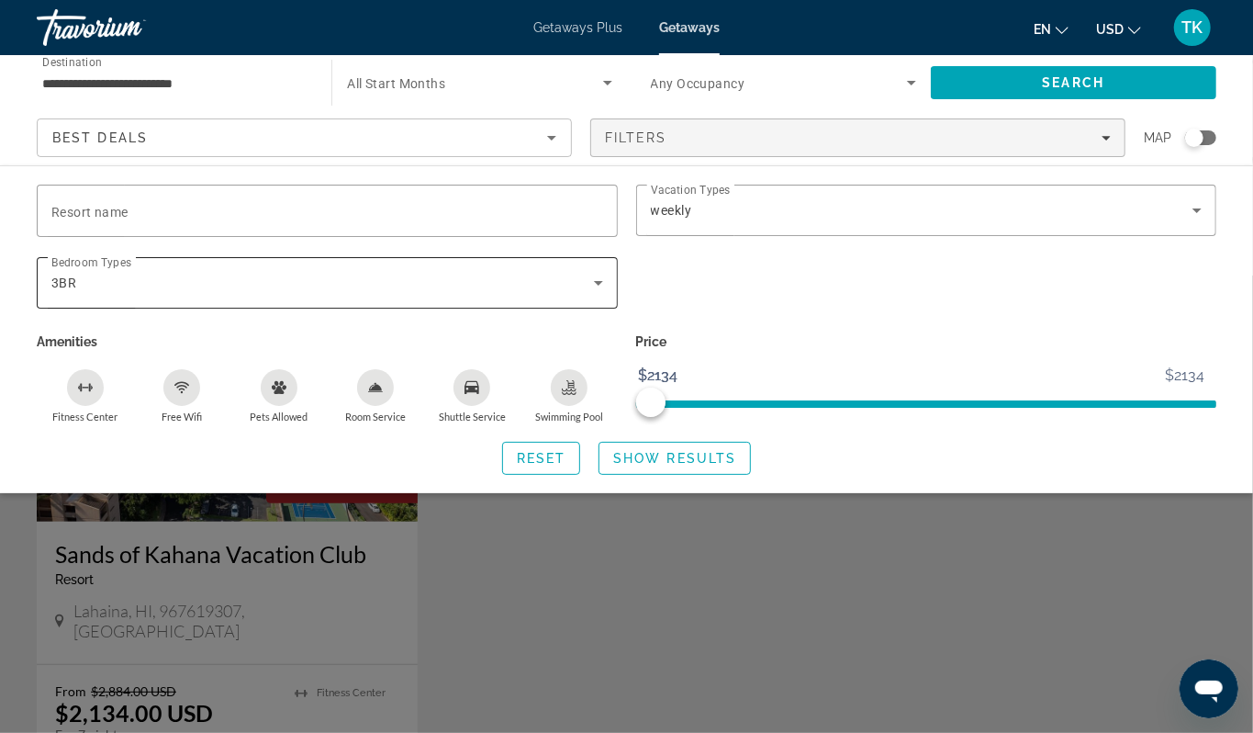
click at [148, 294] on div "3BR" at bounding box center [322, 283] width 543 height 22
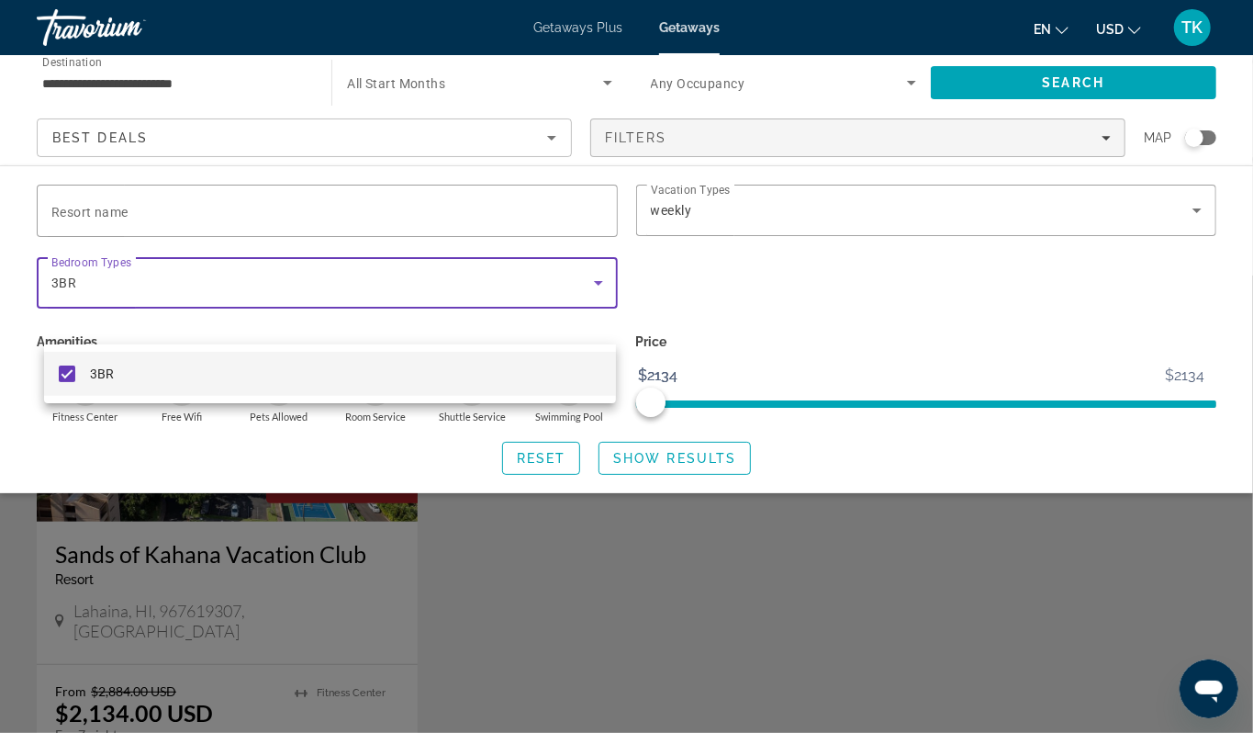
click at [66, 372] on mat-pseudo-checkbox at bounding box center [67, 373] width 17 height 17
click at [659, 513] on div at bounding box center [626, 366] width 1253 height 733
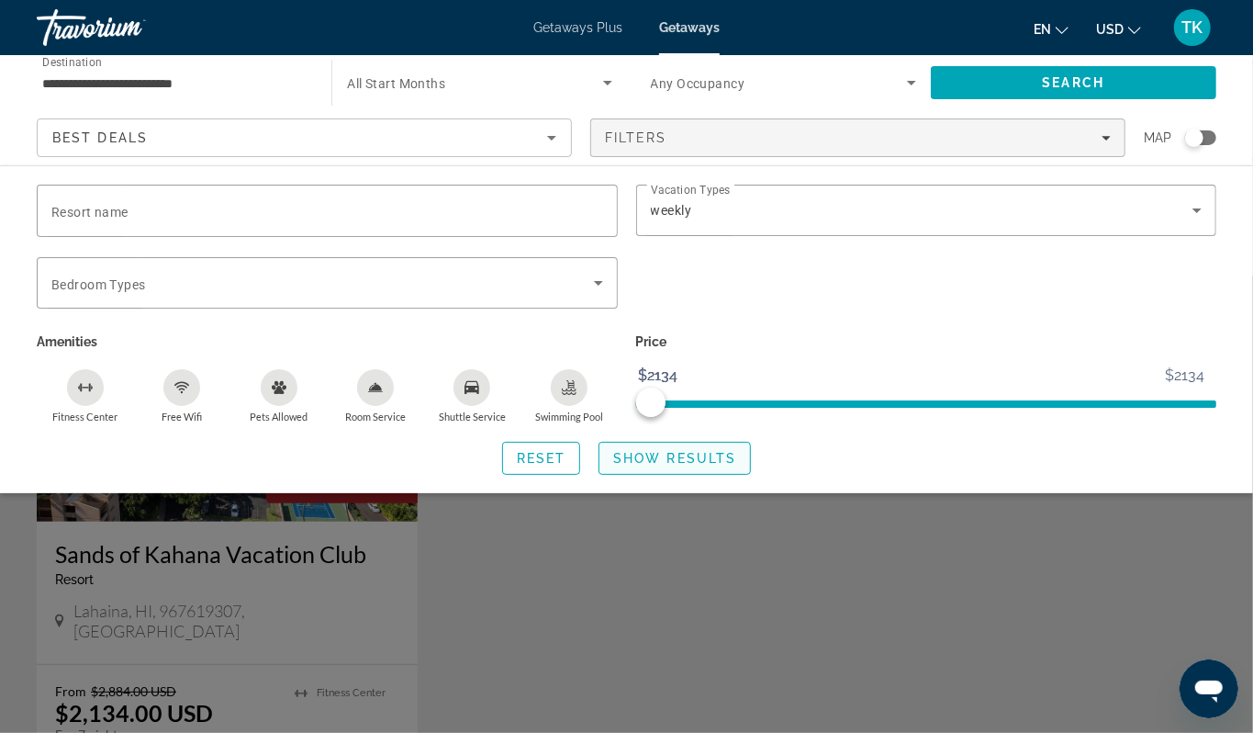
click at [720, 466] on span "Show Results" at bounding box center [674, 458] width 123 height 15
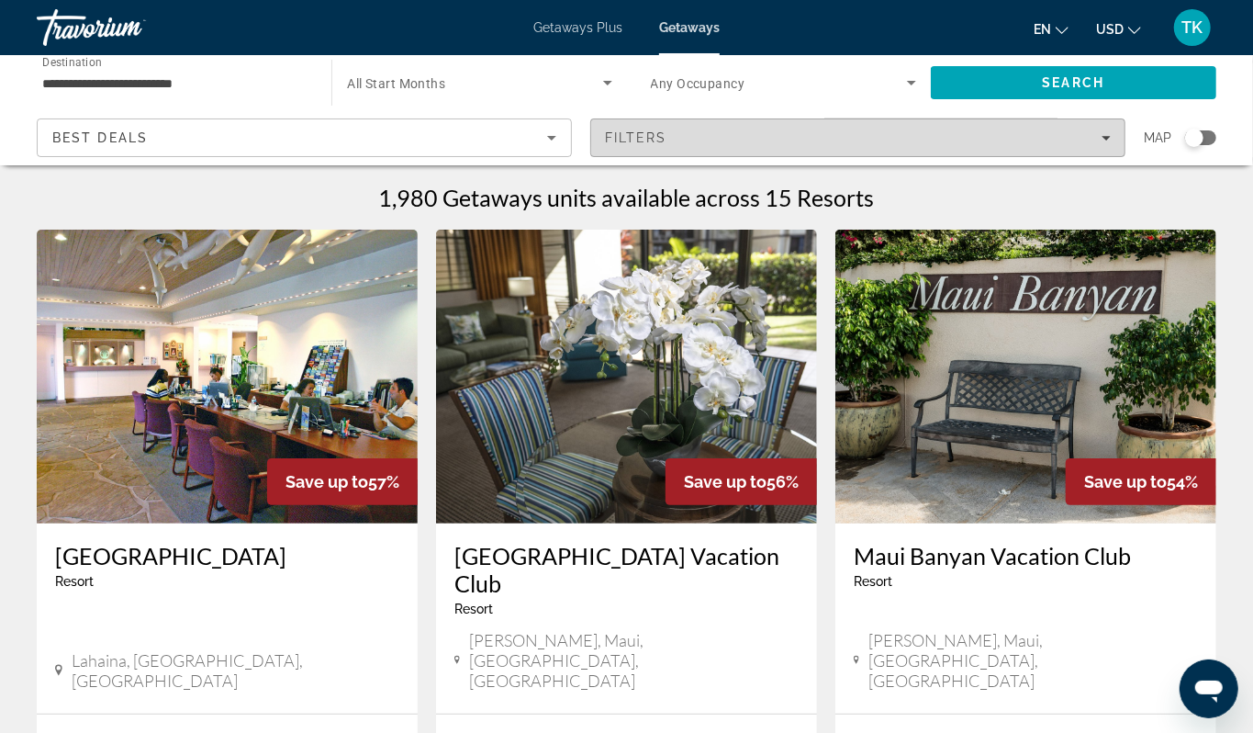
click at [1102, 142] on icon "Filters" at bounding box center [1106, 137] width 9 height 9
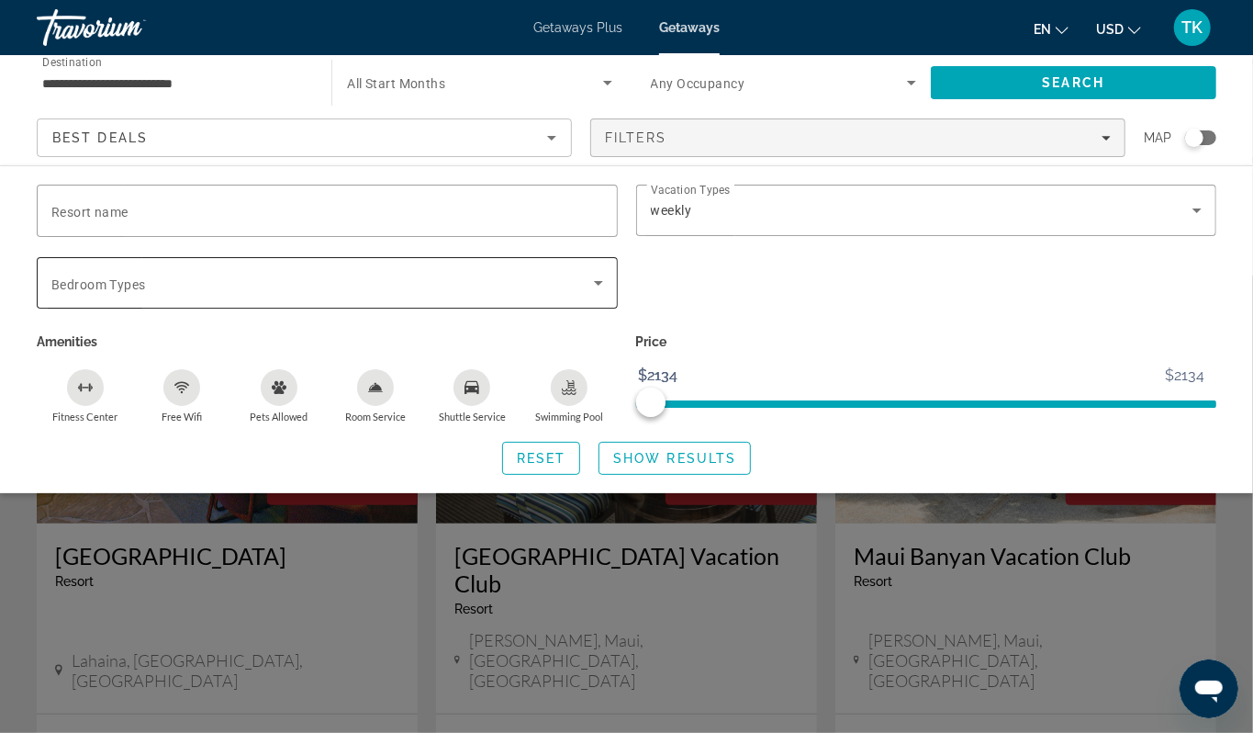
click at [591, 294] on icon "Search widget" at bounding box center [599, 283] width 22 height 22
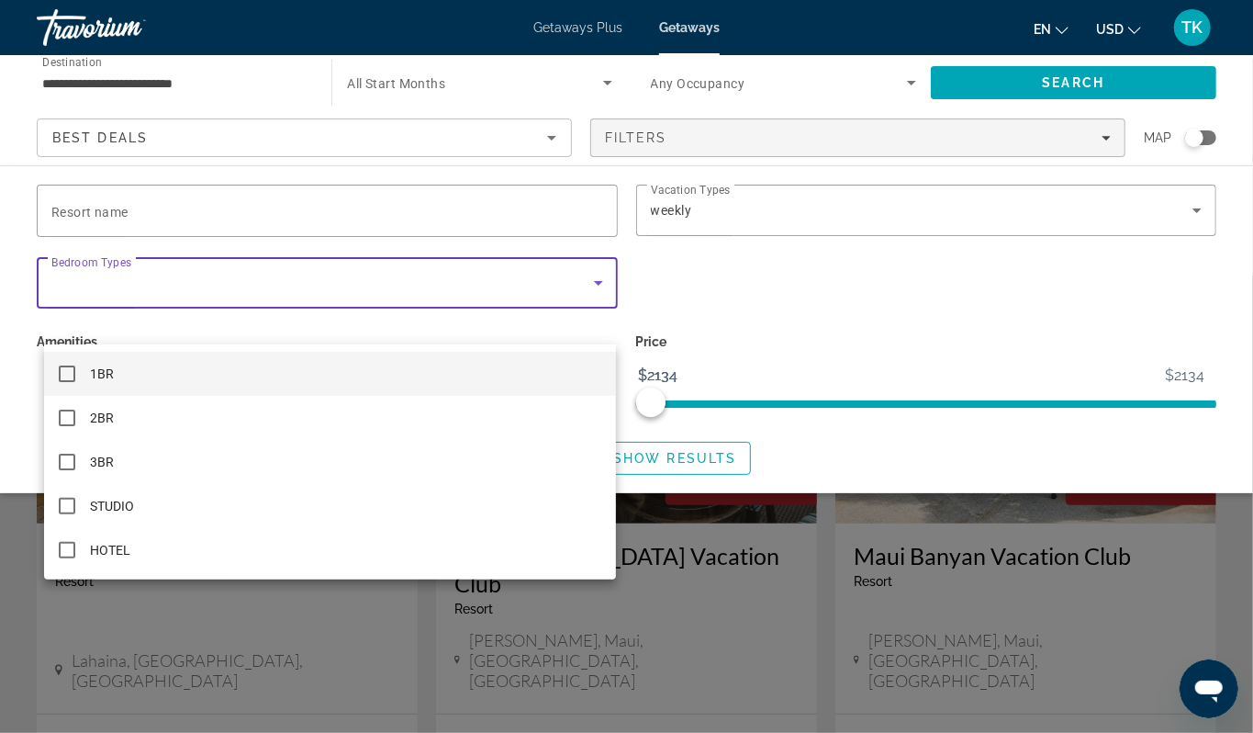
click at [591, 316] on div at bounding box center [626, 366] width 1253 height 733
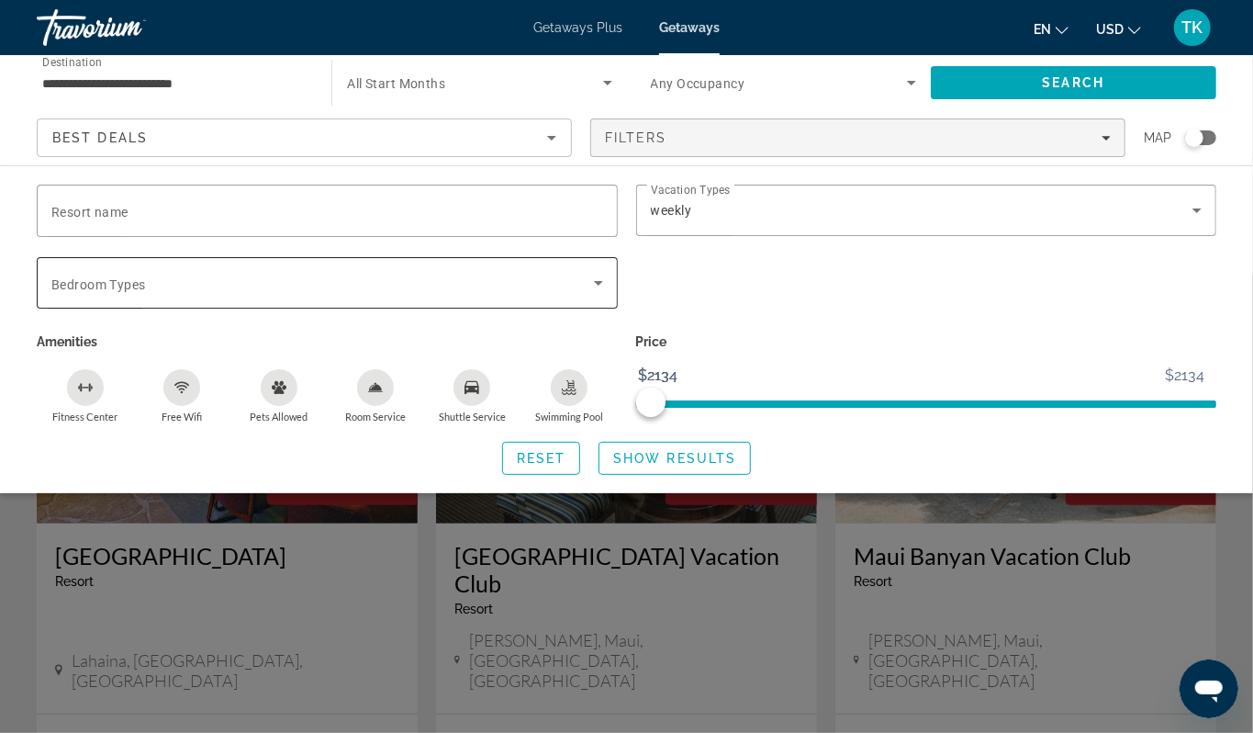
click at [597, 286] on icon "Search widget" at bounding box center [598, 283] width 9 height 5
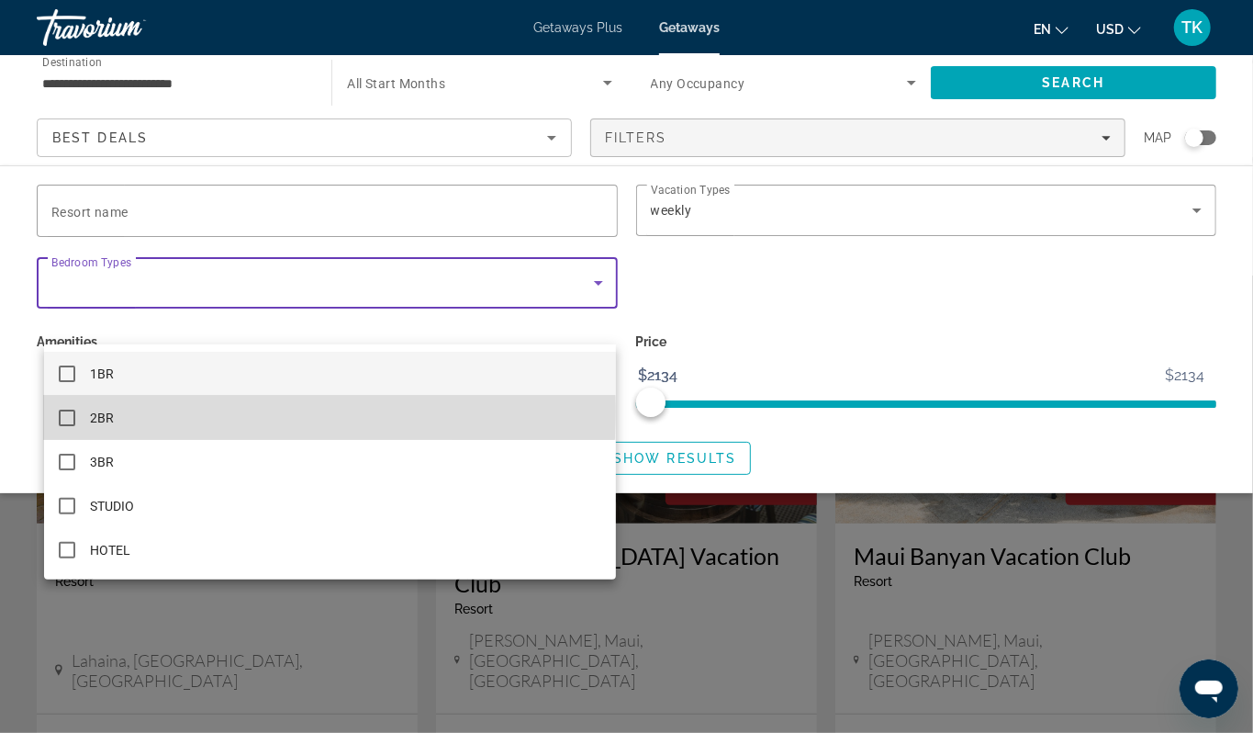
click at [67, 411] on mat-pseudo-checkbox at bounding box center [67, 418] width 17 height 17
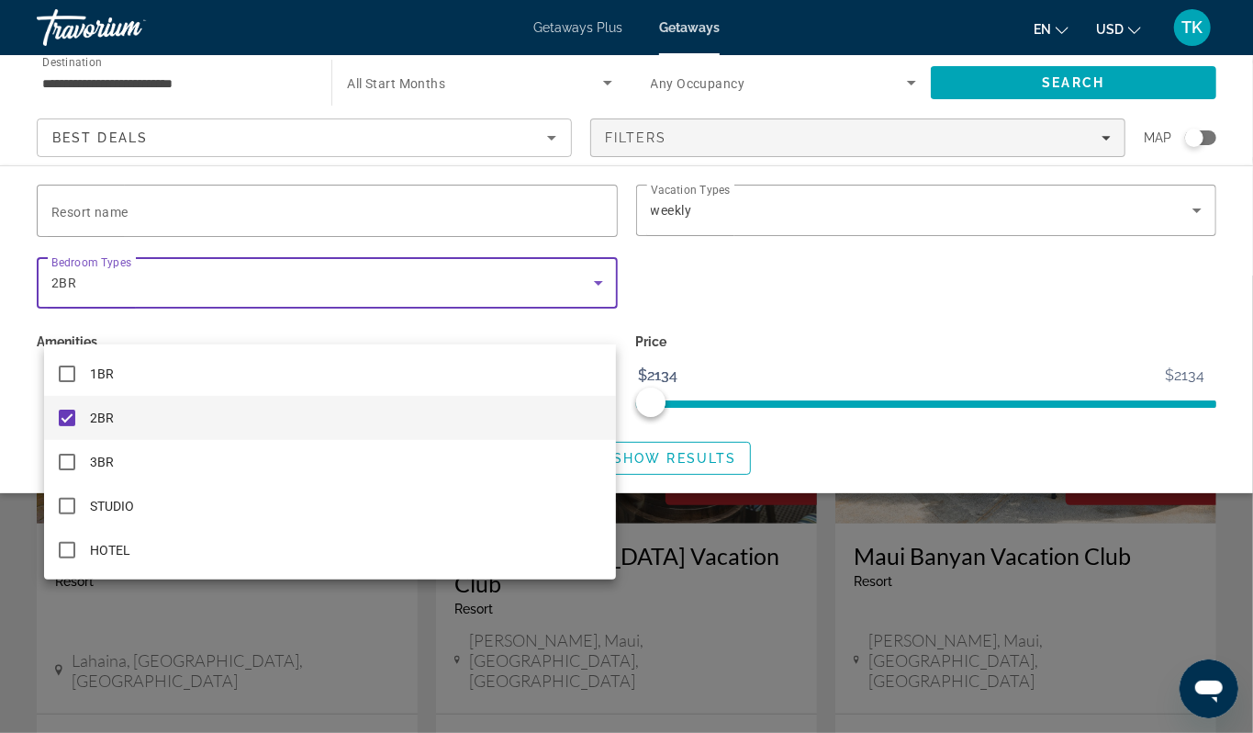
click at [689, 507] on div at bounding box center [626, 366] width 1253 height 733
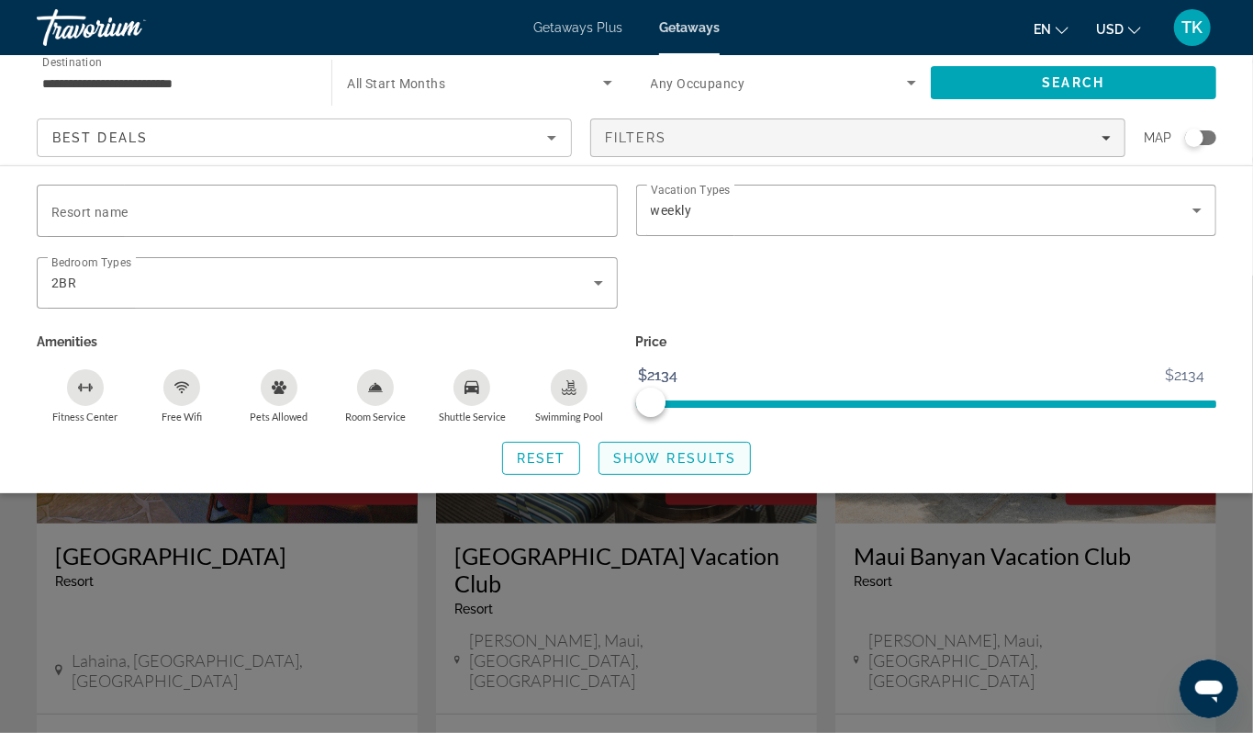
click at [689, 480] on span "Search widget" at bounding box center [675, 458] width 151 height 44
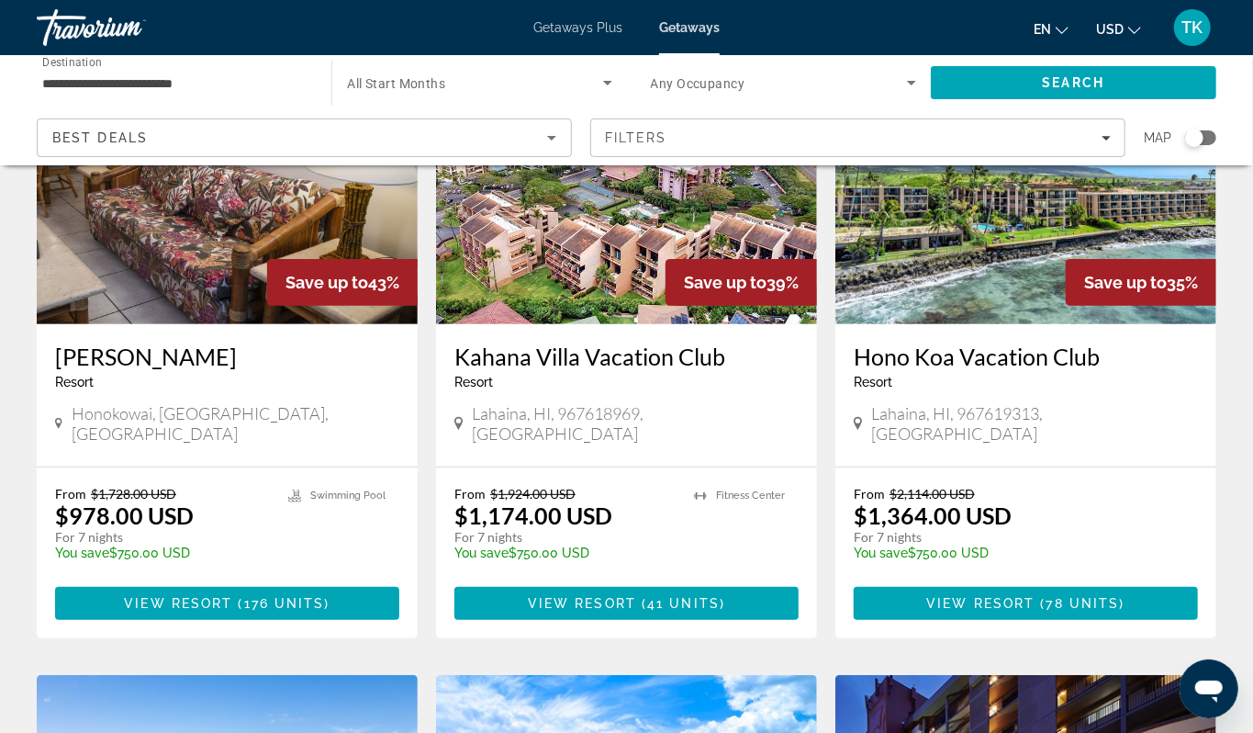
scroll to position [206, 0]
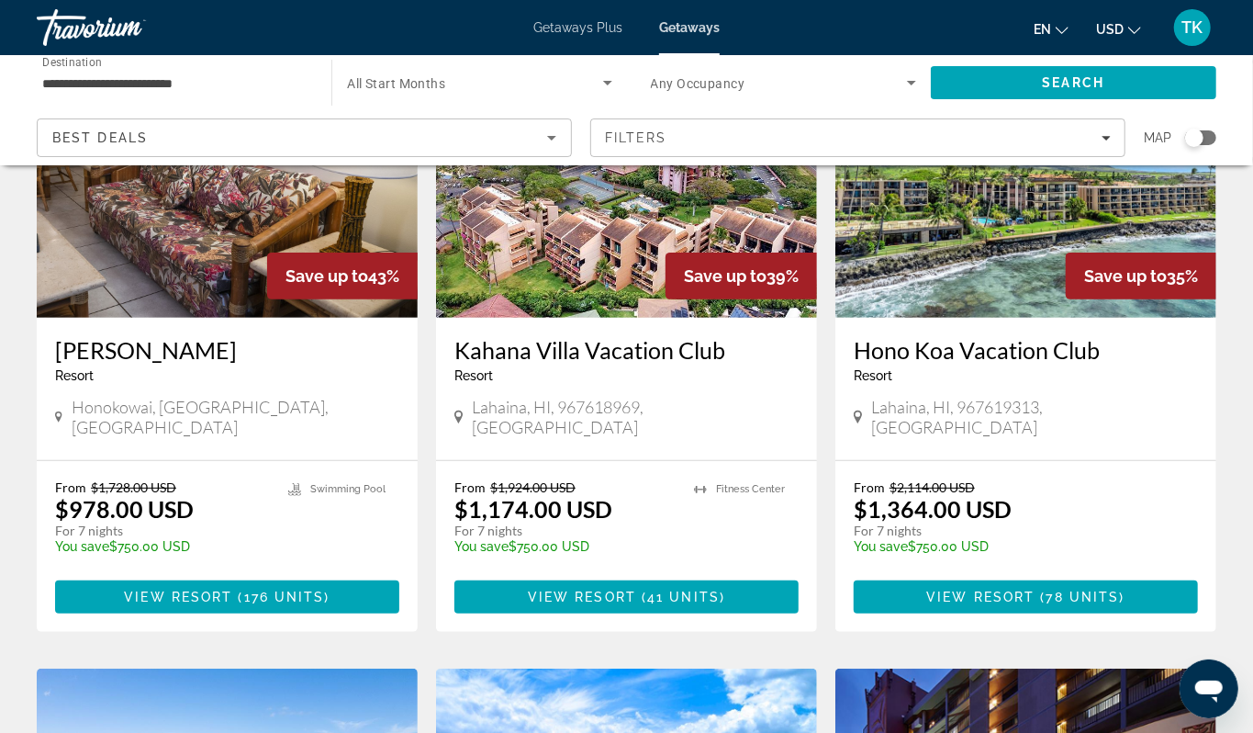
click at [611, 309] on img "Main content" at bounding box center [626, 171] width 381 height 294
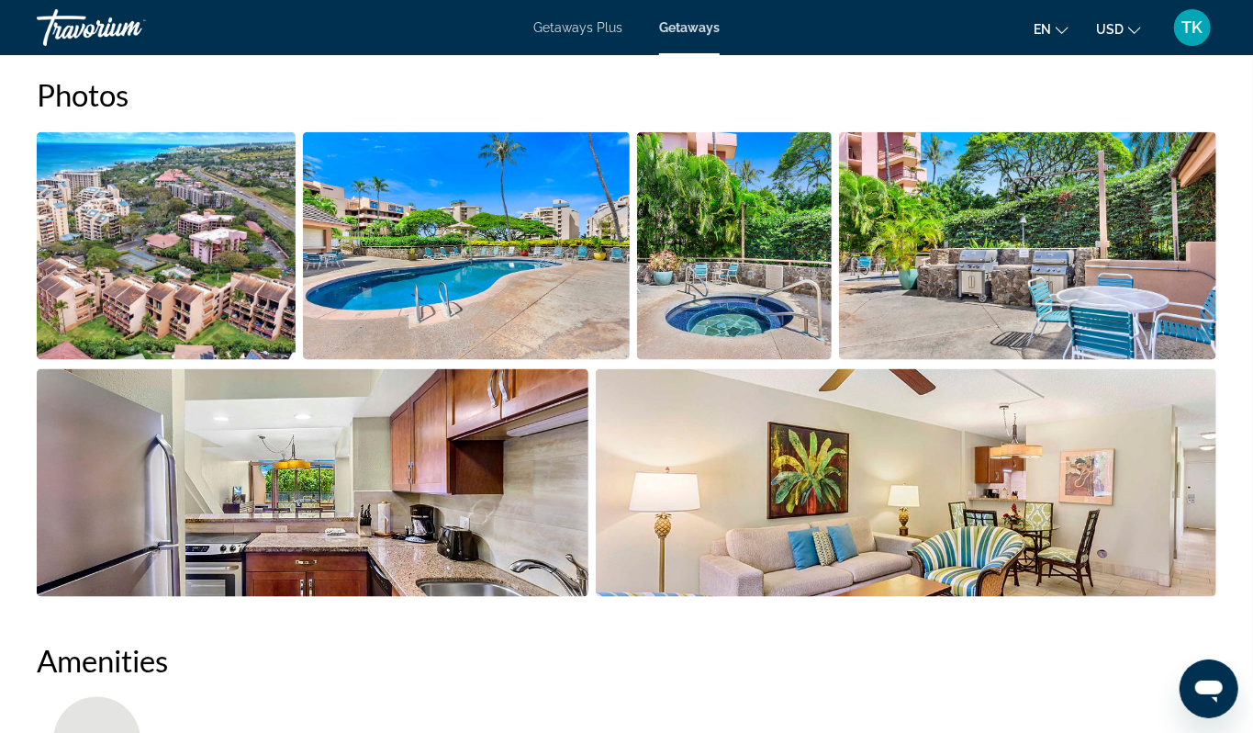
scroll to position [1184, 0]
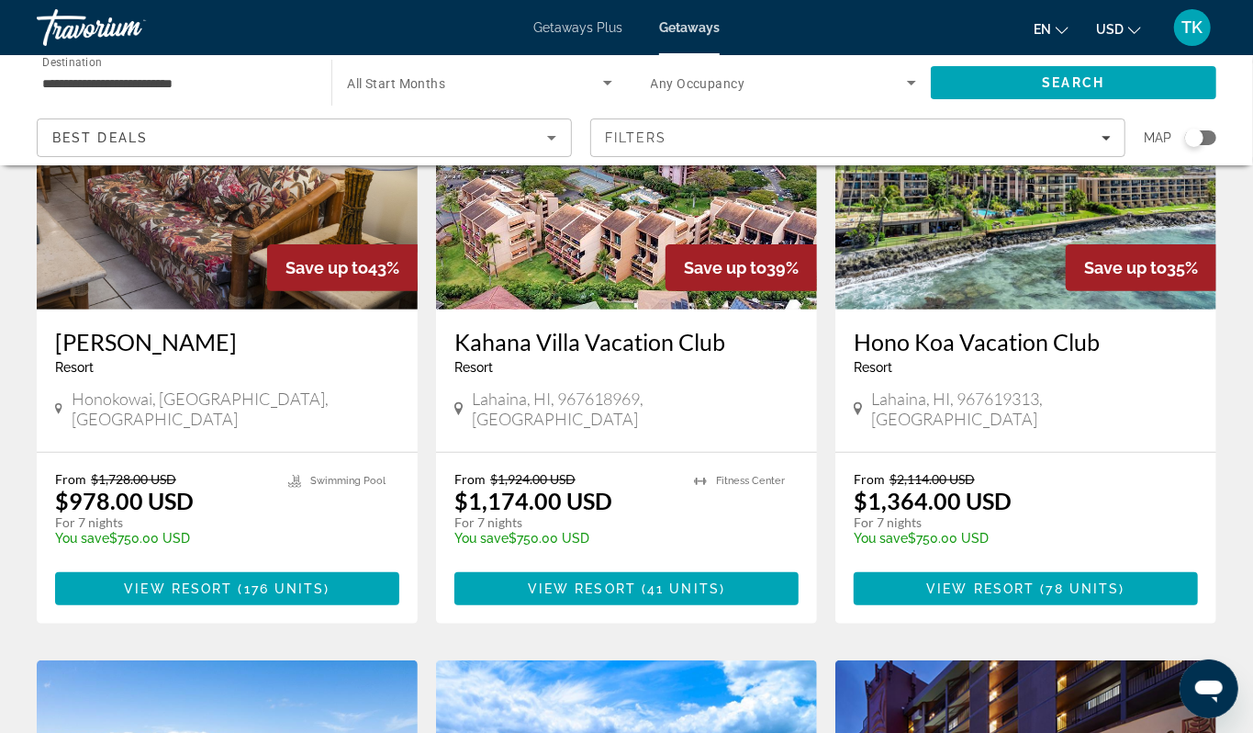
scroll to position [215, 0]
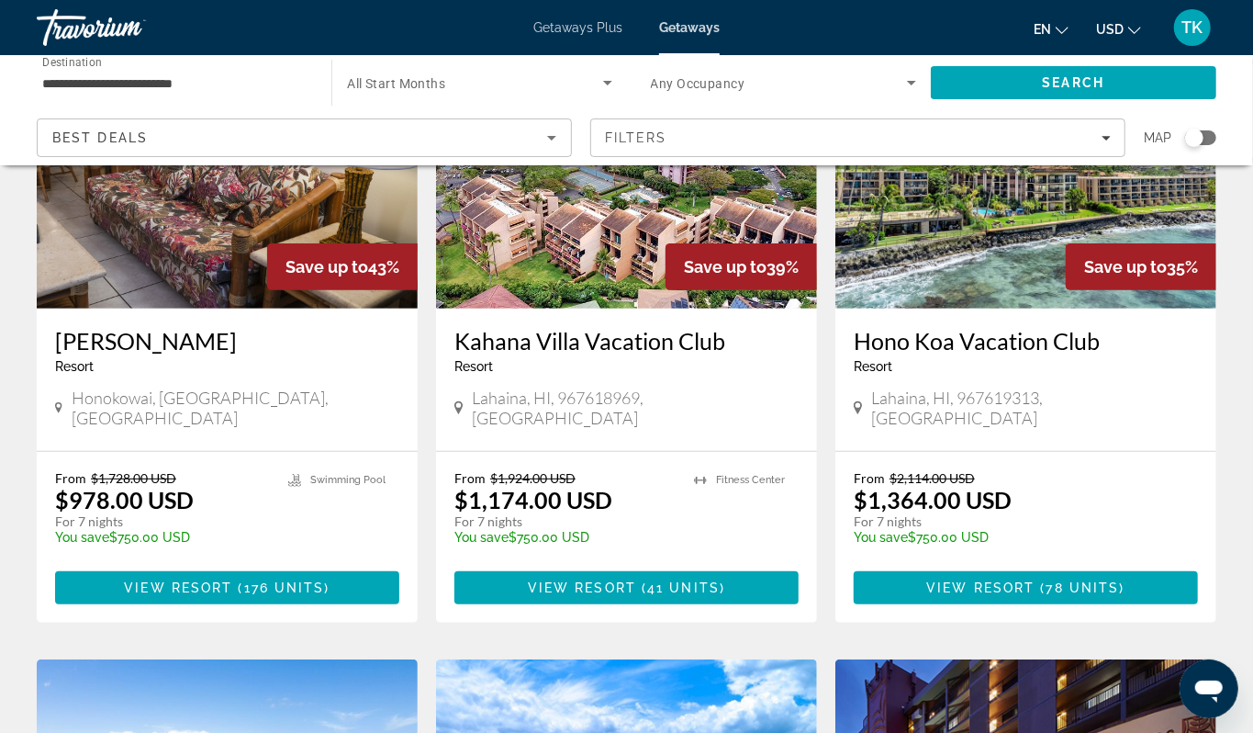
click at [951, 302] on img "Main content" at bounding box center [1026, 162] width 381 height 294
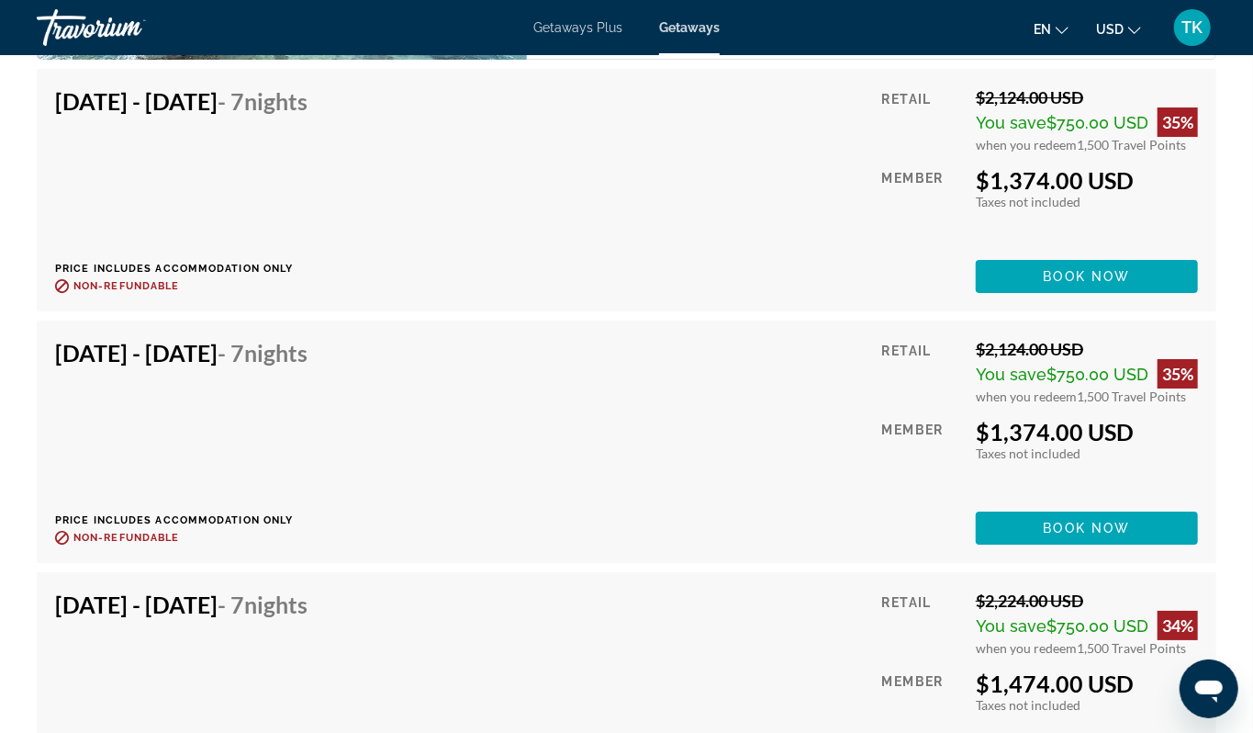
scroll to position [3490, 0]
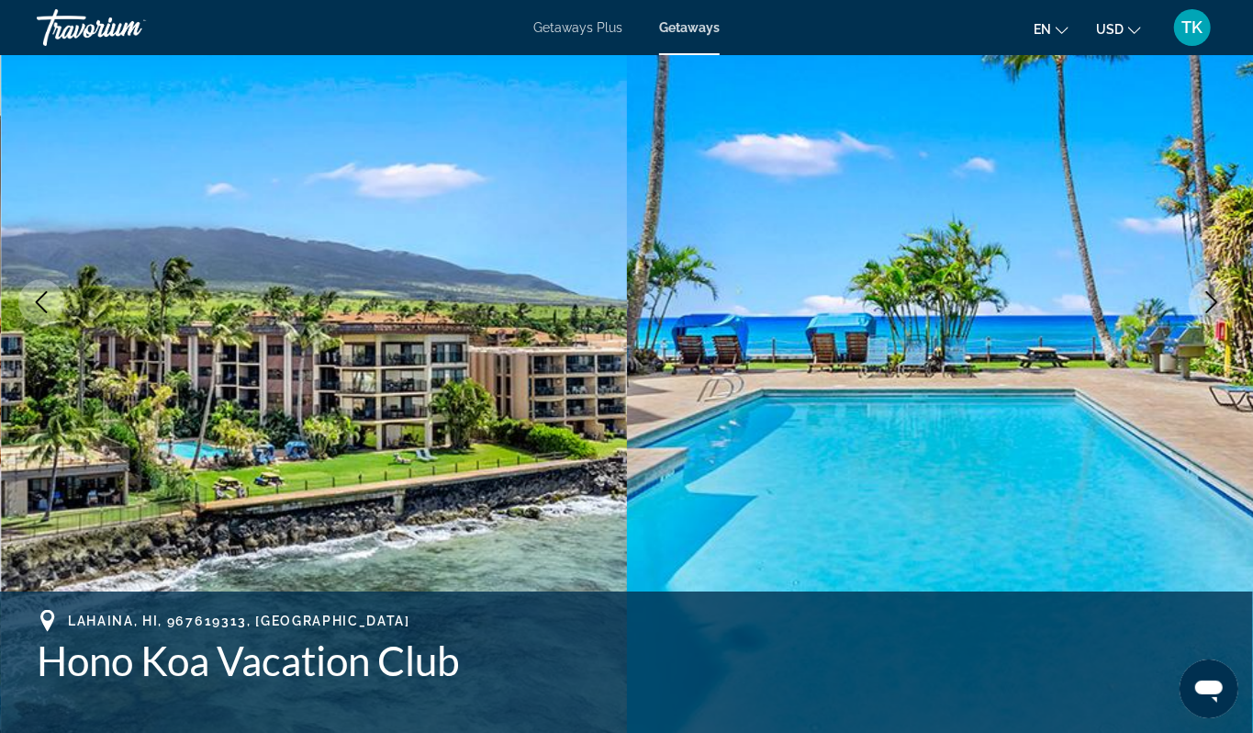
scroll to position [0, 0]
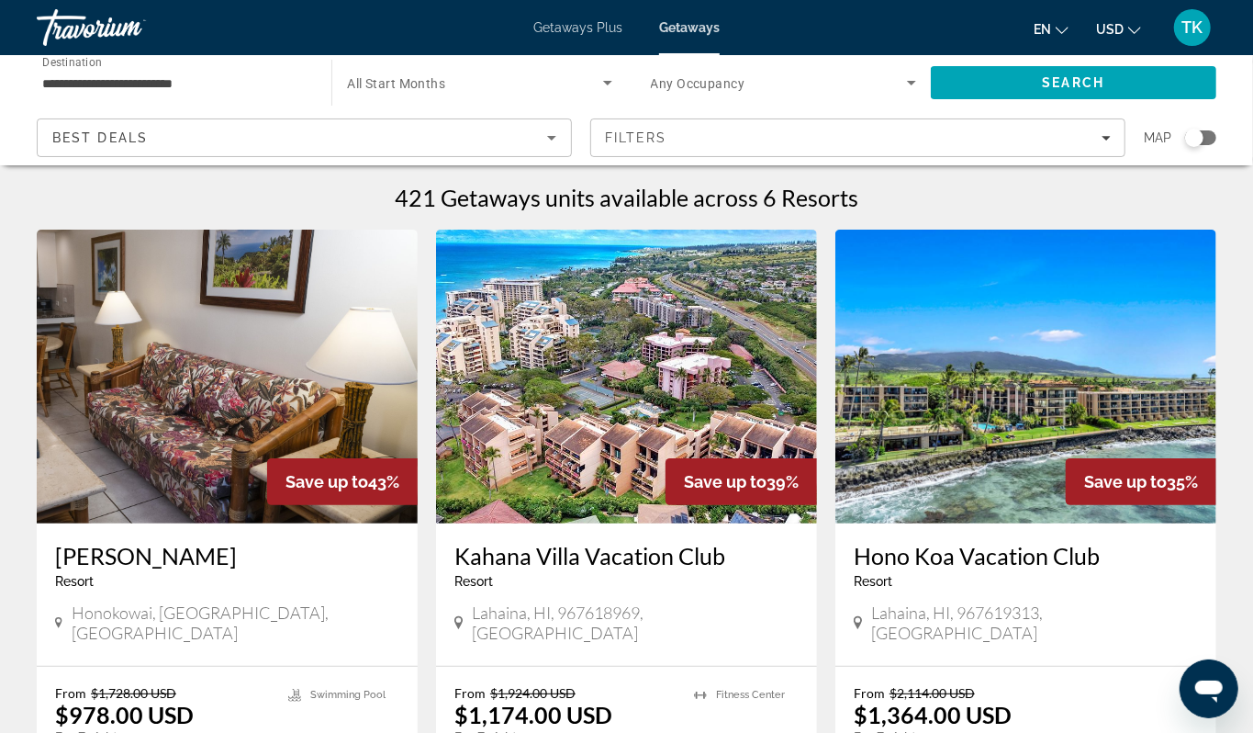
click at [215, 94] on input "**********" at bounding box center [174, 84] width 265 height 22
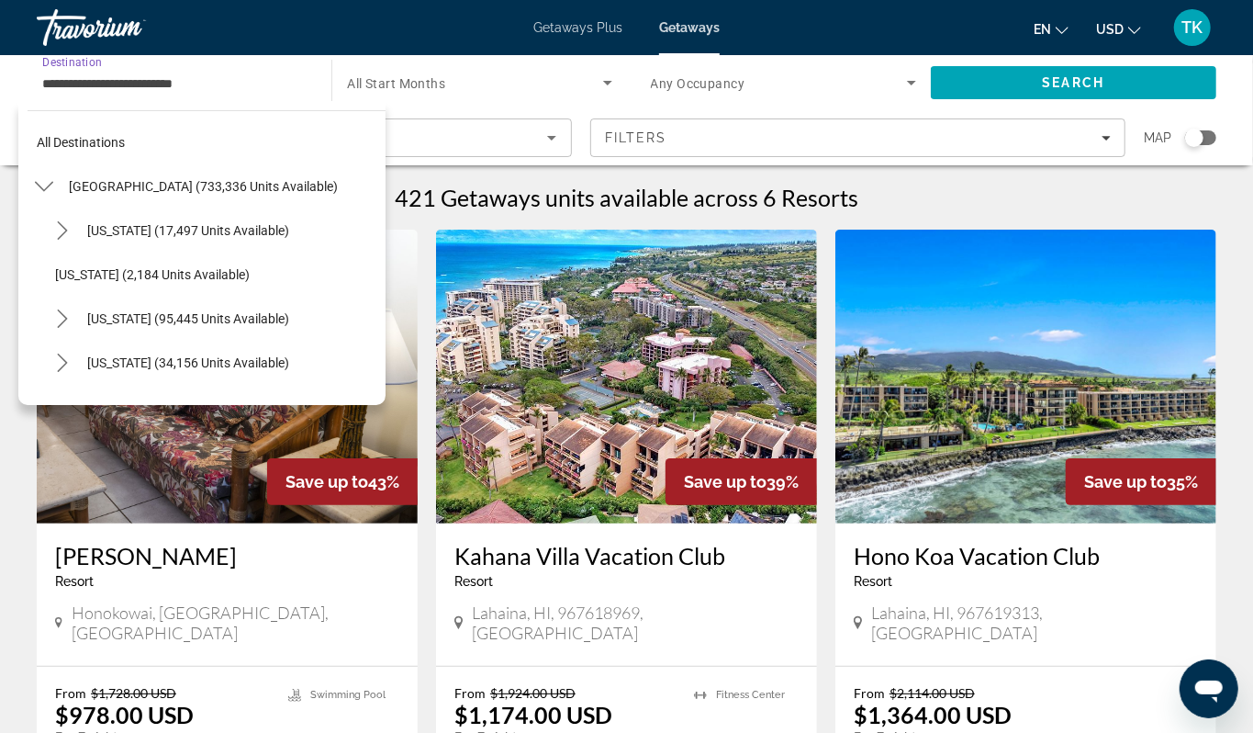
scroll to position [435, 0]
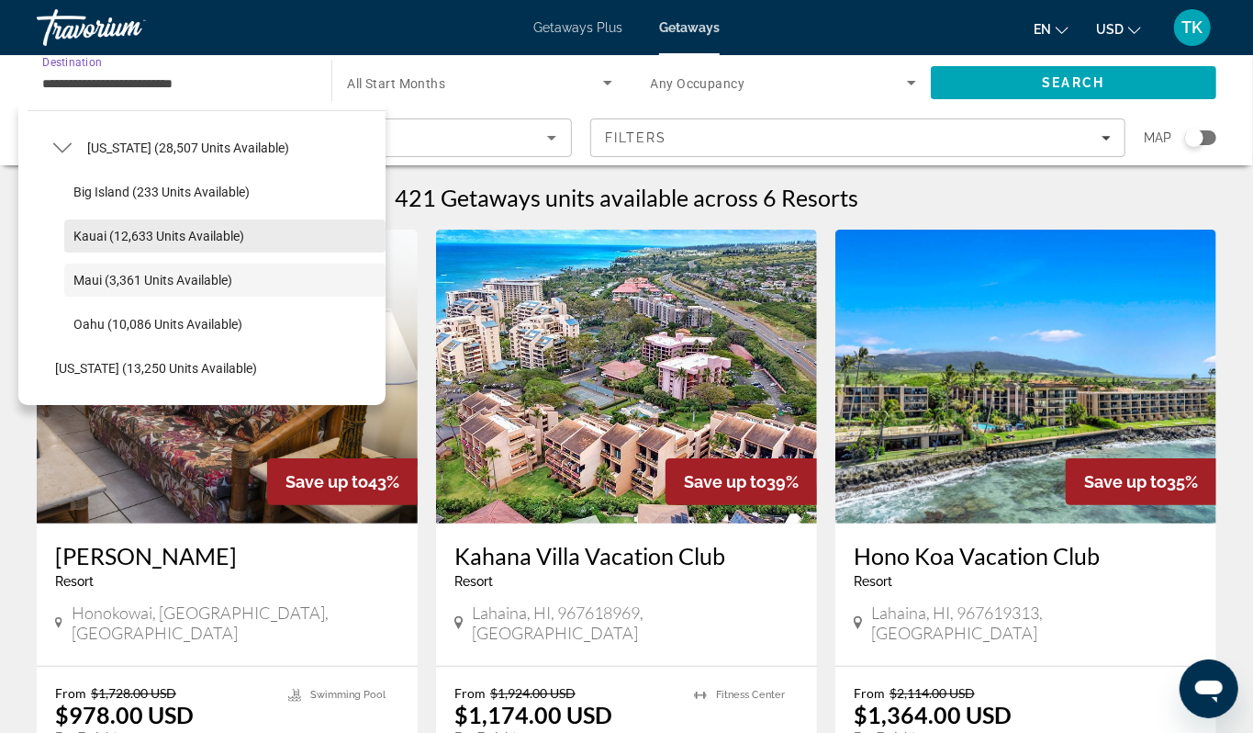
click at [163, 243] on span "Kauai (12,633 units available)" at bounding box center [158, 236] width 171 height 15
type input "**********"
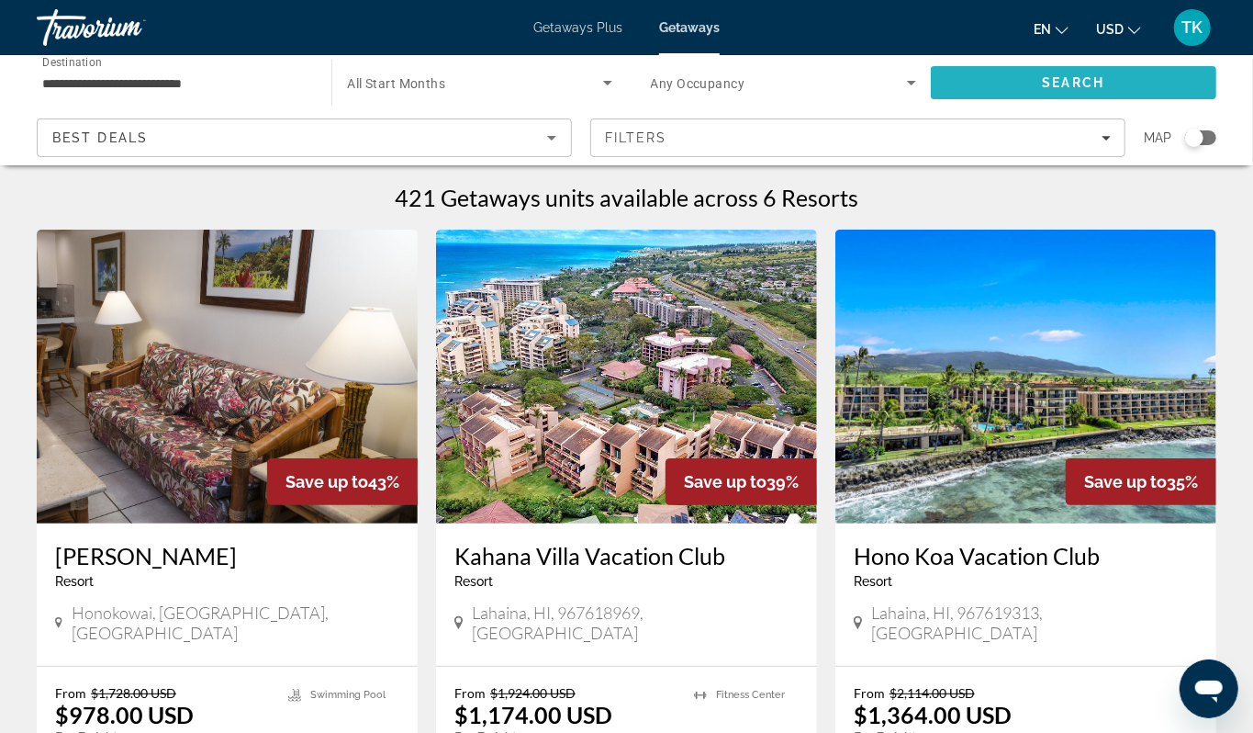
click at [1098, 90] on span "Search" at bounding box center [1074, 82] width 62 height 15
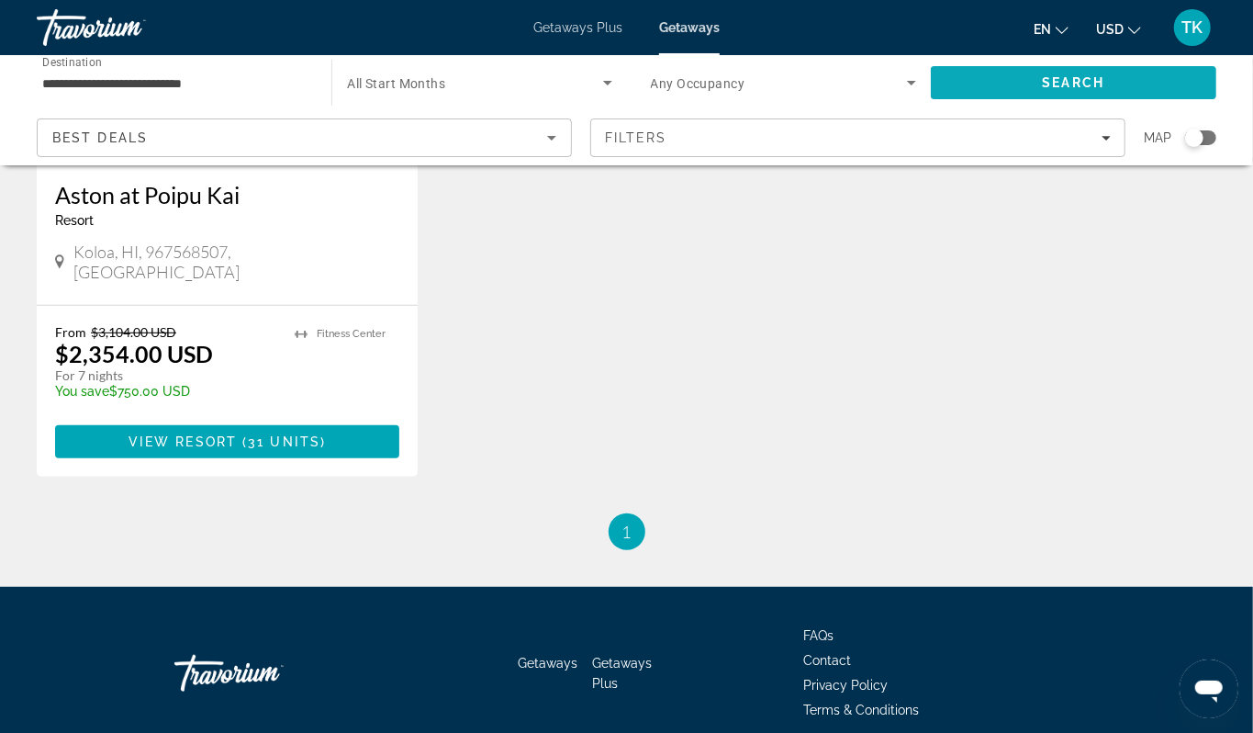
scroll to position [362, 0]
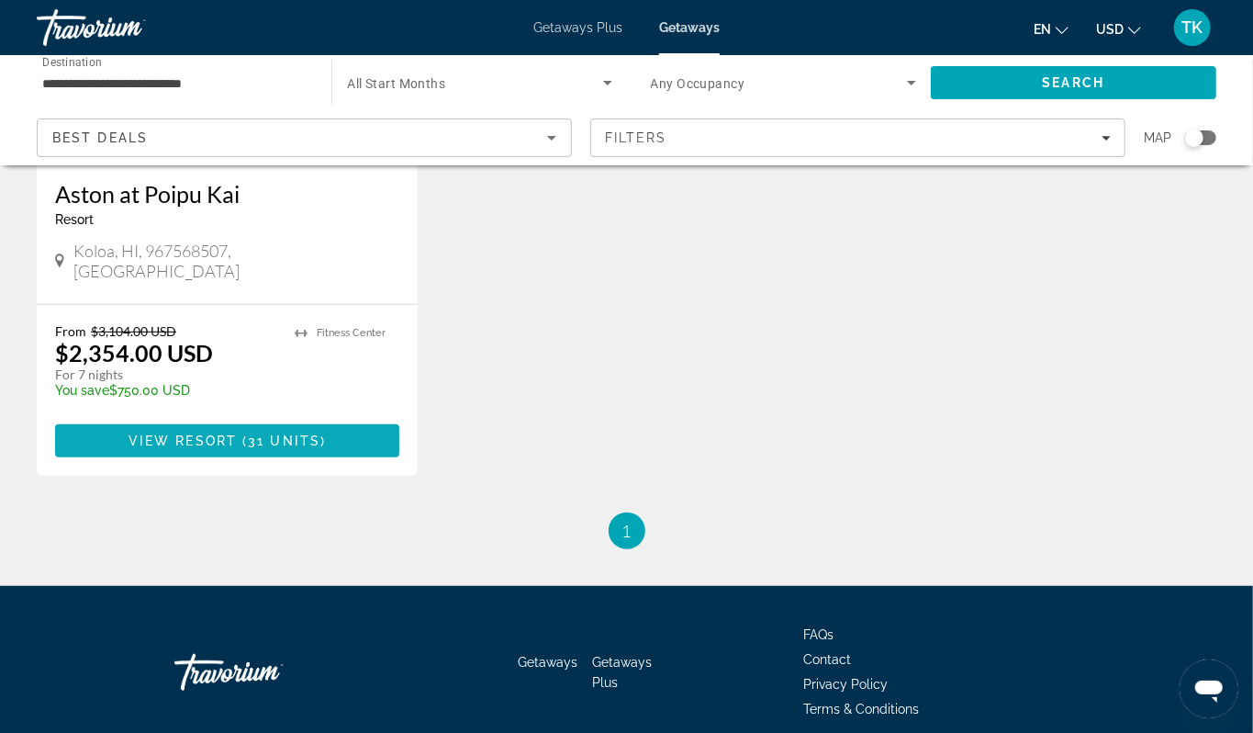
click at [242, 448] on span "Main content" at bounding box center [240, 440] width 6 height 15
